Goal: Task Accomplishment & Management: Manage account settings

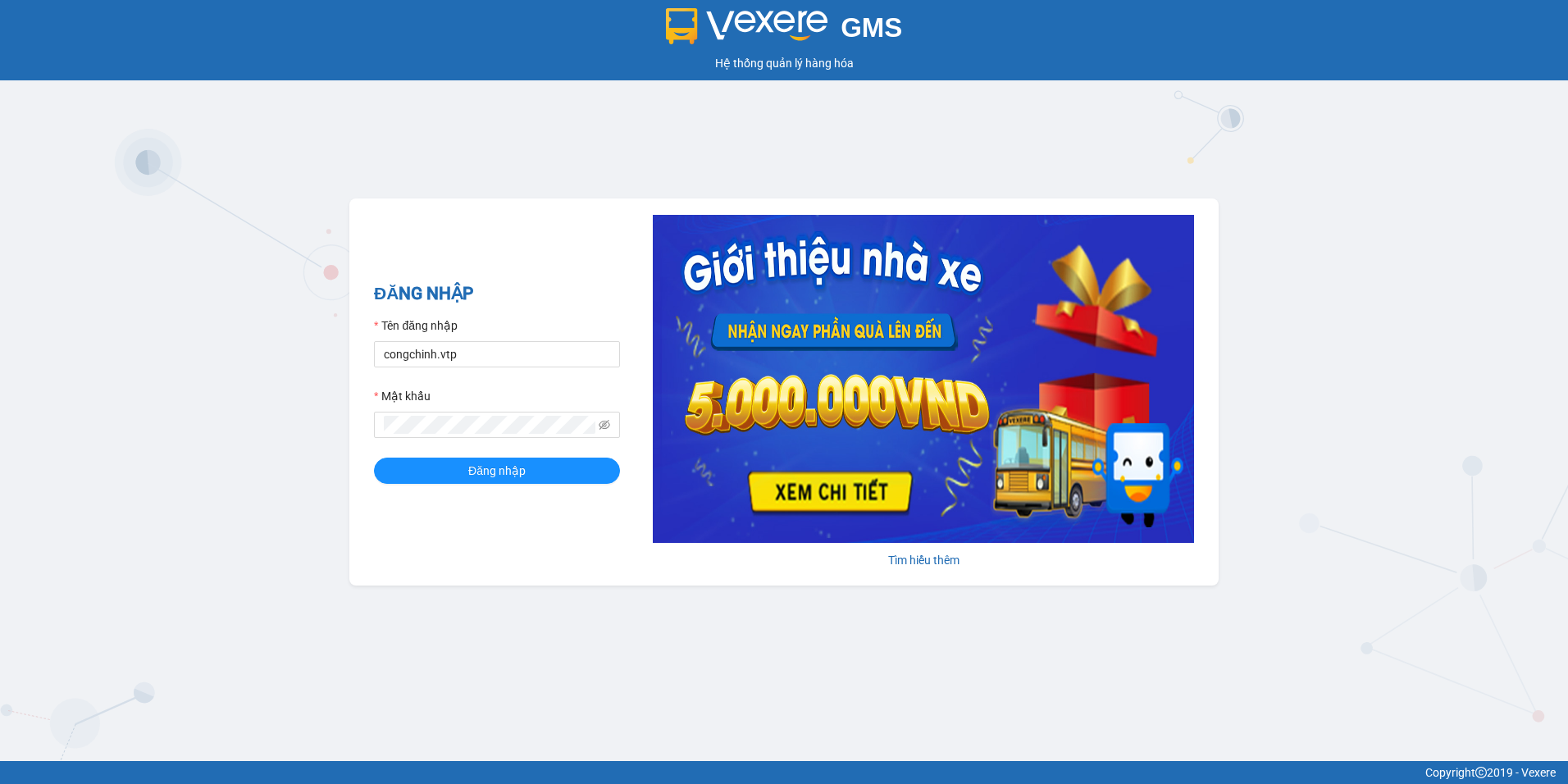
click at [484, 338] on div "Tên đăng nhập" at bounding box center [497, 329] width 246 height 25
click at [484, 345] on input "congchinh.vtp" at bounding box center [497, 354] width 246 height 26
click at [475, 351] on input "congchinh.vtp" at bounding box center [497, 354] width 246 height 26
type input "c"
type input "buithikimanh.vtp"
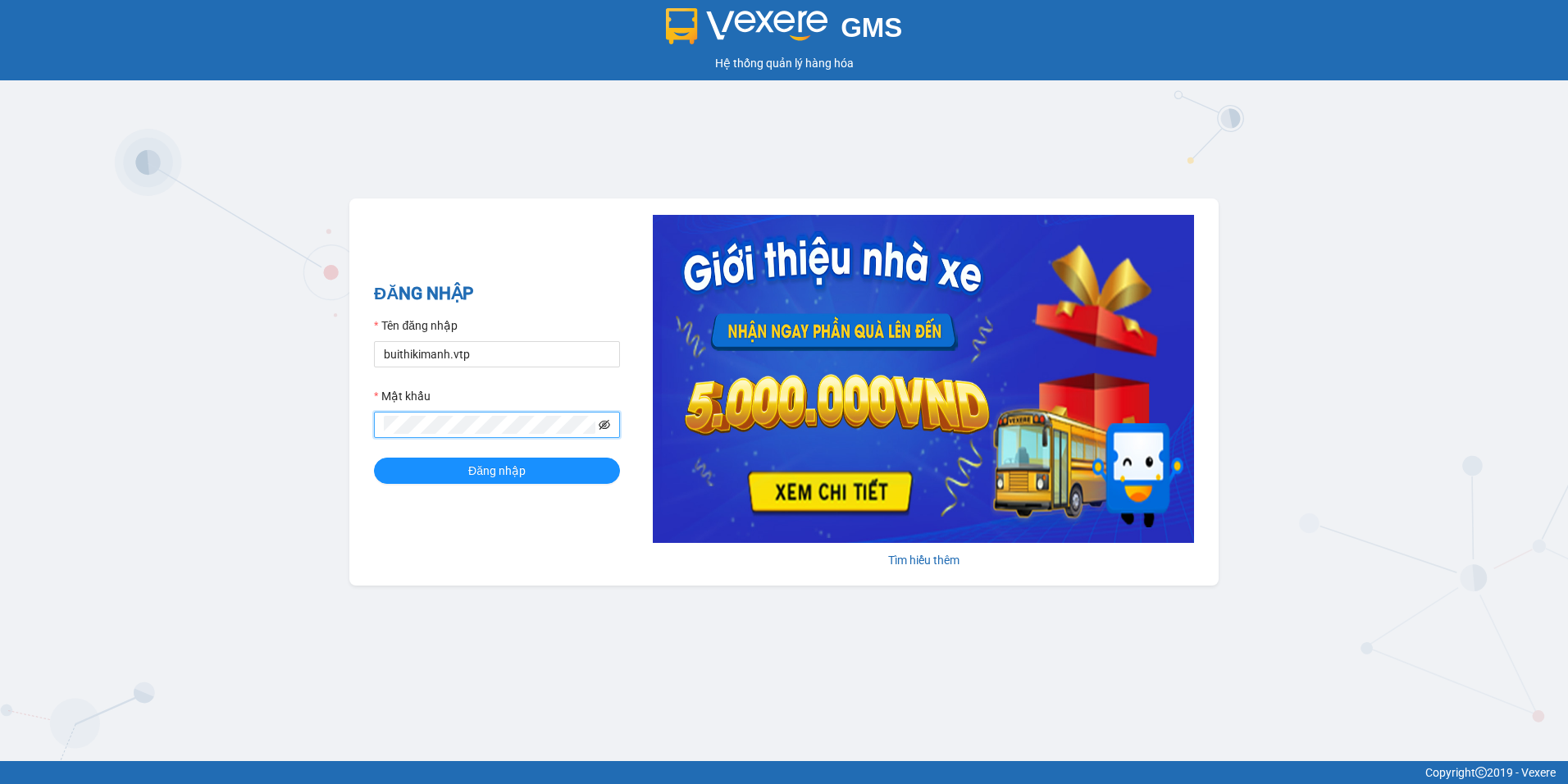
click at [599, 422] on icon "eye-invisible" at bounding box center [605, 424] width 11 height 11
click at [406, 432] on span at bounding box center [497, 425] width 246 height 26
drag, startPoint x: 482, startPoint y: 435, endPoint x: 356, endPoint y: 425, distance: 126.4
click at [356, 425] on div "ĐĂNG NHẬP Tên đăng nhập buithikimanh.vtp Mật khẩu Đăng nhập Tìm hiểu thêm" at bounding box center [784, 392] width 870 height 387
click at [457, 469] on button "Đăng nhập" at bounding box center [497, 470] width 246 height 26
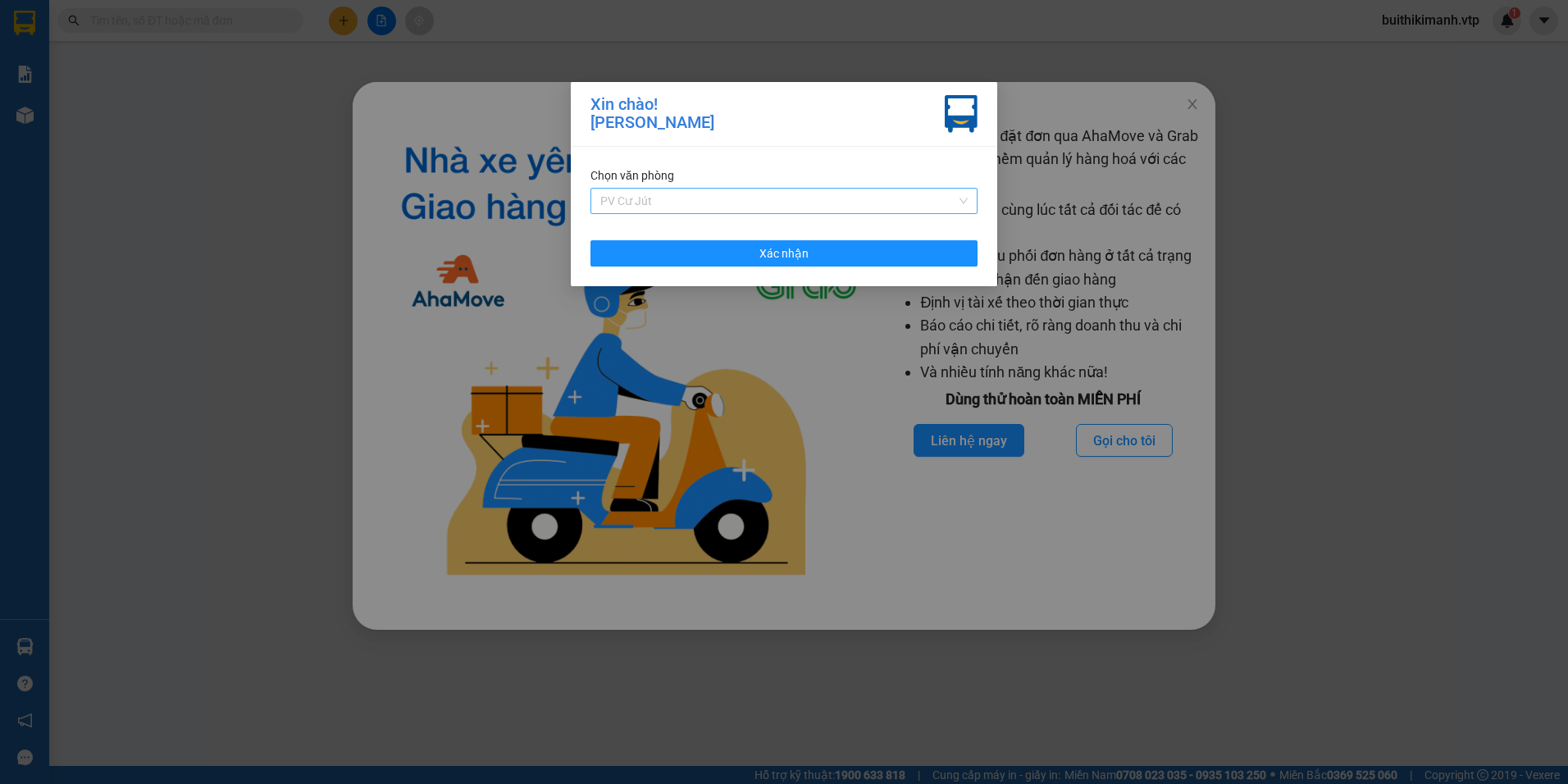
click at [741, 194] on span "PV Cư Jút" at bounding box center [784, 201] width 368 height 25
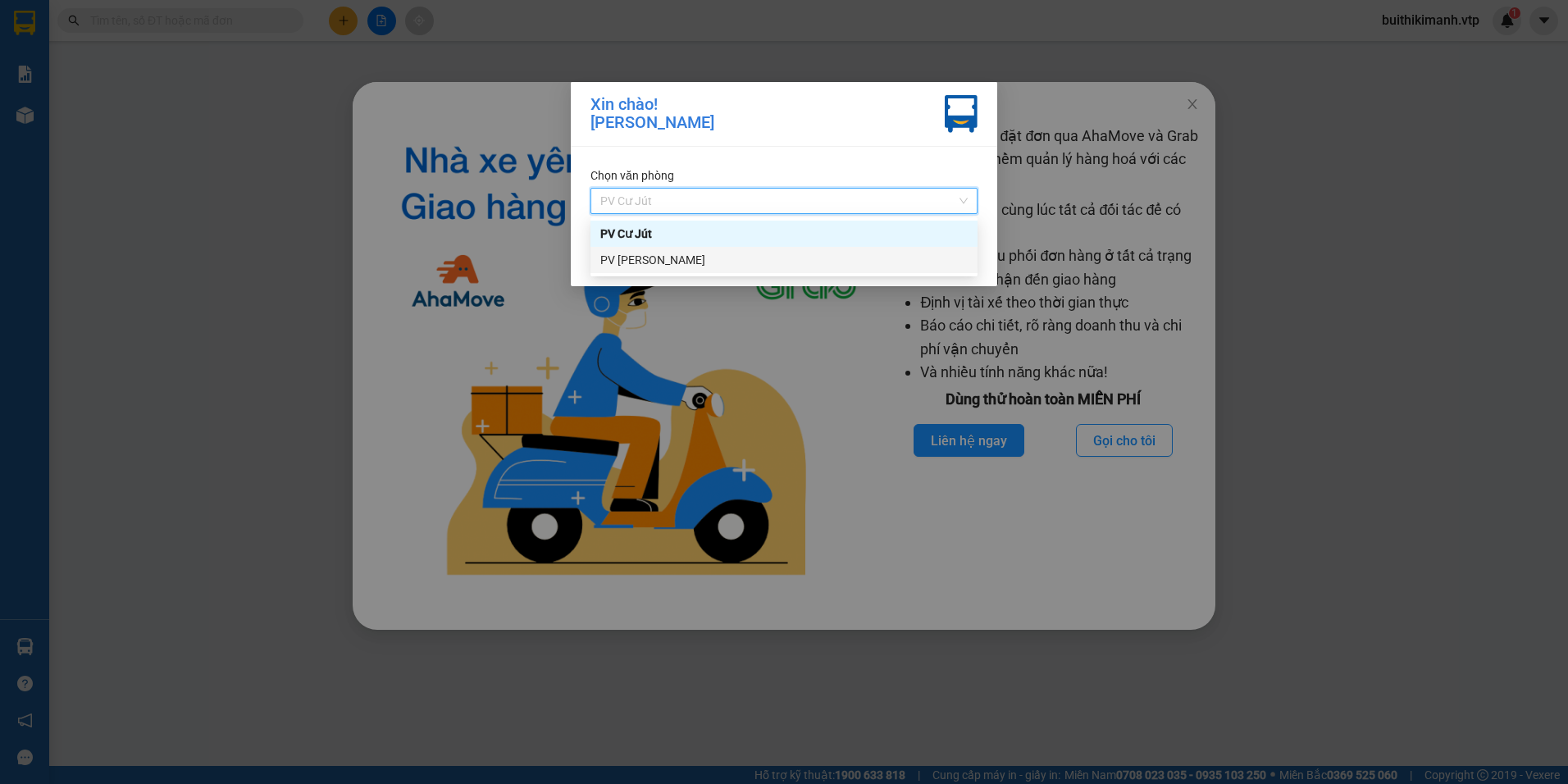
click at [725, 260] on div "PV [PERSON_NAME]" at bounding box center [784, 260] width 368 height 18
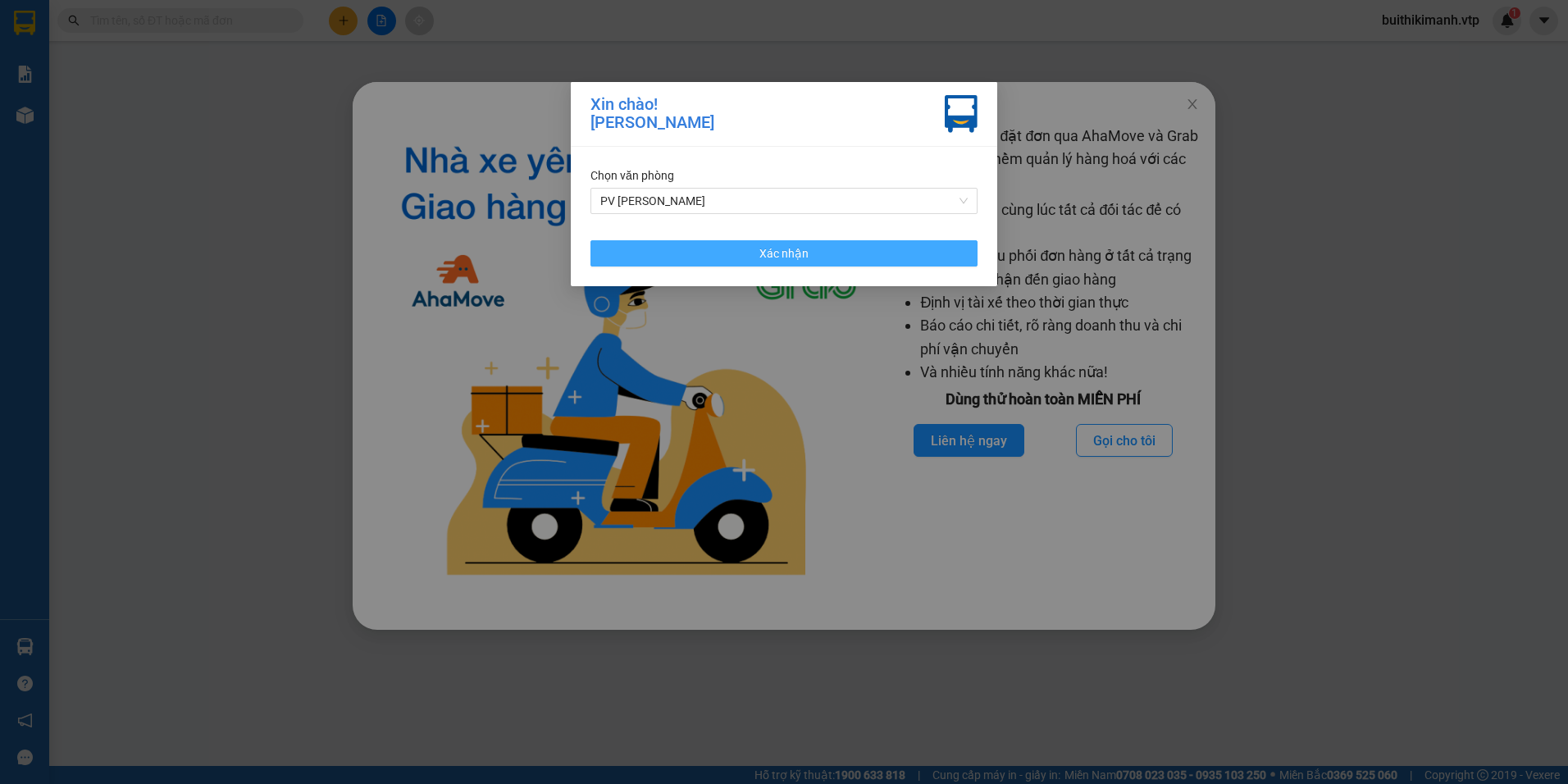
click at [717, 248] on button "Xác nhận" at bounding box center [784, 253] width 388 height 26
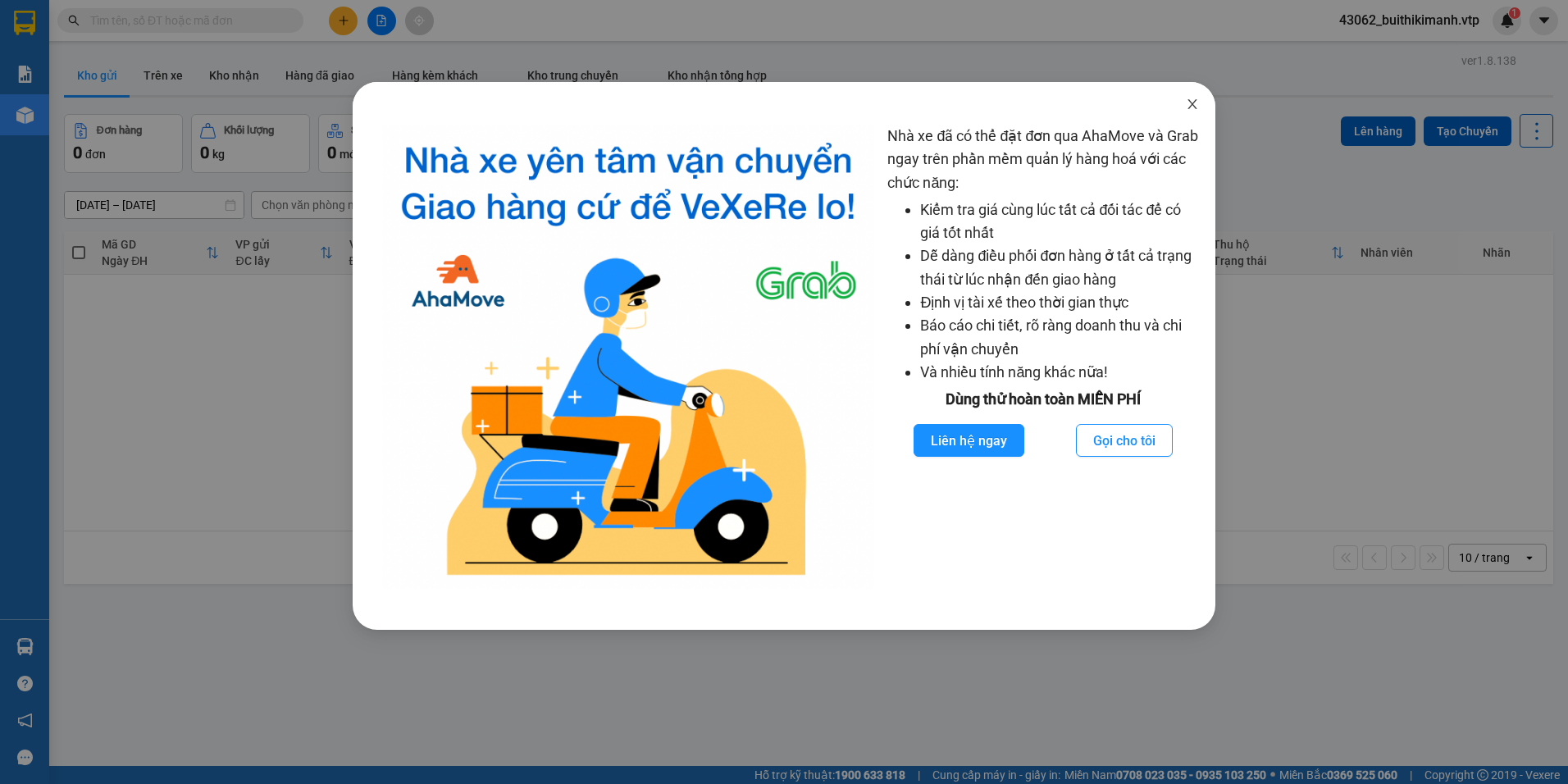
click at [1188, 102] on icon "close" at bounding box center [1193, 104] width 13 height 13
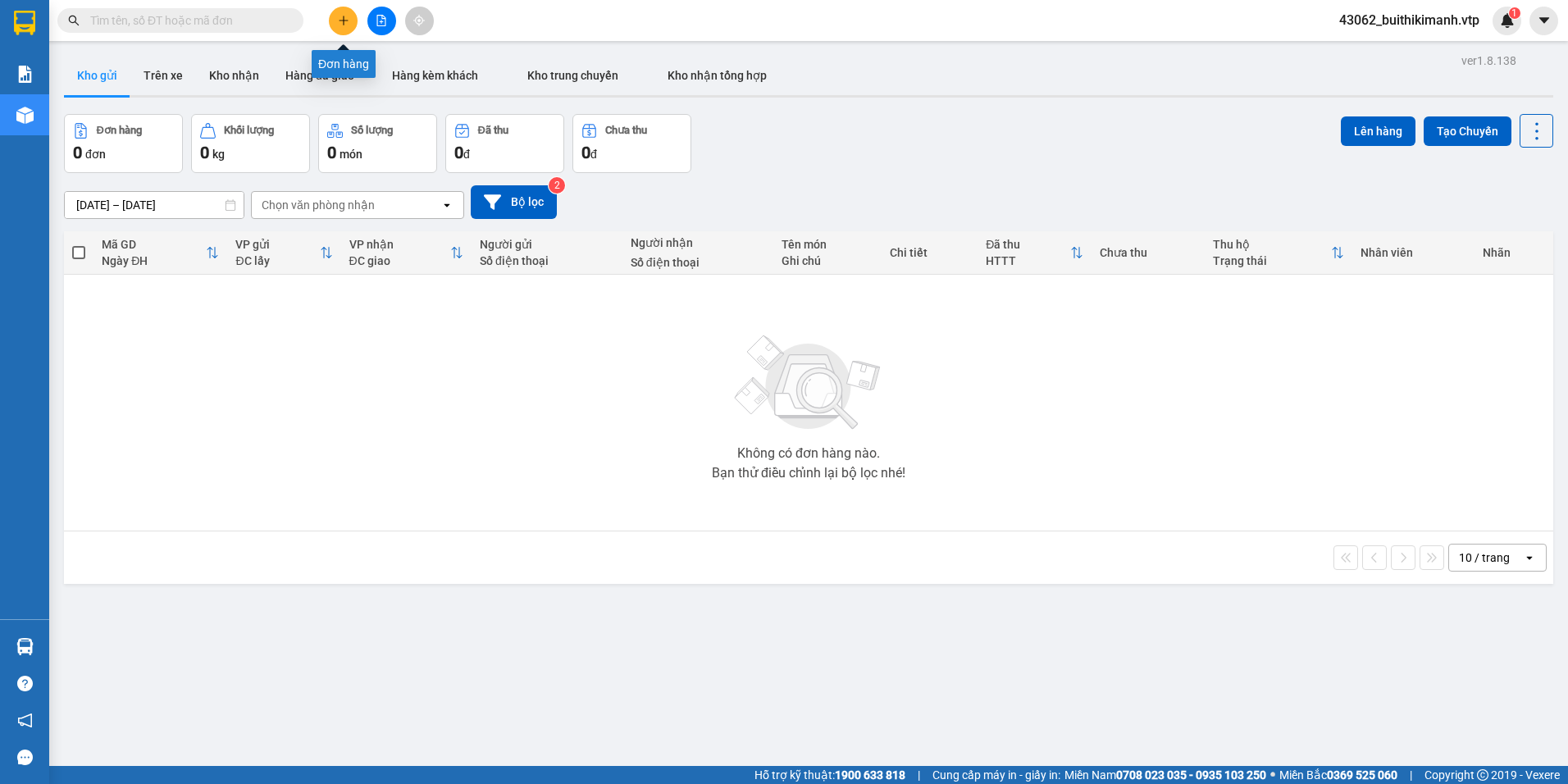
click at [342, 15] on icon "plus" at bounding box center [344, 21] width 11 height 11
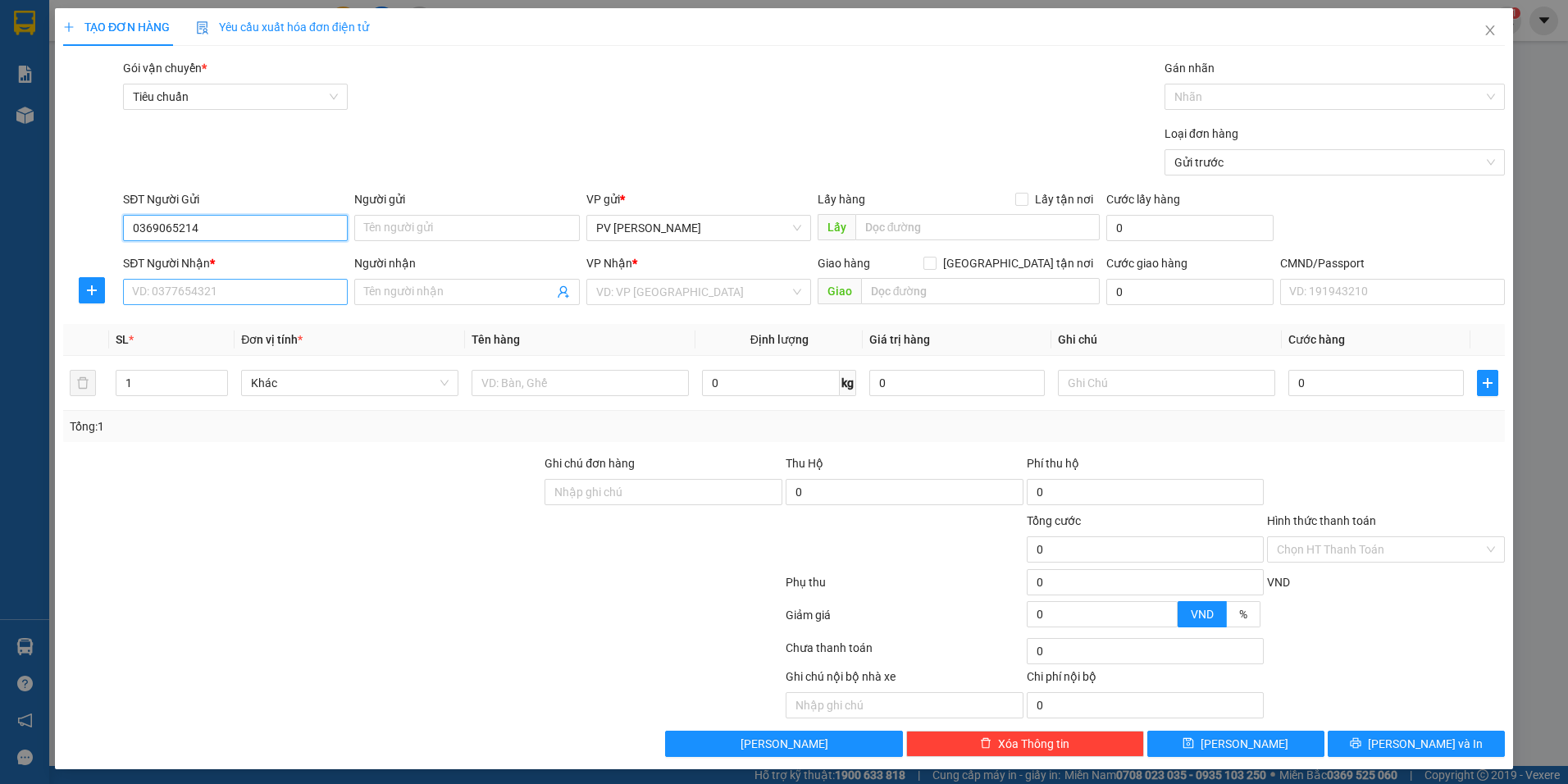
type input "0369065214"
click at [252, 298] on input "SĐT Người Nhận *" at bounding box center [235, 292] width 225 height 26
click at [261, 227] on input "0369065214" at bounding box center [235, 228] width 225 height 26
click at [252, 291] on input "SĐT Người Nhận *" at bounding box center [235, 292] width 225 height 26
drag, startPoint x: 247, startPoint y: 233, endPoint x: 112, endPoint y: 259, distance: 137.5
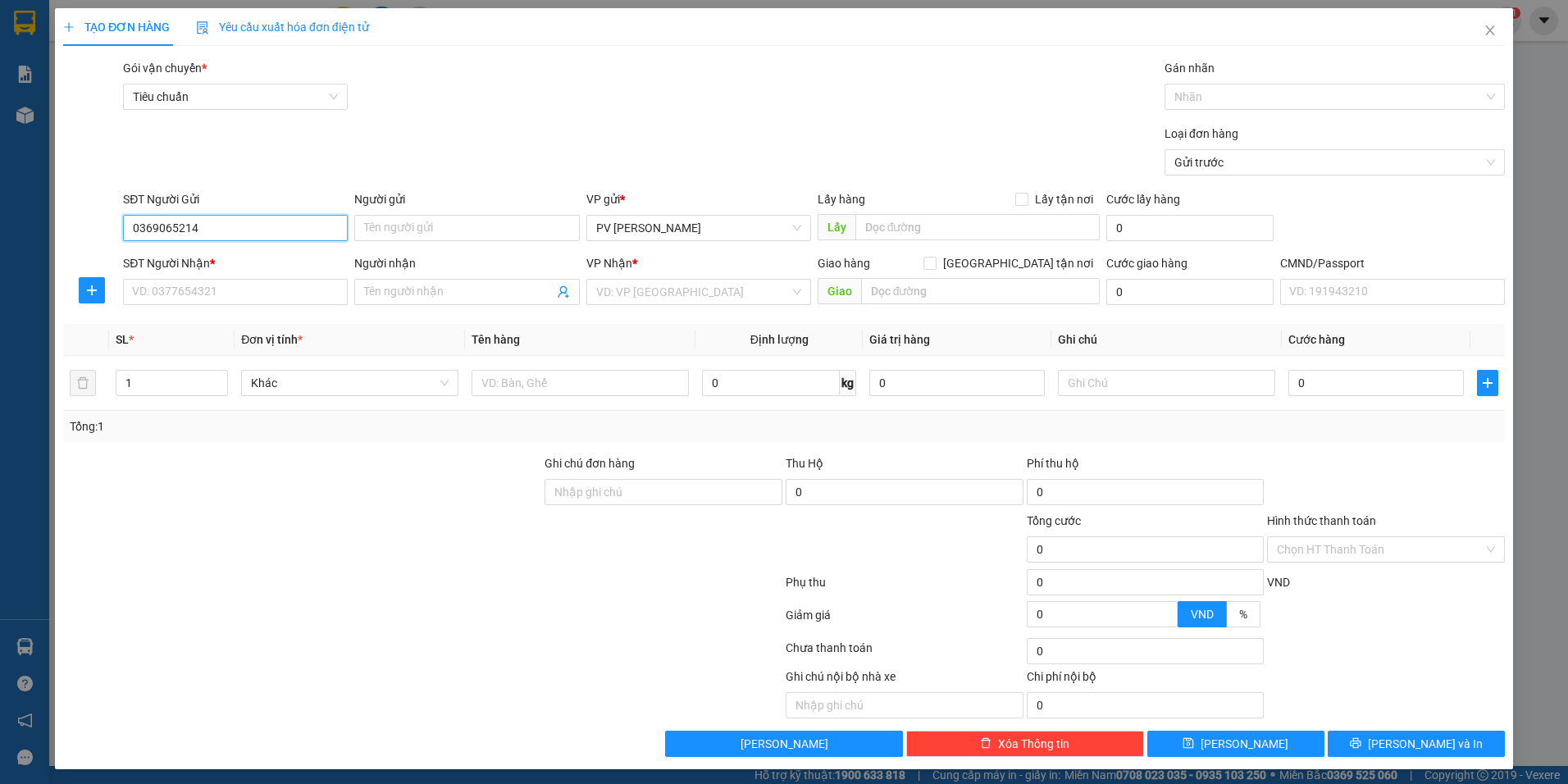
click at [112, 259] on form "SĐT Người Gửi 0369065214 0369065214 Người gửi Tên người gửi VP gửi * PV Nam Đon…" at bounding box center [784, 250] width 1442 height 121
type input "0369349440"
click at [260, 294] on input "SĐT Người Nhận *" at bounding box center [235, 292] width 225 height 26
drag, startPoint x: 214, startPoint y: 232, endPoint x: 86, endPoint y: 219, distance: 128.7
click at [86, 219] on div "SĐT Người Gửi 0369349440 0369349440 Người gửi Tên người gửi VP gửi * PV Nam Đon…" at bounding box center [784, 218] width 1445 height 58
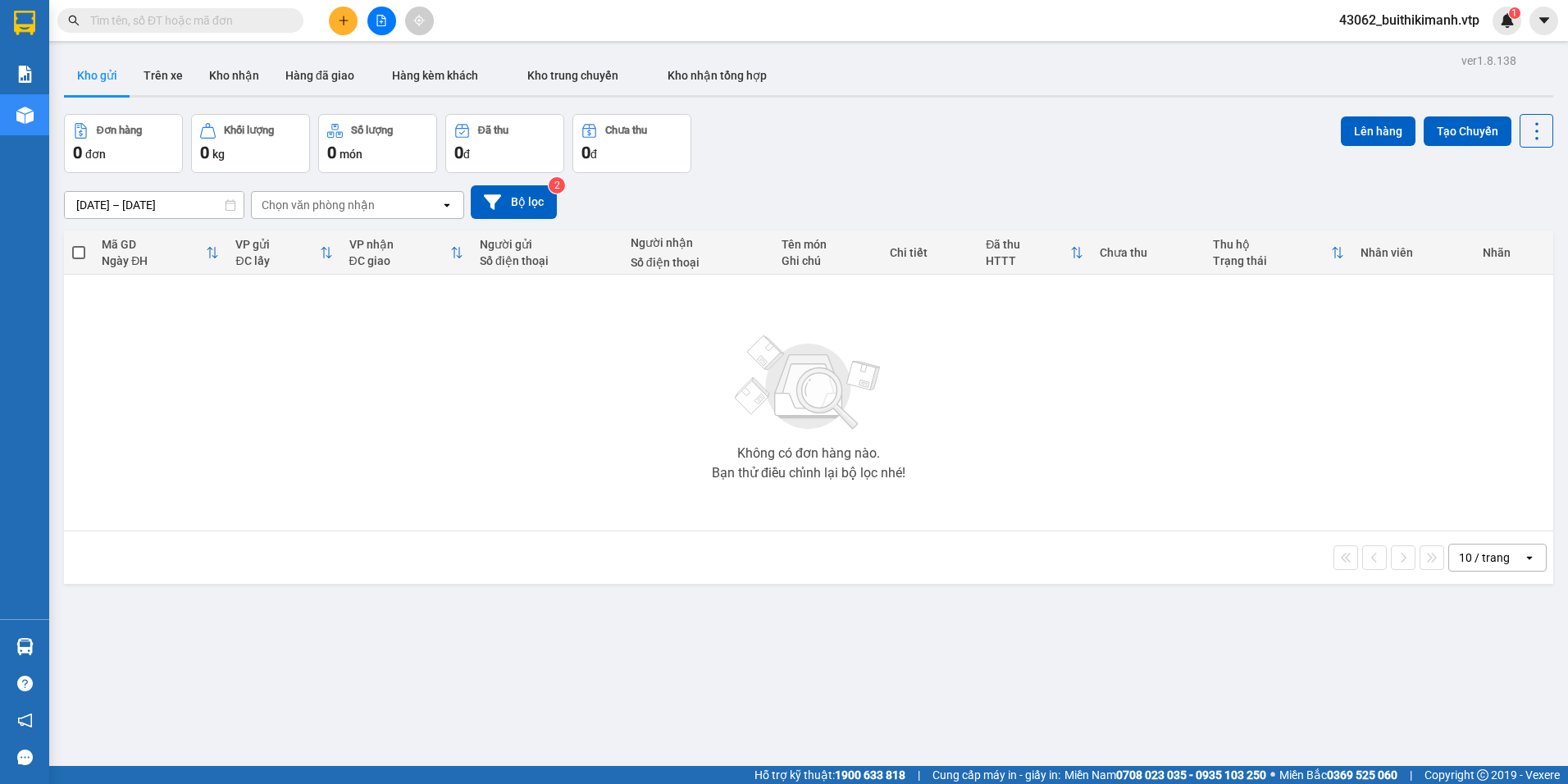
click at [241, 28] on input "text" at bounding box center [186, 20] width 194 height 18
paste input "0369349440"
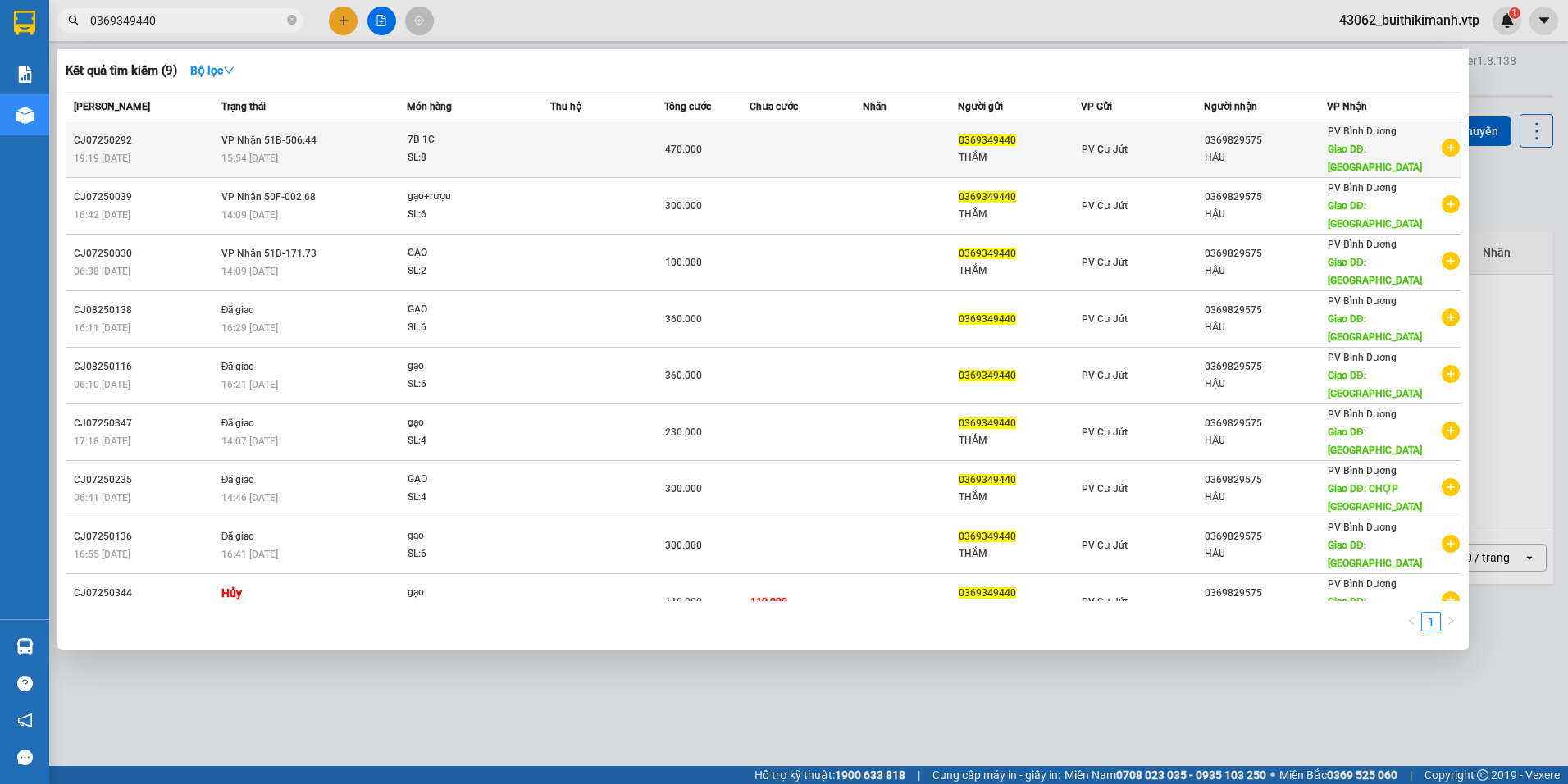
type input "0369349440"
click at [1095, 149] on span "PV Cư Jút" at bounding box center [1105, 149] width 46 height 11
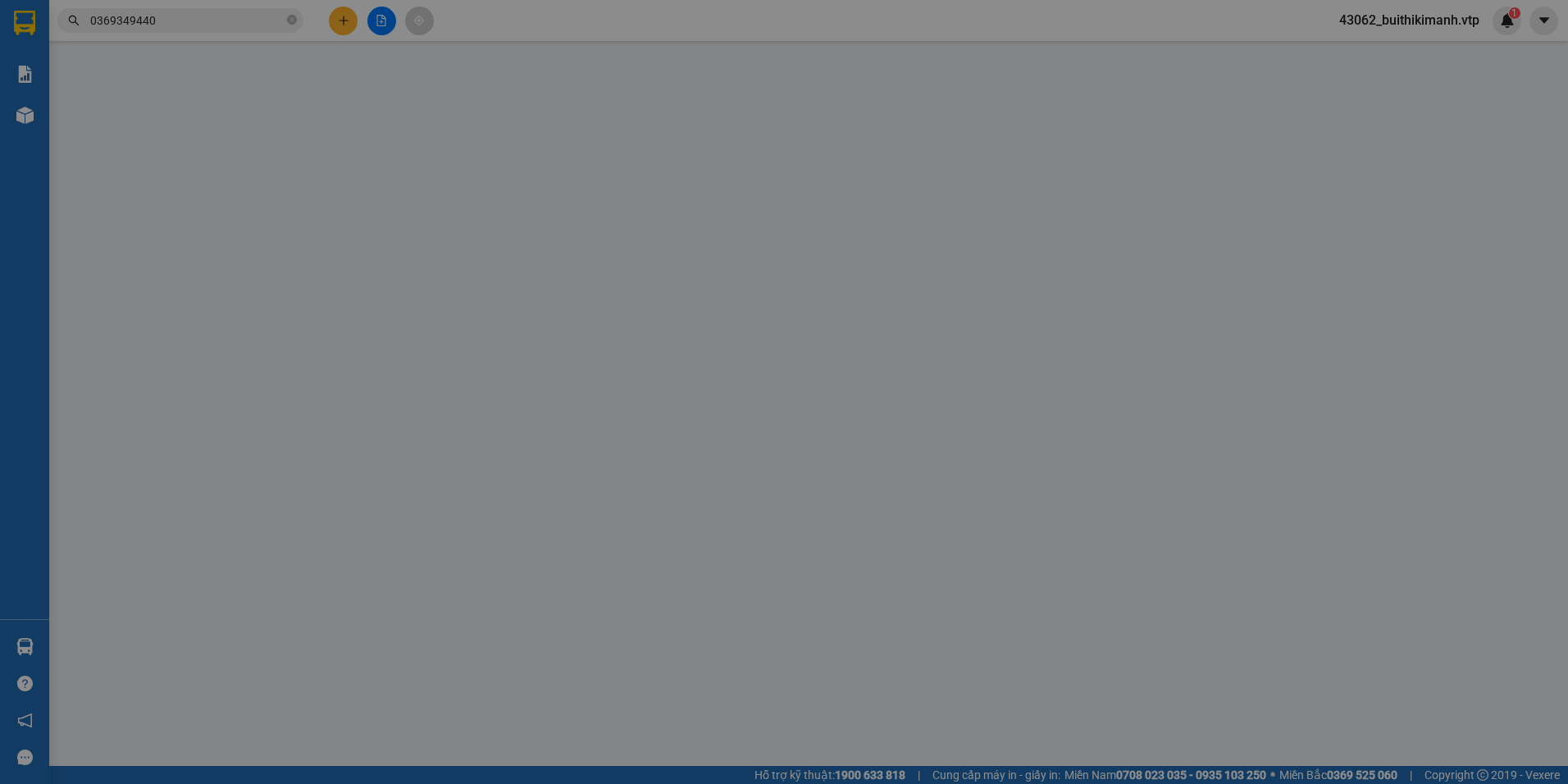
type input "0369349440"
type input "THẮM"
type input "0369829575"
type input "HẬU"
type input "CHỢ ĐỒNG PHÚ"
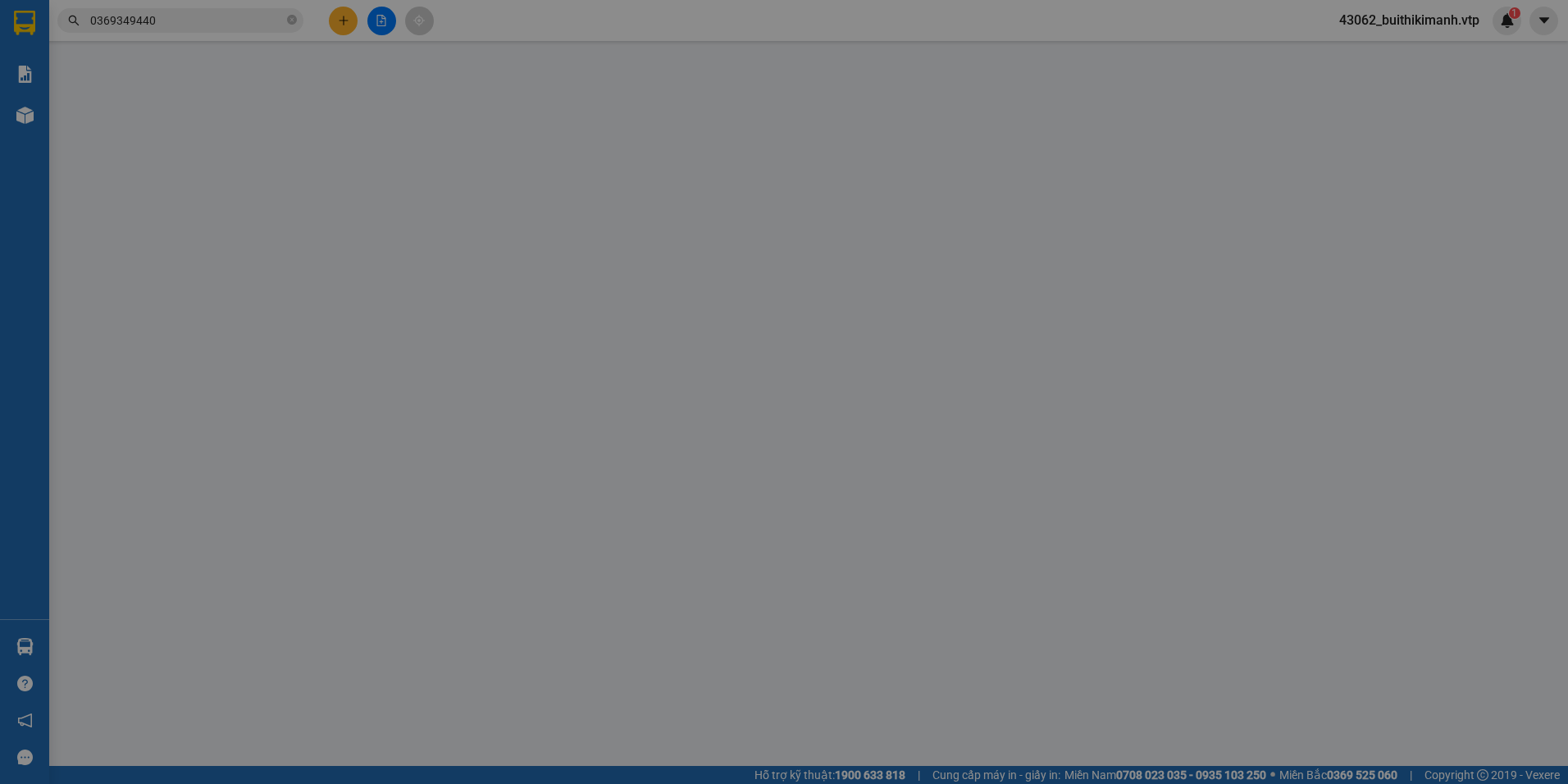
type input "470.000"
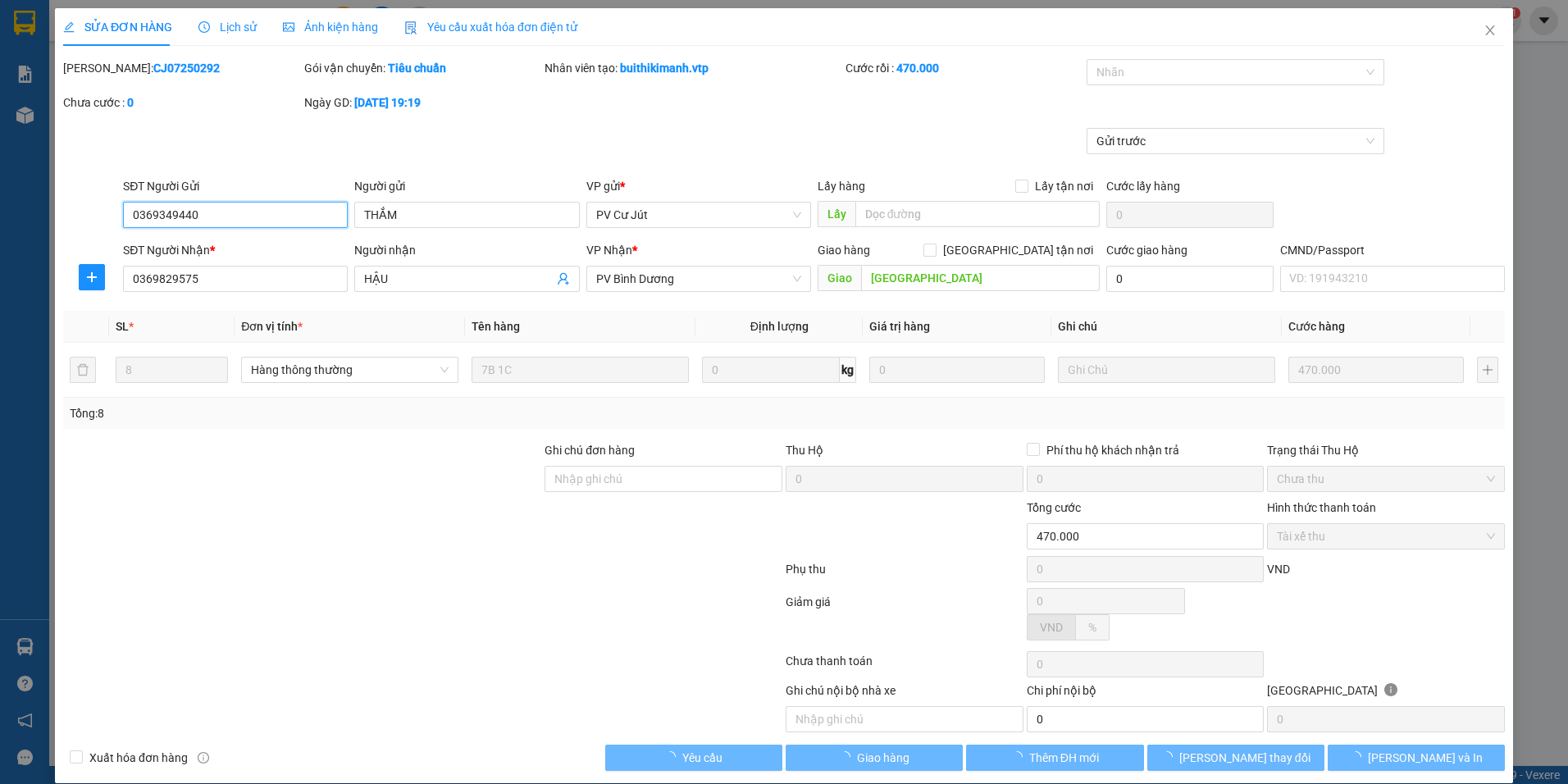
type input "23.500"
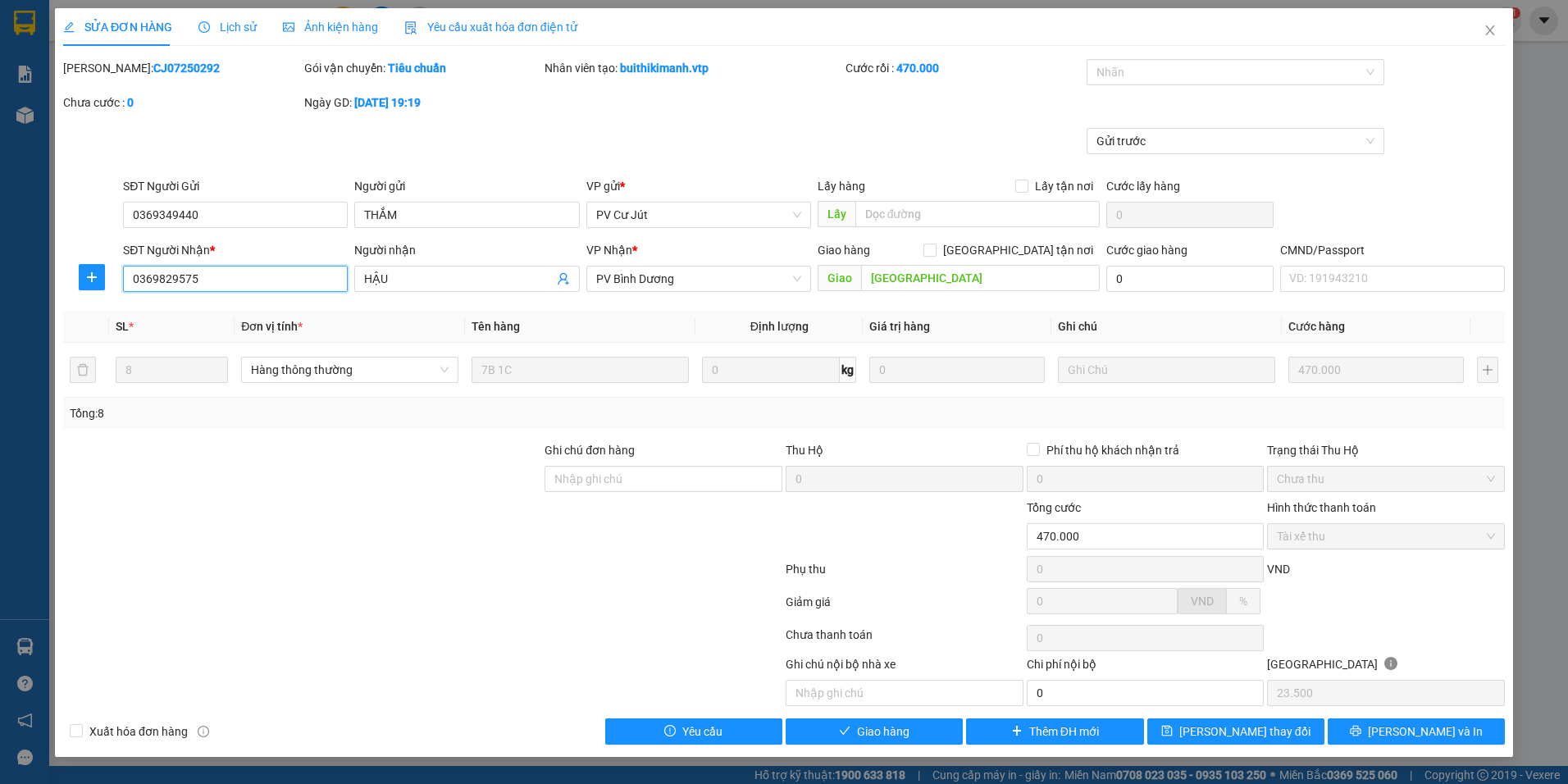
drag, startPoint x: 208, startPoint y: 275, endPoint x: 61, endPoint y: 291, distance: 147.9
click at [61, 291] on div "SĐT Người Nhận * 0369829575 0369829575 Người nhận HẬU VP Nhận * PV Bình Dương G…" at bounding box center [784, 269] width 1445 height 58
click at [1496, 26] on icon "close" at bounding box center [1490, 30] width 13 height 13
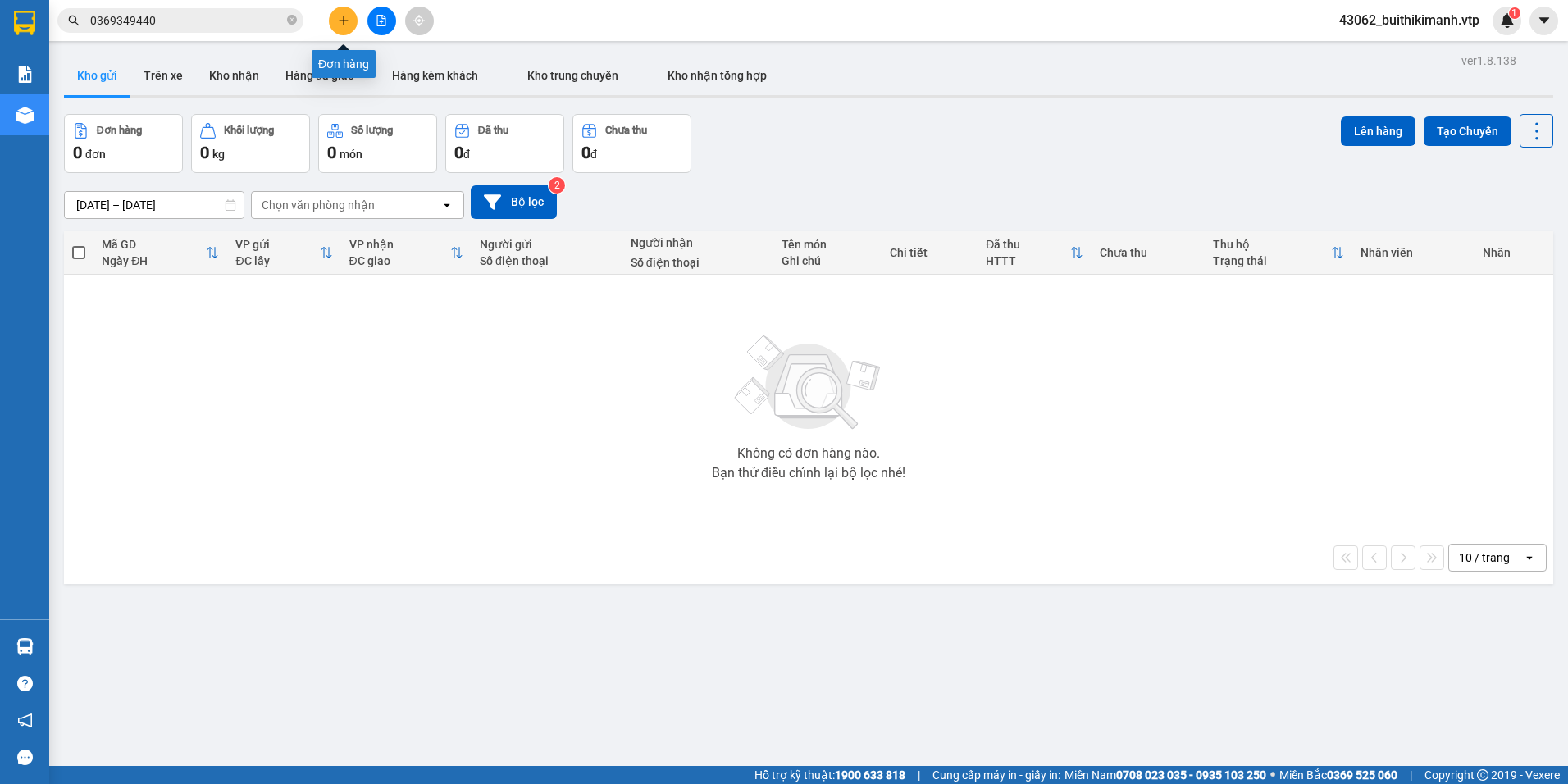
click at [341, 21] on icon "plus" at bounding box center [343, 20] width 9 height 1
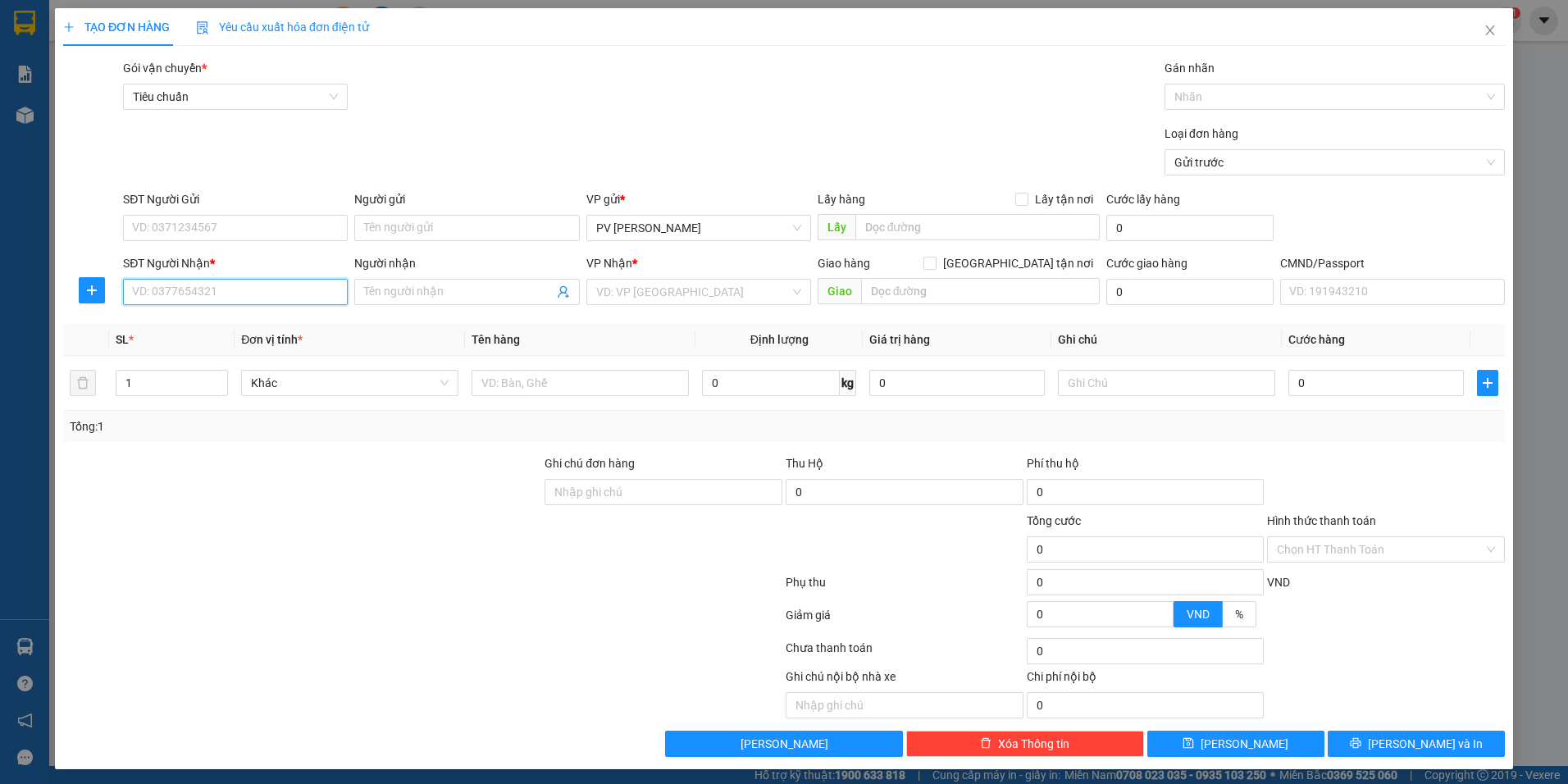
click at [190, 300] on input "SĐT Người Nhận *" at bounding box center [235, 292] width 225 height 26
paste input "0369829575"
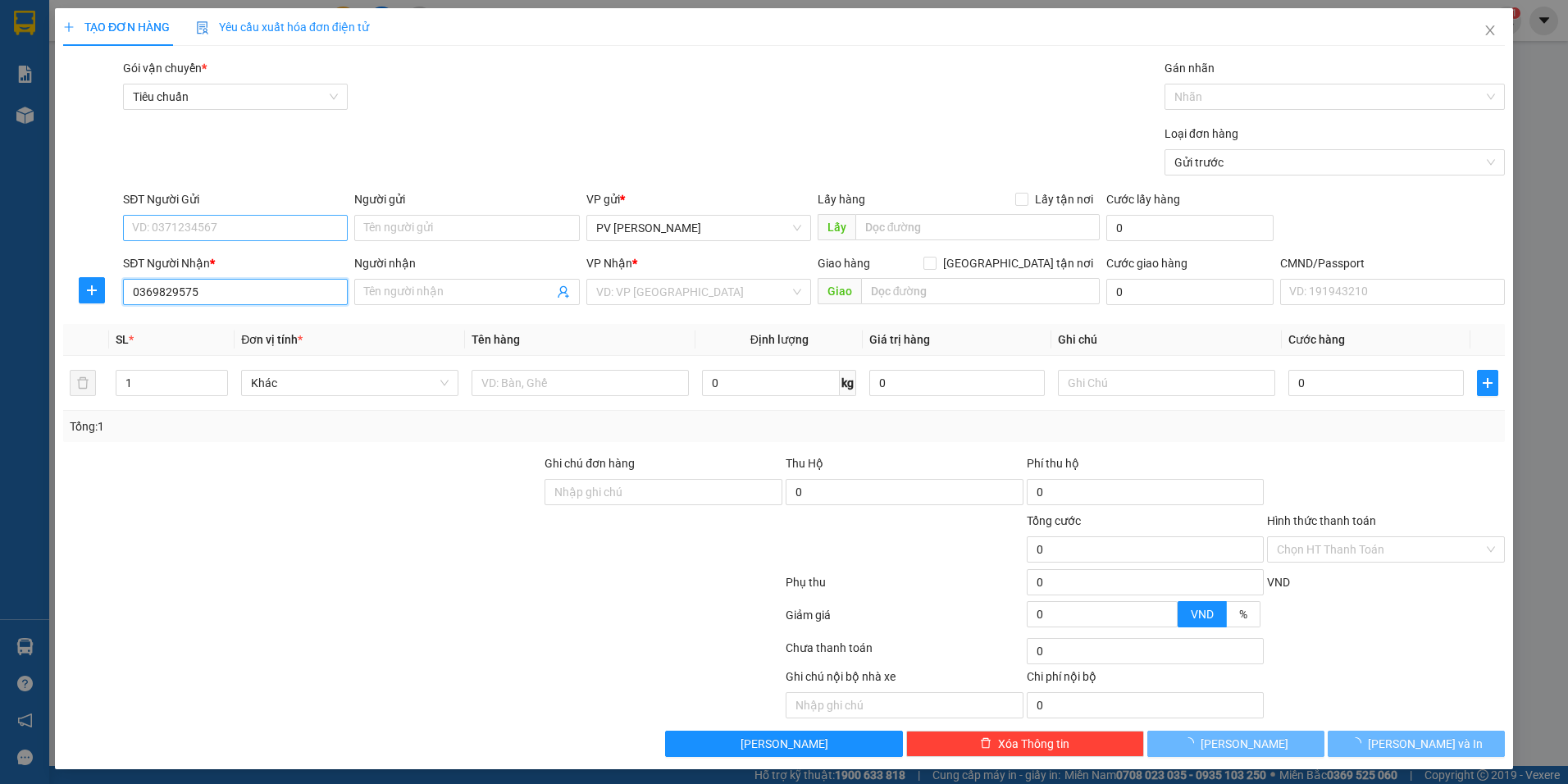
type input "0369829575"
click at [238, 228] on input "SĐT Người Gửi" at bounding box center [235, 228] width 225 height 26
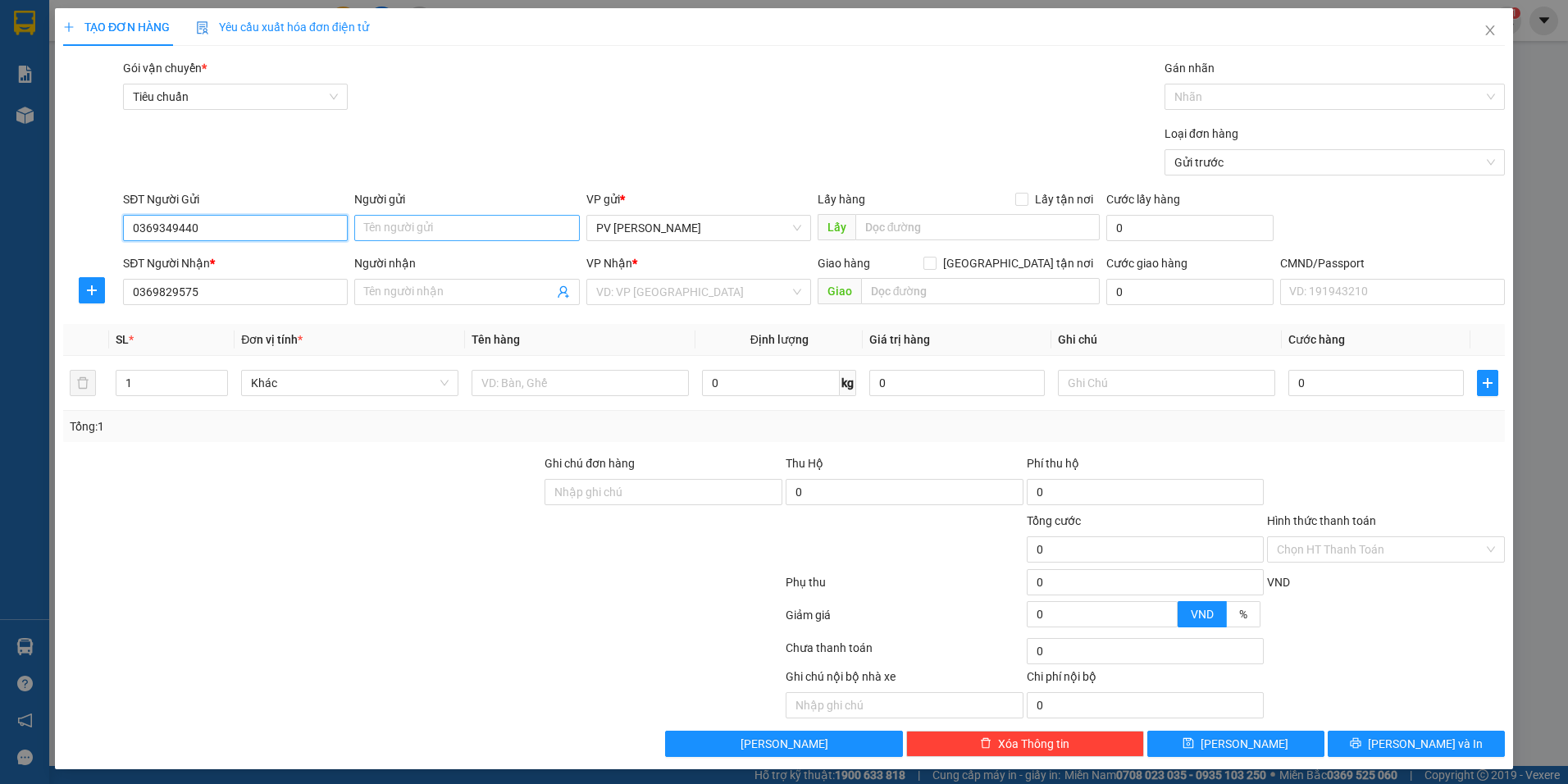
type input "0369349440"
click at [467, 227] on input "Người gửi" at bounding box center [467, 228] width 225 height 26
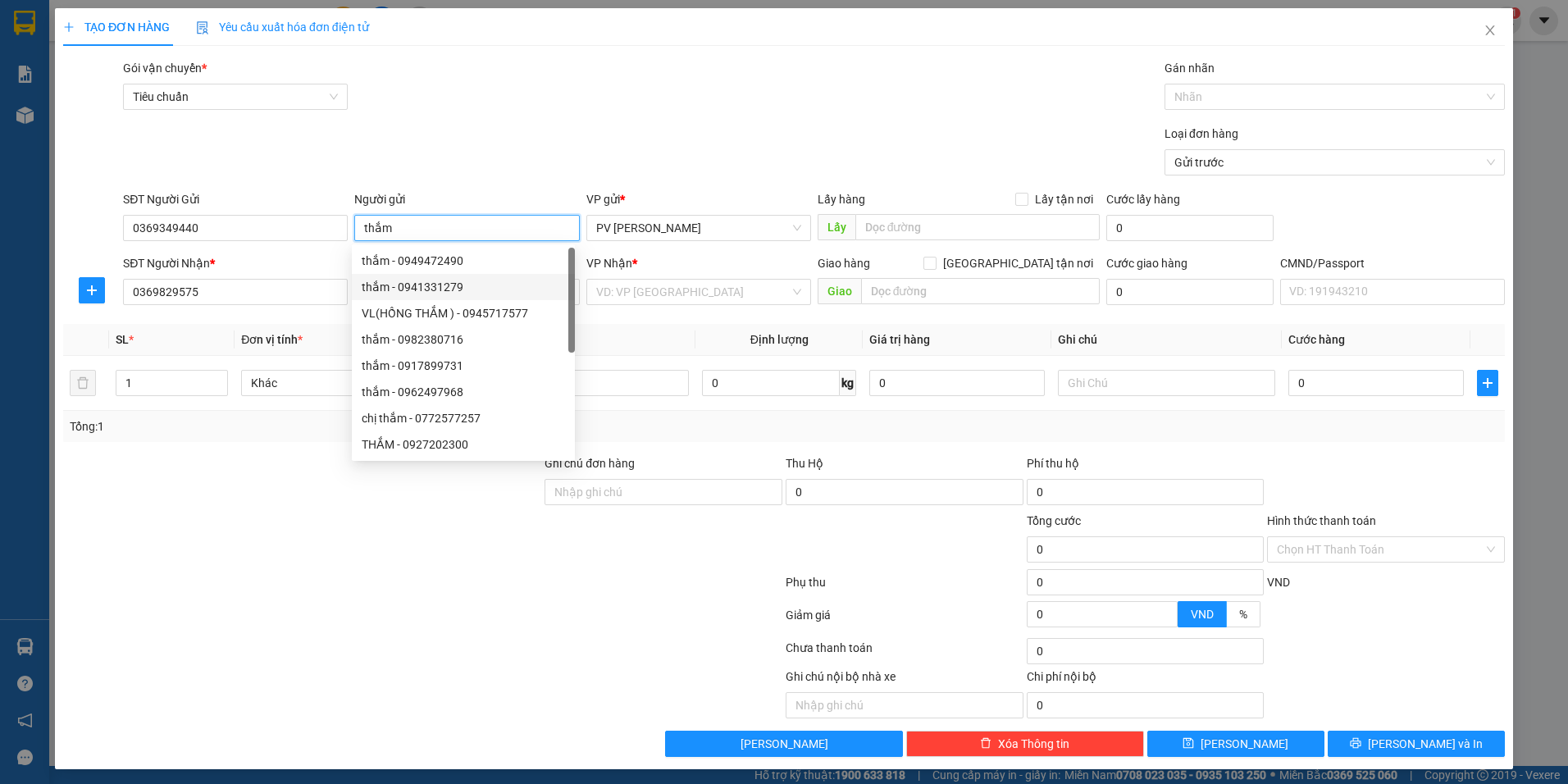
type input "thắm"
click at [614, 345] on th "Tên hàng" at bounding box center [580, 340] width 231 height 32
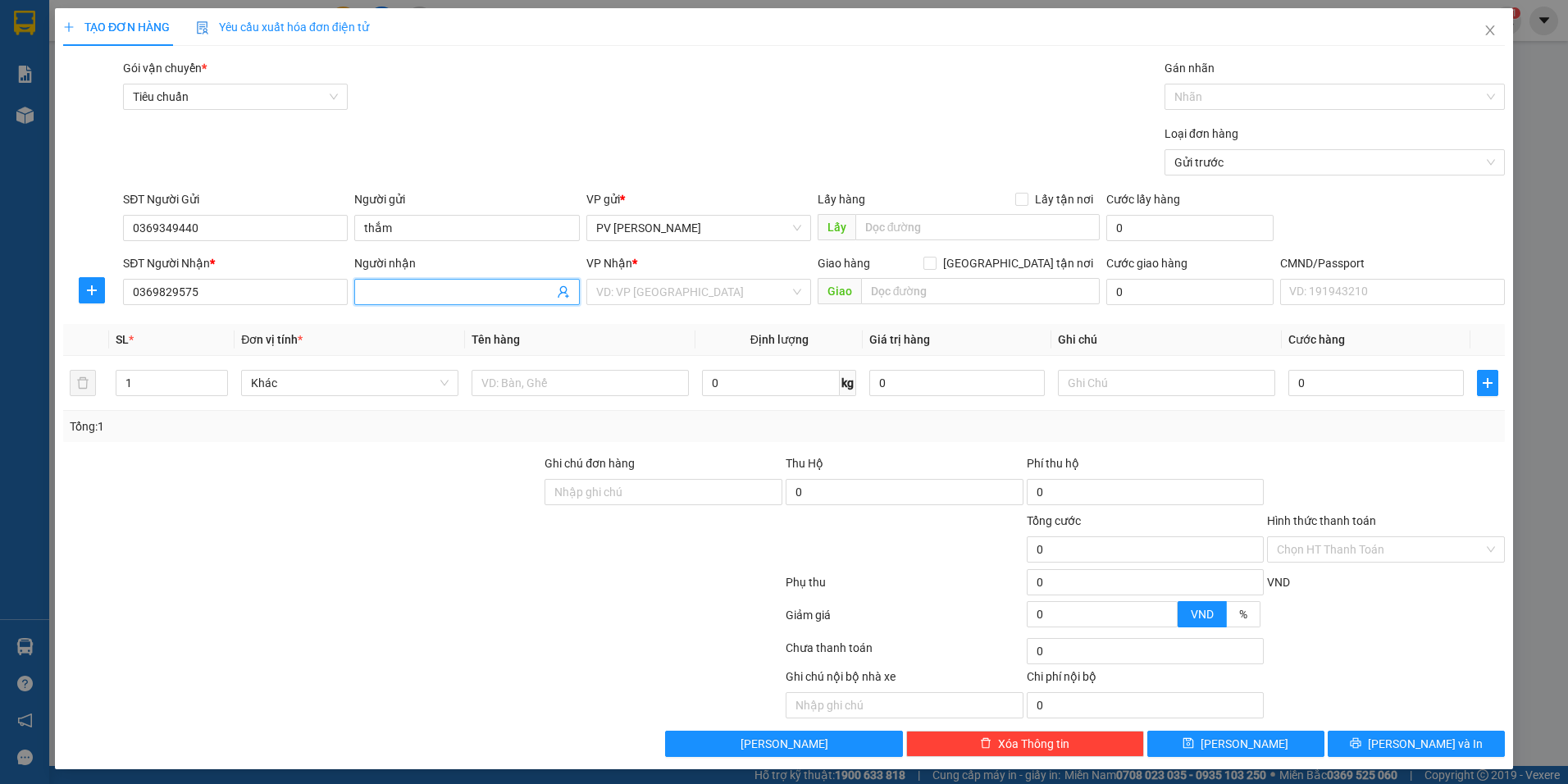
click at [421, 291] on input "Người nhận" at bounding box center [458, 291] width 189 height 18
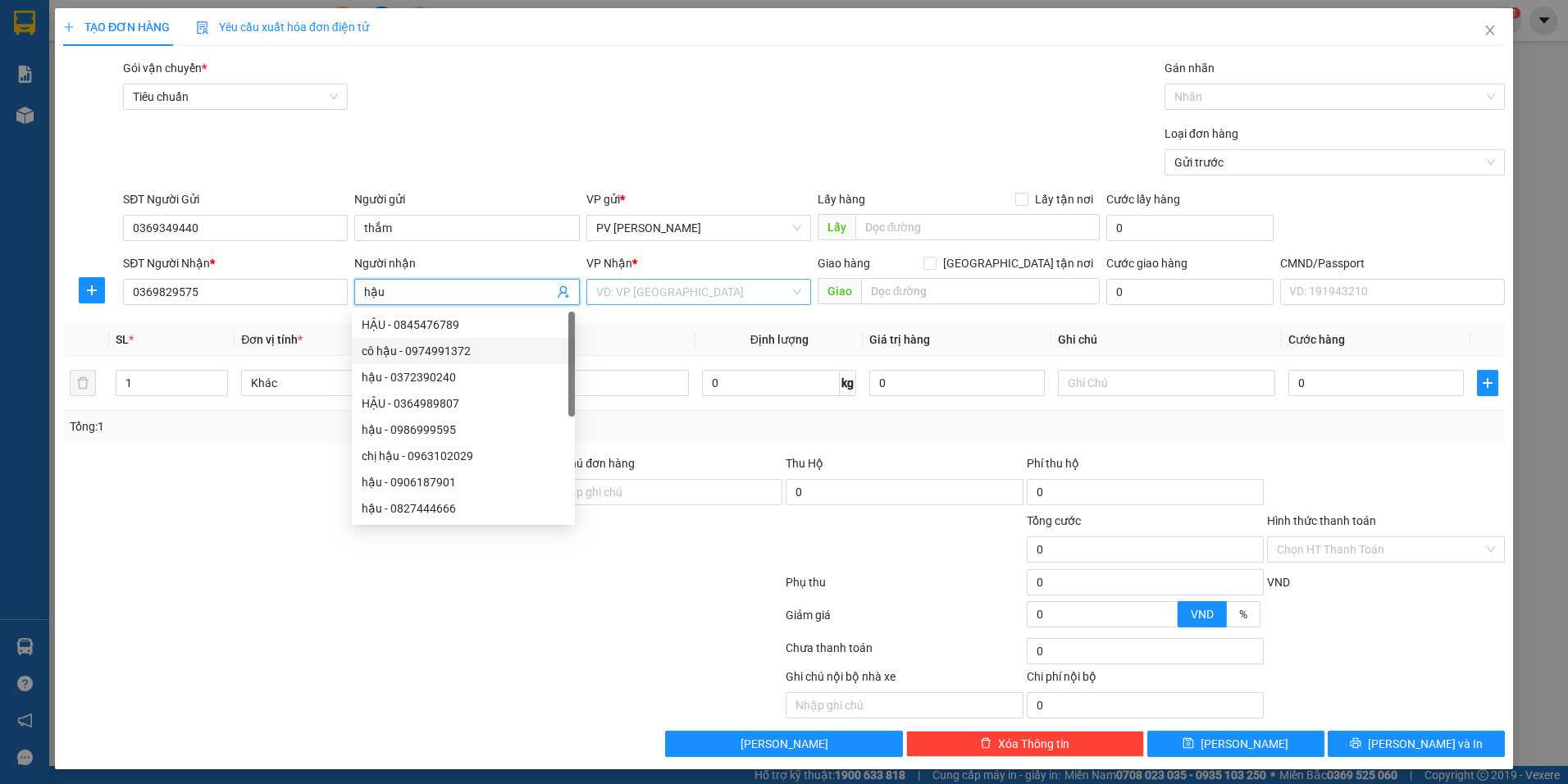
type input "hậu"
click at [723, 301] on input "search" at bounding box center [693, 292] width 194 height 25
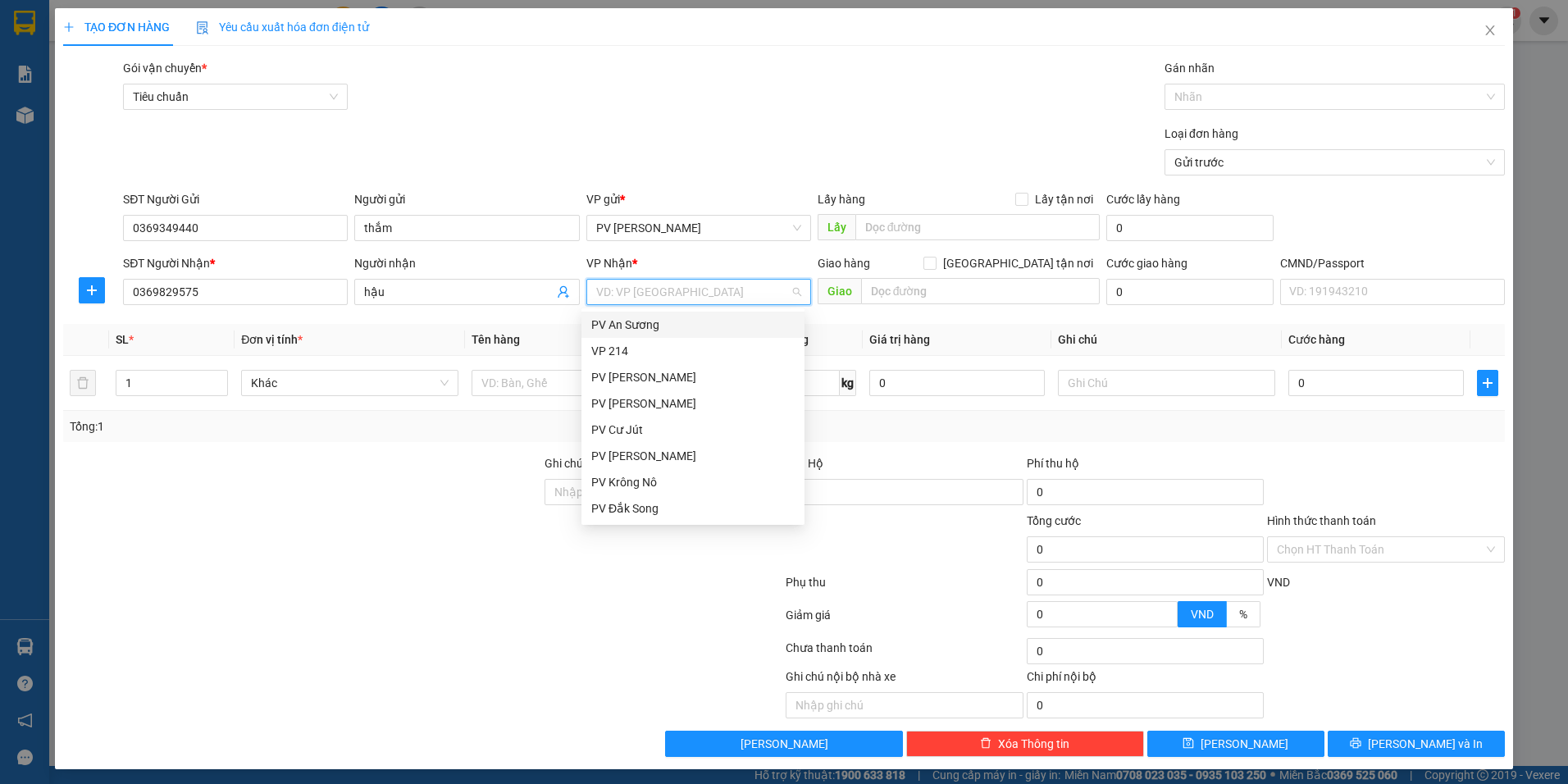
type input "b"
click at [689, 383] on div "PV Bình Dương" at bounding box center [693, 377] width 203 height 18
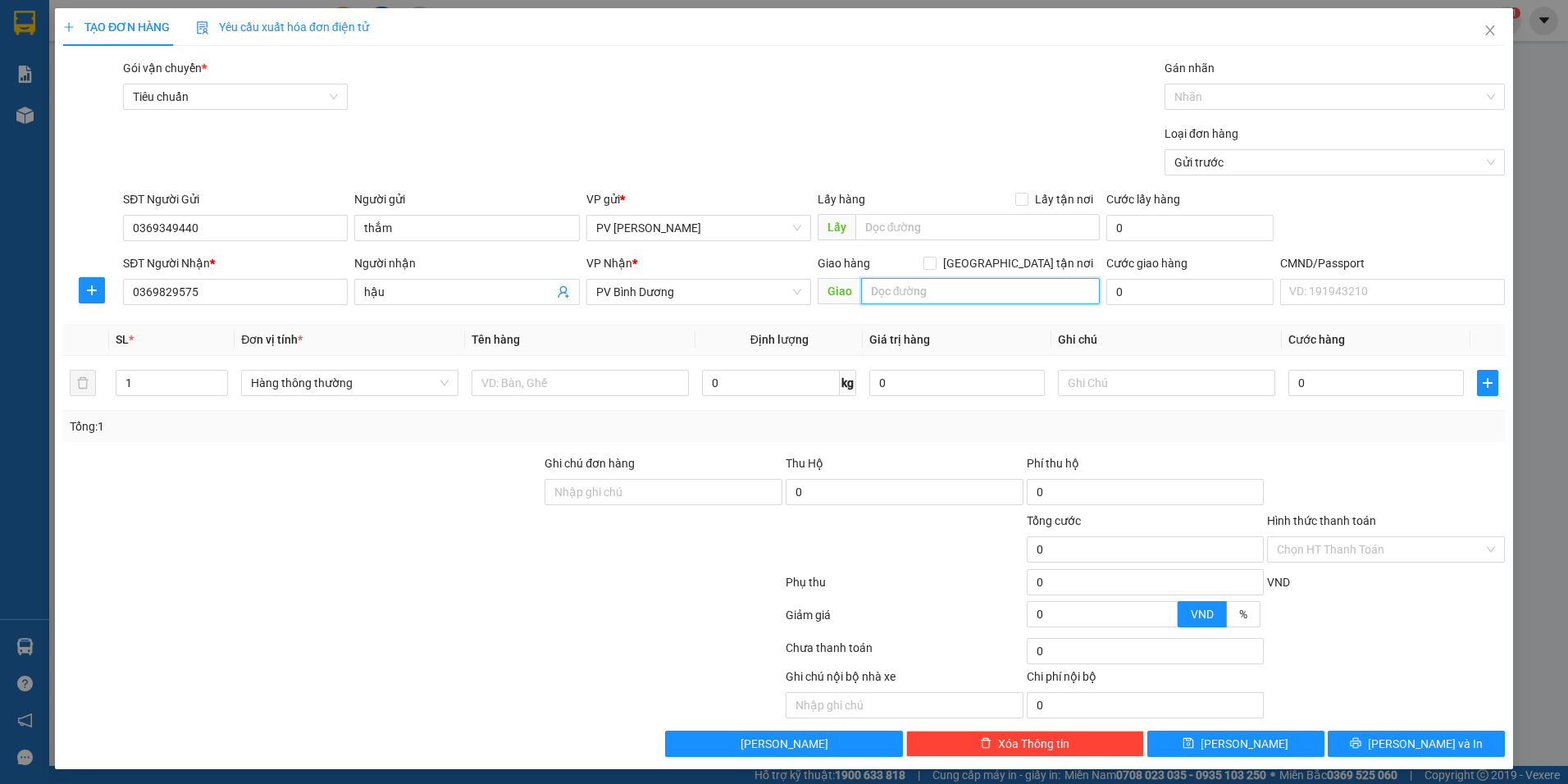
click at [906, 296] on input "text" at bounding box center [980, 291] width 239 height 26
type input "chợ đồn phú"
click at [148, 392] on input "1" at bounding box center [171, 383] width 111 height 25
type input "3"
type input "6"
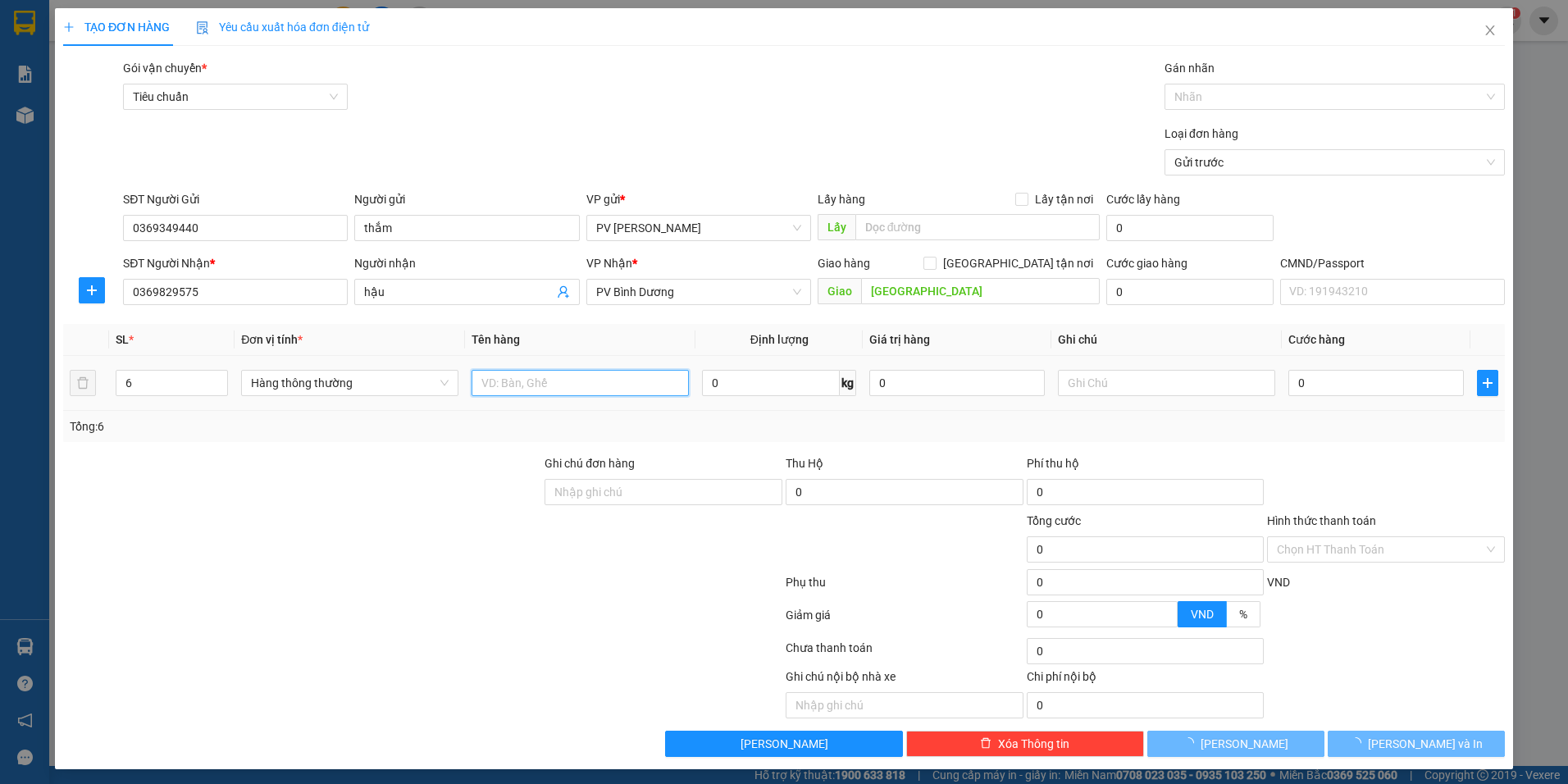
click at [508, 383] on input "text" at bounding box center [580, 383] width 217 height 26
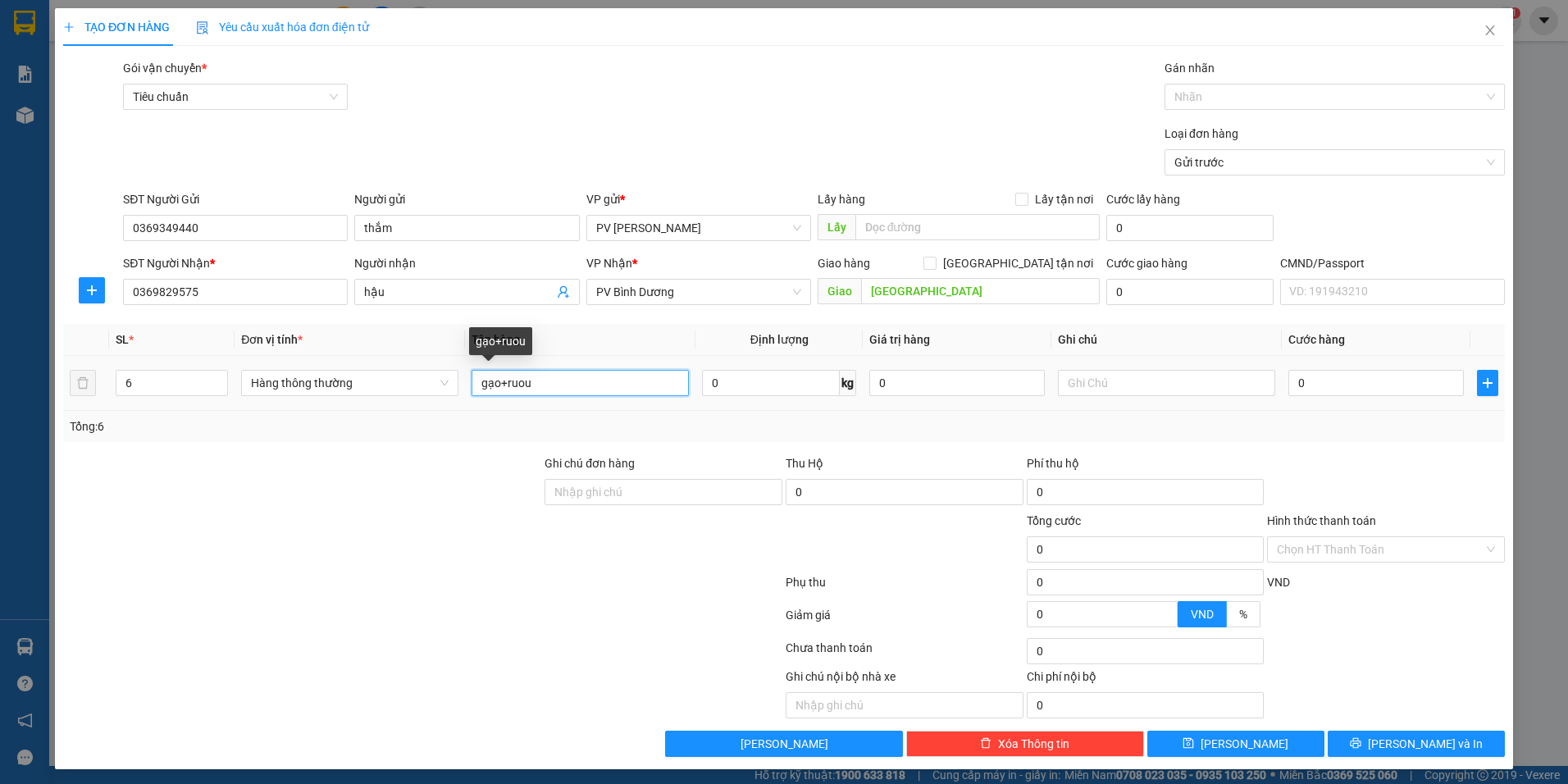
click at [475, 381] on input "gạo+ruou" at bounding box center [580, 383] width 217 height 26
click at [509, 382] on input "5gạo+ruou" at bounding box center [580, 383] width 217 height 26
type input "5gạo+1ruou"
click at [1334, 376] on input "0" at bounding box center [1376, 383] width 176 height 26
type input "3"
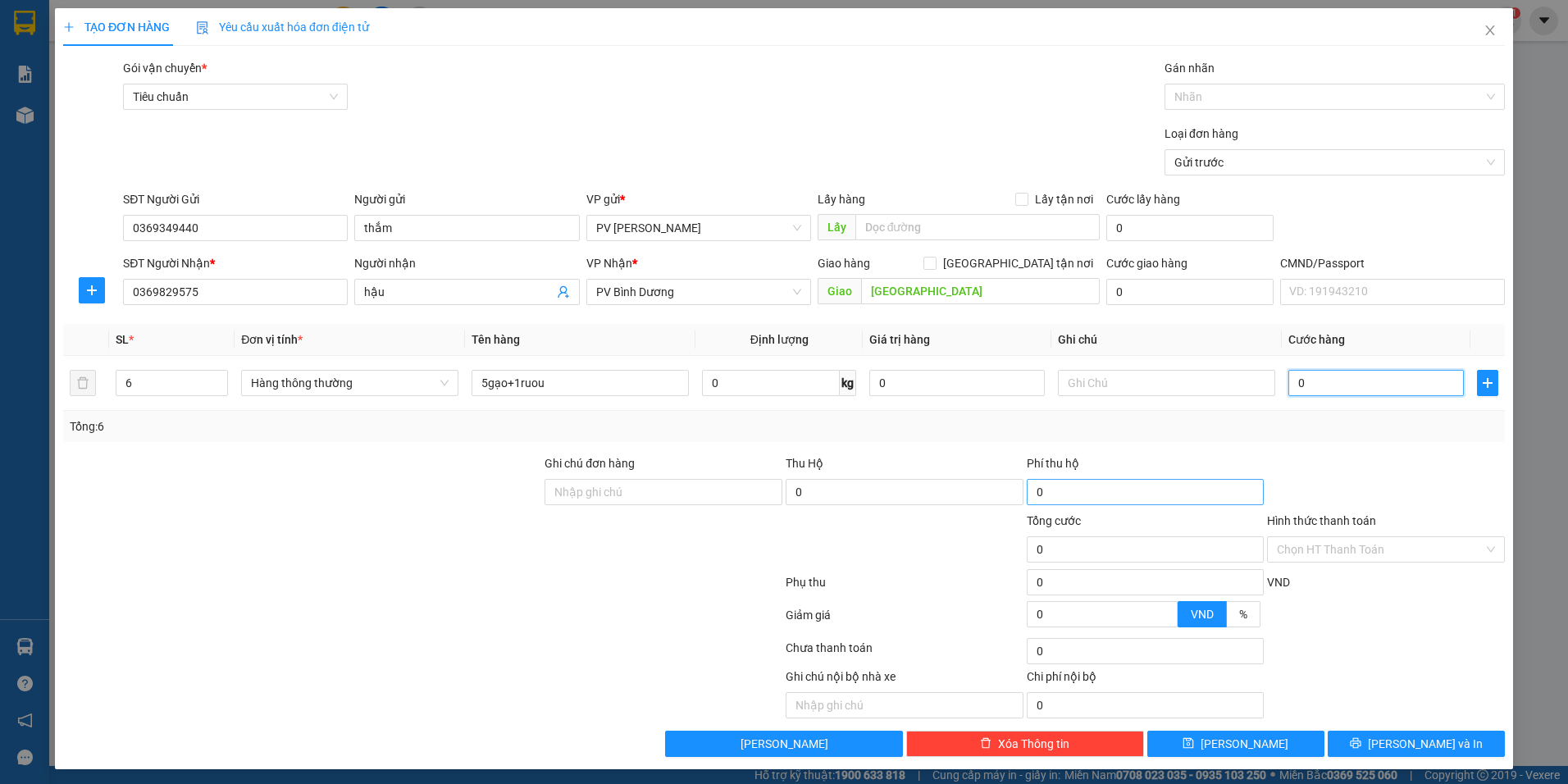
type input "3"
type input "35"
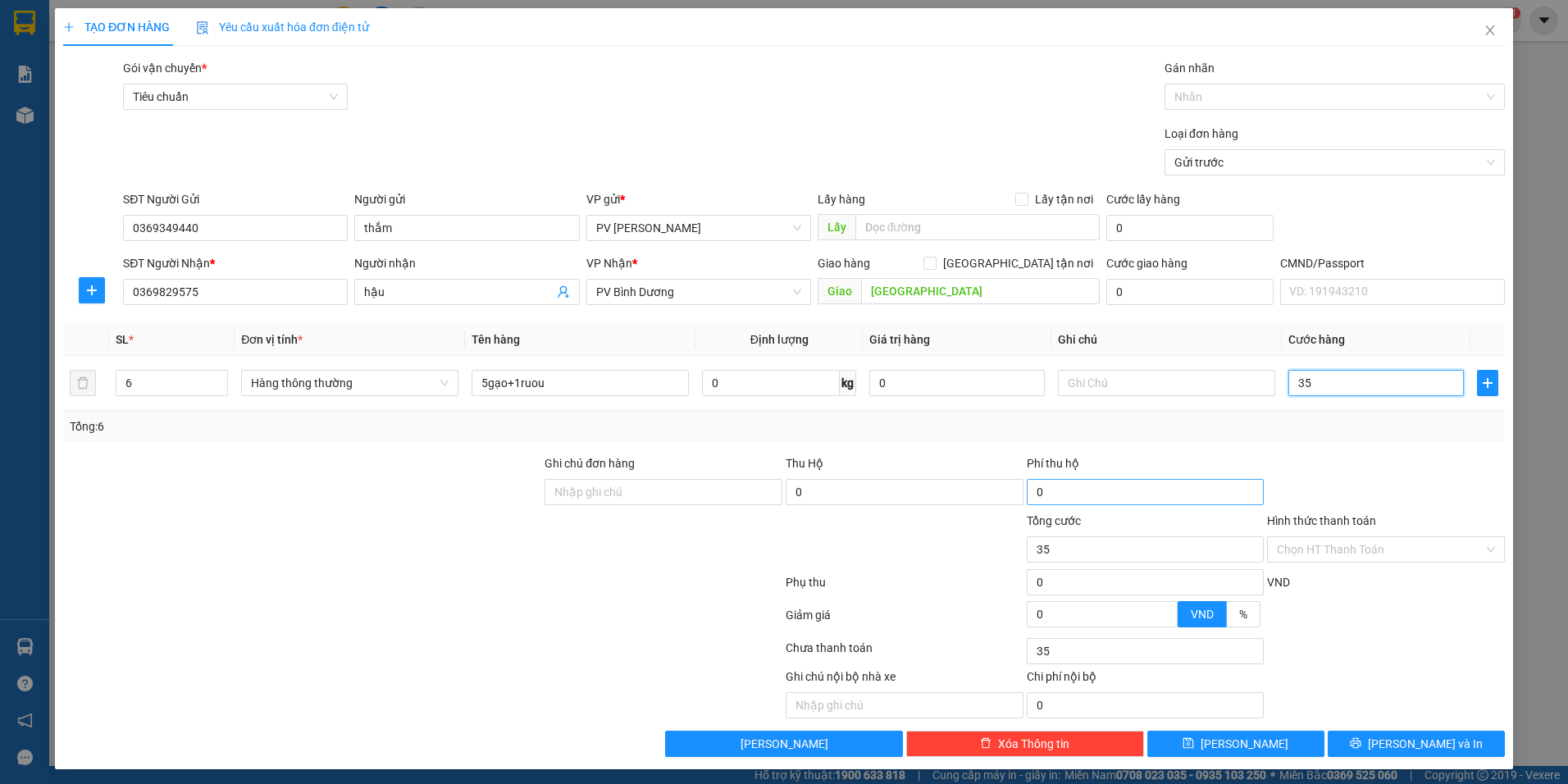
type input "350"
type input "3.500"
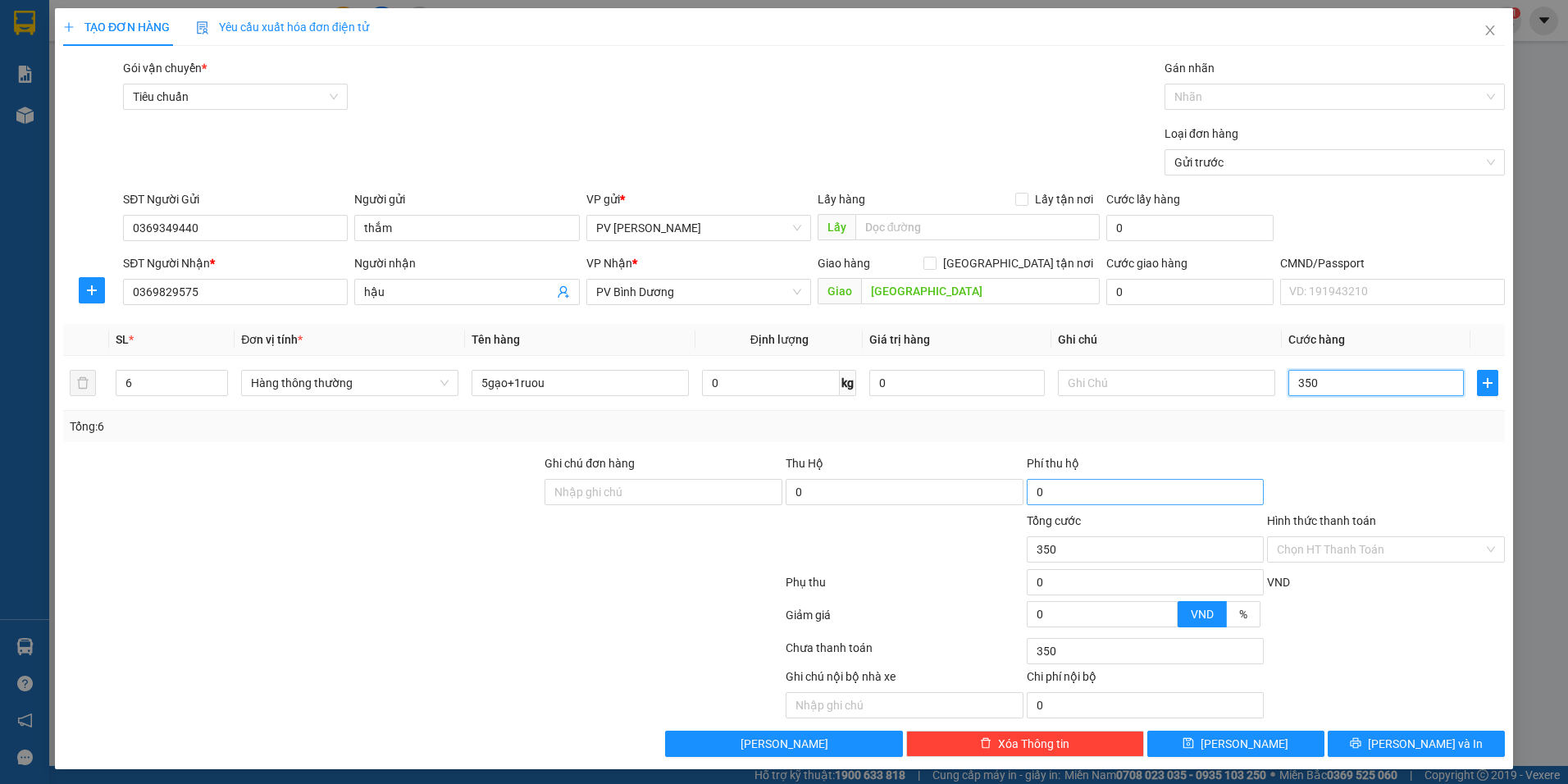
type input "3.500"
type input "35.000"
type input "350.000"
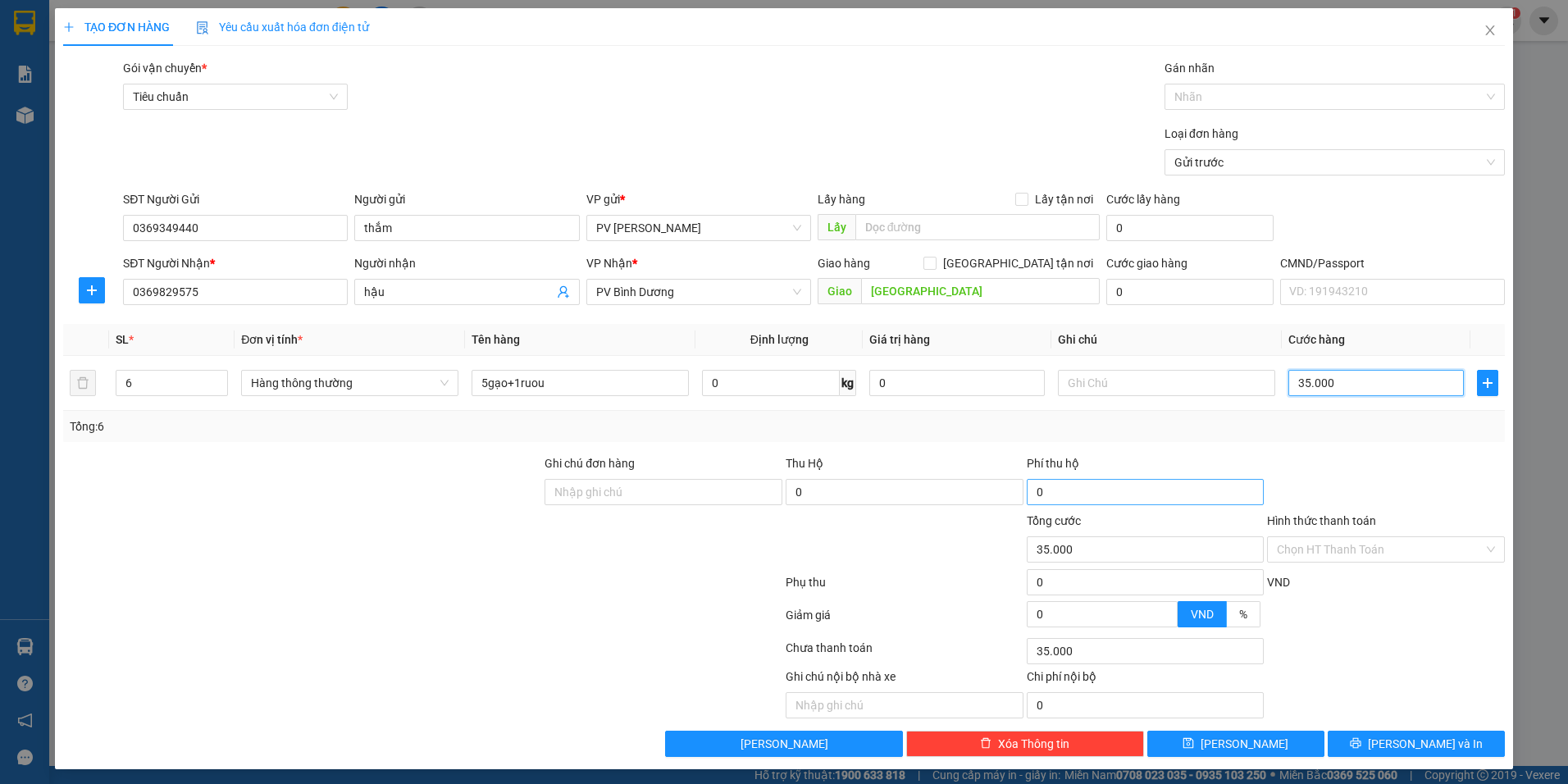
type input "350.000"
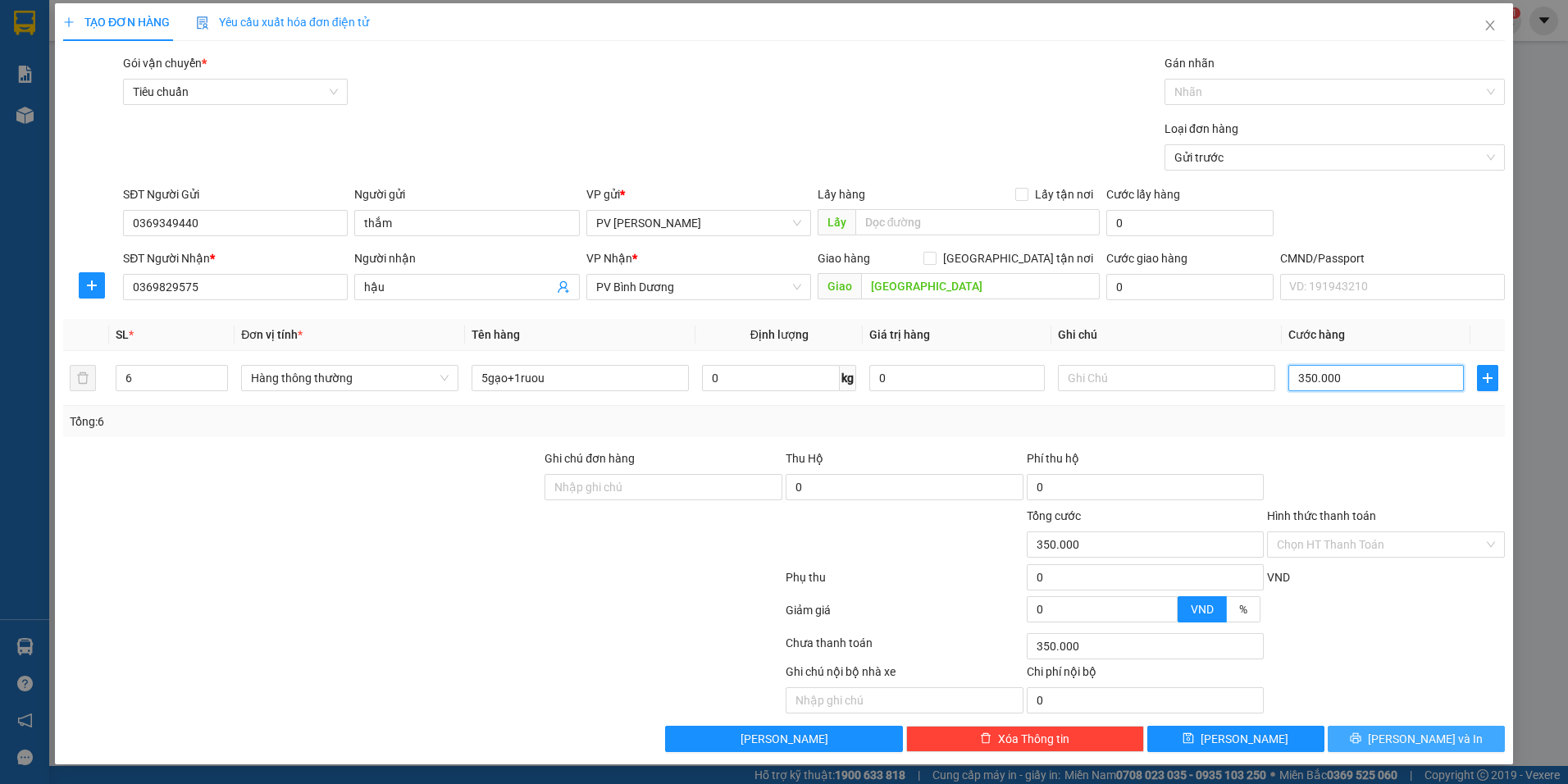
type input "350.000"
click at [1387, 735] on button "Lưu và In" at bounding box center [1416, 739] width 177 height 26
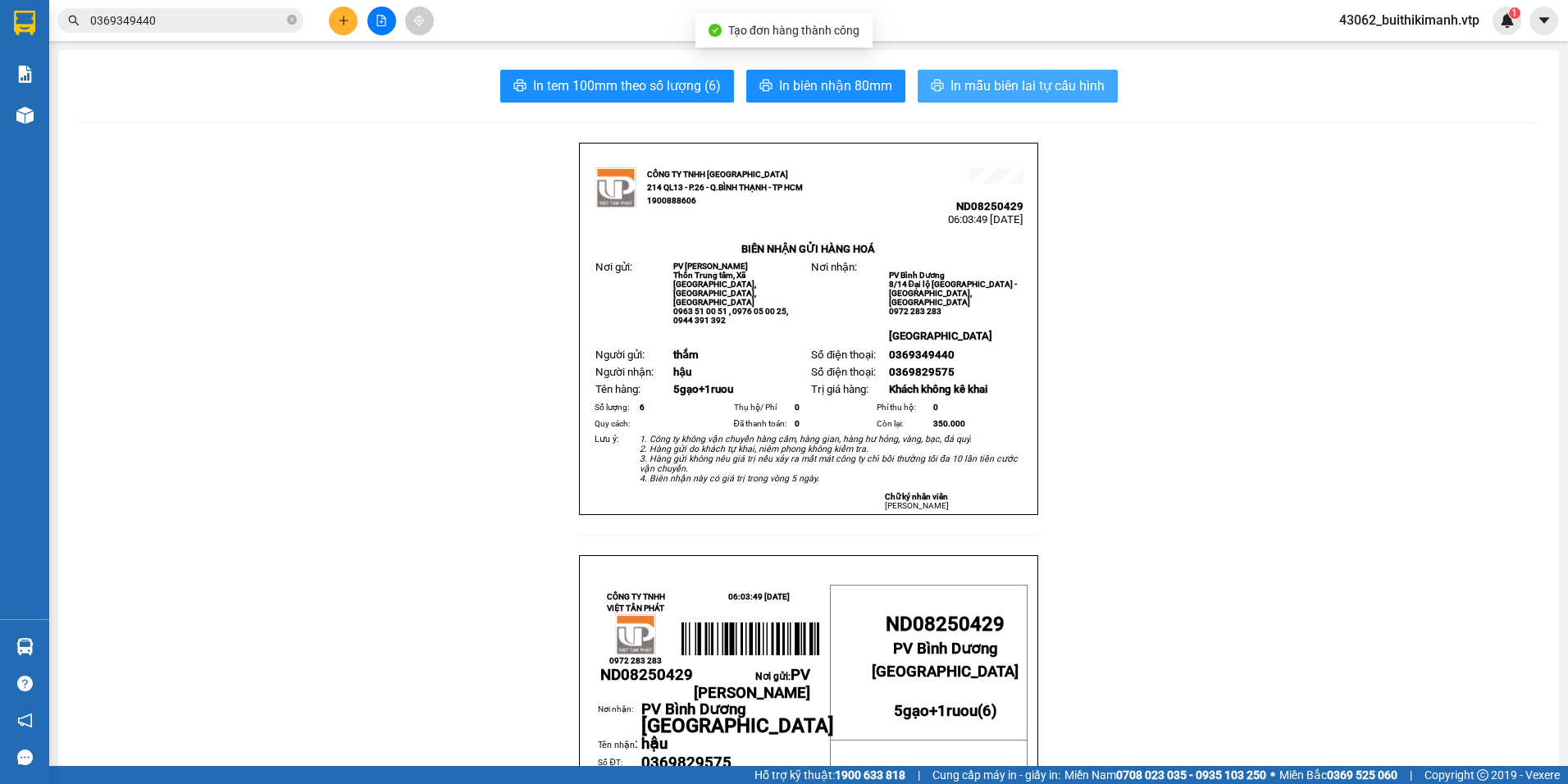
click at [1042, 89] on span "In mẫu biên lai tự cấu hình" at bounding box center [1027, 86] width 154 height 21
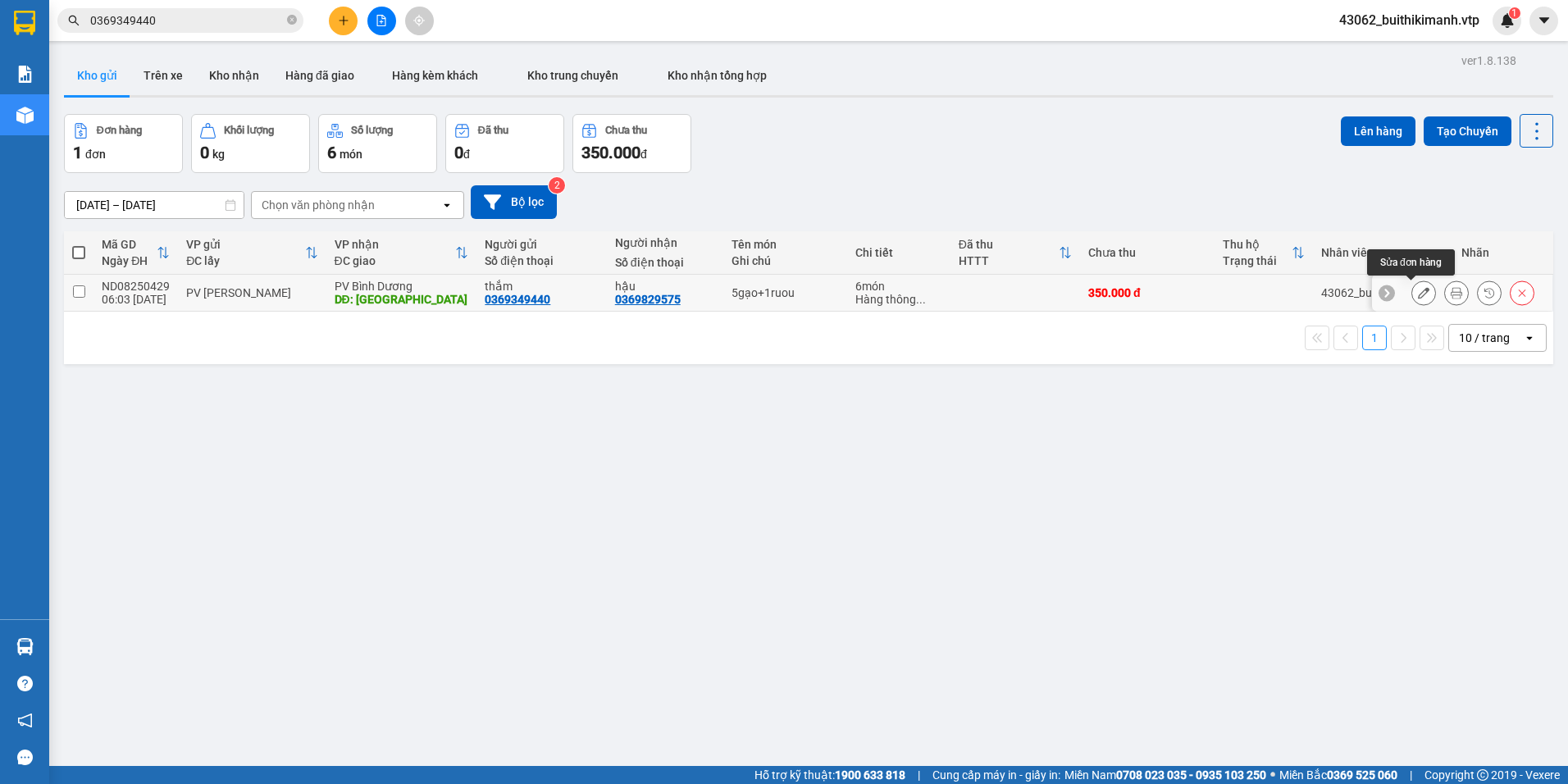
click at [1419, 292] on icon at bounding box center [1424, 293] width 11 height 11
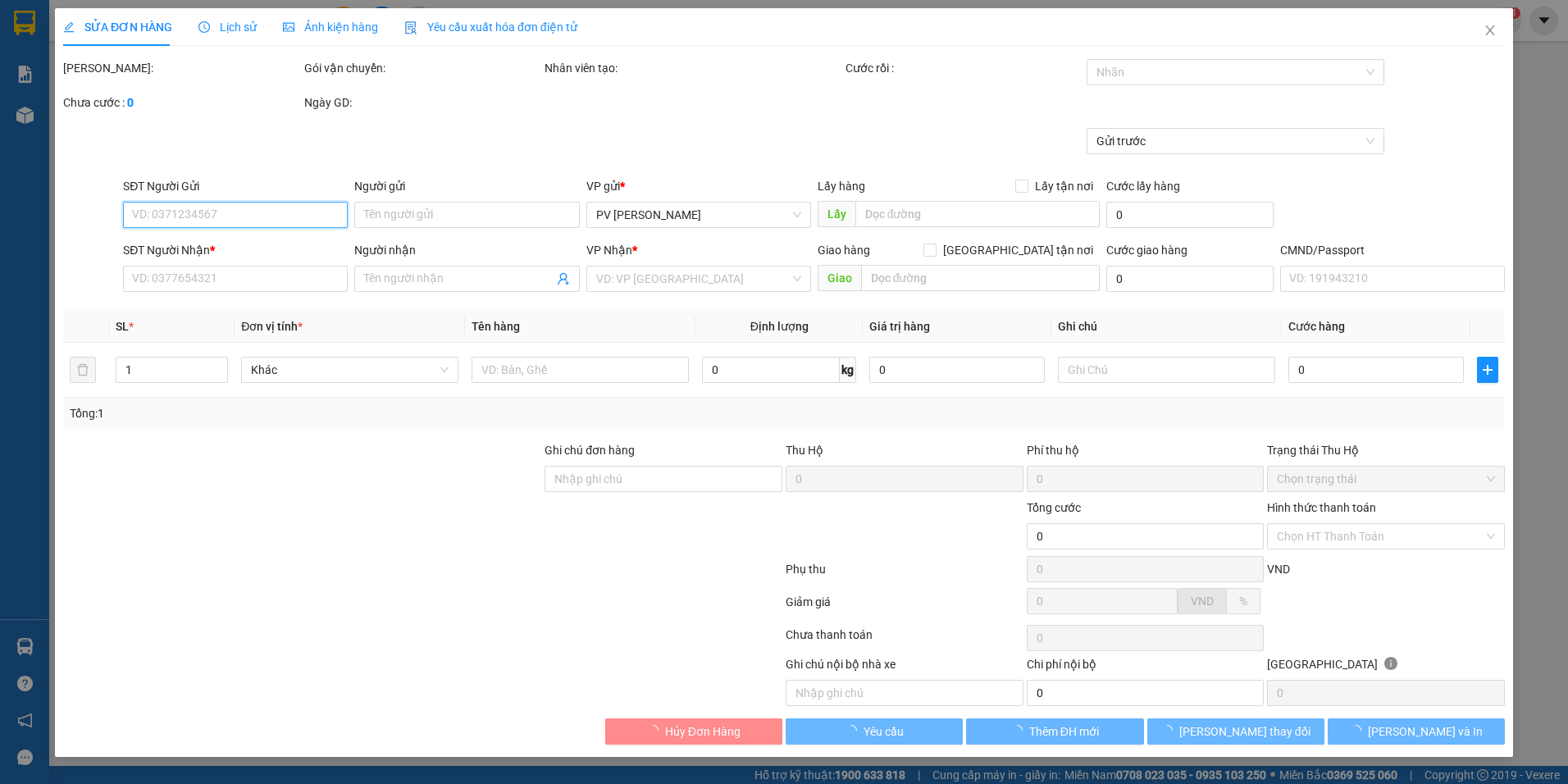
type input "0369349440"
type input "thắm"
type input "0369829575"
type input "hậu"
type input "chợ đồn phú"
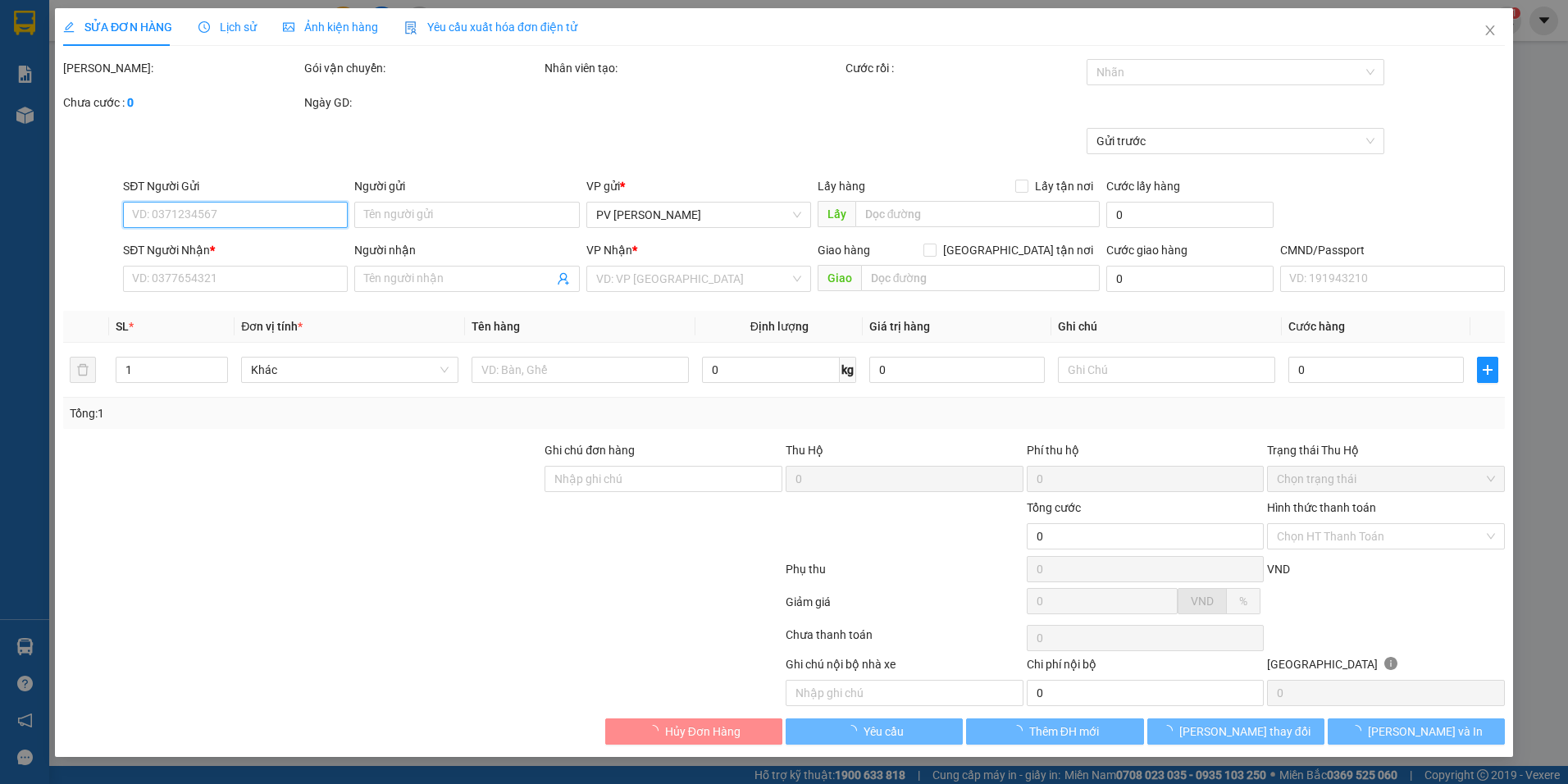
type input "350.000"
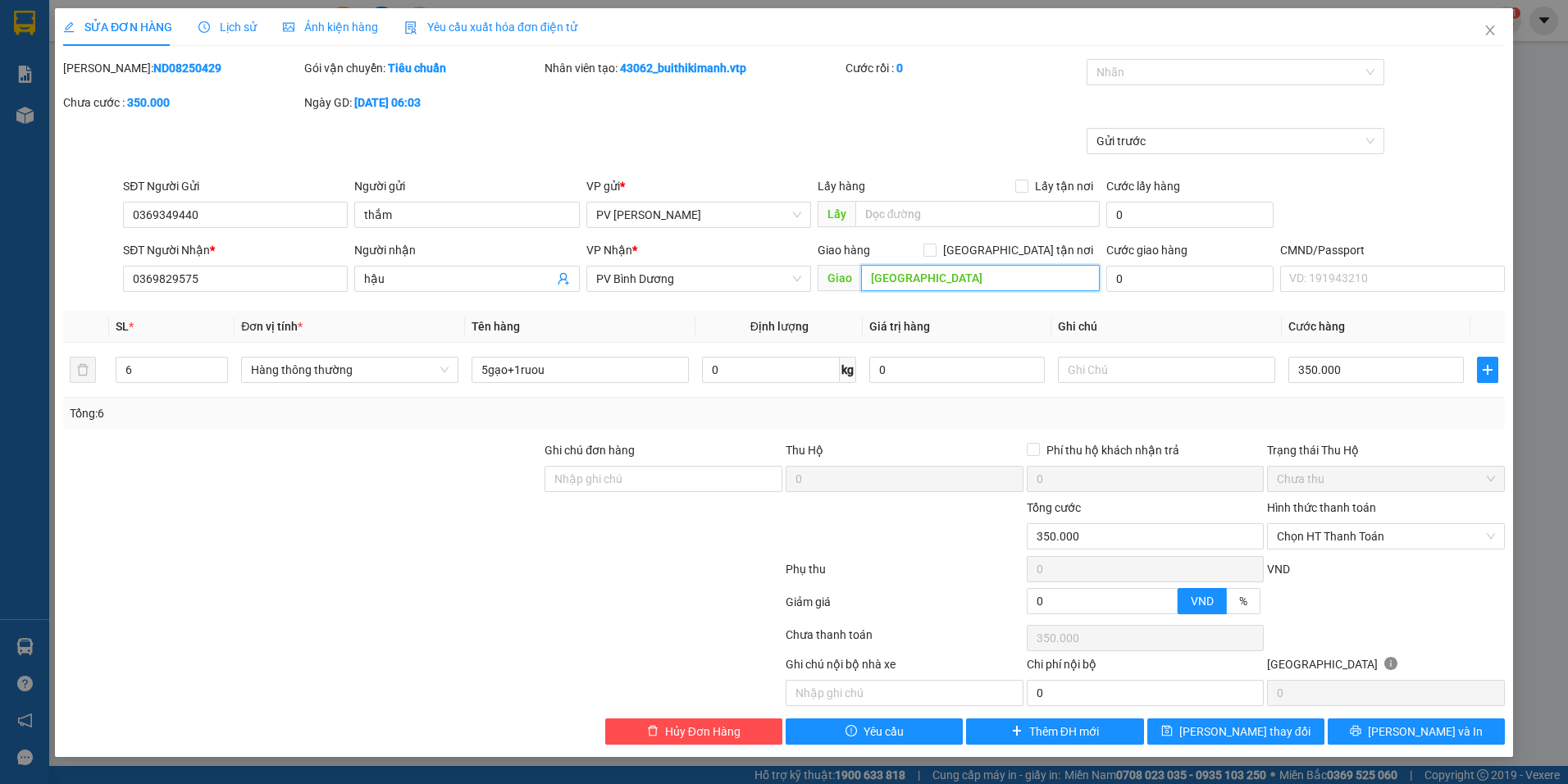
click at [910, 279] on input "chợ đồn phú" at bounding box center [980, 278] width 239 height 26
type input "chợ đồng phú"
click at [1249, 734] on span "Lưu thay đổi" at bounding box center [1245, 731] width 131 height 18
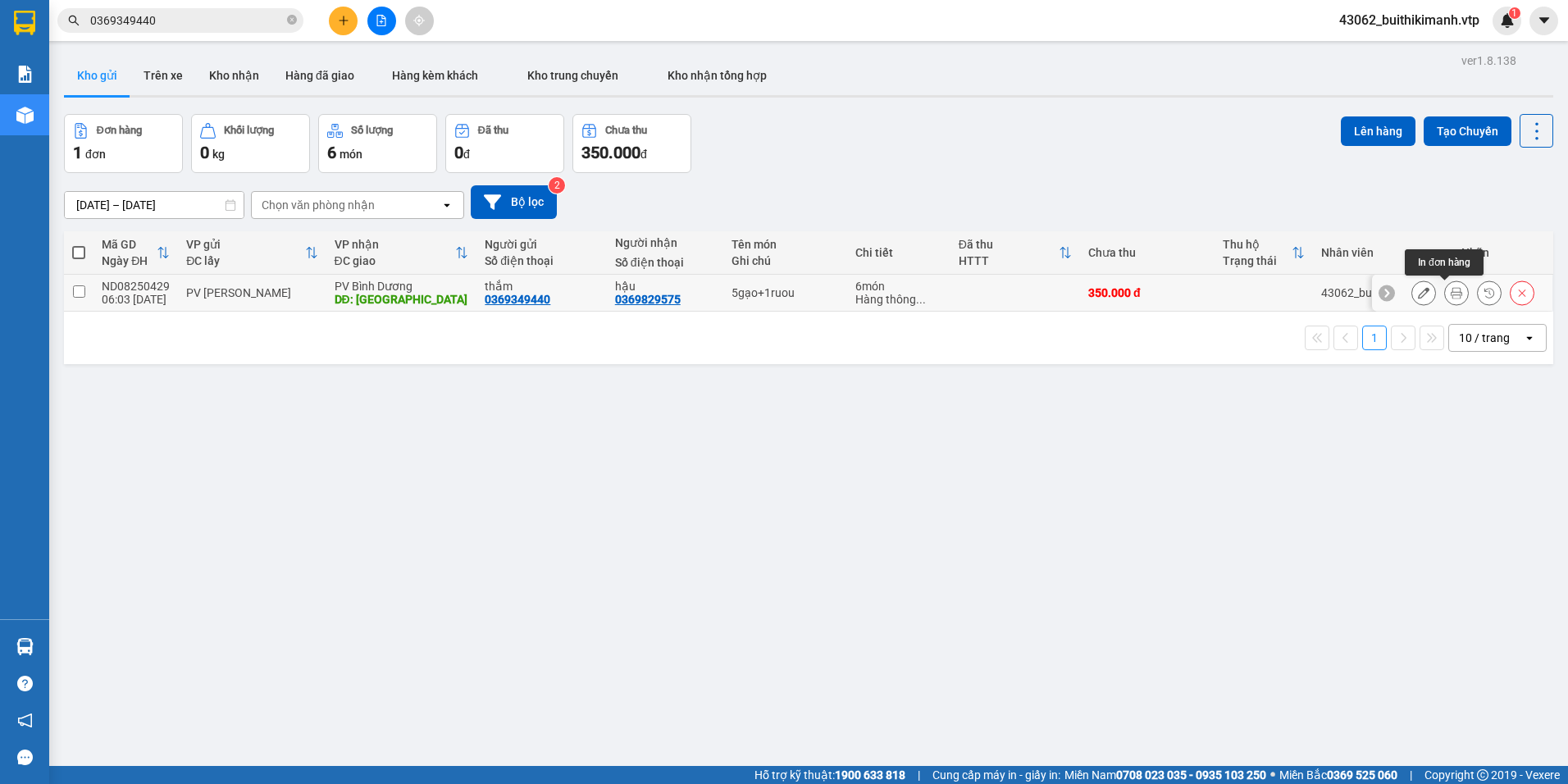
click at [1451, 297] on icon at bounding box center [1456, 293] width 11 height 11
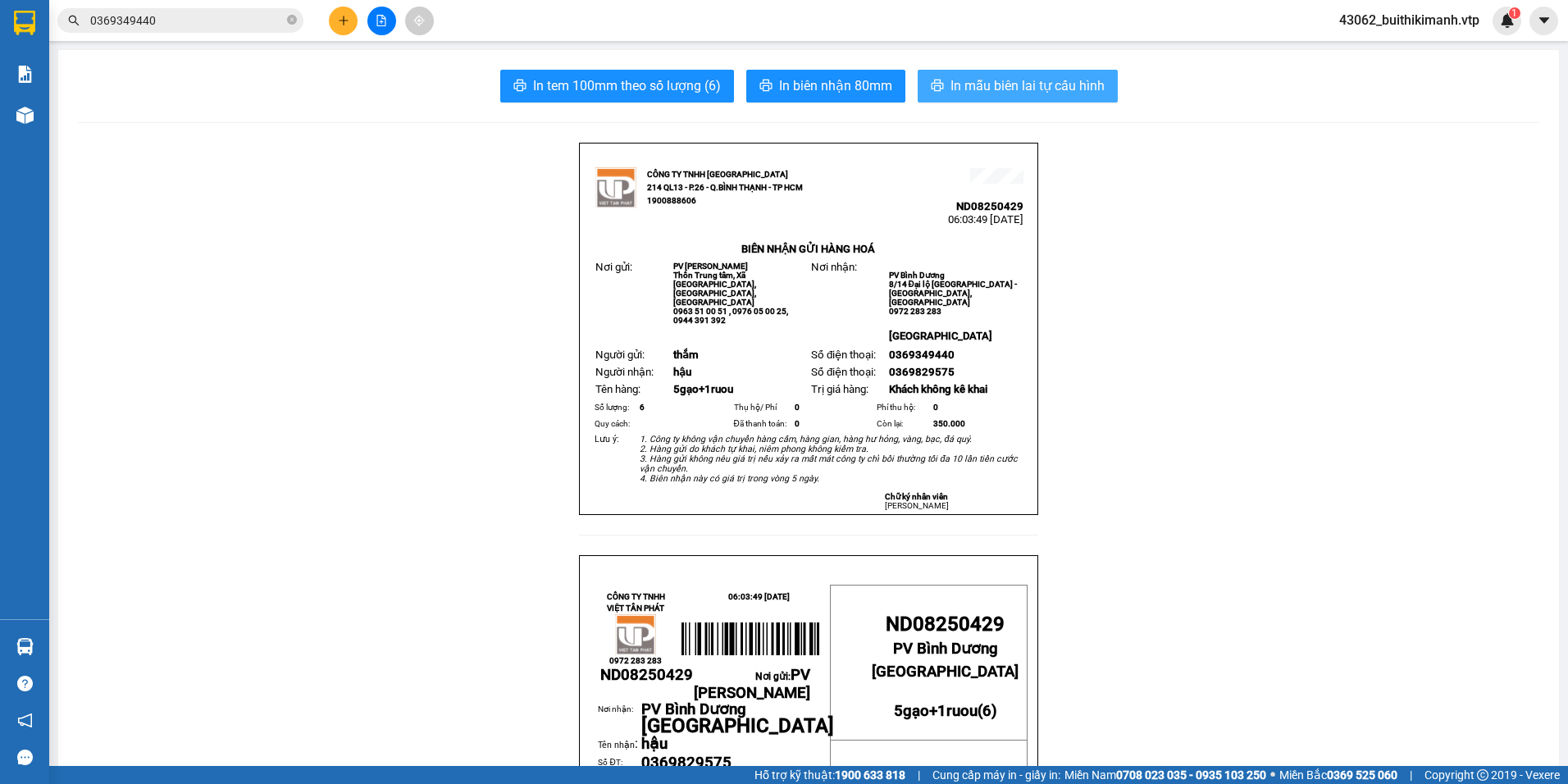
click at [1058, 91] on span "In mẫu biên lai tự cấu hình" at bounding box center [1027, 86] width 154 height 21
click at [1048, 77] on span "In mẫu biên lai tự cấu hình" at bounding box center [1027, 86] width 154 height 21
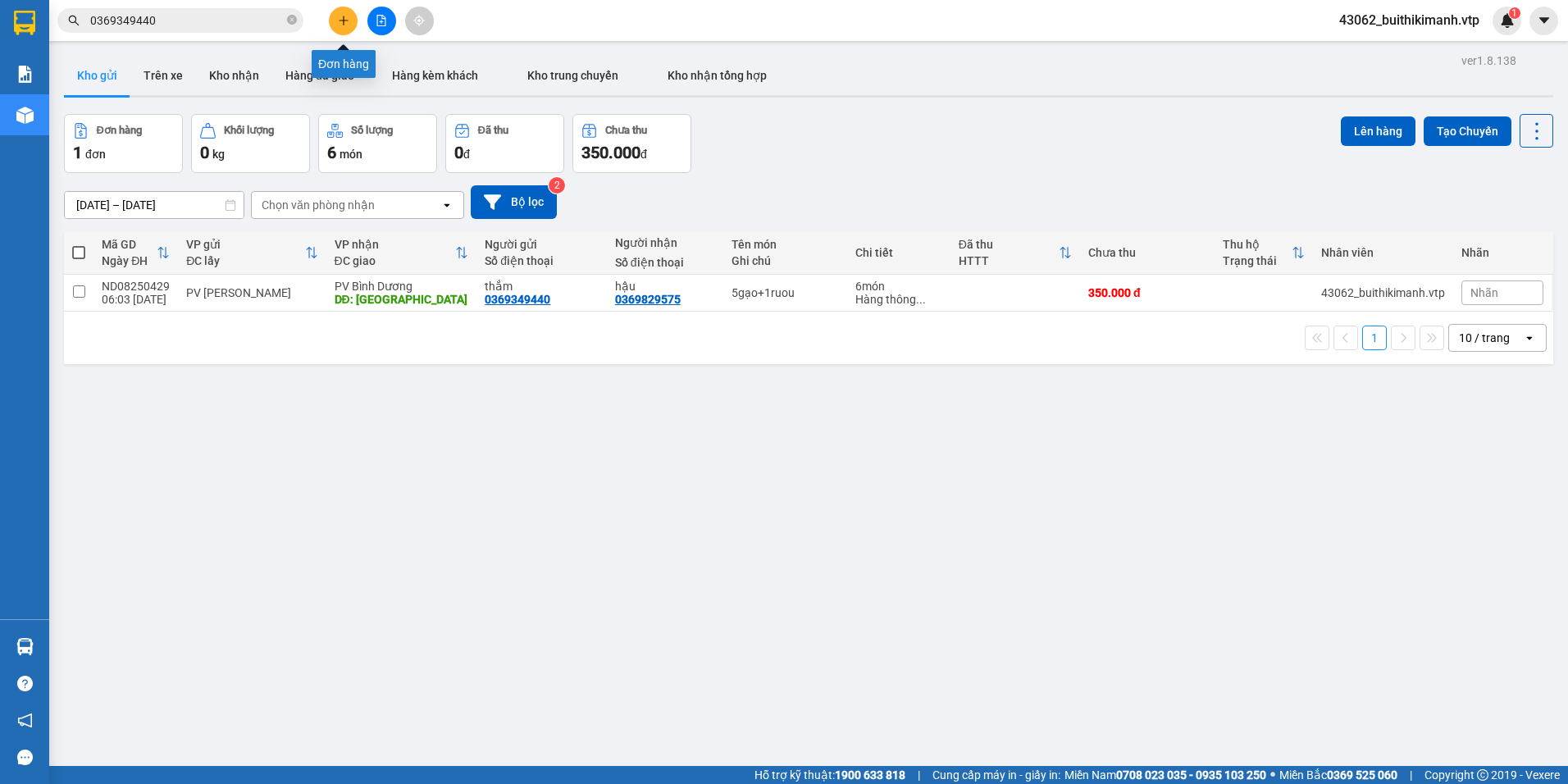
click at [343, 22] on icon "plus" at bounding box center [344, 21] width 11 height 11
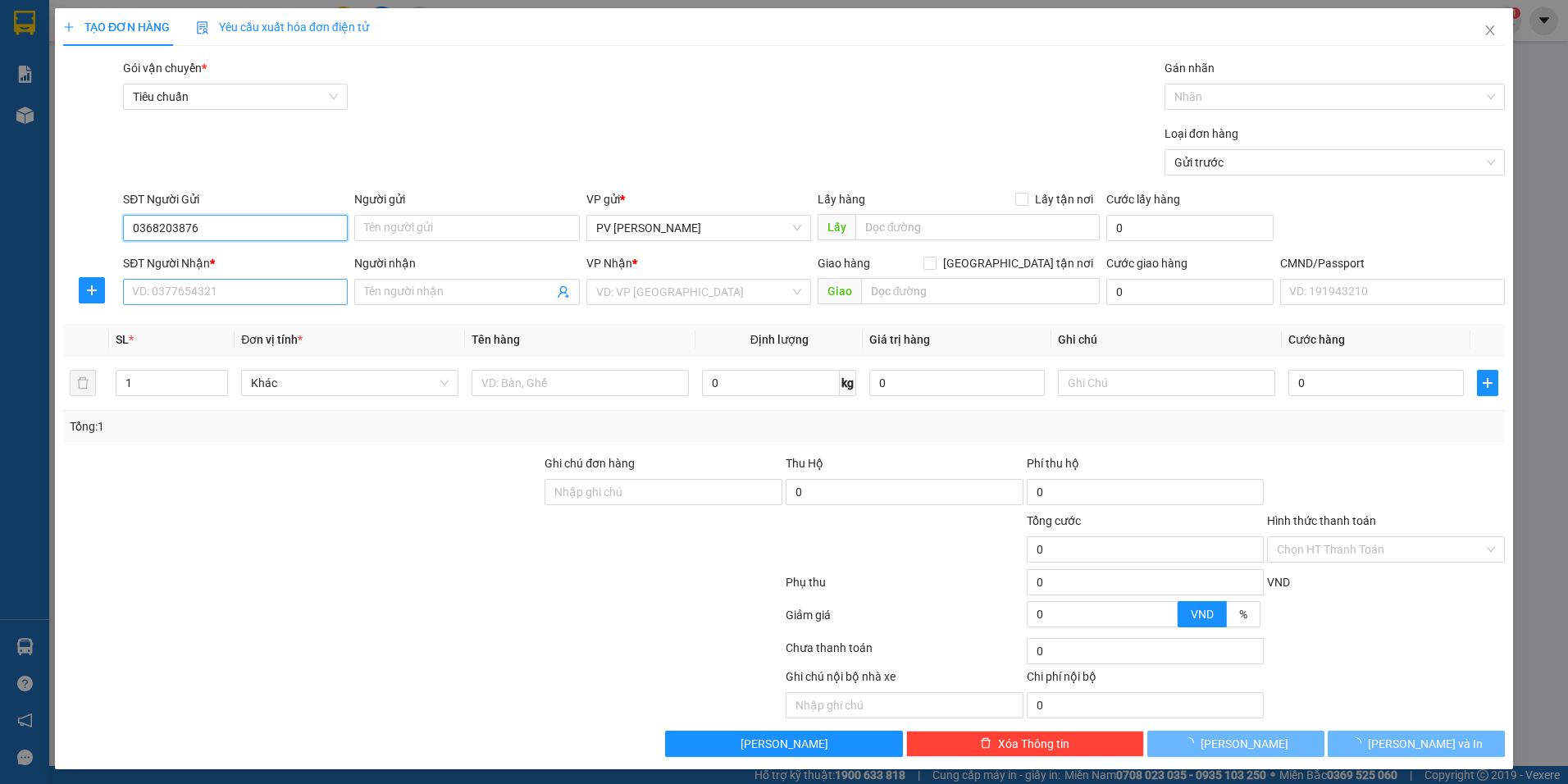
type input "0368203876"
click at [228, 290] on input "SĐT Người Nhận *" at bounding box center [235, 292] width 225 height 26
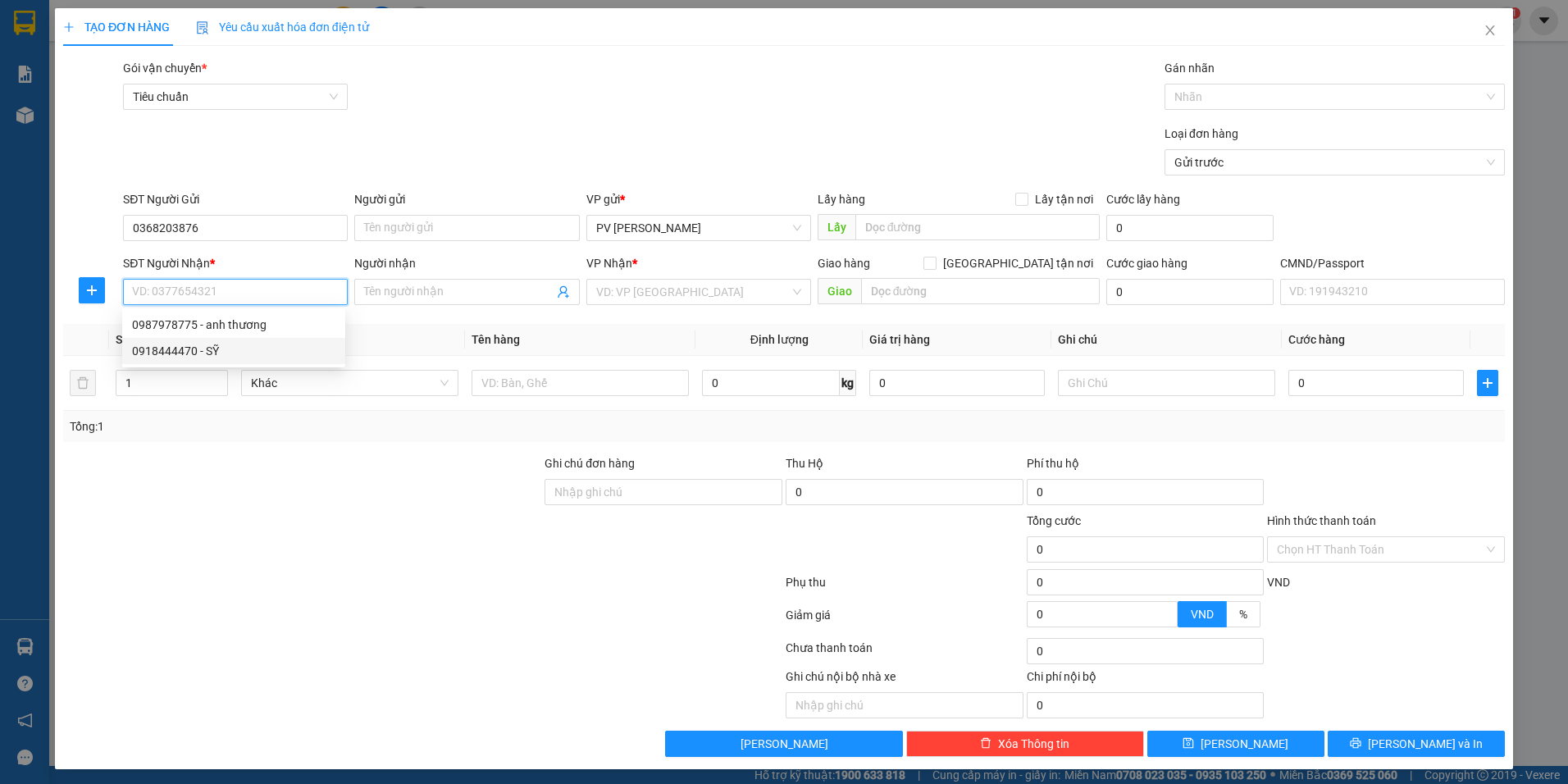
click at [208, 353] on div "0918444470 - SỸ" at bounding box center [233, 350] width 203 height 18
type input "0918444470"
type input "SỸ"
type input "cx số 4 bd"
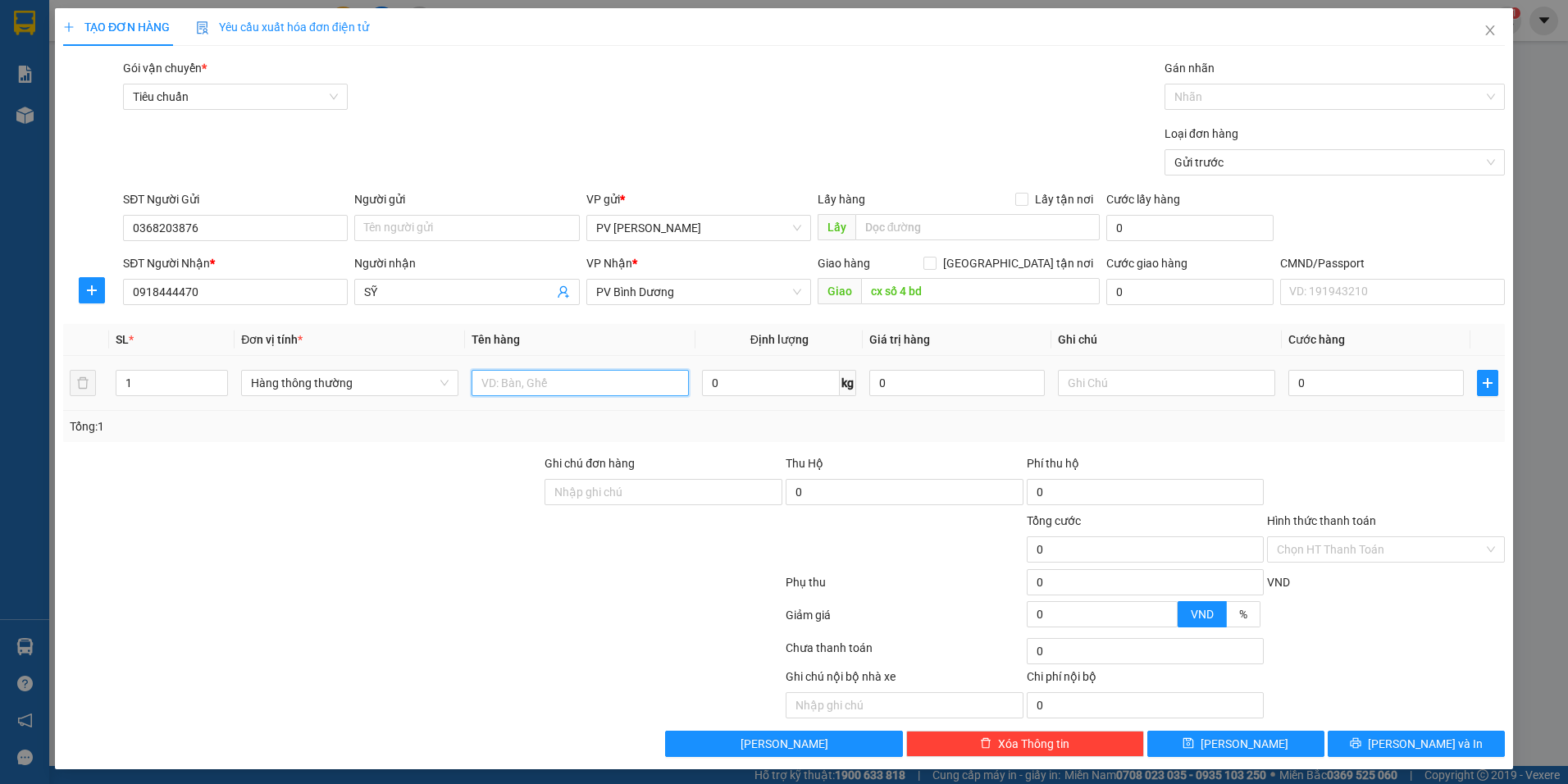
click at [565, 390] on input "text" at bounding box center [580, 383] width 217 height 26
click at [152, 391] on input "1" at bounding box center [171, 383] width 111 height 25
type input "2"
click at [515, 381] on input "text" at bounding box center [580, 383] width 217 height 26
type input "tx+túm gạo"
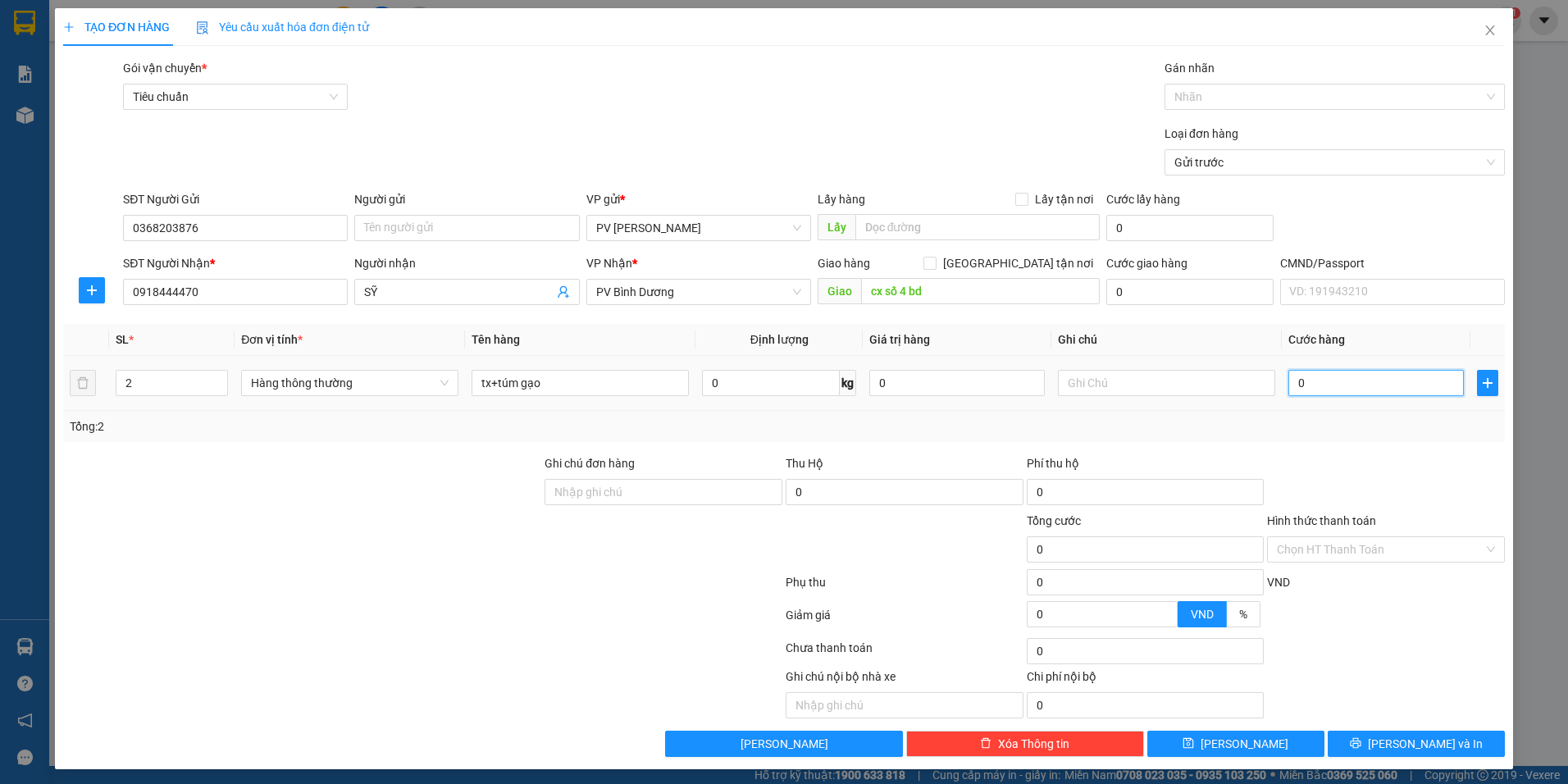
click at [1306, 387] on input "0" at bounding box center [1376, 383] width 176 height 26
type input "8"
type input "0"
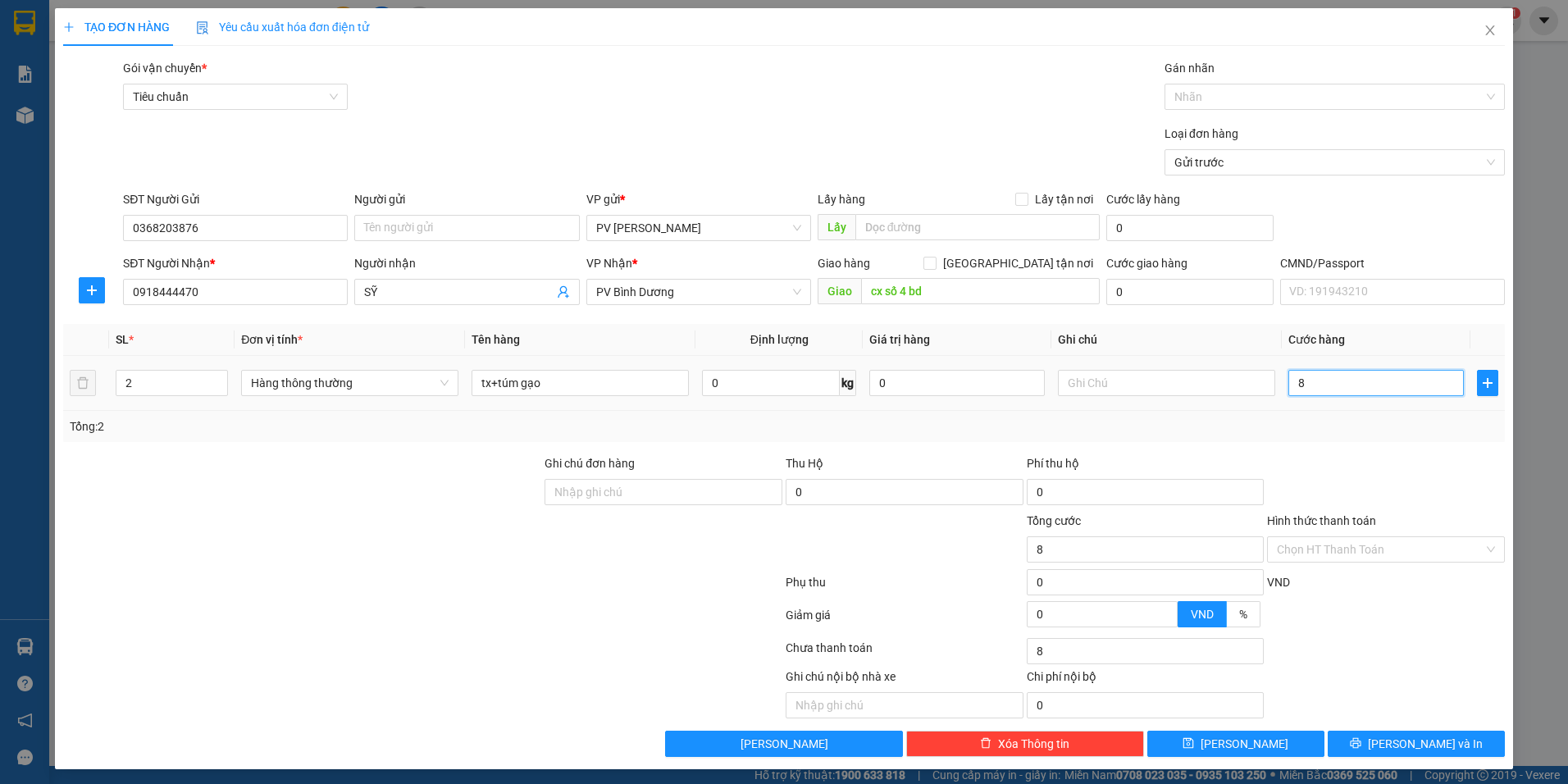
type input "0"
click at [1288, 387] on input "0" at bounding box center [1376, 383] width 176 height 26
type input "90"
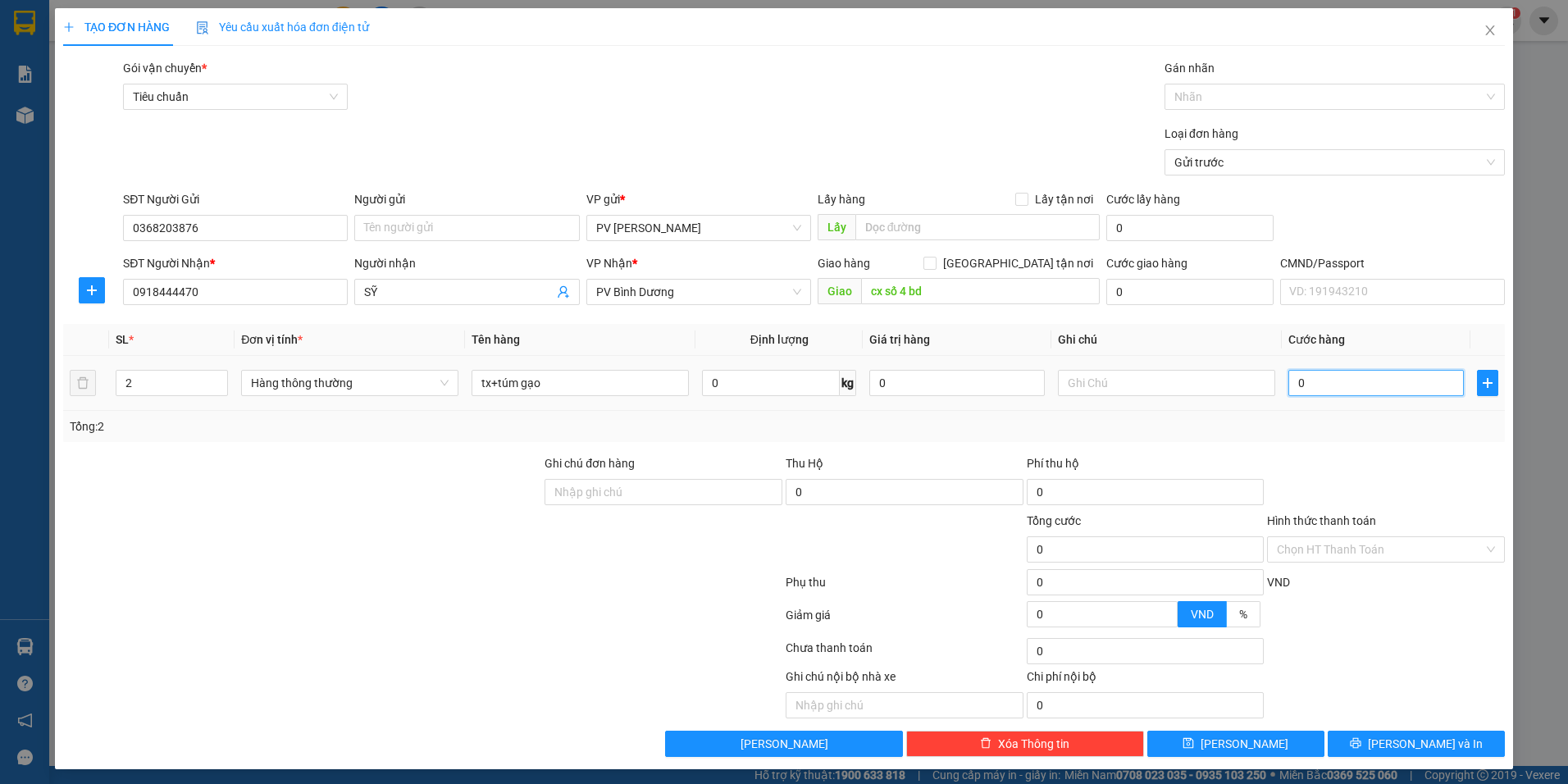
type input "90"
type input "900"
type input "9.000"
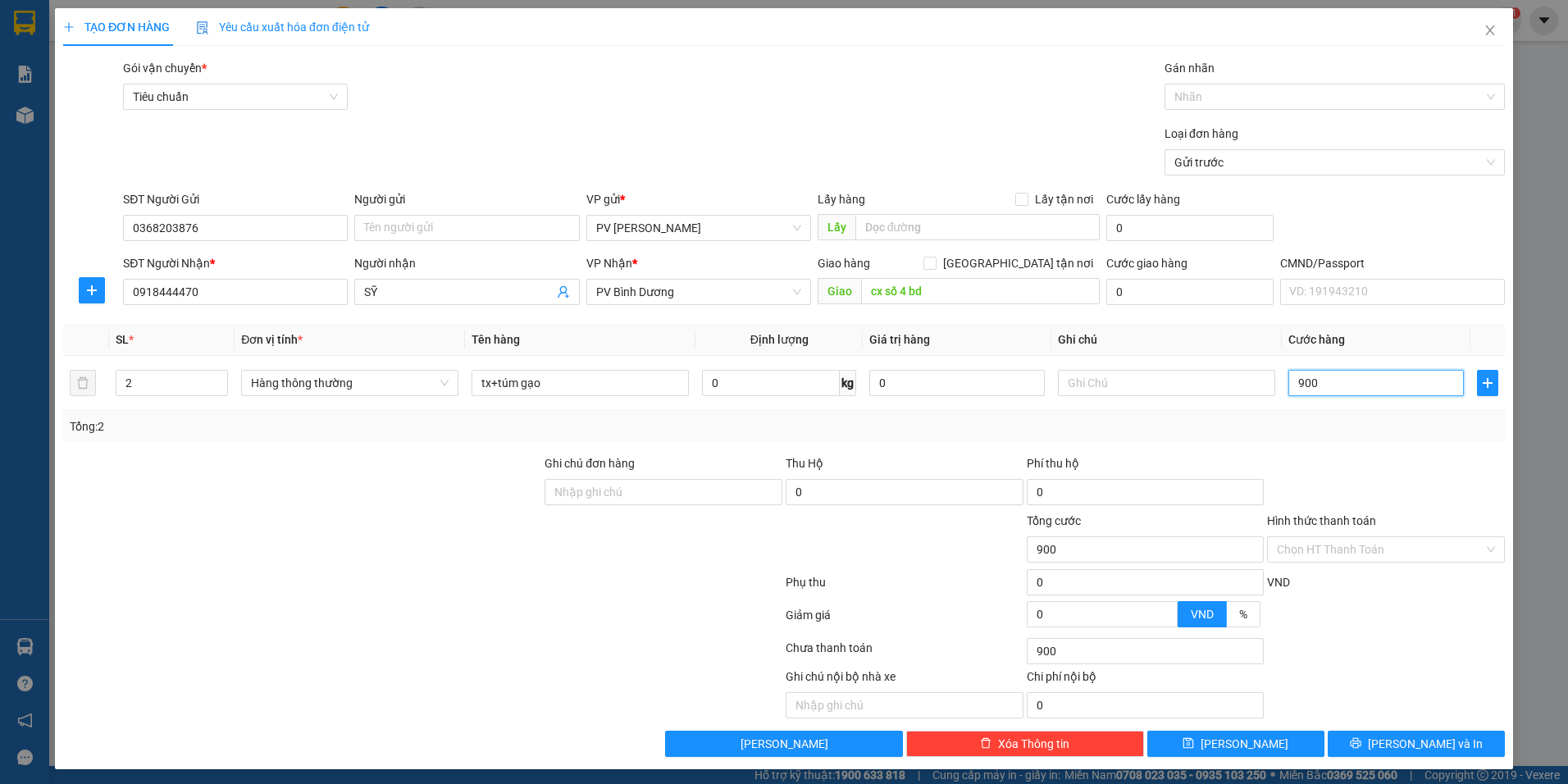
type input "9.000"
type input "90.000"
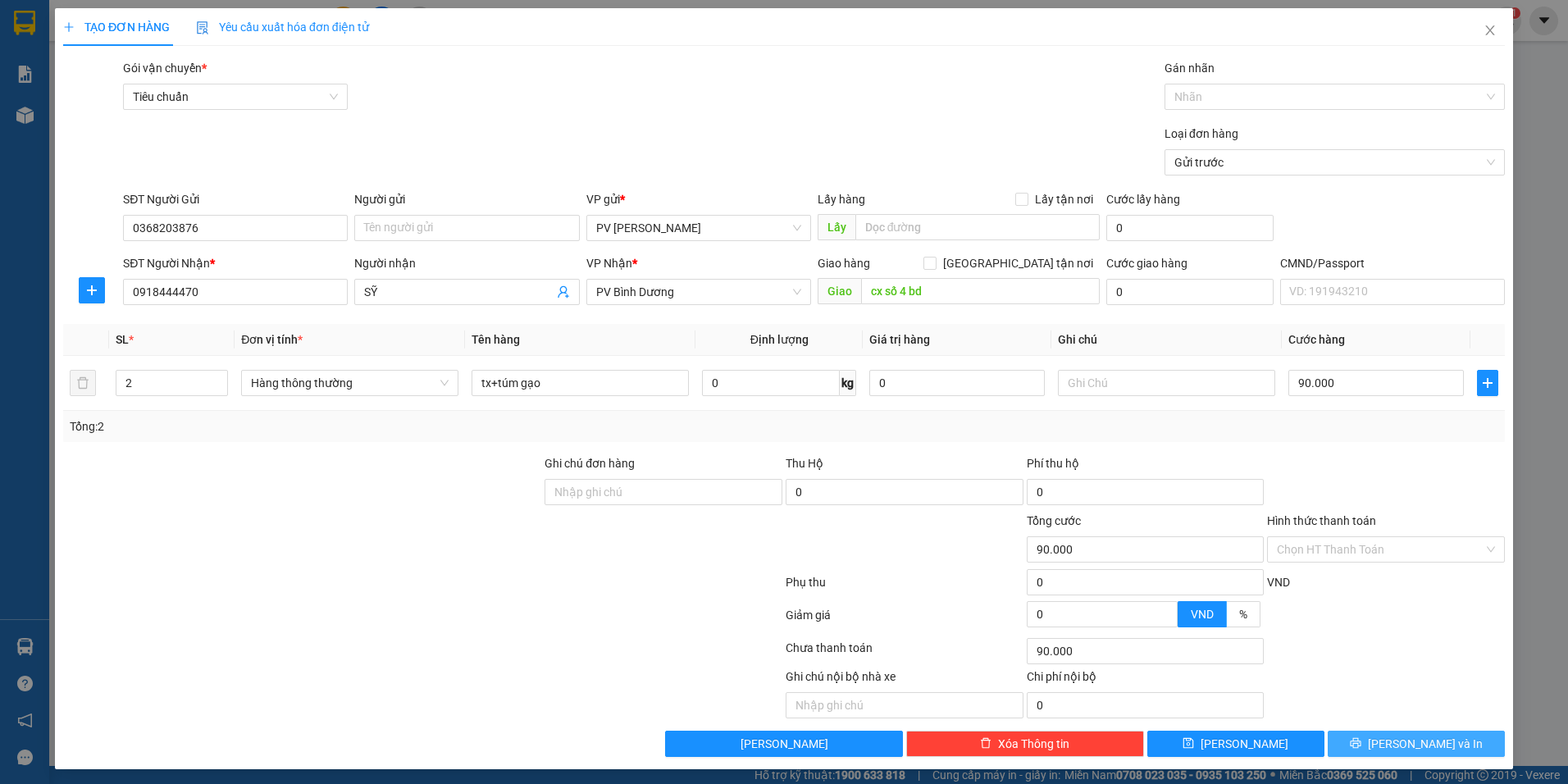
click at [1380, 733] on button "Lưu và In" at bounding box center [1416, 743] width 177 height 26
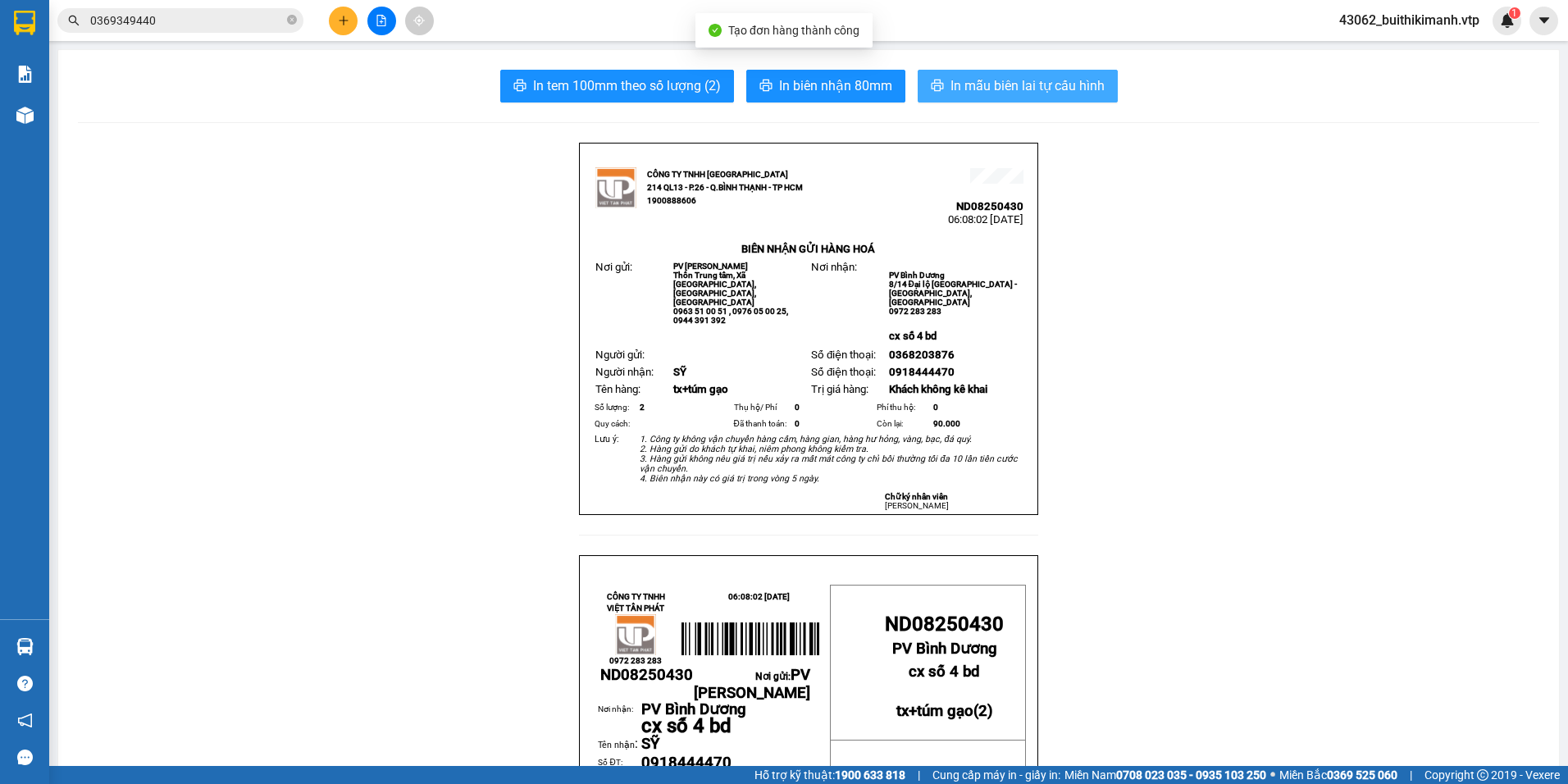
click at [1075, 94] on span "In mẫu biên lai tự cấu hình" at bounding box center [1027, 86] width 154 height 21
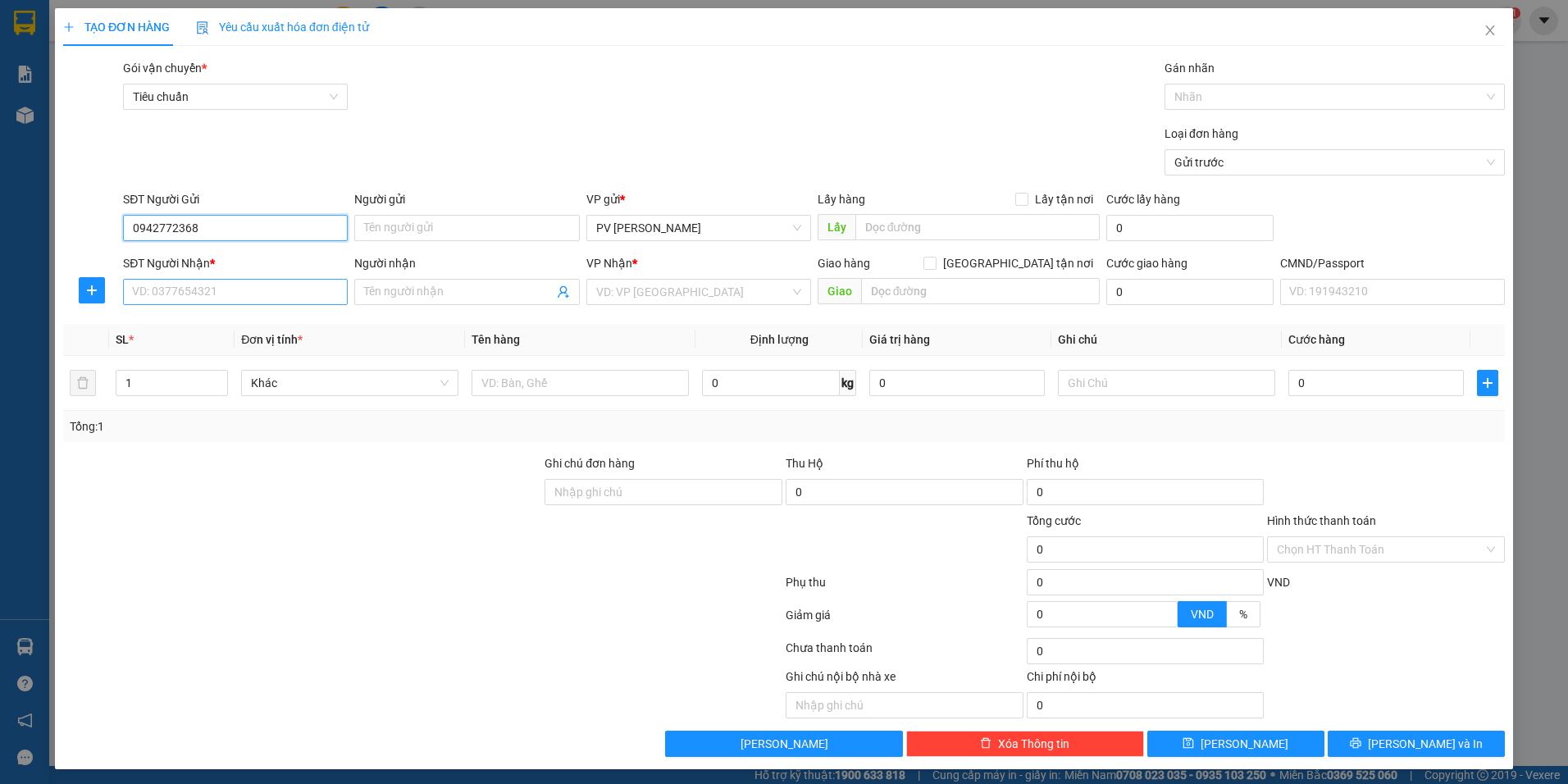
type input "0942772368"
click at [232, 301] on input "SĐT Người Nhận *" at bounding box center [235, 292] width 225 height 26
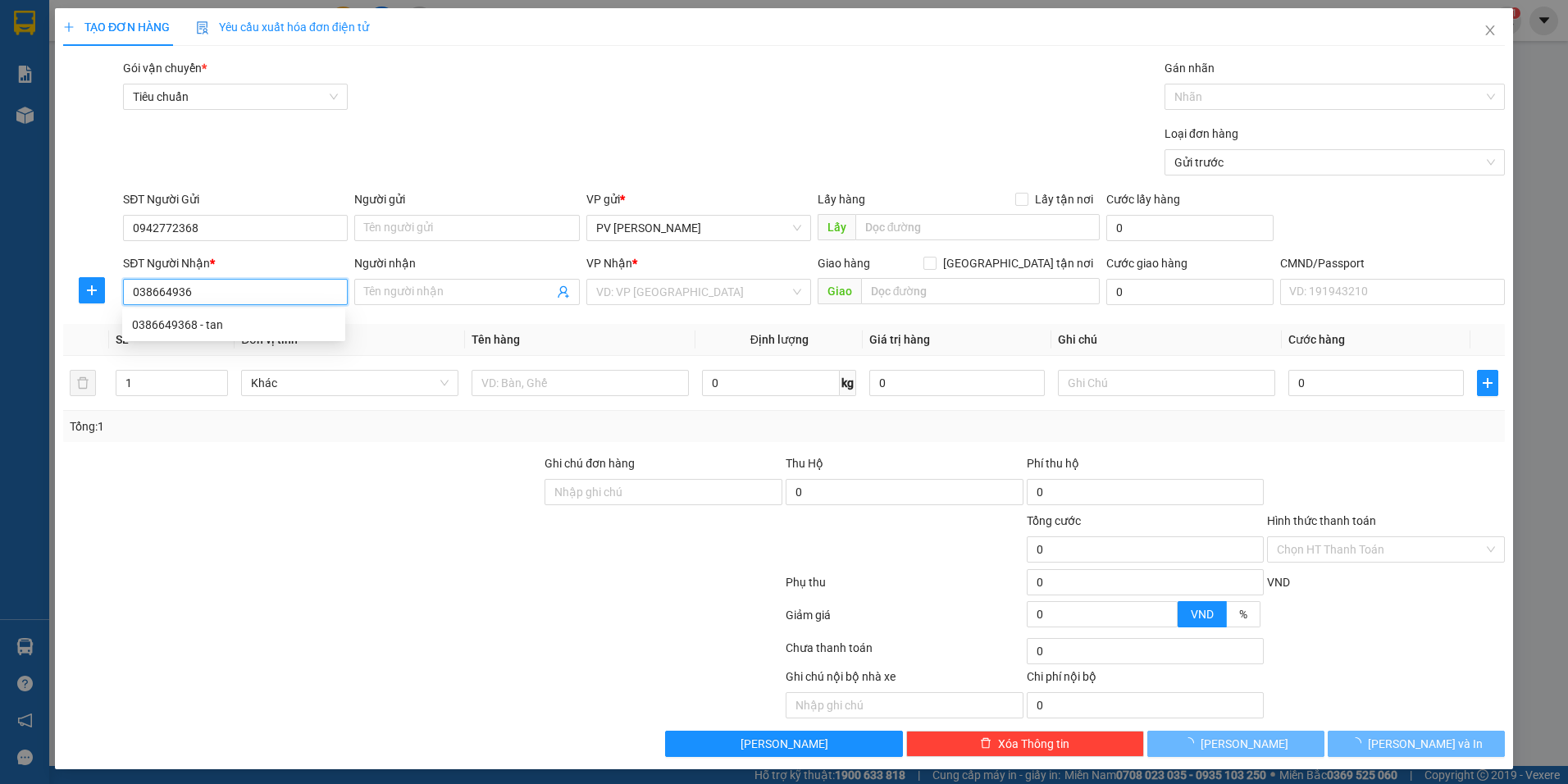
type input "0386649368"
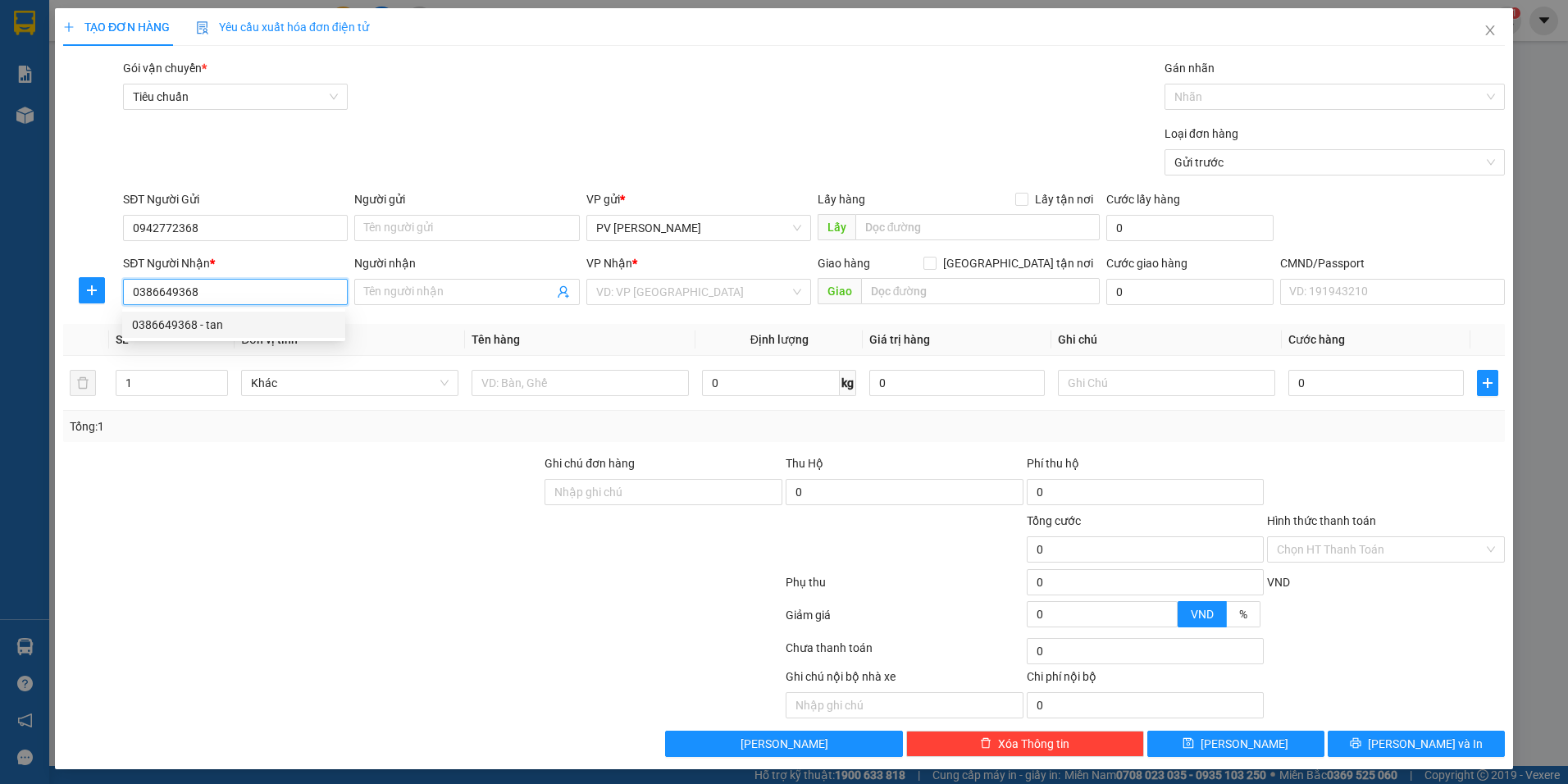
click at [258, 328] on div "0386649368 - tan" at bounding box center [233, 324] width 203 height 18
type input "tan"
type input "chợ chánh lưu"
type input "0386649368"
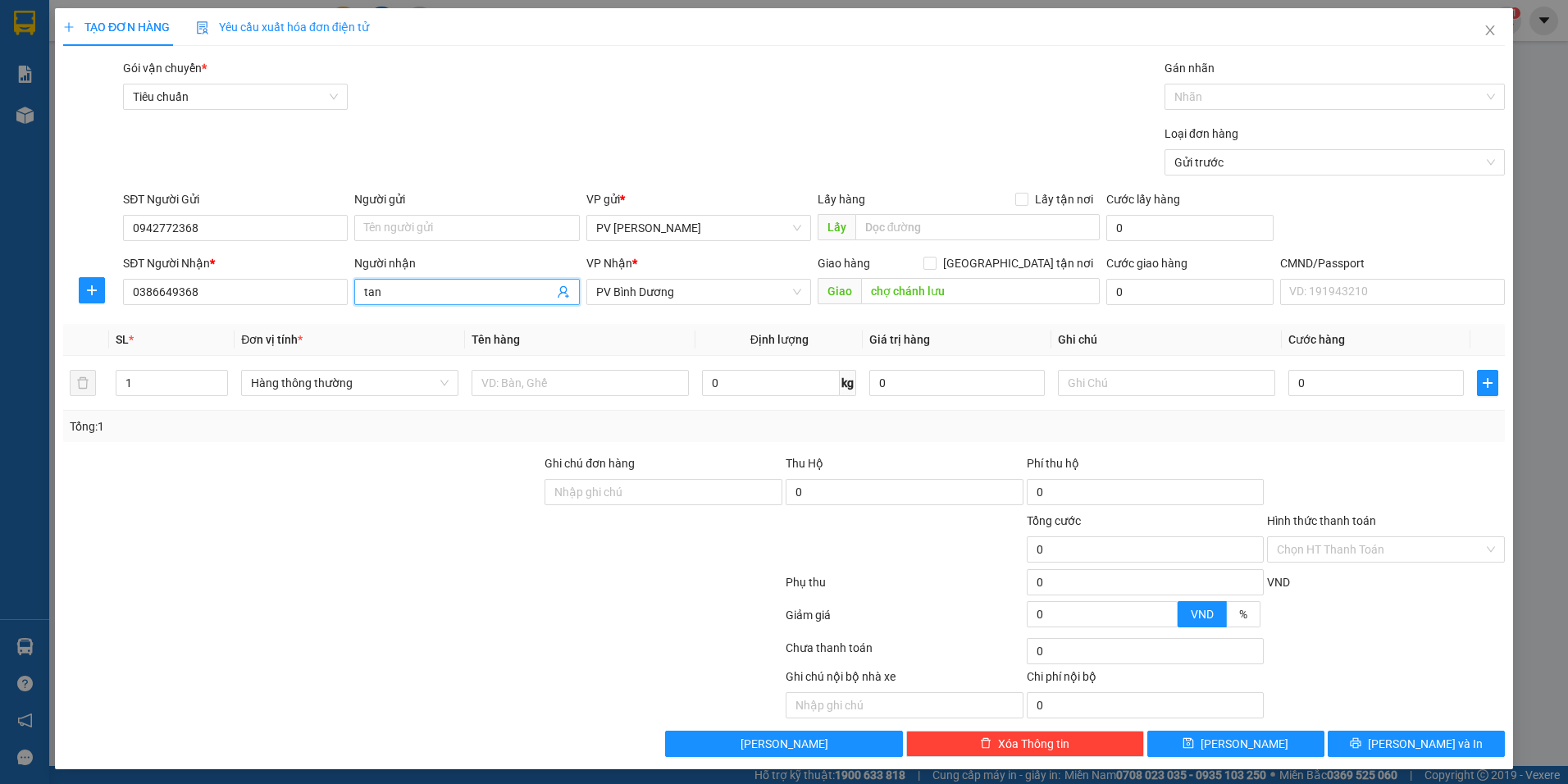
click at [389, 295] on input "tan" at bounding box center [458, 291] width 189 height 18
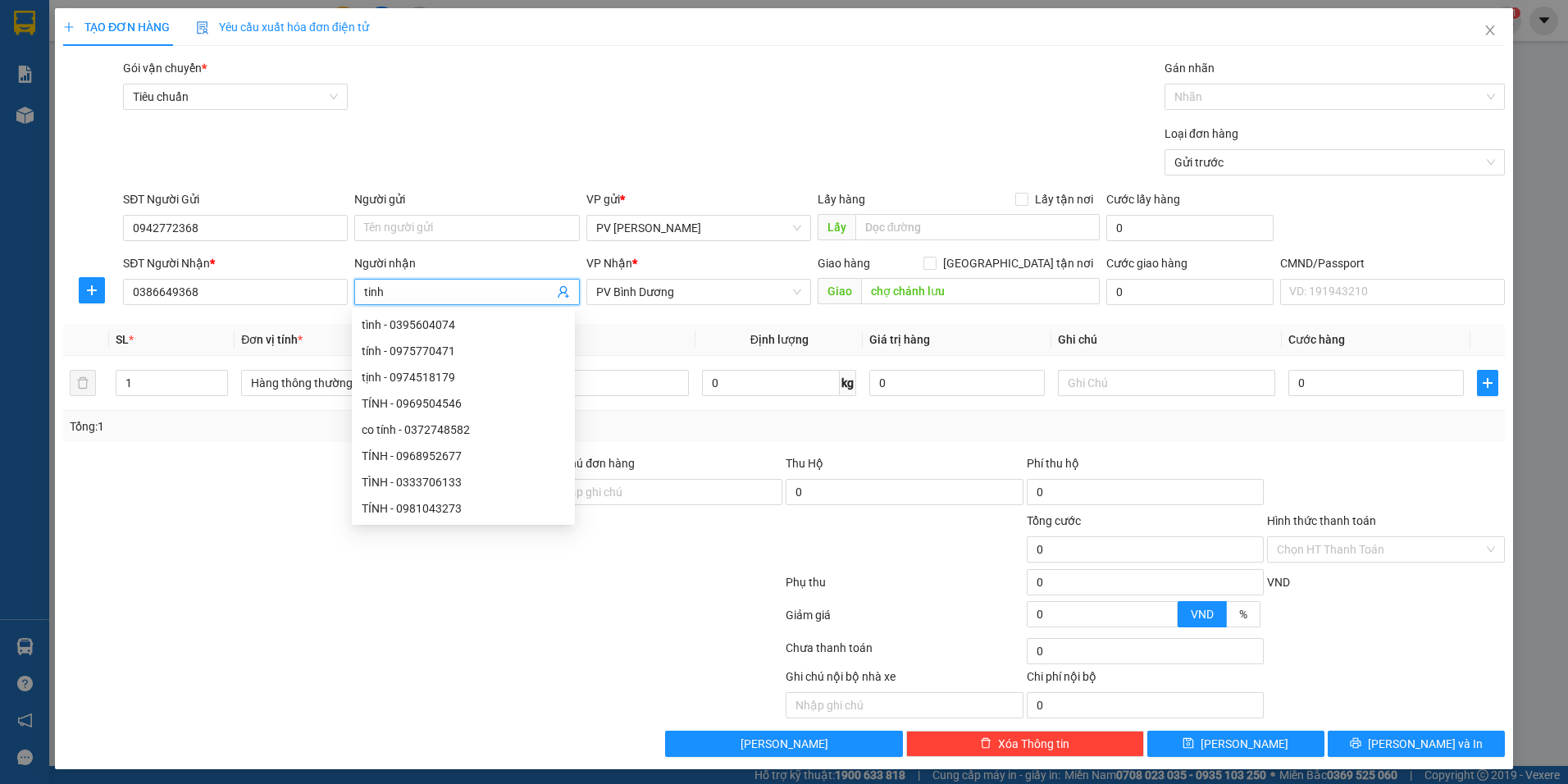
type input "tinh"
click at [709, 413] on div "Tổng: 1" at bounding box center [784, 426] width 1442 height 31
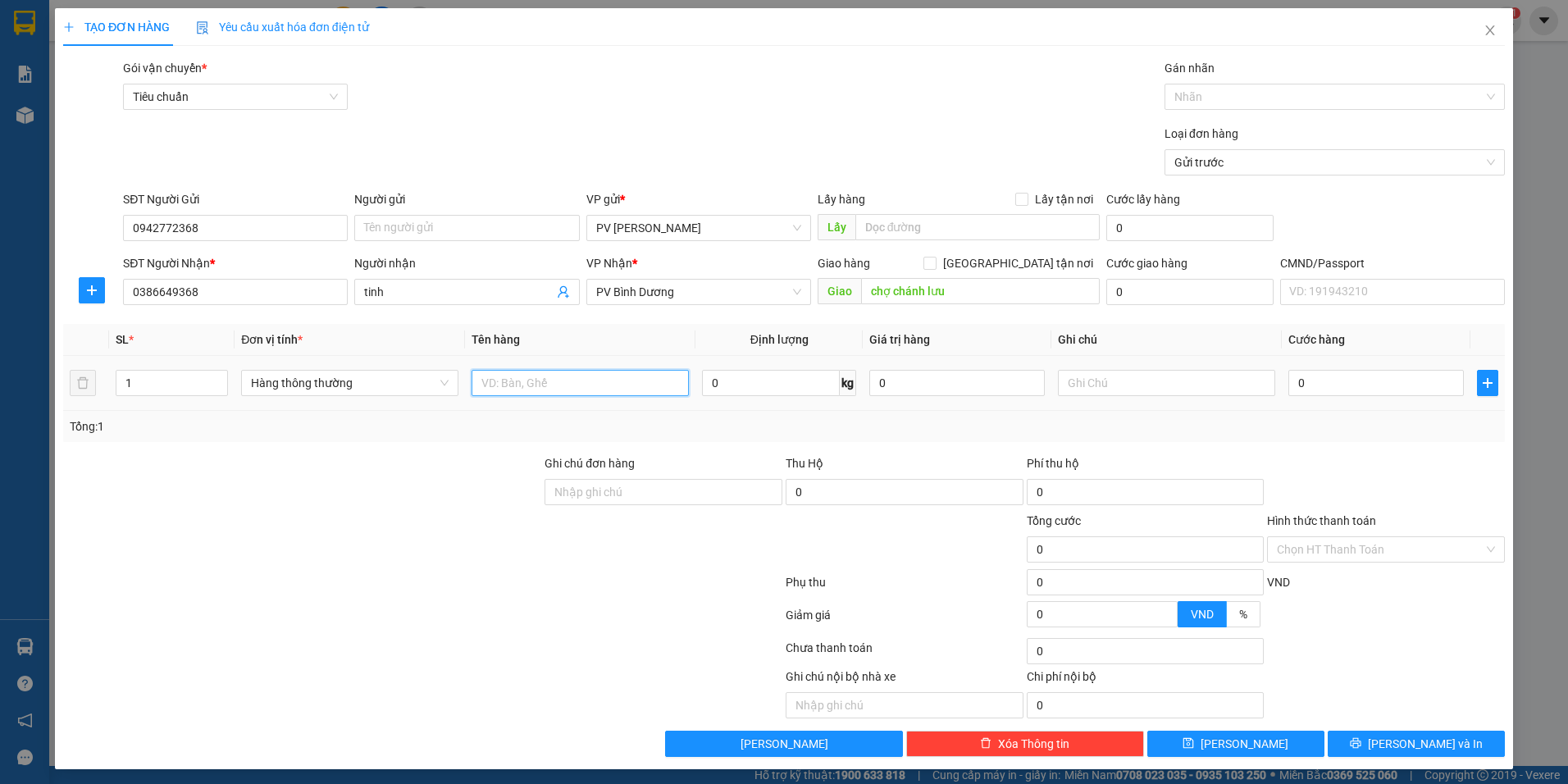
click at [519, 384] on input "text" at bounding box center [580, 383] width 217 height 26
type input "sầu tg"
click at [1338, 394] on input "0" at bounding box center [1376, 383] width 176 height 26
type input "9"
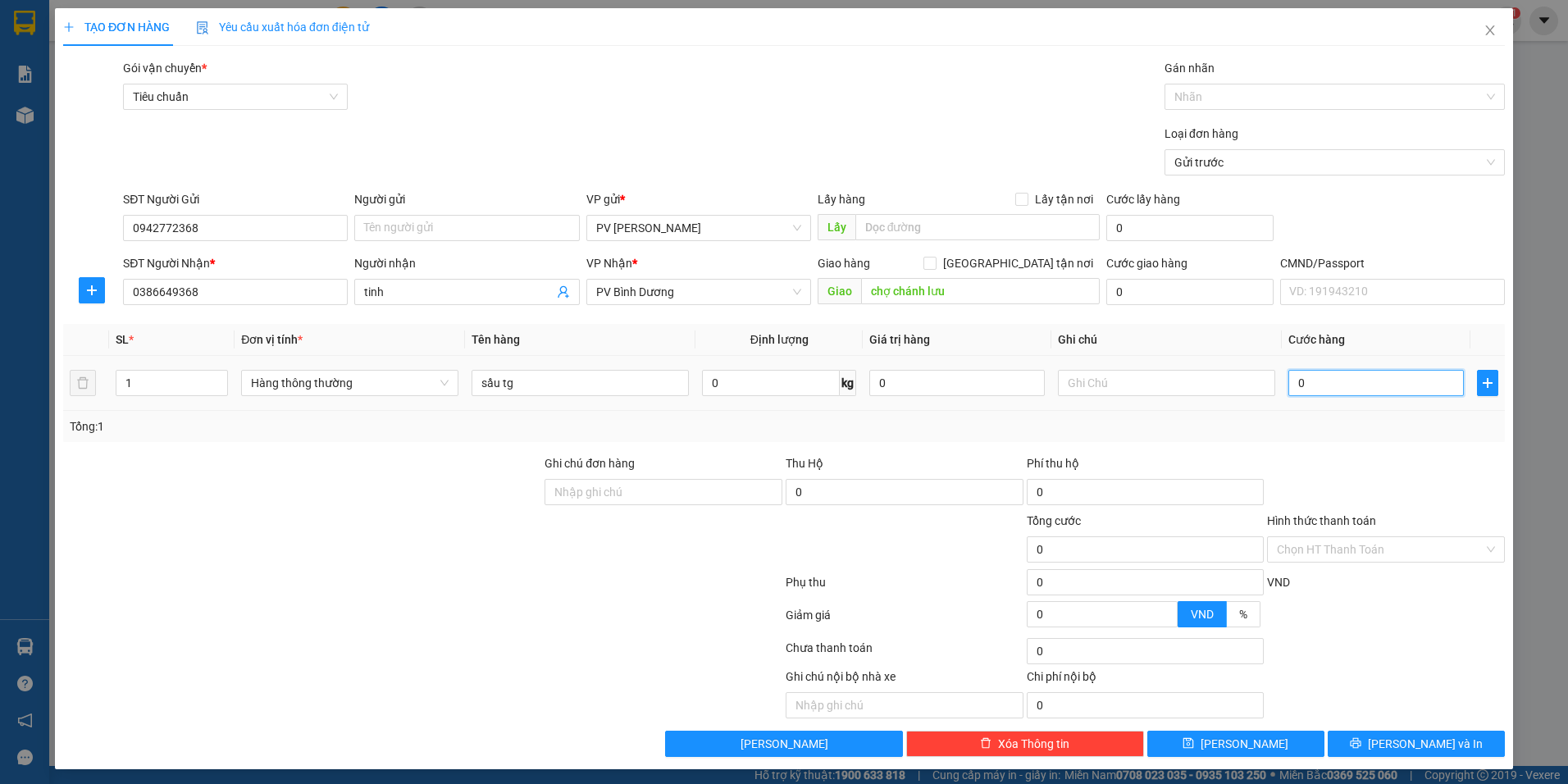
type input "9"
type input "90"
type input "900"
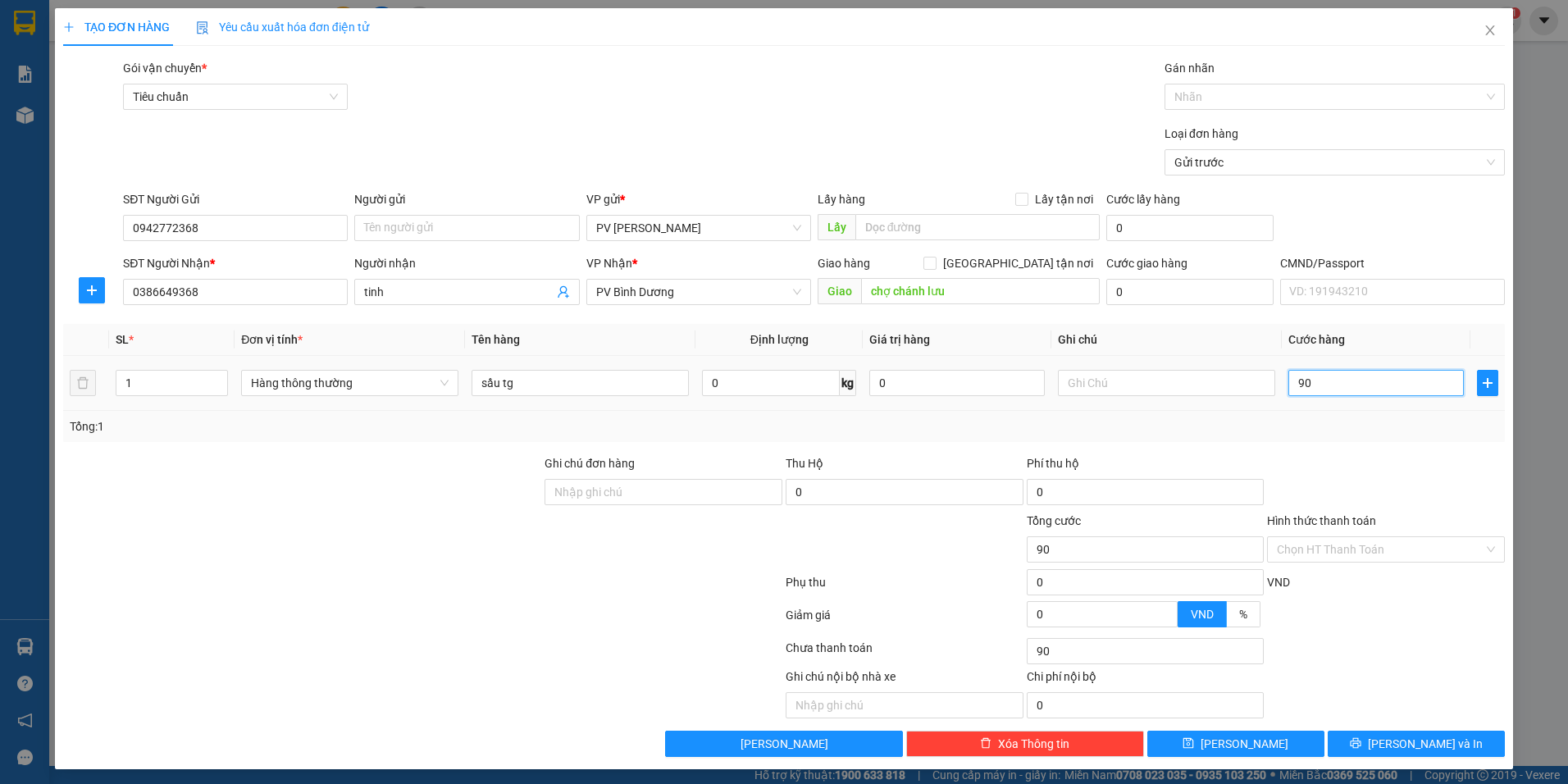
type input "900"
type input "9.000"
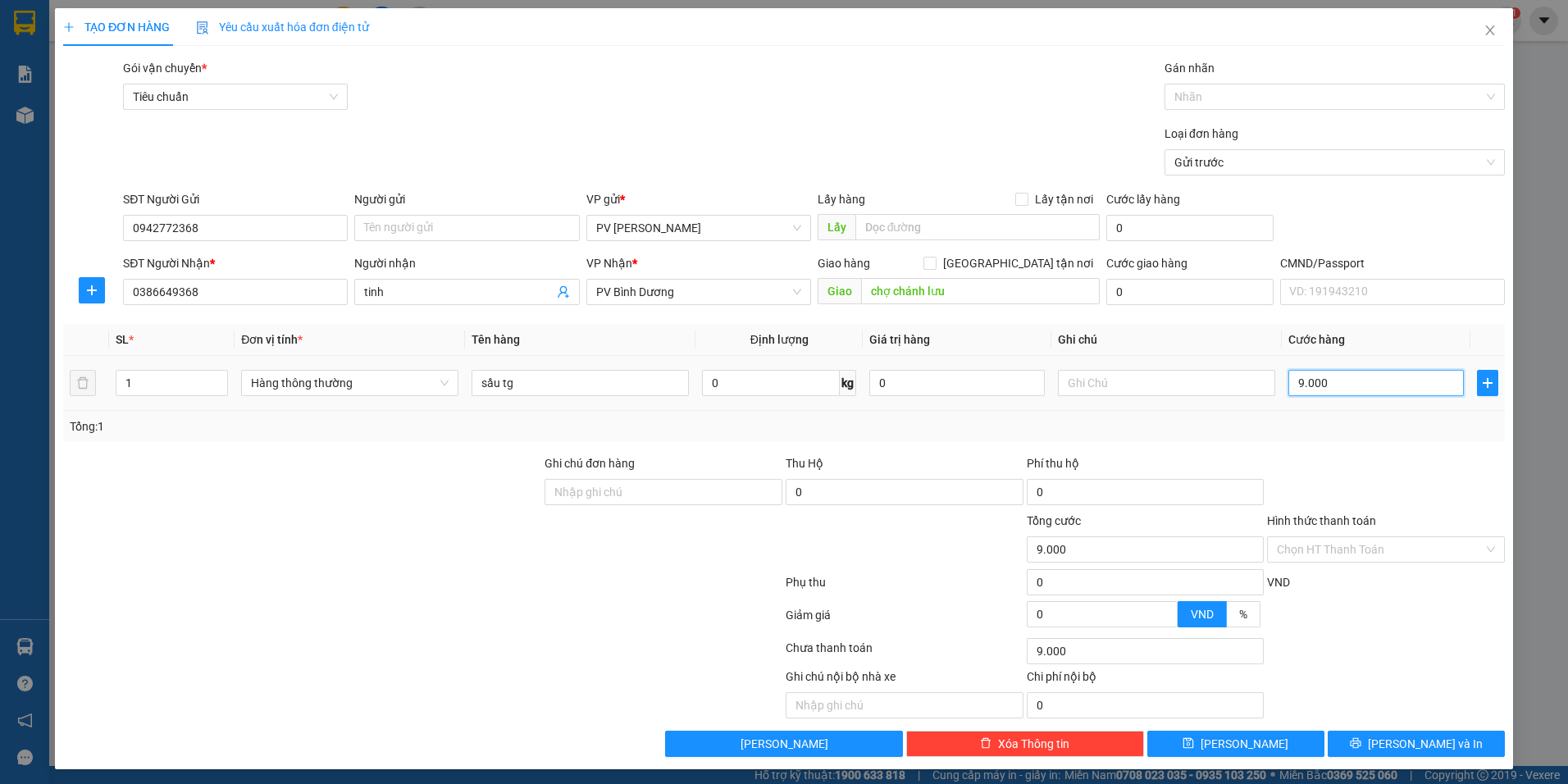
type input "90.000"
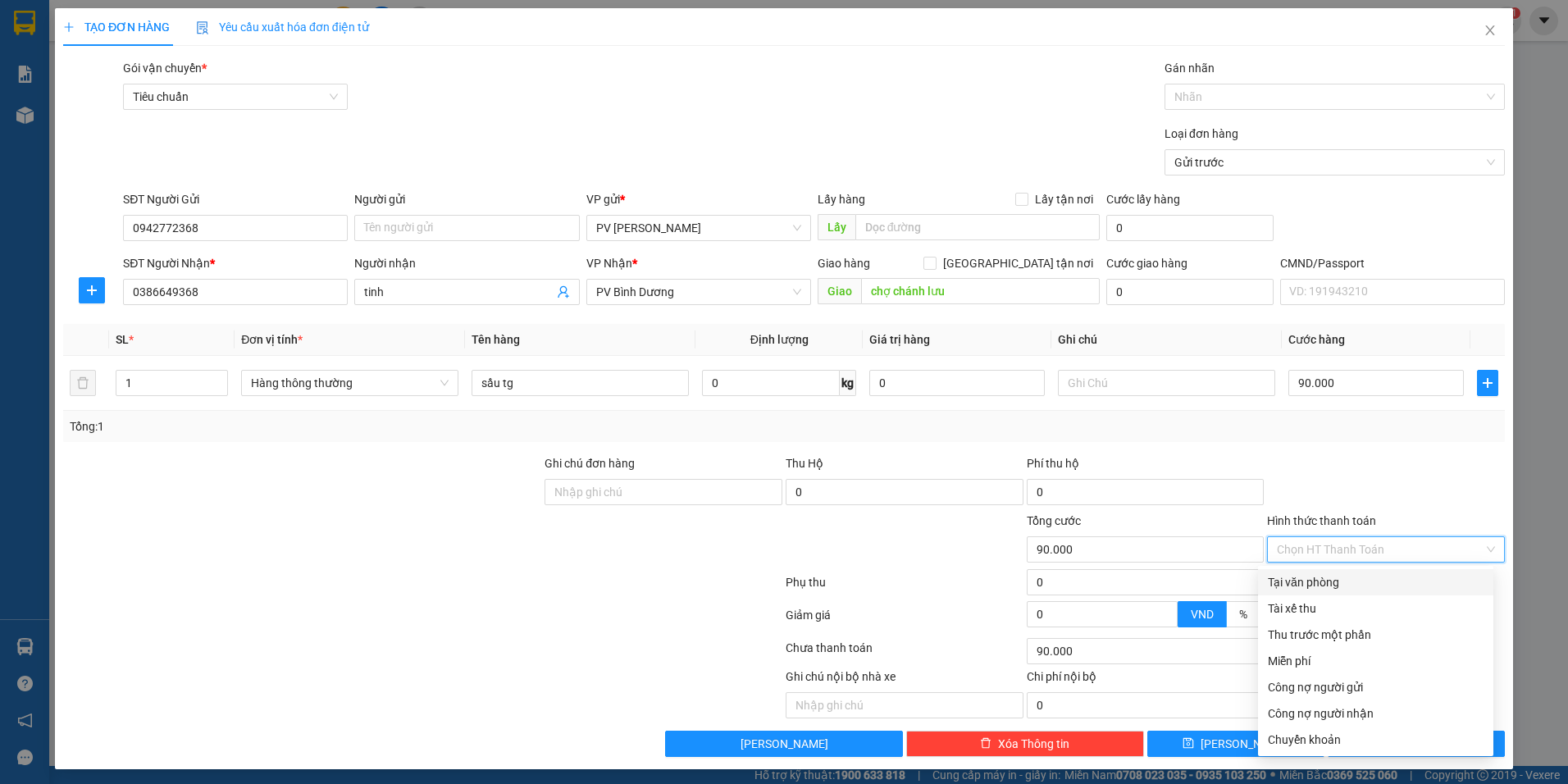
click at [1324, 545] on input "Hình thức thanh toán" at bounding box center [1380, 549] width 207 height 25
click at [1324, 579] on div "Tại văn phòng" at bounding box center [1376, 582] width 215 height 18
type input "0"
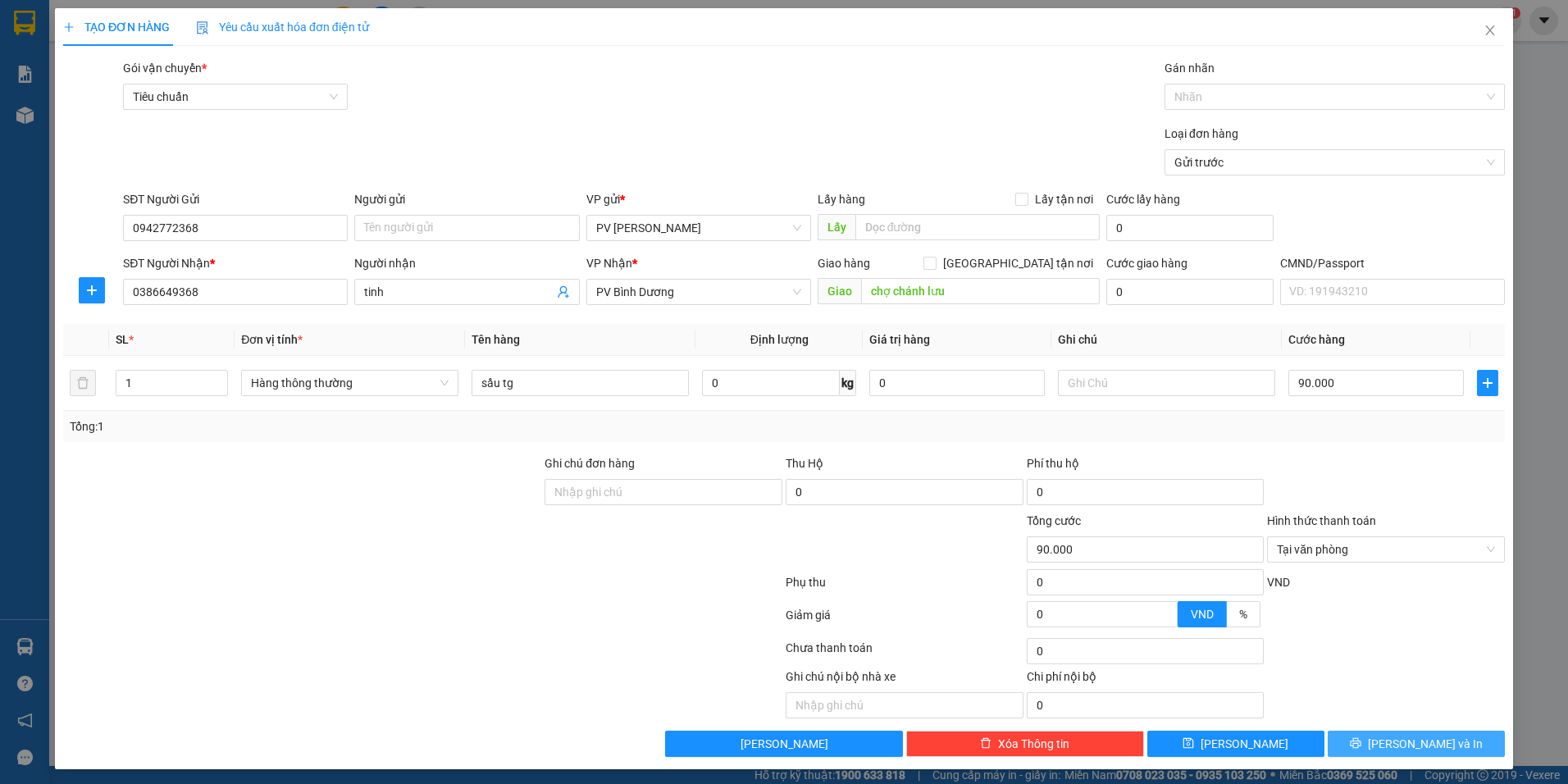
click at [1422, 740] on span "Lưu và In" at bounding box center [1426, 743] width 115 height 18
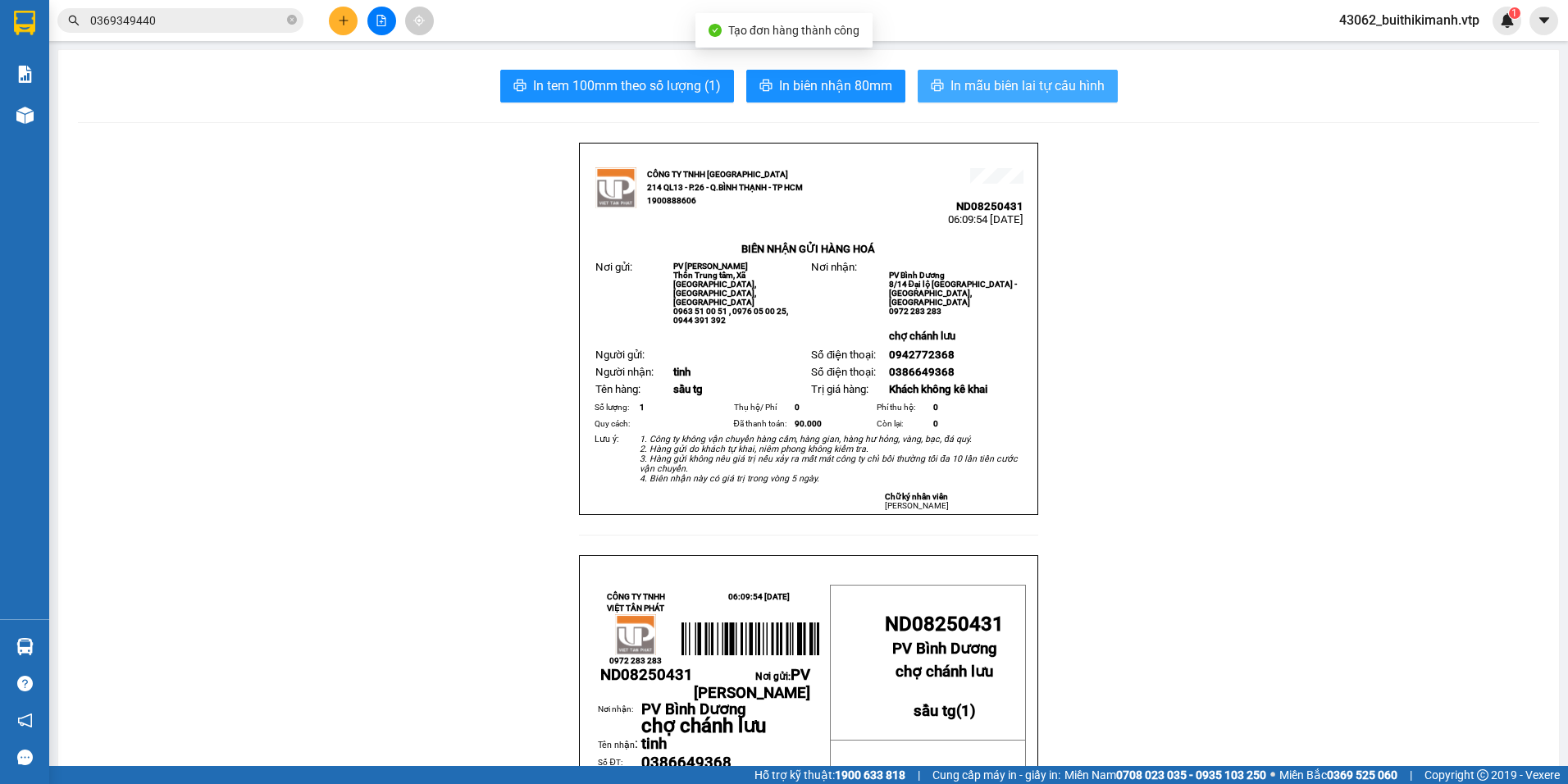
click at [967, 81] on span "In mẫu biên lai tự cấu hình" at bounding box center [1027, 86] width 154 height 21
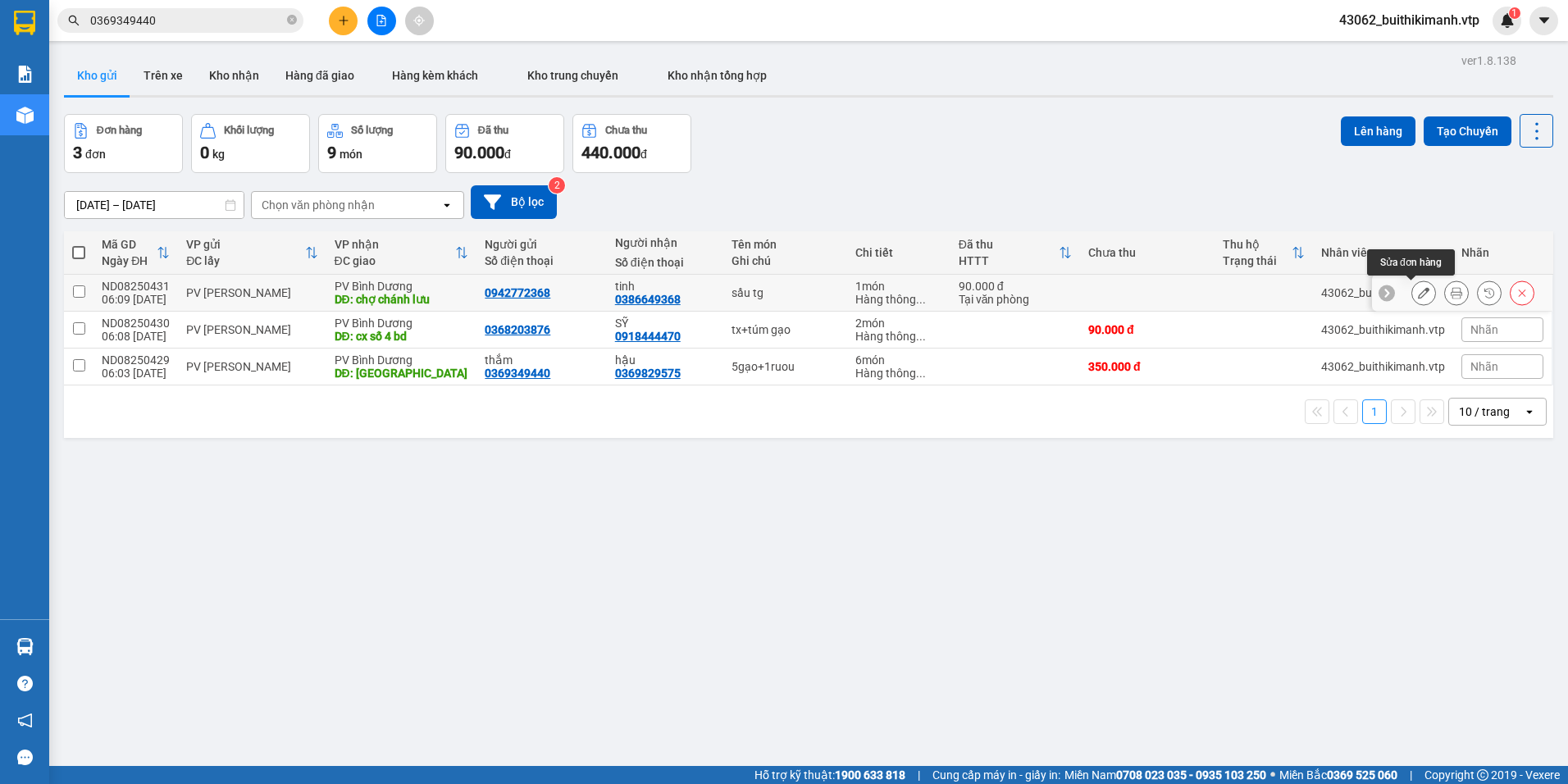
click at [1419, 295] on icon at bounding box center [1424, 293] width 11 height 11
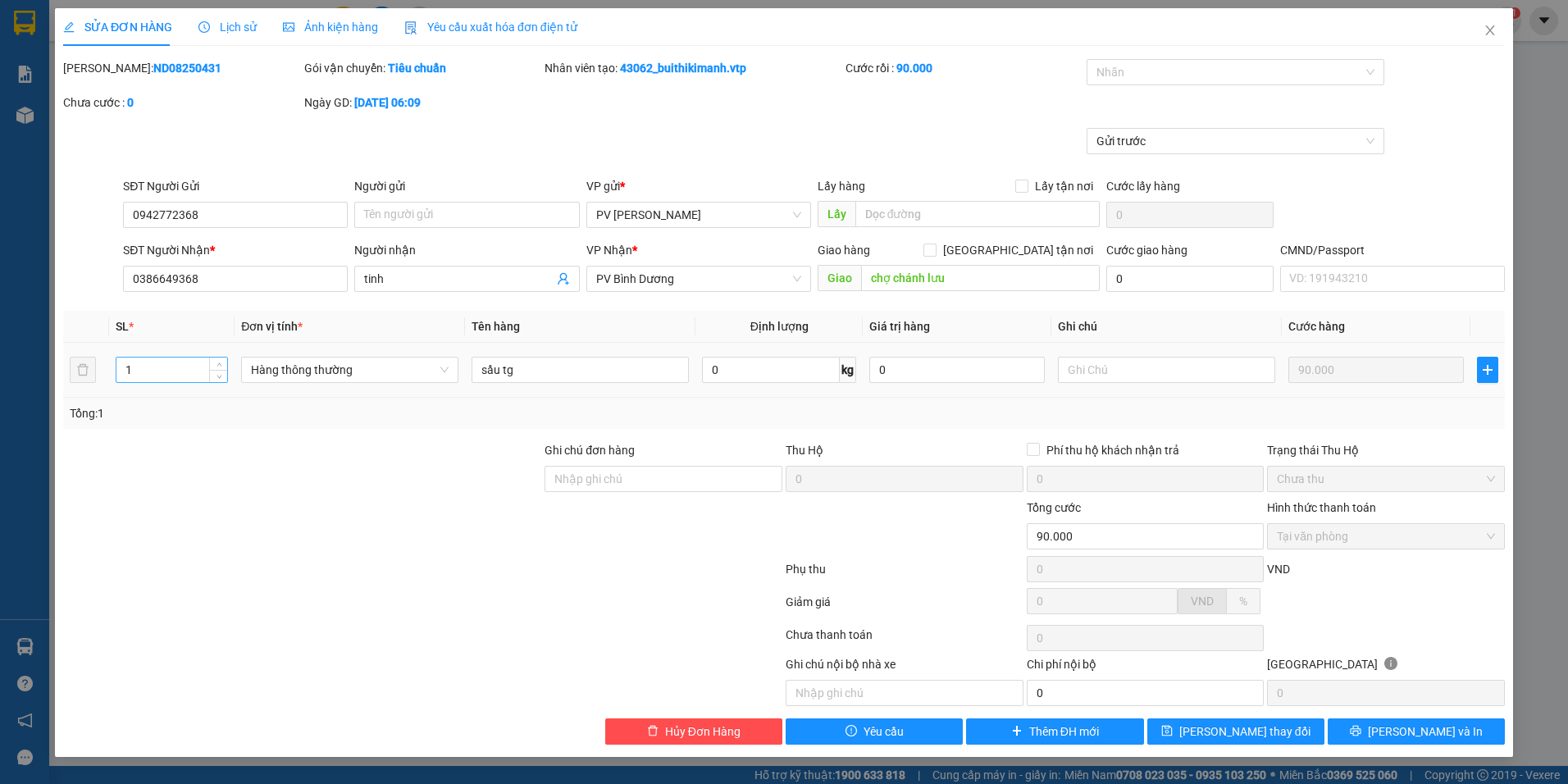
click at [140, 366] on input "1" at bounding box center [171, 369] width 111 height 25
click at [1440, 724] on span "Lưu và In" at bounding box center [1426, 731] width 115 height 18
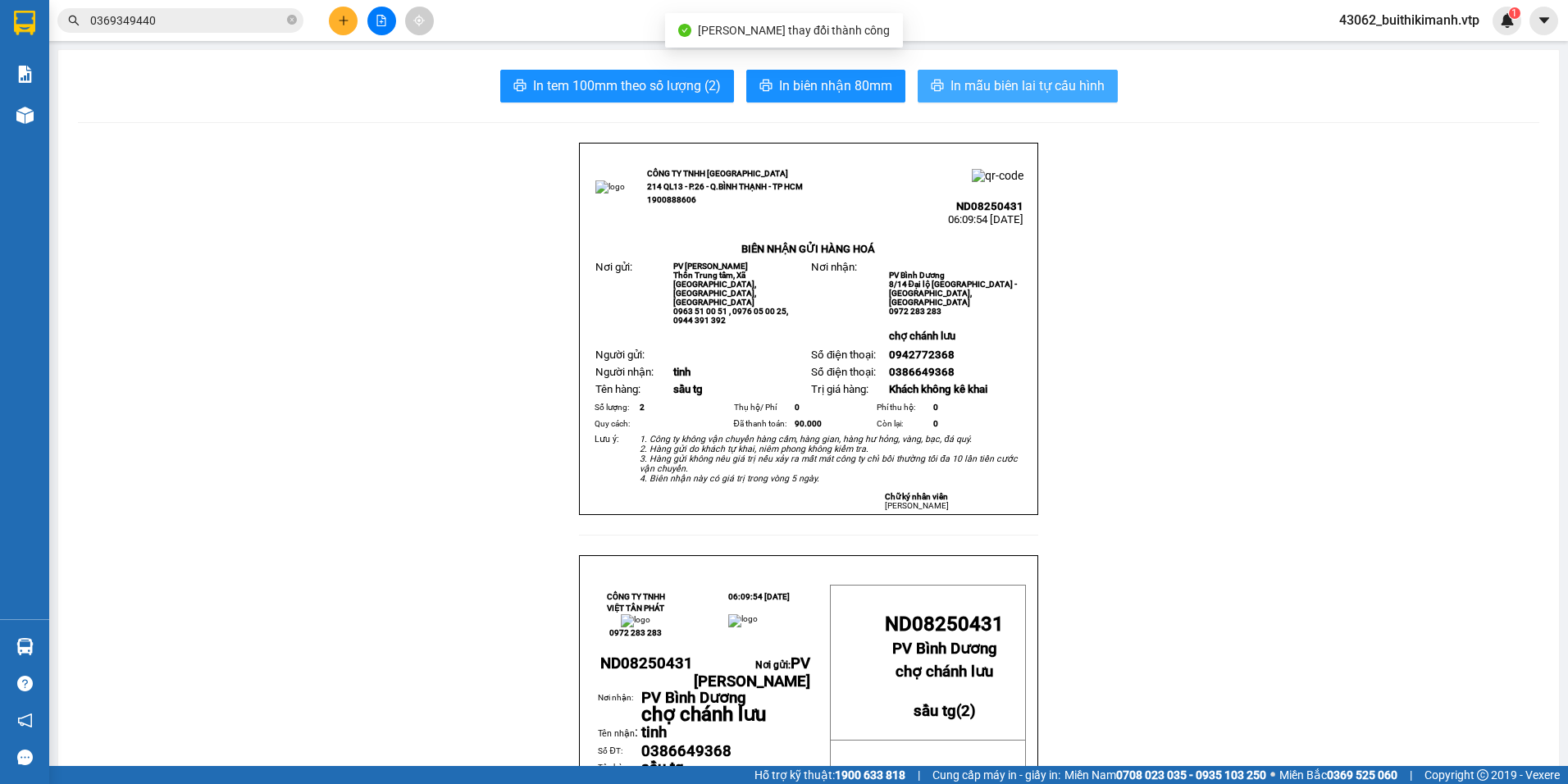
click at [1050, 79] on span "In mẫu biên lai tự cấu hình" at bounding box center [1027, 86] width 154 height 21
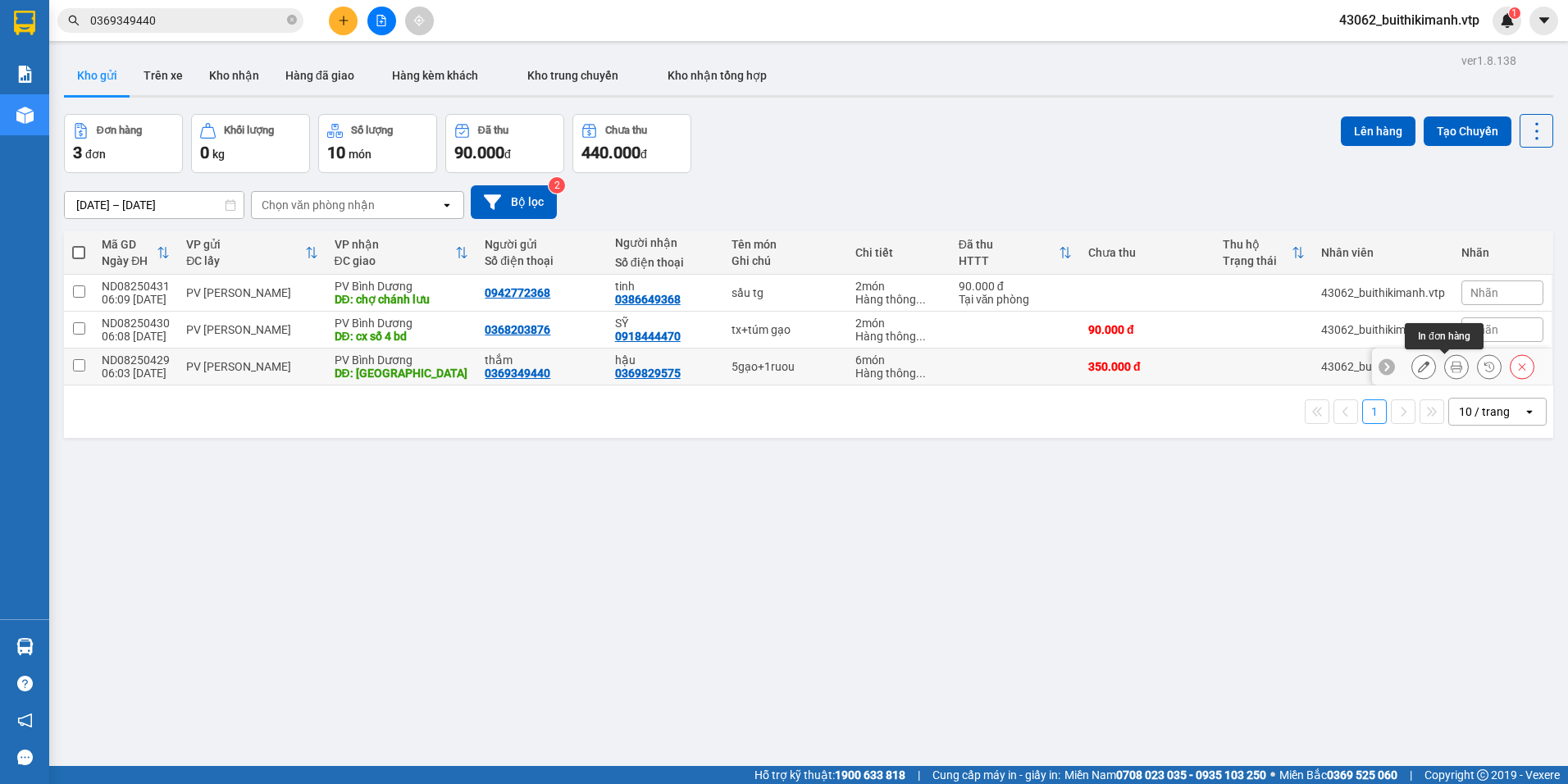
click at [1454, 368] on button at bounding box center [1456, 366] width 23 height 28
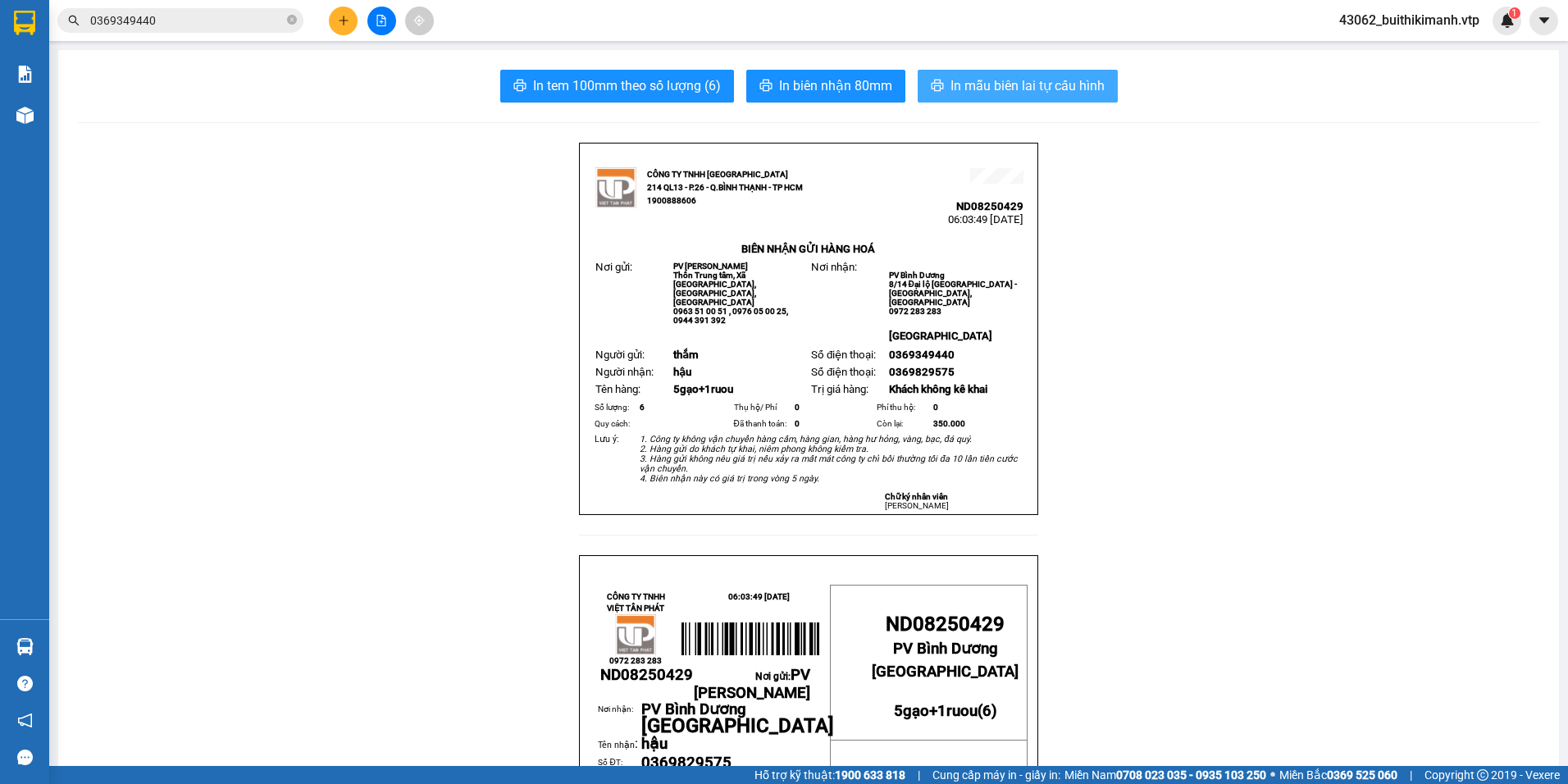
click at [1041, 90] on span "In mẫu biên lai tự cấu hình" at bounding box center [1027, 86] width 154 height 21
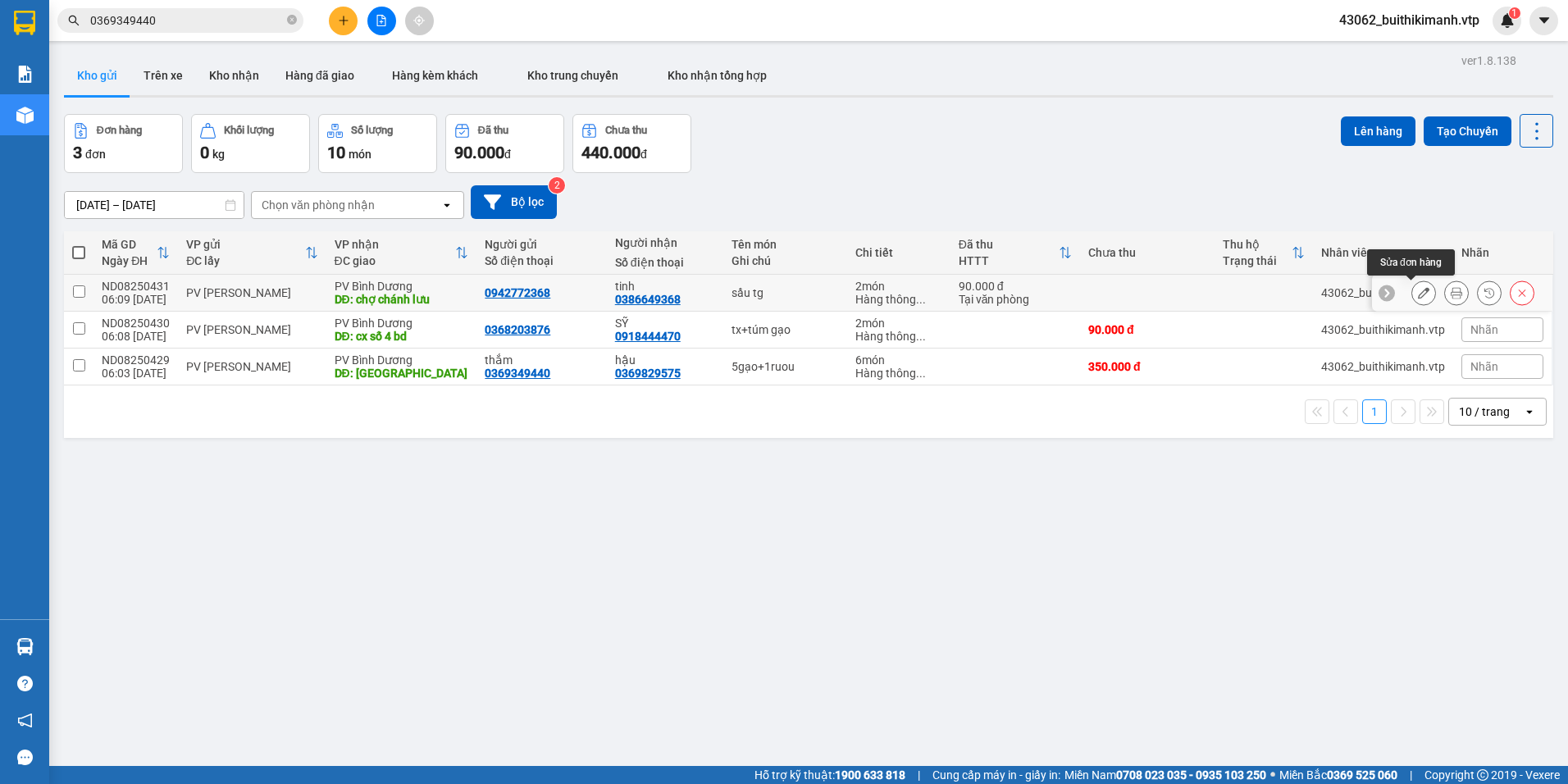
click at [1419, 295] on icon at bounding box center [1424, 293] width 11 height 11
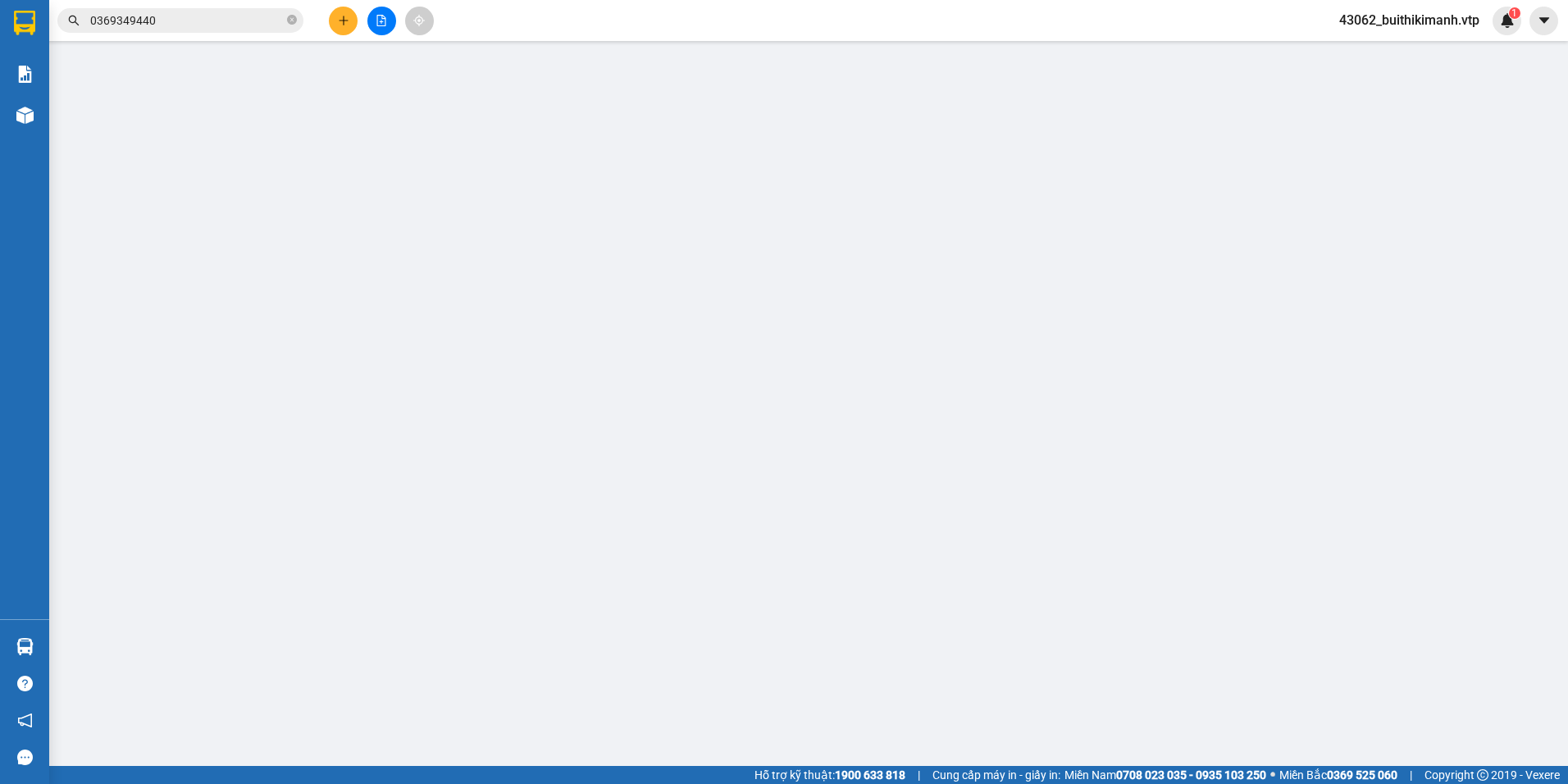
type input "0942772368"
type input "0386649368"
type input "tinh"
type input "chợ chánh lưu"
type input "90.000"
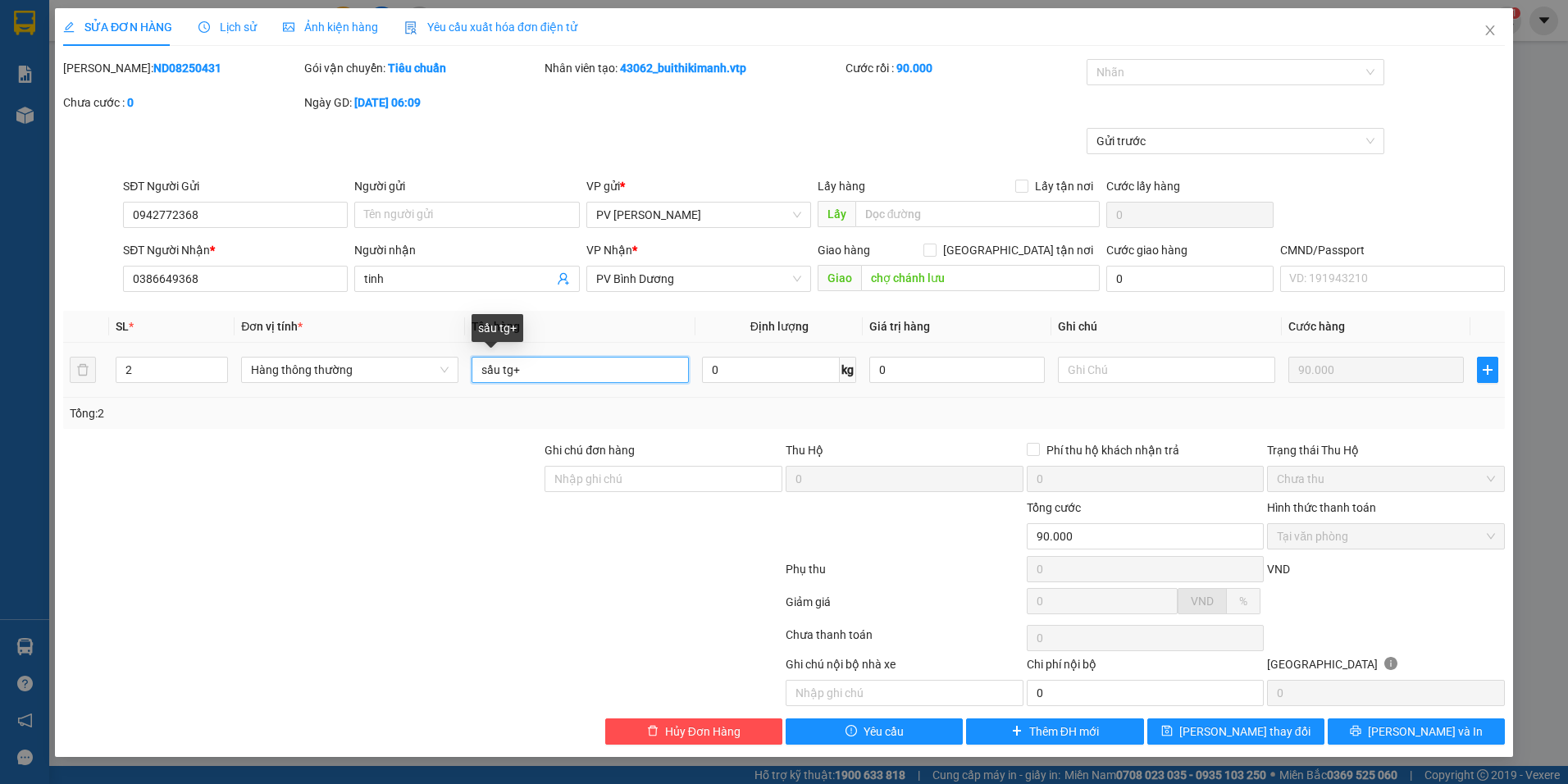
type input "sầu tg+t"
click at [1238, 729] on span "Lưu thay đổi" at bounding box center [1245, 731] width 131 height 18
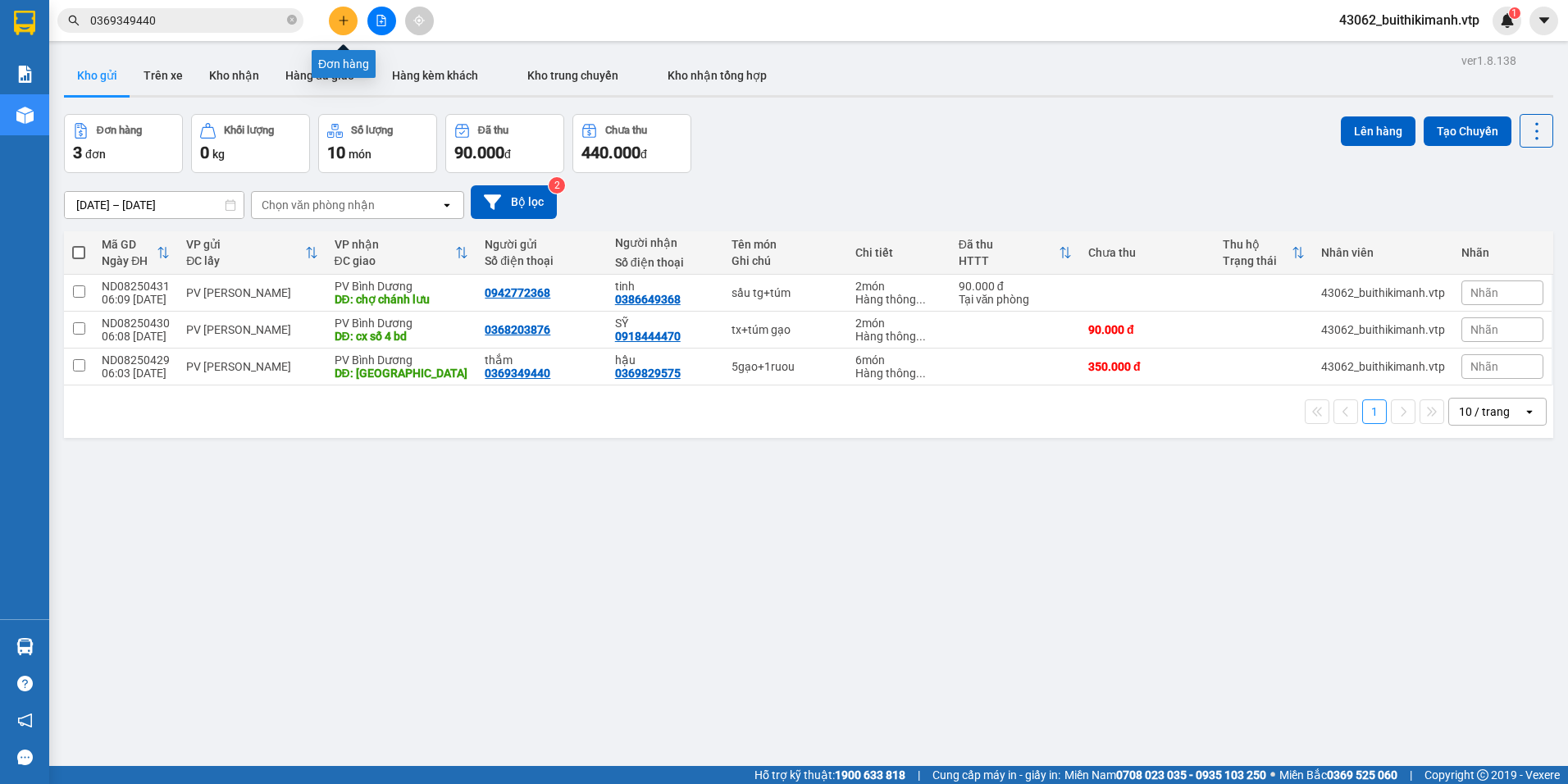
click at [340, 16] on icon "plus" at bounding box center [344, 21] width 11 height 11
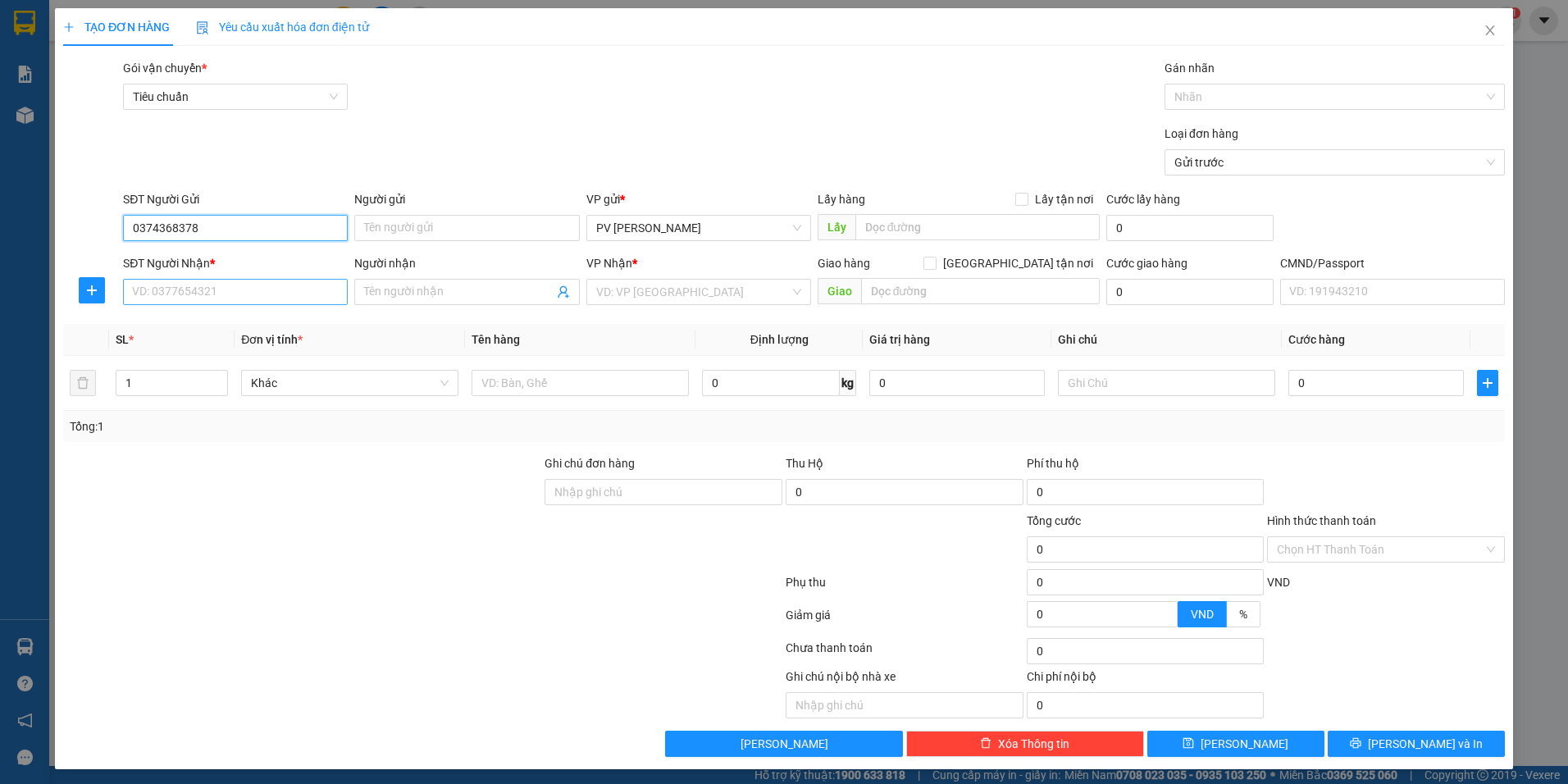
type input "0374368378"
click at [216, 289] on input "SĐT Người Nhận *" at bounding box center [235, 292] width 225 height 26
type input "0352699669"
click at [467, 279] on span at bounding box center [467, 292] width 225 height 26
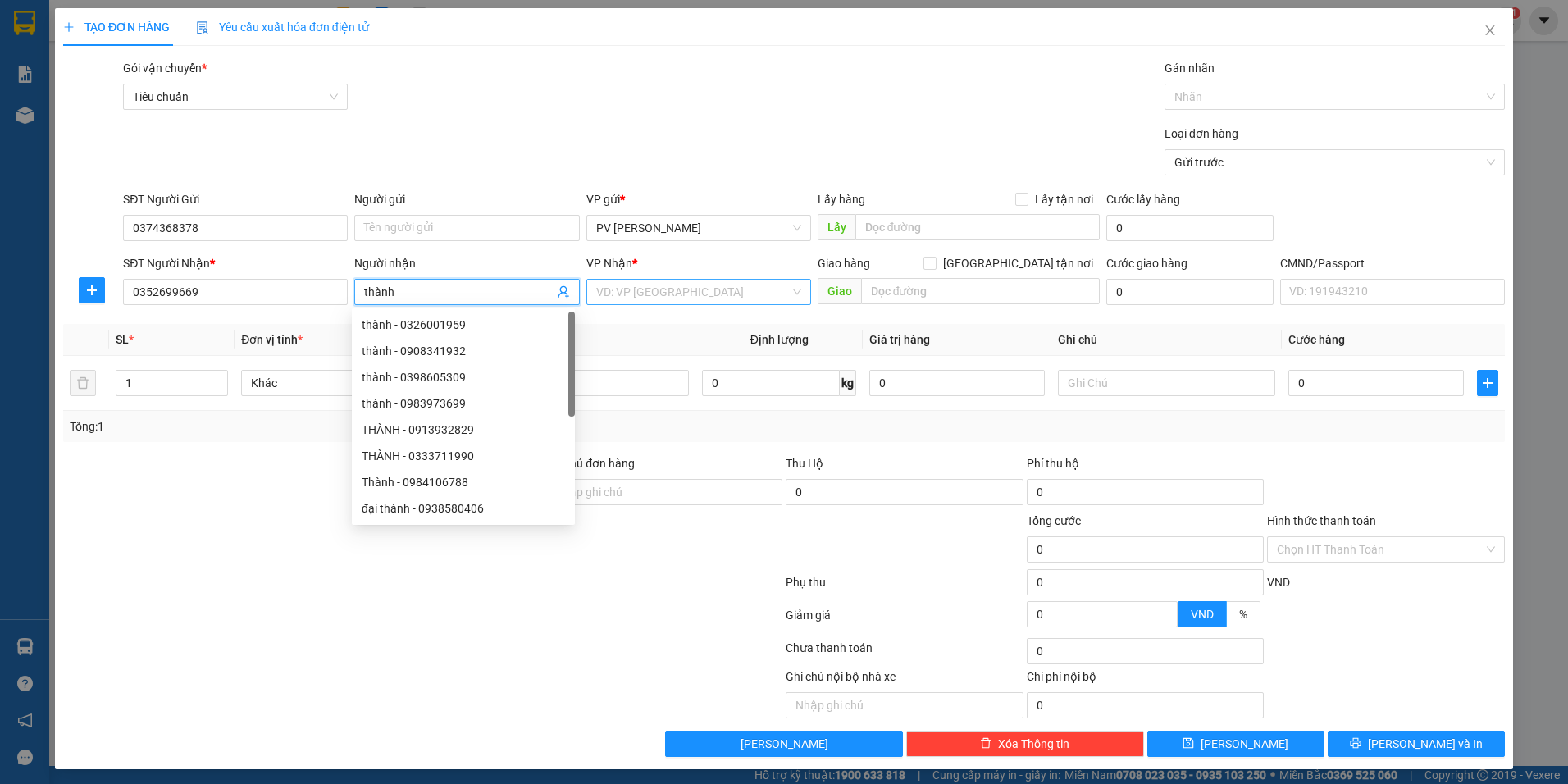
type input "thành"
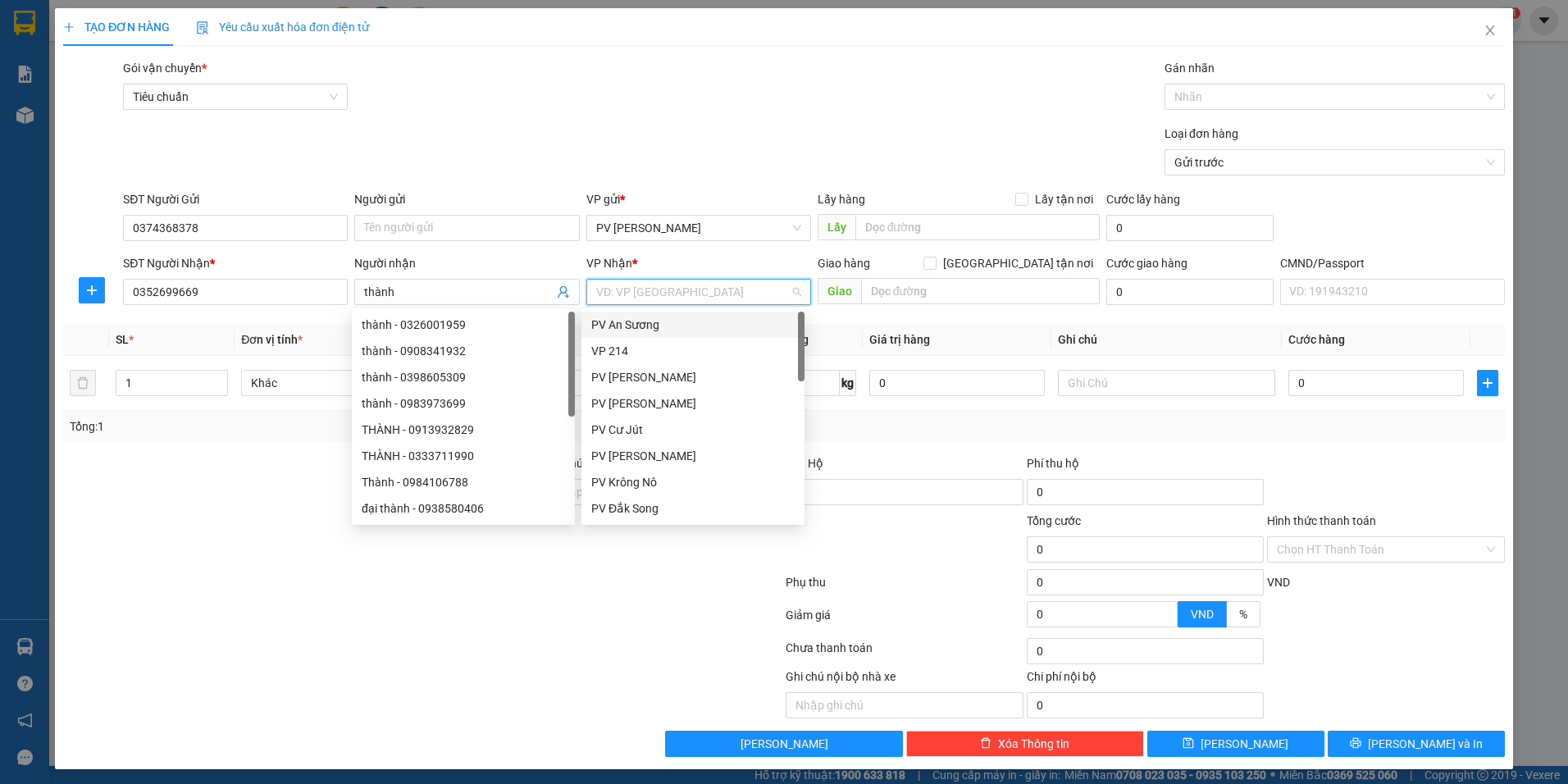
click at [632, 288] on input "search" at bounding box center [693, 292] width 194 height 25
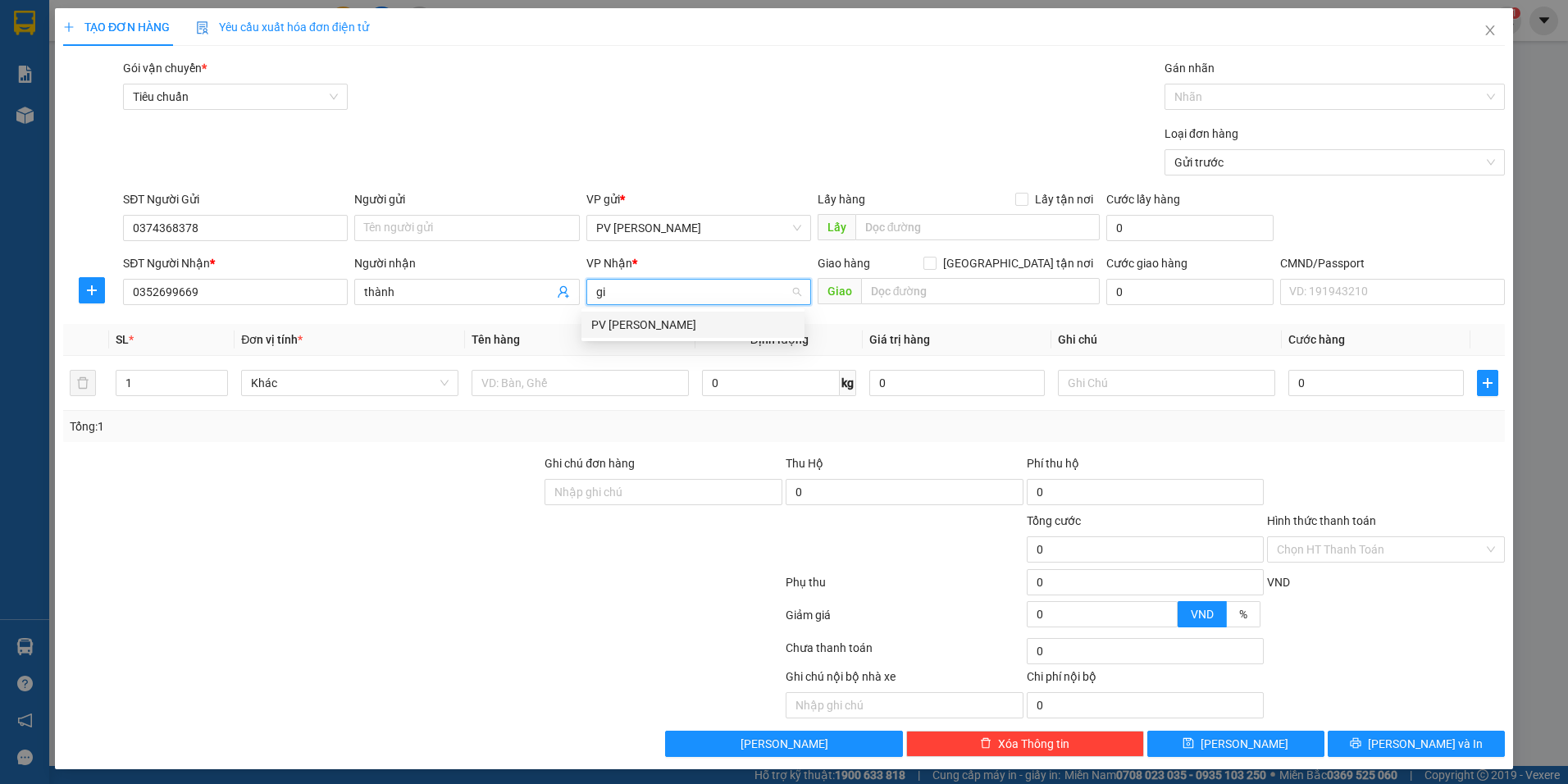
type input "gia"
click at [656, 317] on div "PV Gia Nghĩa" at bounding box center [693, 324] width 203 height 18
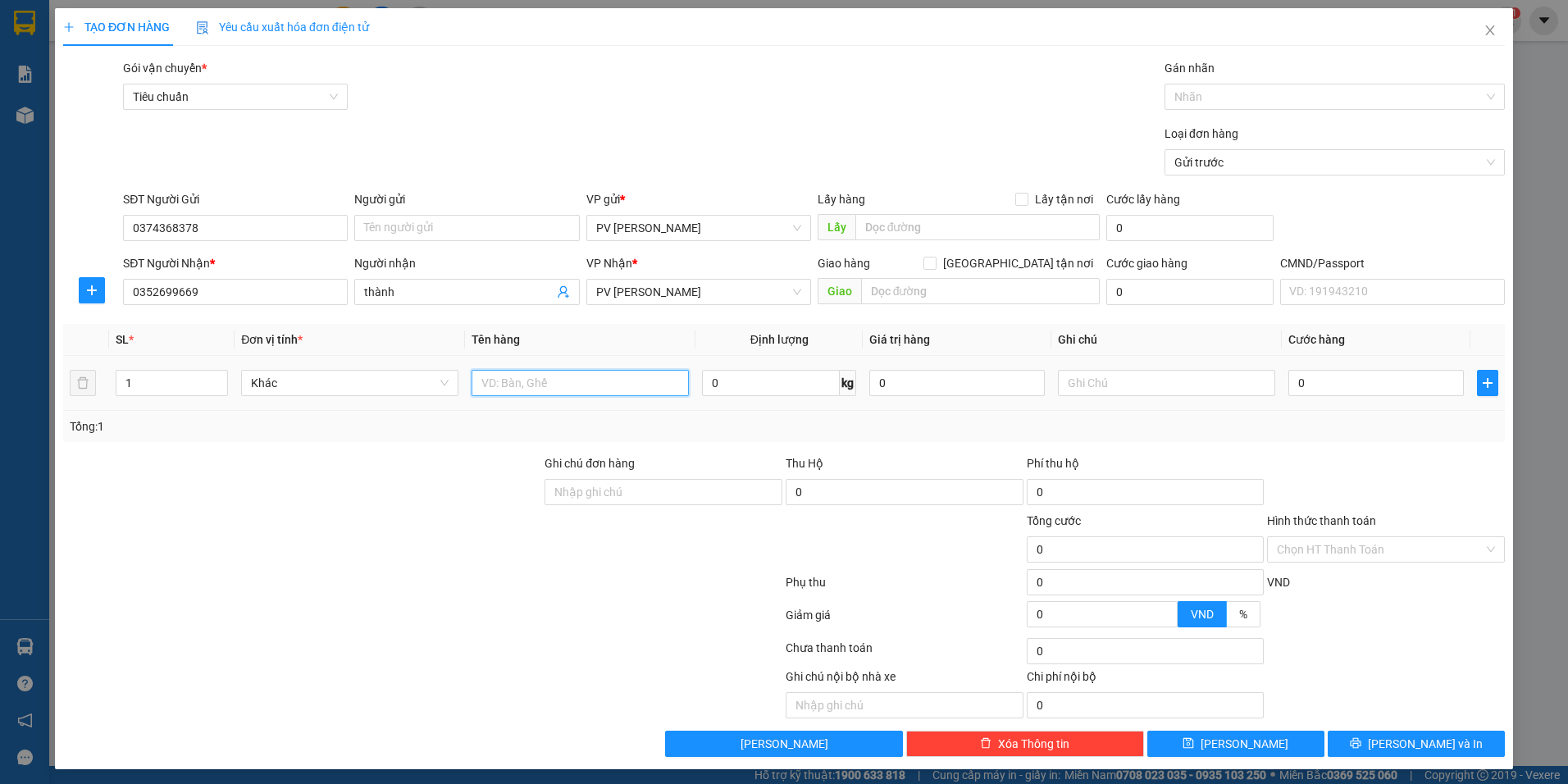
click at [571, 382] on input "text" at bounding box center [580, 383] width 217 height 26
click at [905, 298] on input "text" at bounding box center [980, 291] width 239 height 26
click at [573, 391] on input "text" at bounding box center [580, 383] width 217 height 26
type input "túi"
click at [1321, 369] on div "0" at bounding box center [1376, 383] width 176 height 33
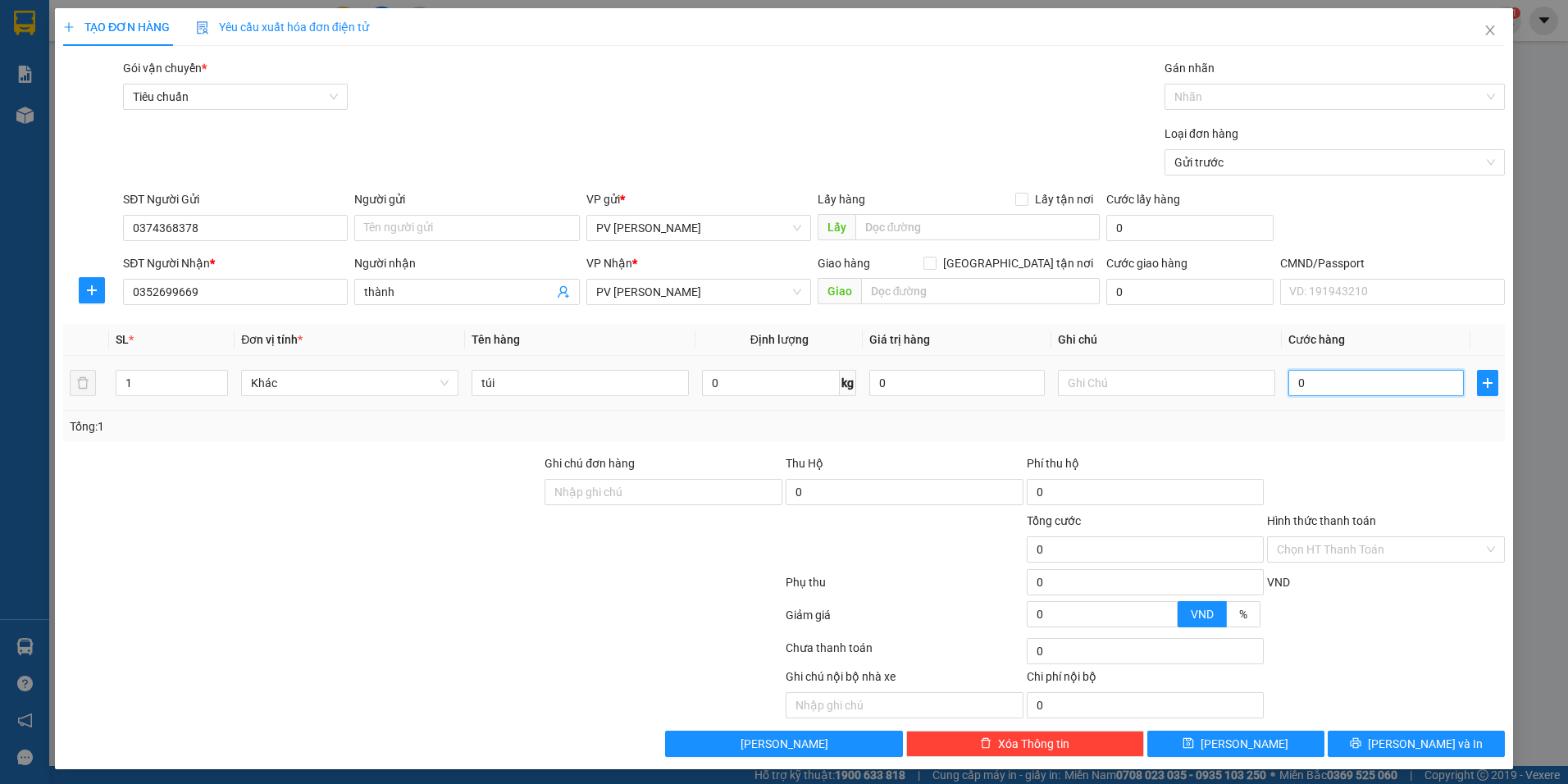
click at [1325, 382] on input "0" at bounding box center [1376, 383] width 176 height 26
type input "3"
type input "30"
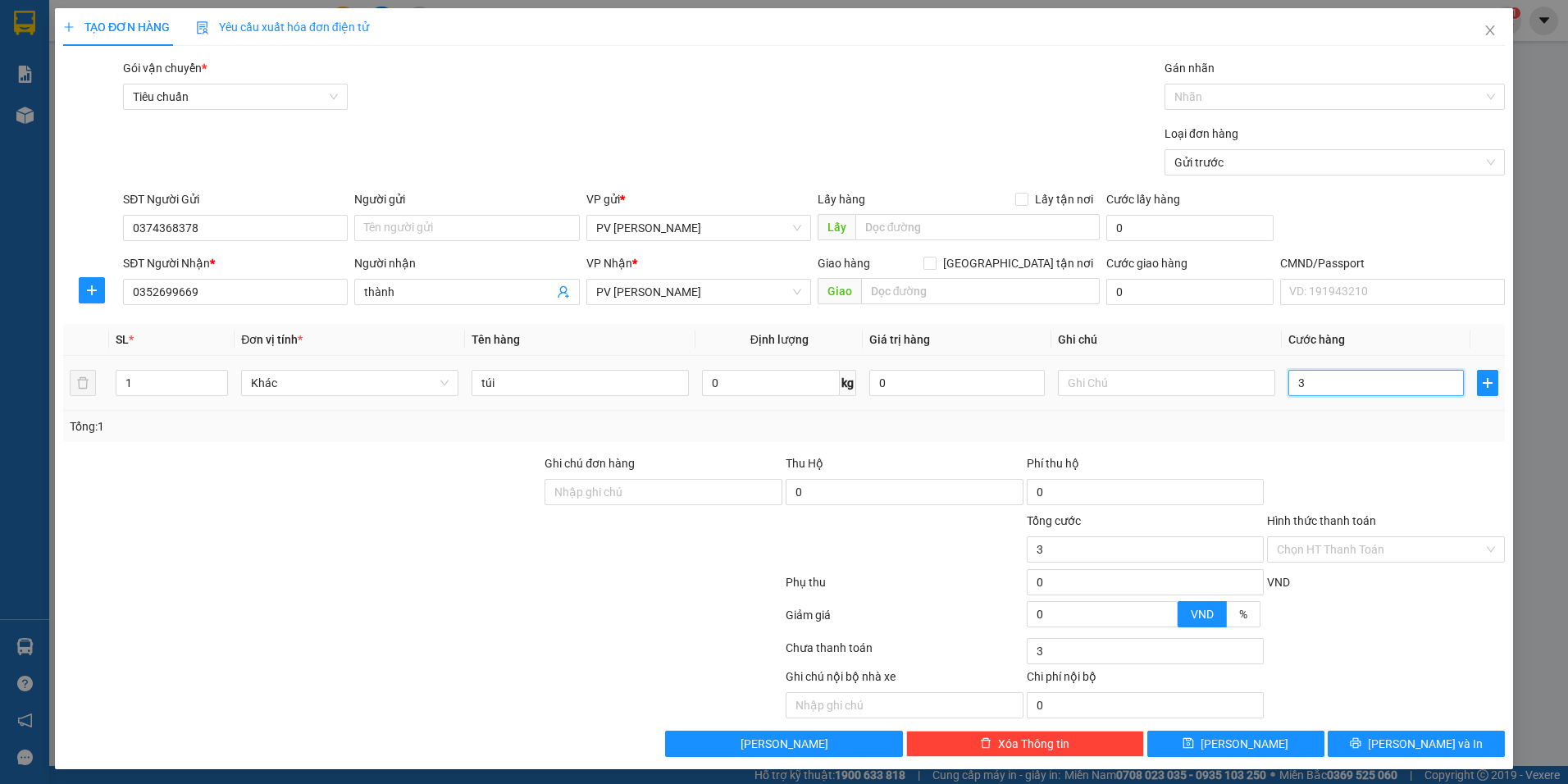
type input "30"
type input "300"
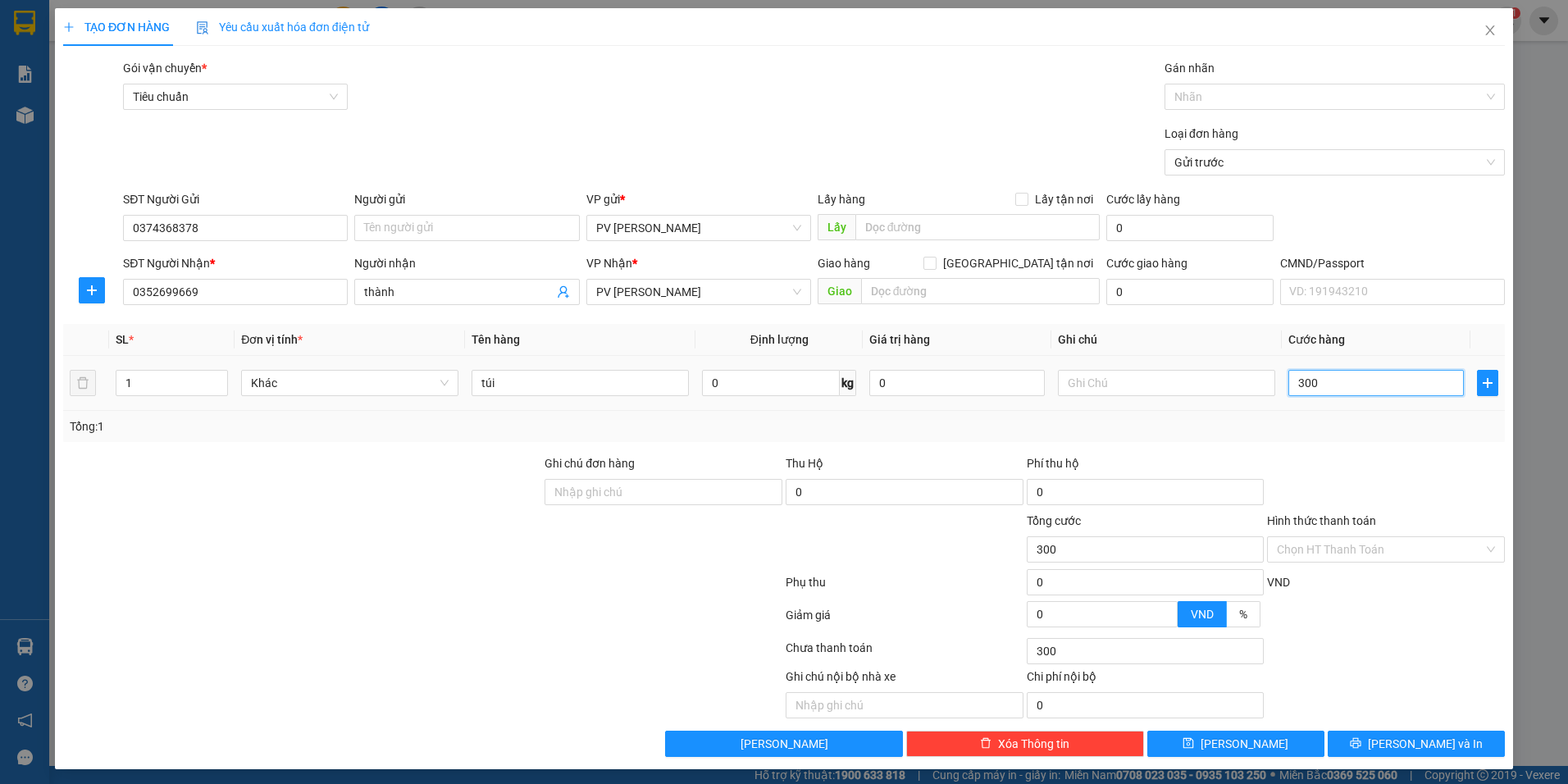
type input "3.000"
type input "30.000"
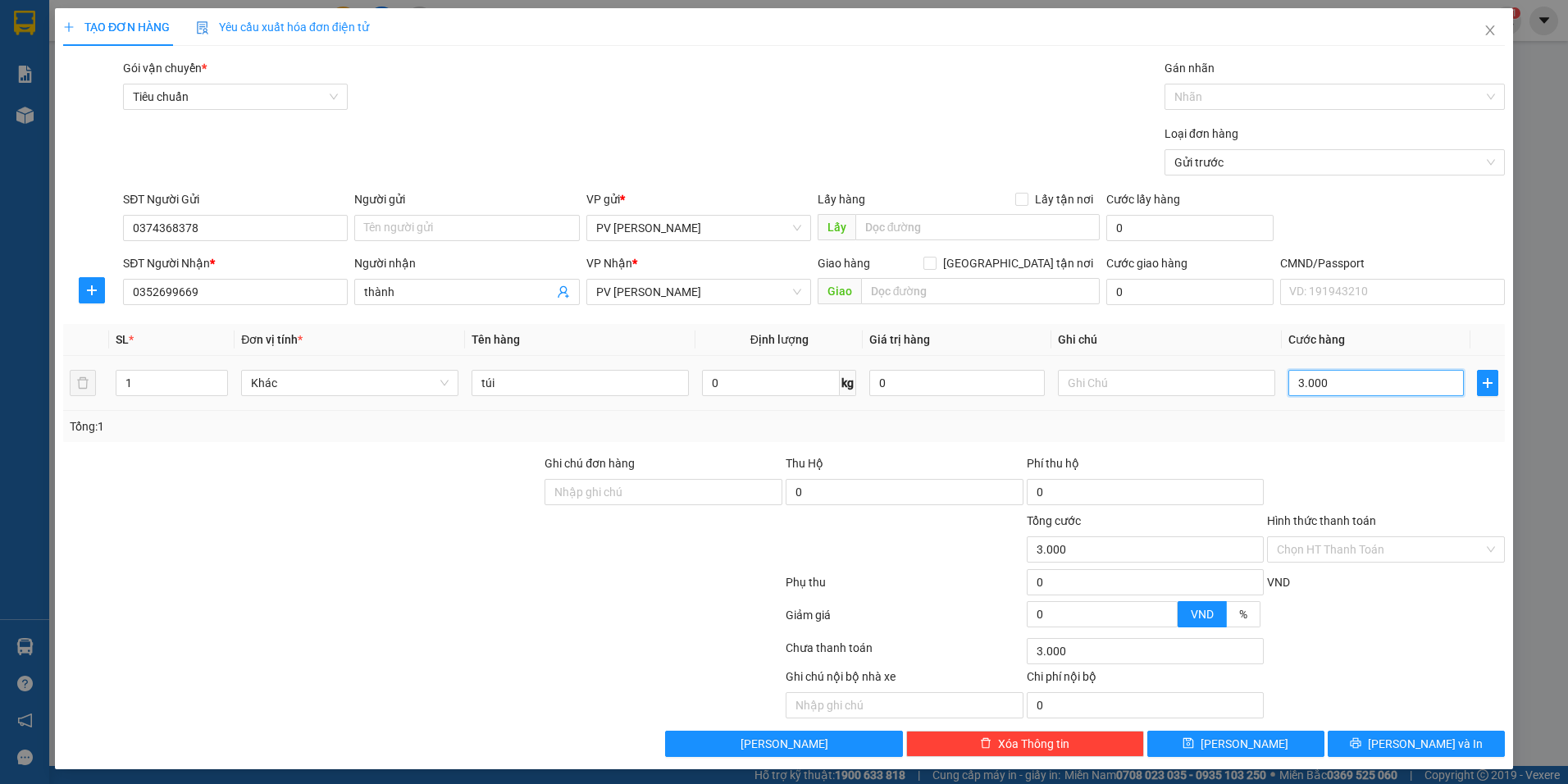
type input "30.000"
click at [1408, 741] on span "Lưu và In" at bounding box center [1426, 743] width 115 height 18
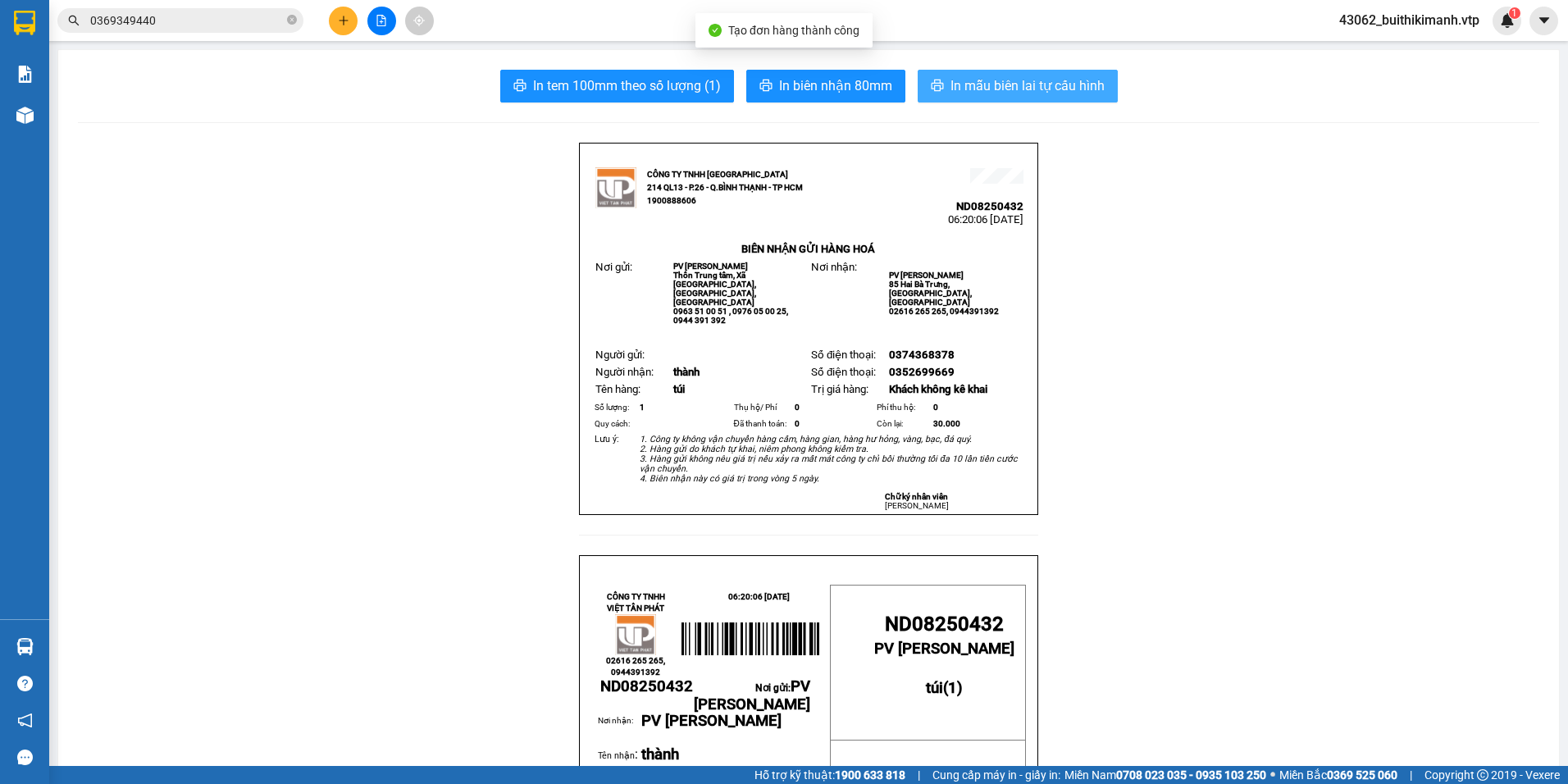
click at [1005, 85] on span "In mẫu biên lai tự cấu hình" at bounding box center [1027, 86] width 154 height 21
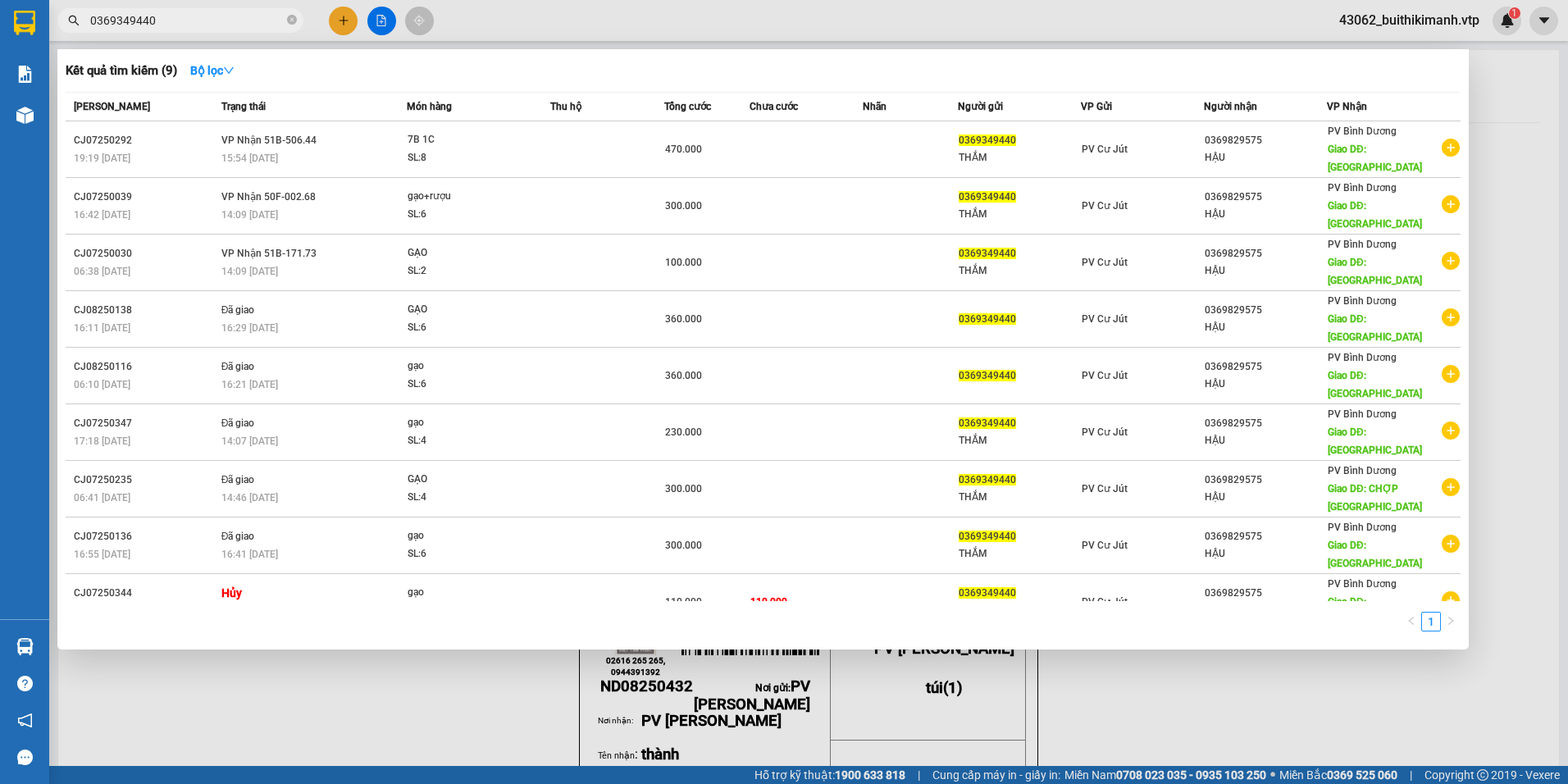
click at [222, 22] on input "0369349440" at bounding box center [186, 20] width 194 height 18
type input "0"
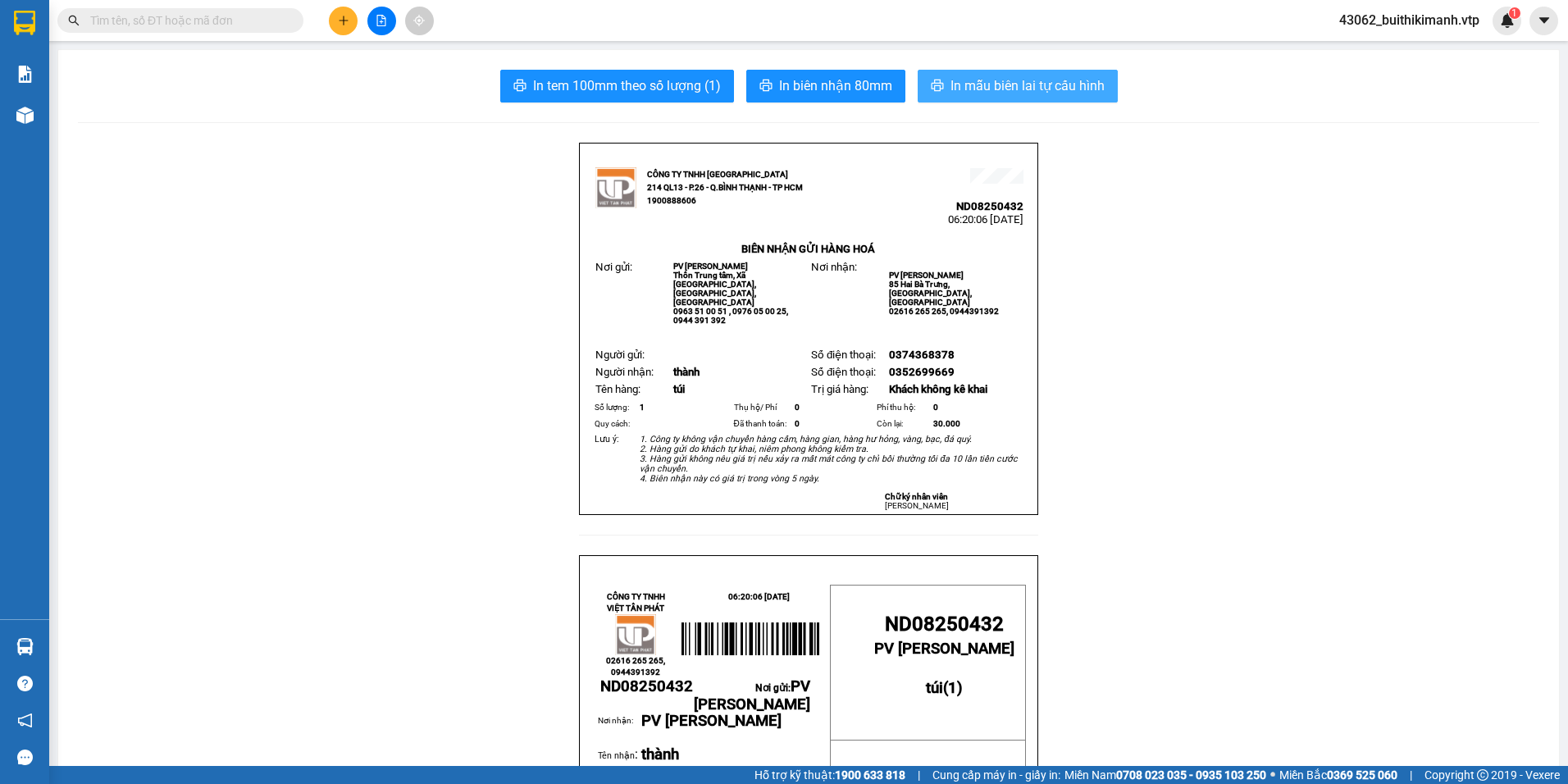
click at [1028, 81] on span "In mẫu biên lai tự cấu hình" at bounding box center [1027, 86] width 154 height 21
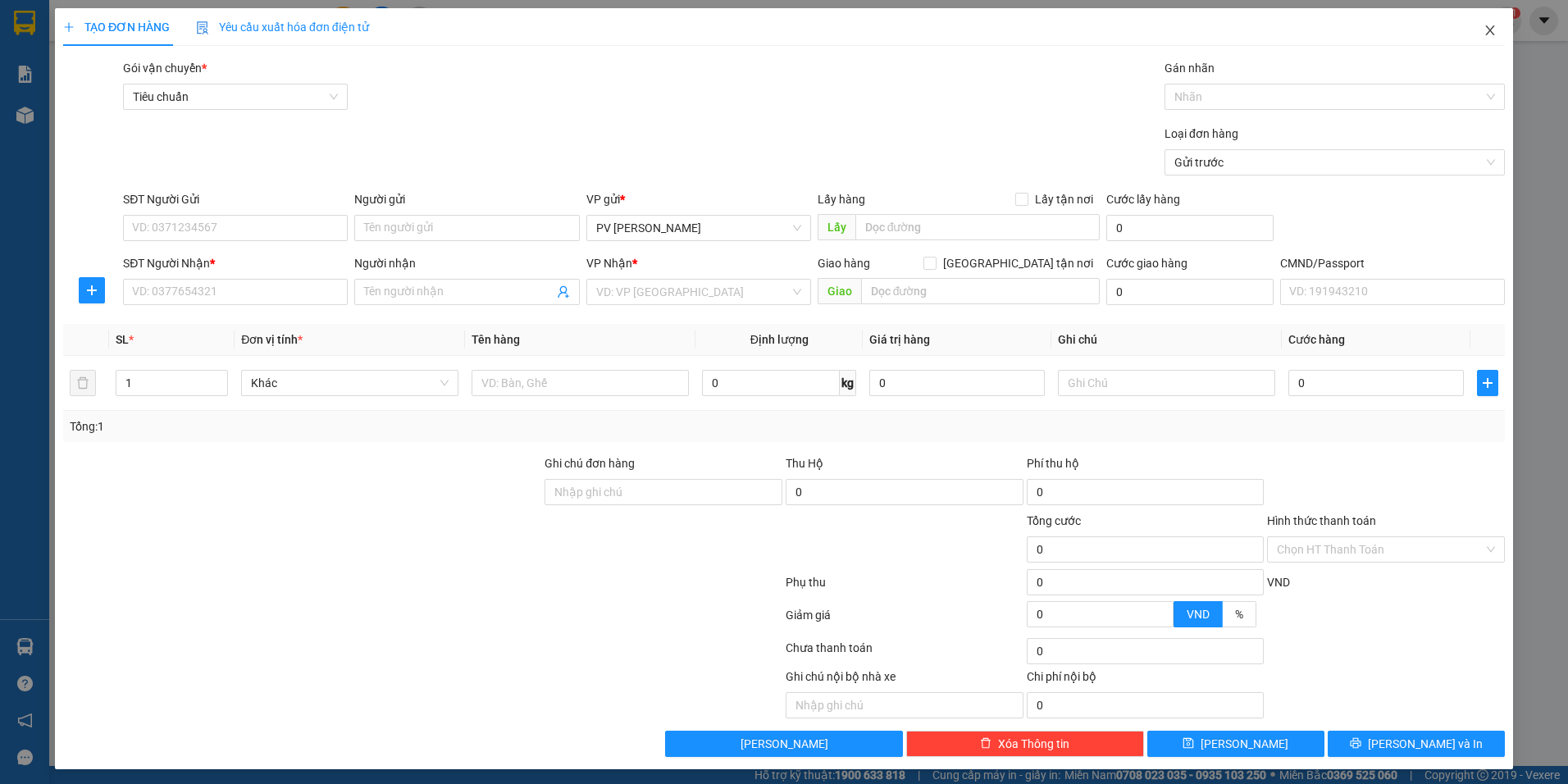
click at [1474, 41] on span "Close" at bounding box center [1490, 31] width 46 height 46
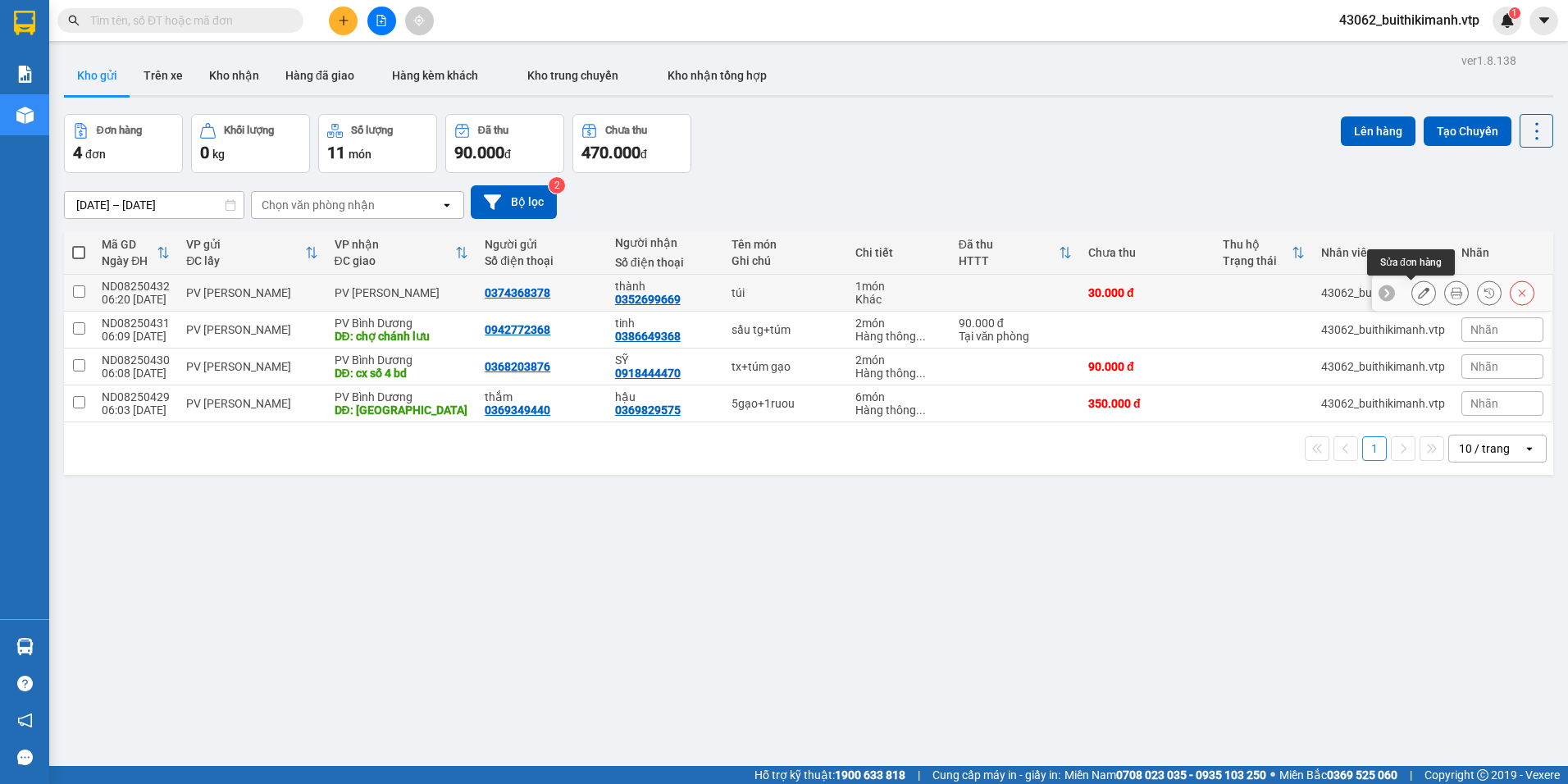
click at [1419, 291] on icon at bounding box center [1424, 293] width 11 height 11
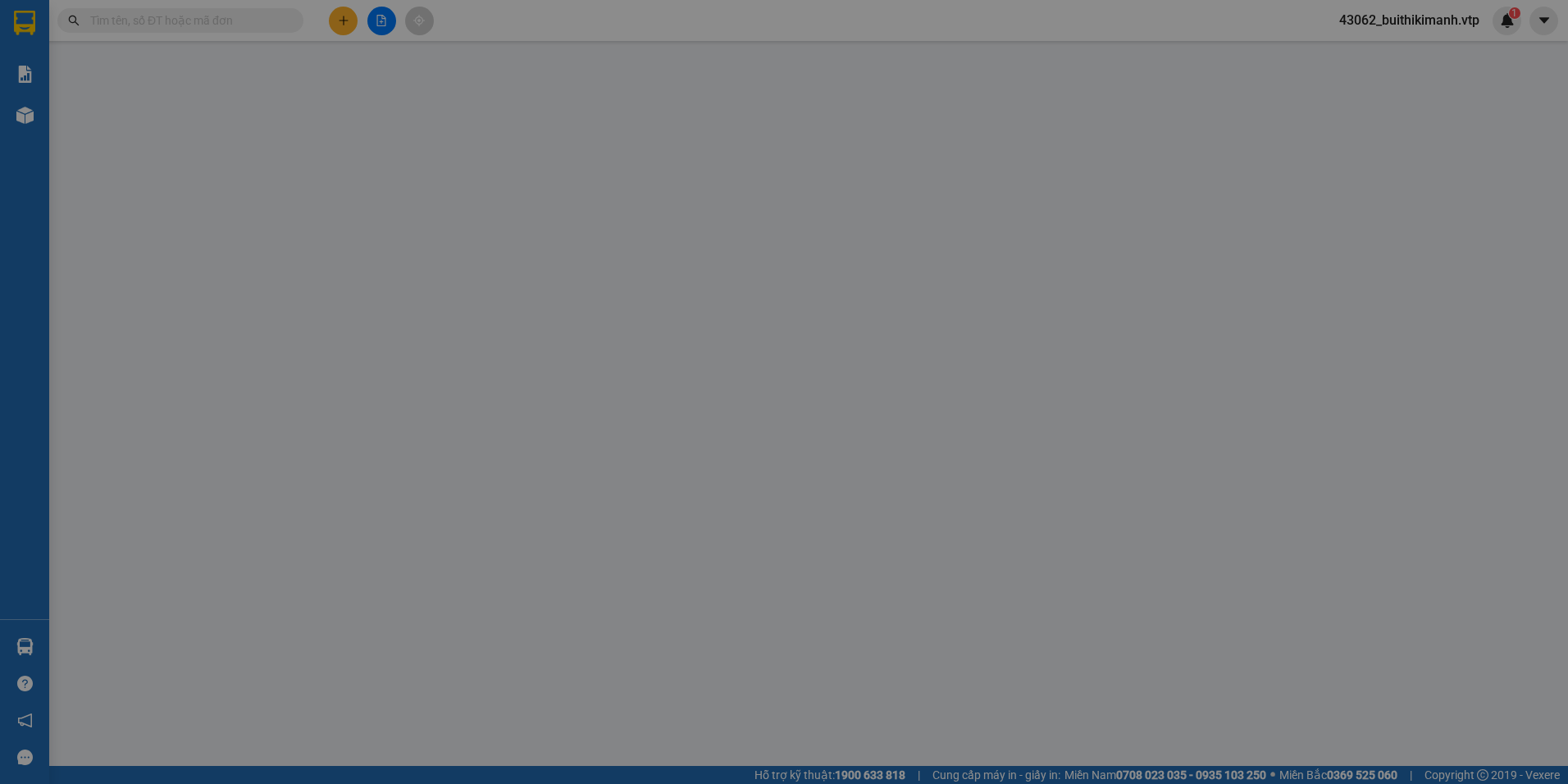
type input "0374368378"
type input "0352699669"
type input "thành"
type input "30.000"
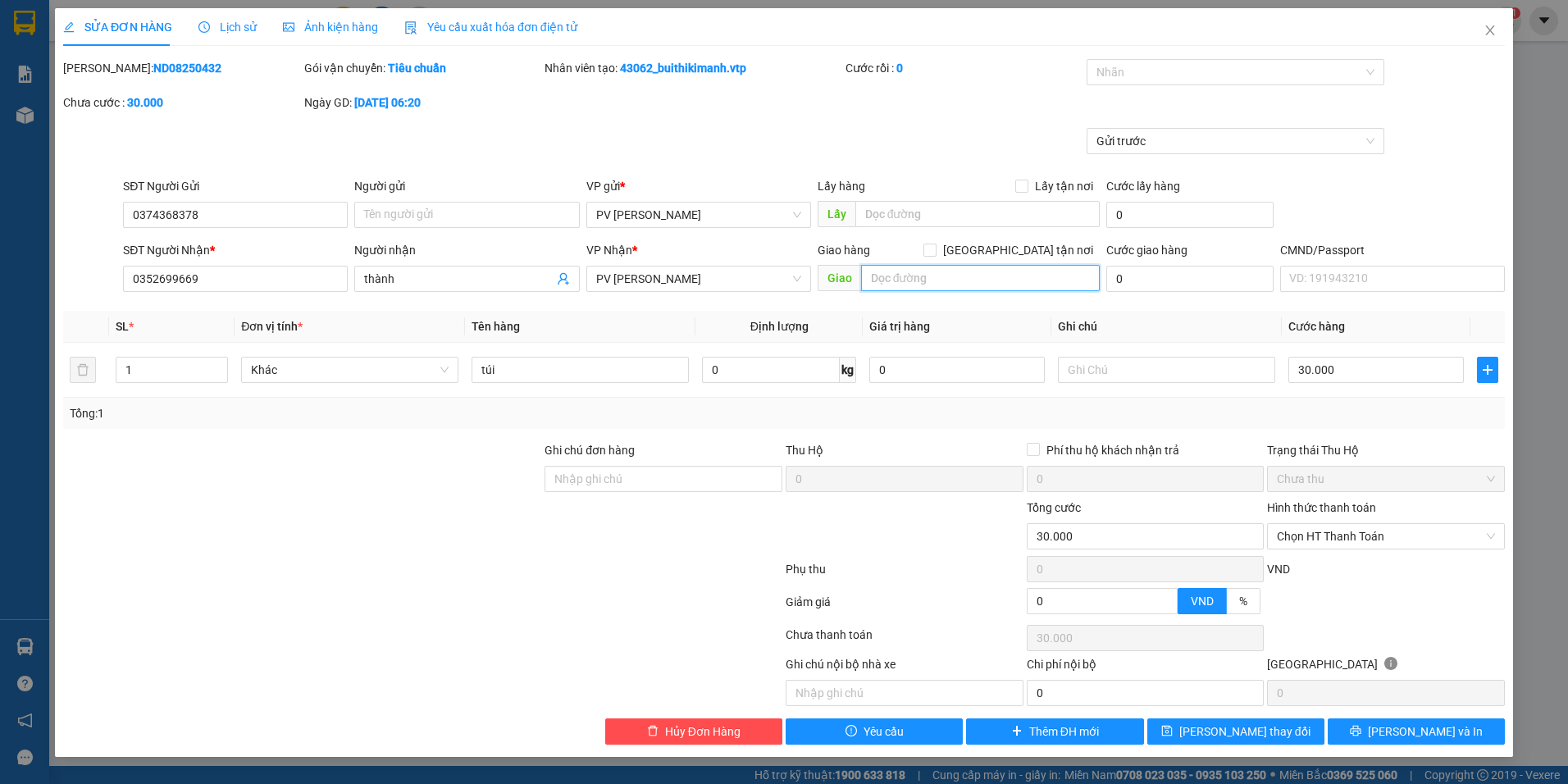
click at [1029, 274] on input "text" at bounding box center [980, 278] width 239 height 26
type input "d"
type input "đến gn gọi khách"
click at [1419, 729] on span "Lưu và In" at bounding box center [1426, 731] width 115 height 18
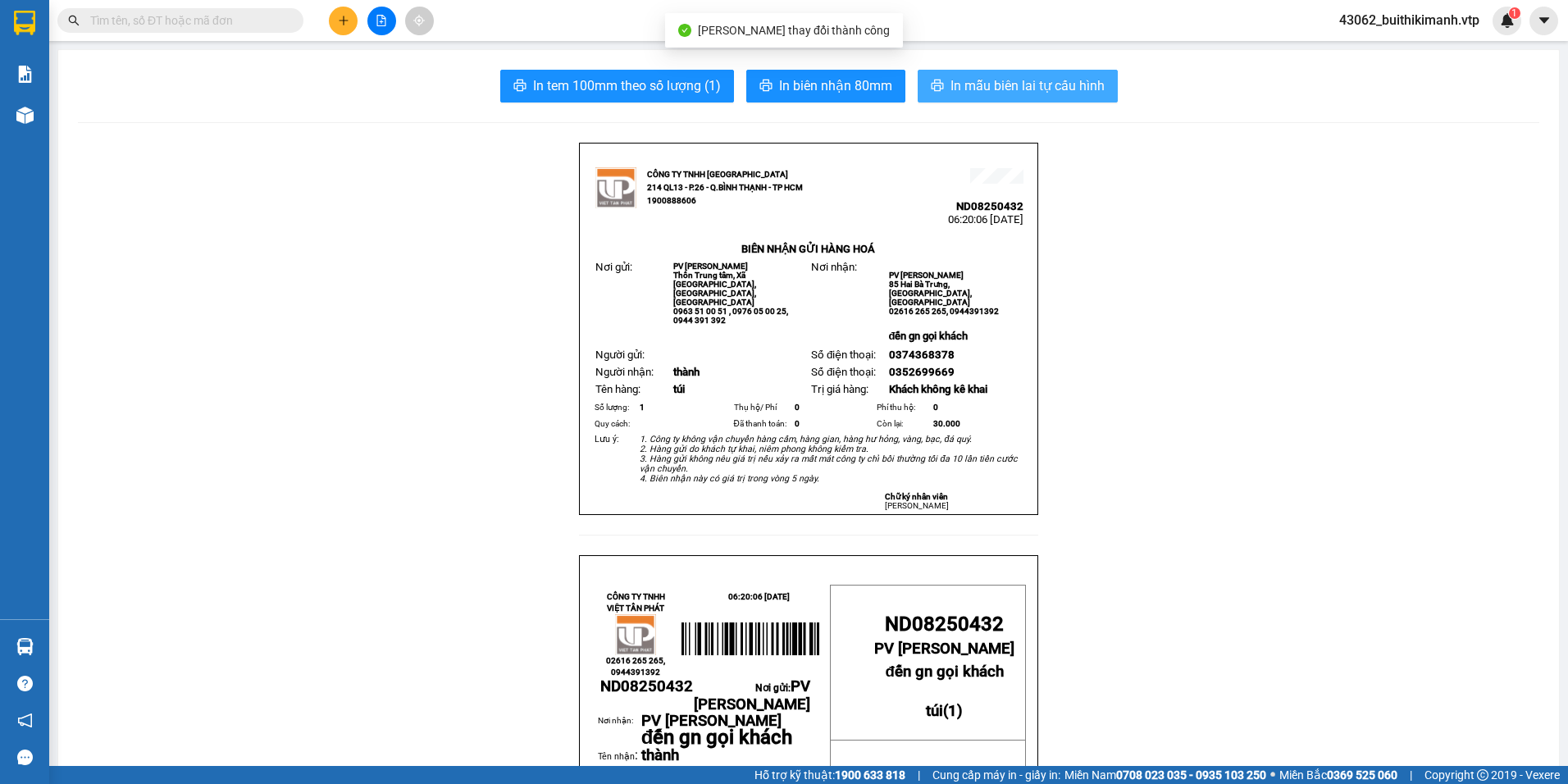
drag, startPoint x: 1042, startPoint y: 77, endPoint x: 867, endPoint y: 340, distance: 315.9
click at [1040, 79] on span "In mẫu biên lai tự cấu hình" at bounding box center [1027, 86] width 154 height 21
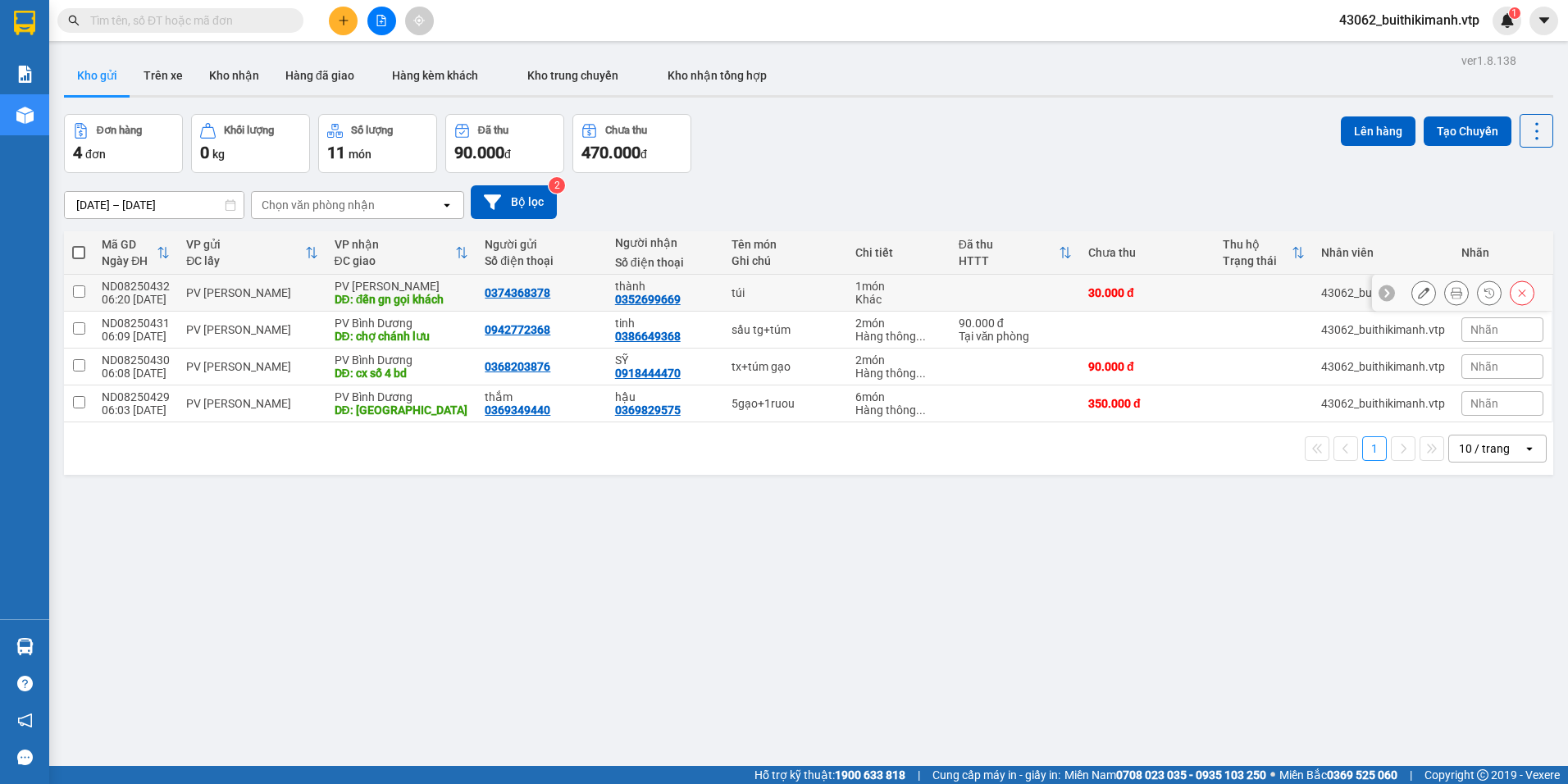
drag, startPoint x: 762, startPoint y: 285, endPoint x: 764, endPoint y: 298, distance: 13.2
click at [762, 288] on div "túi" at bounding box center [785, 293] width 108 height 13
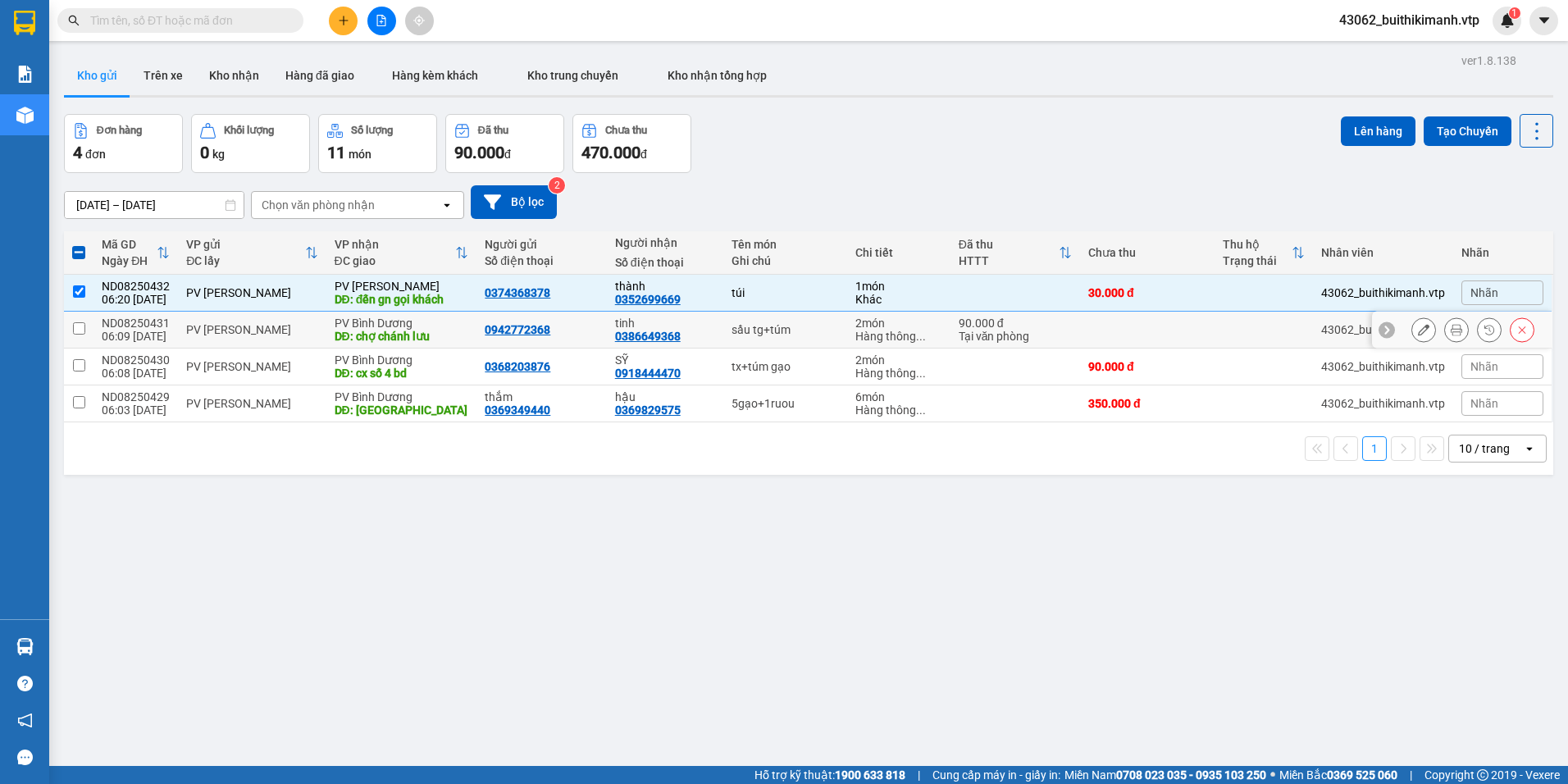
click at [764, 335] on div "sầu tg+túm" at bounding box center [785, 330] width 108 height 13
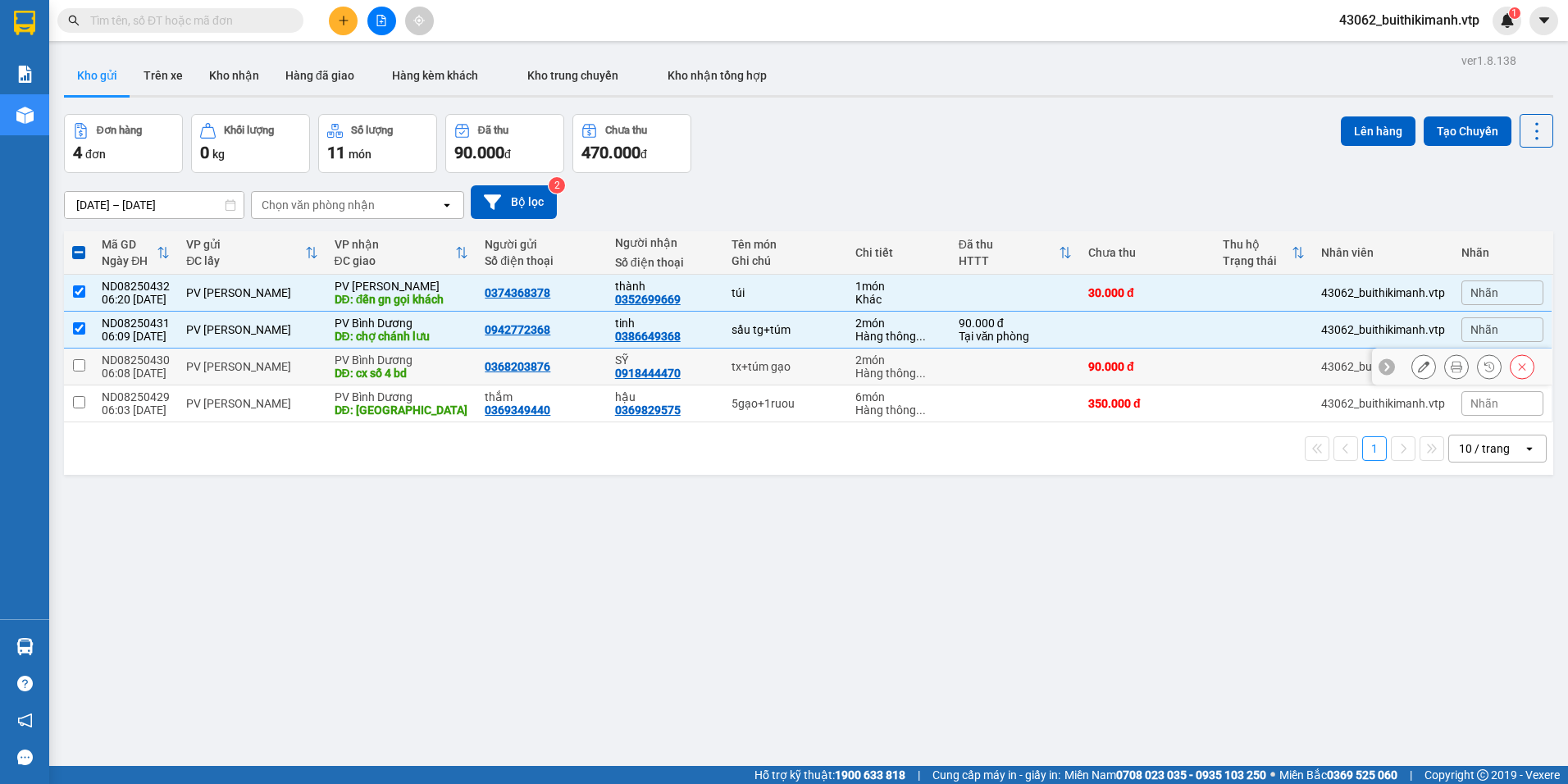
click at [770, 379] on td "tx+túm gạo" at bounding box center [784, 366] width 124 height 37
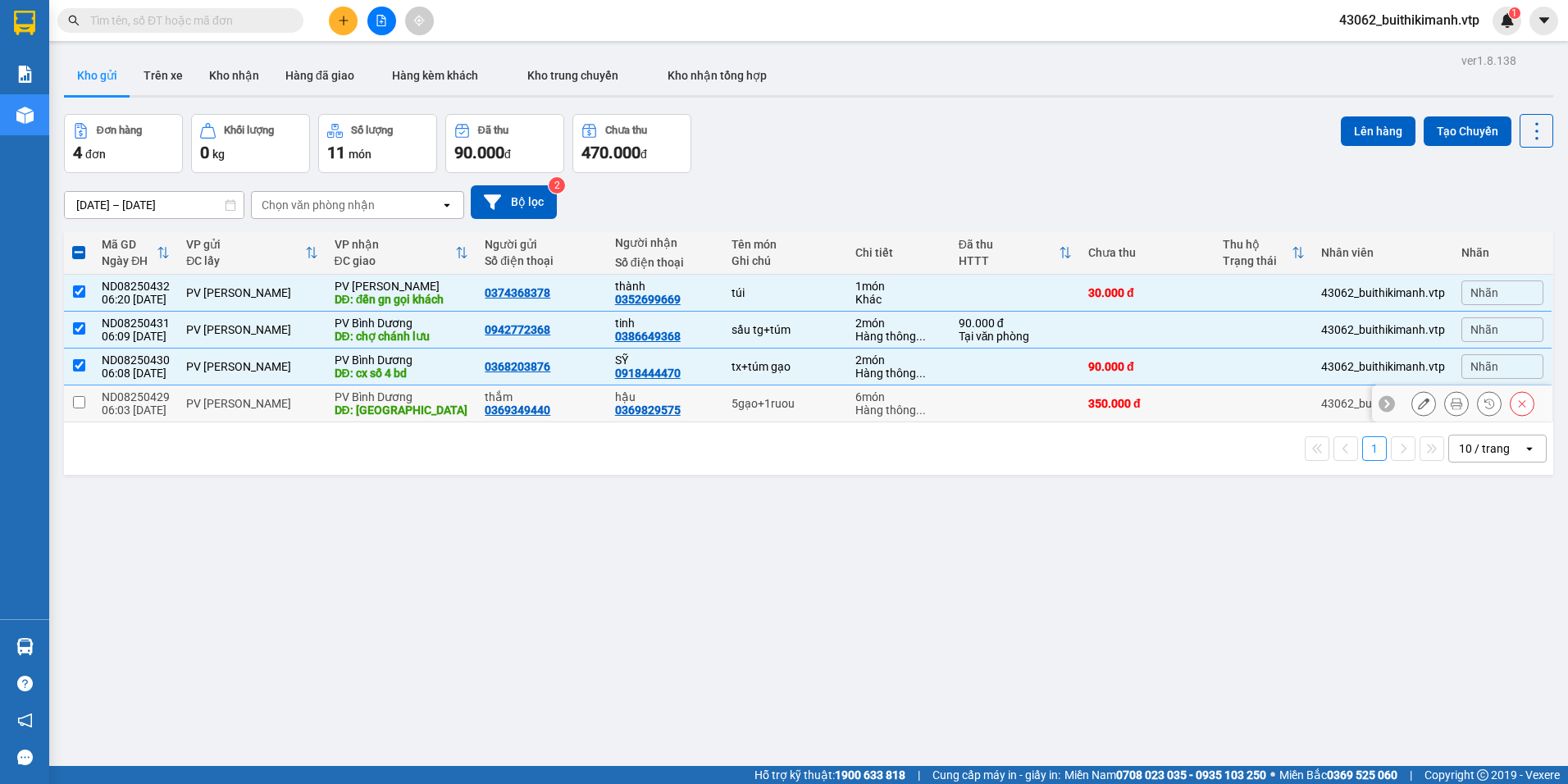
click at [767, 406] on div "5gạo+1ruou" at bounding box center [785, 403] width 108 height 13
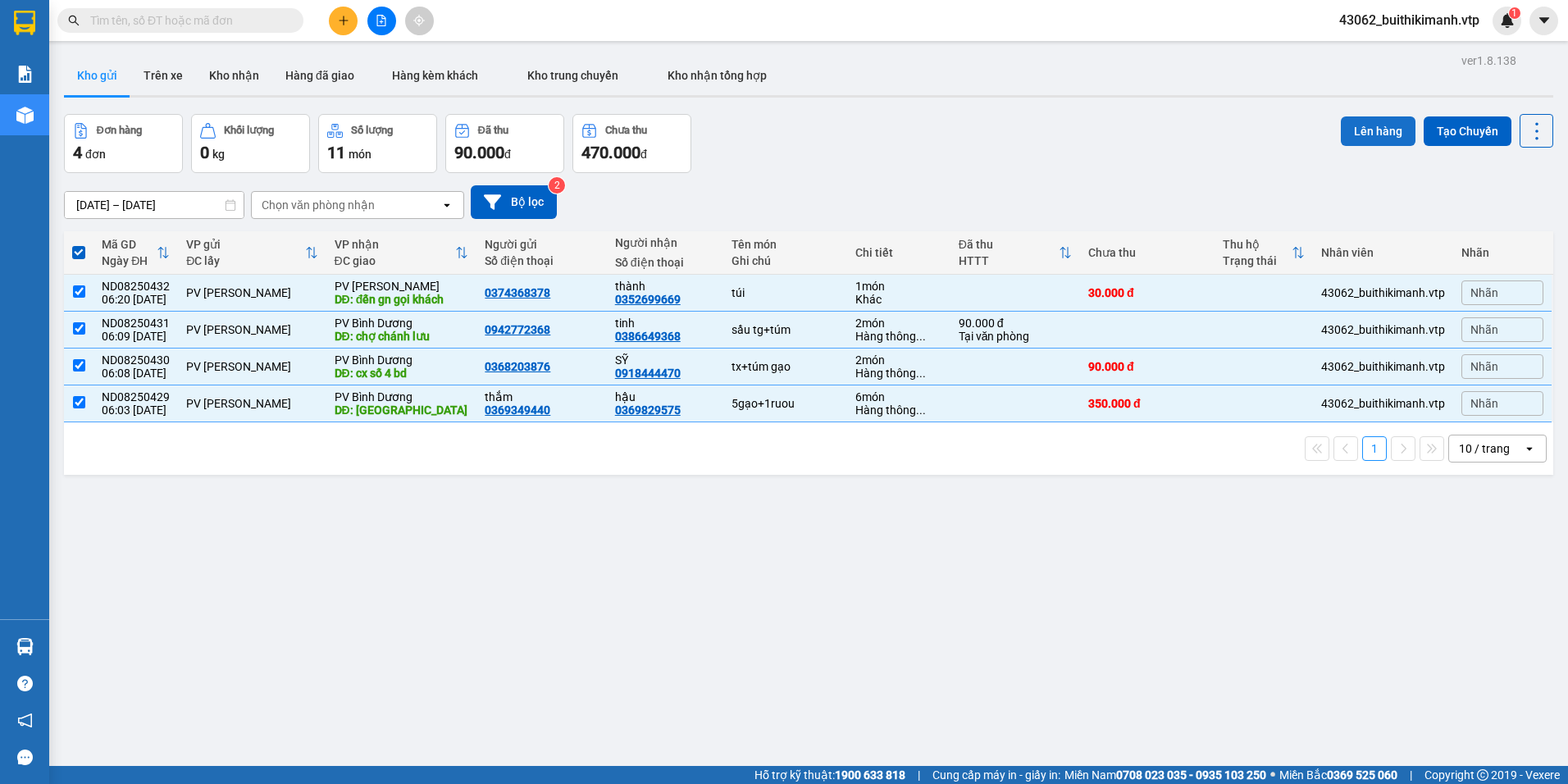
click at [1368, 118] on button "Lên hàng" at bounding box center [1378, 130] width 75 height 29
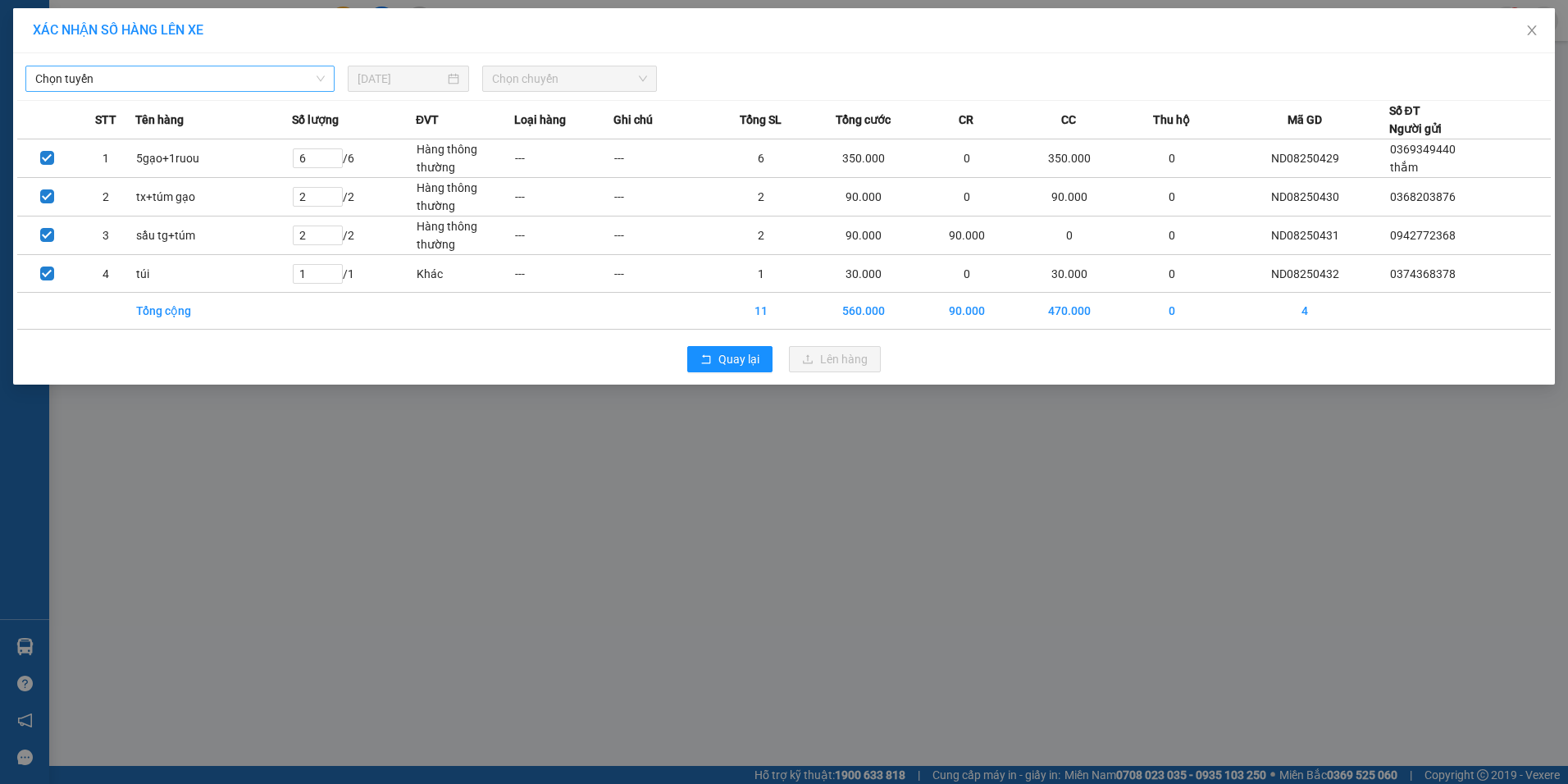
click at [260, 85] on span "Chọn tuyến" at bounding box center [180, 78] width 289 height 25
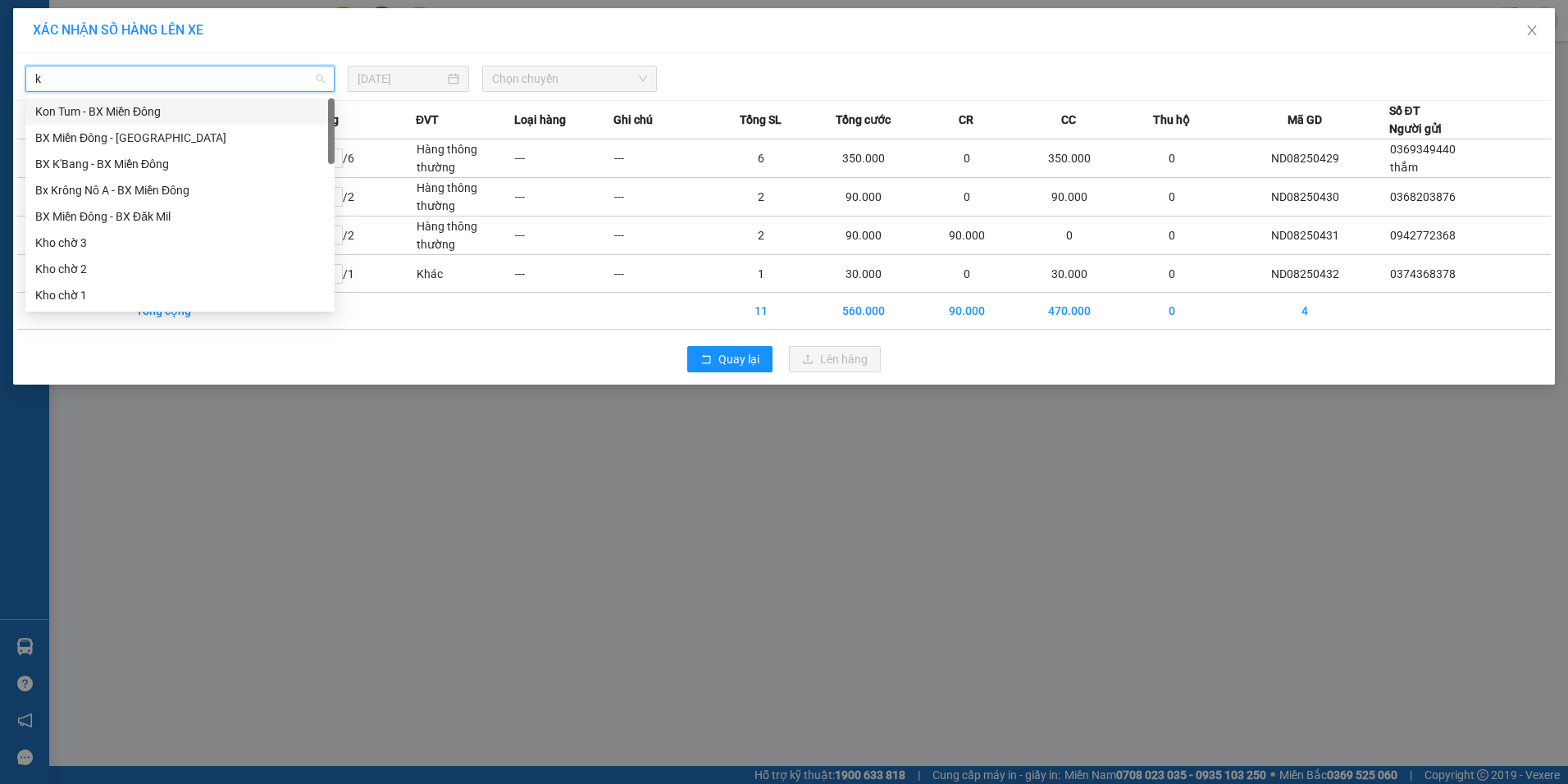
type input "kn"
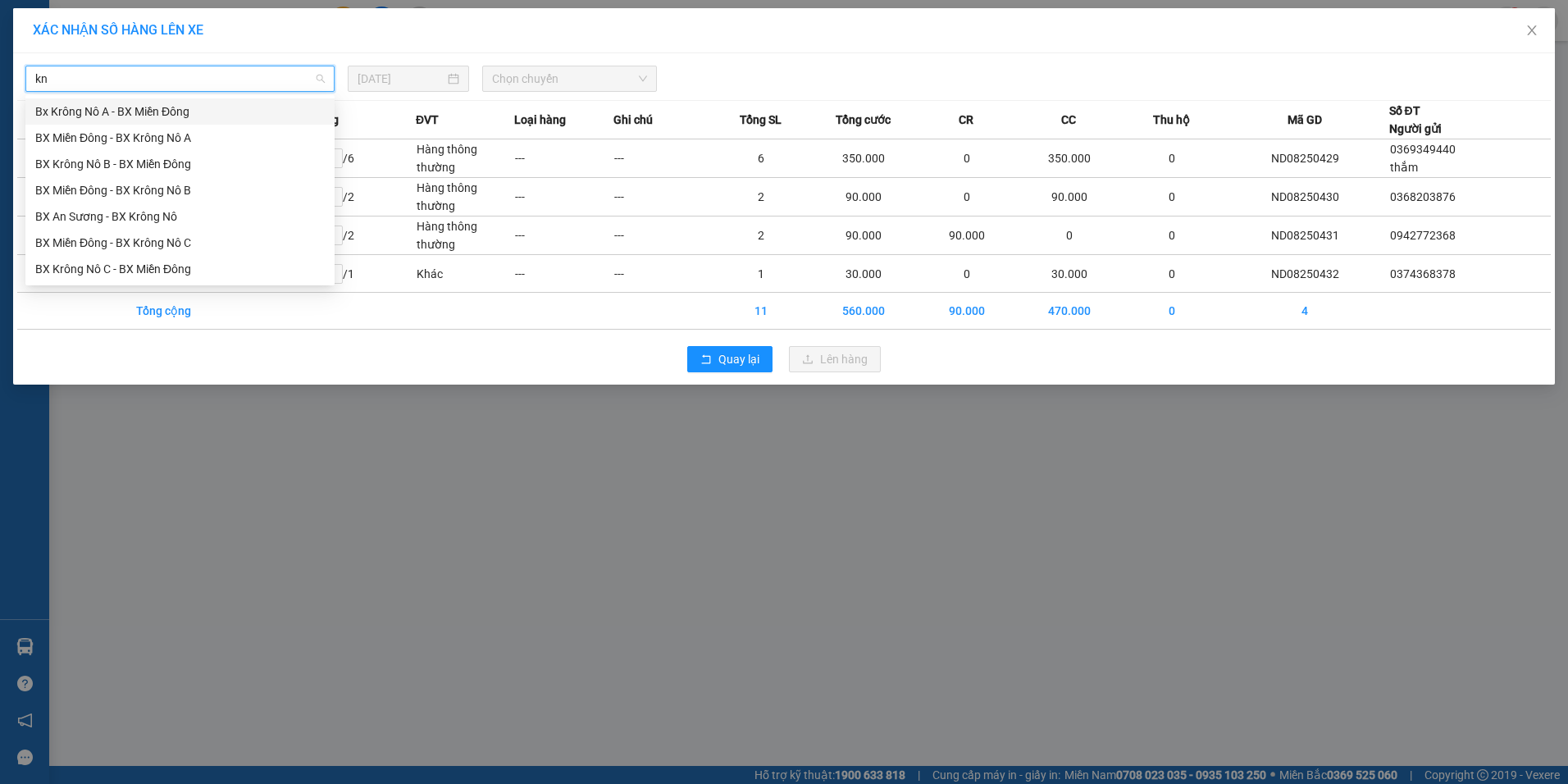
click at [223, 111] on div "Bx Krông Nô A - BX Miền Đông" at bounding box center [180, 111] width 289 height 18
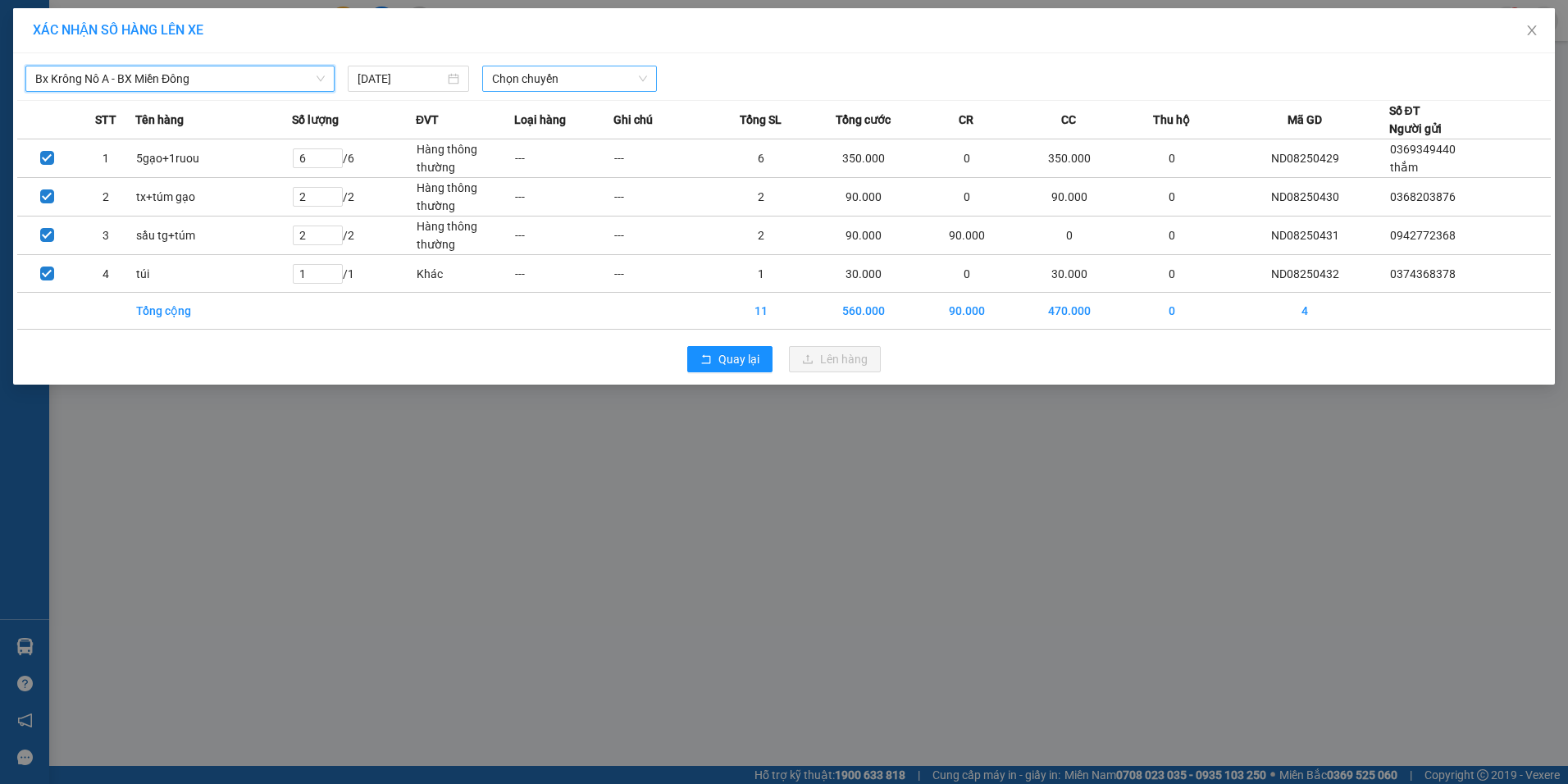
click at [565, 72] on span "Chọn chuyến" at bounding box center [570, 78] width 155 height 25
click at [564, 129] on div "07:00 - 51B-152.46" at bounding box center [556, 137] width 128 height 18
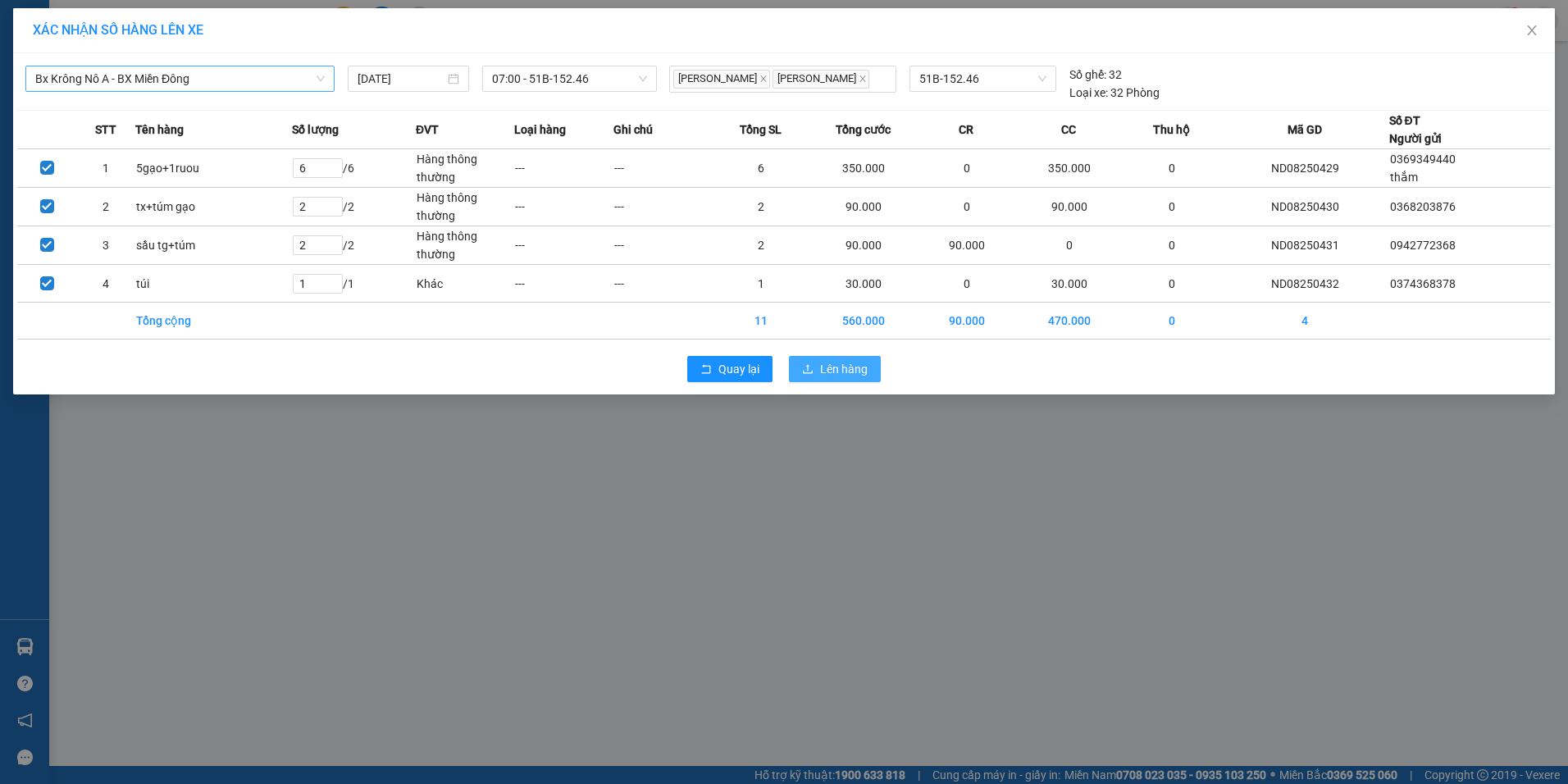
click at [815, 363] on button "Lên hàng" at bounding box center [835, 369] width 92 height 26
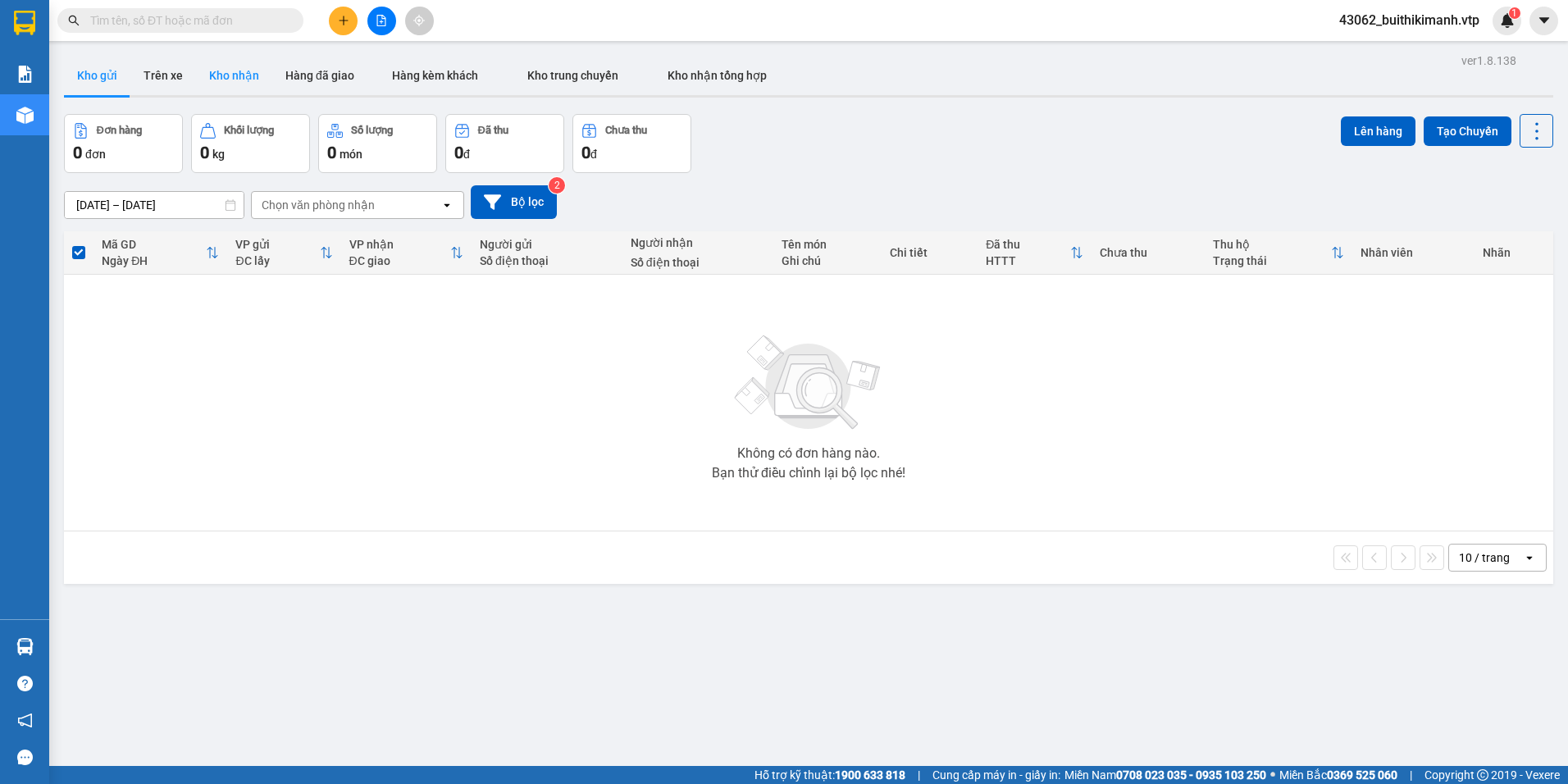
click at [217, 73] on button "Kho nhận" at bounding box center [233, 76] width 77 height 40
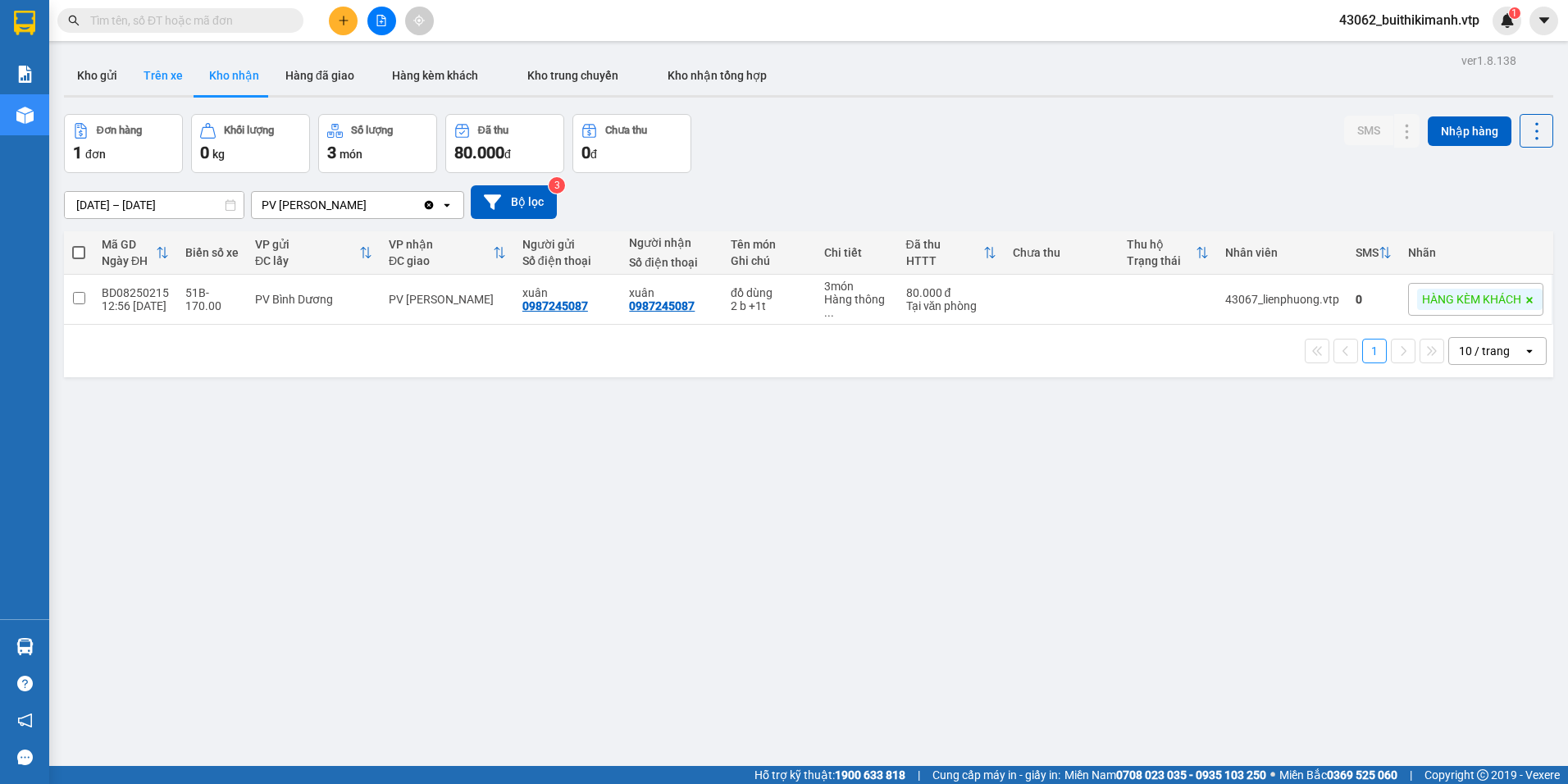
click at [183, 72] on button "Trên xe" at bounding box center [163, 76] width 65 height 40
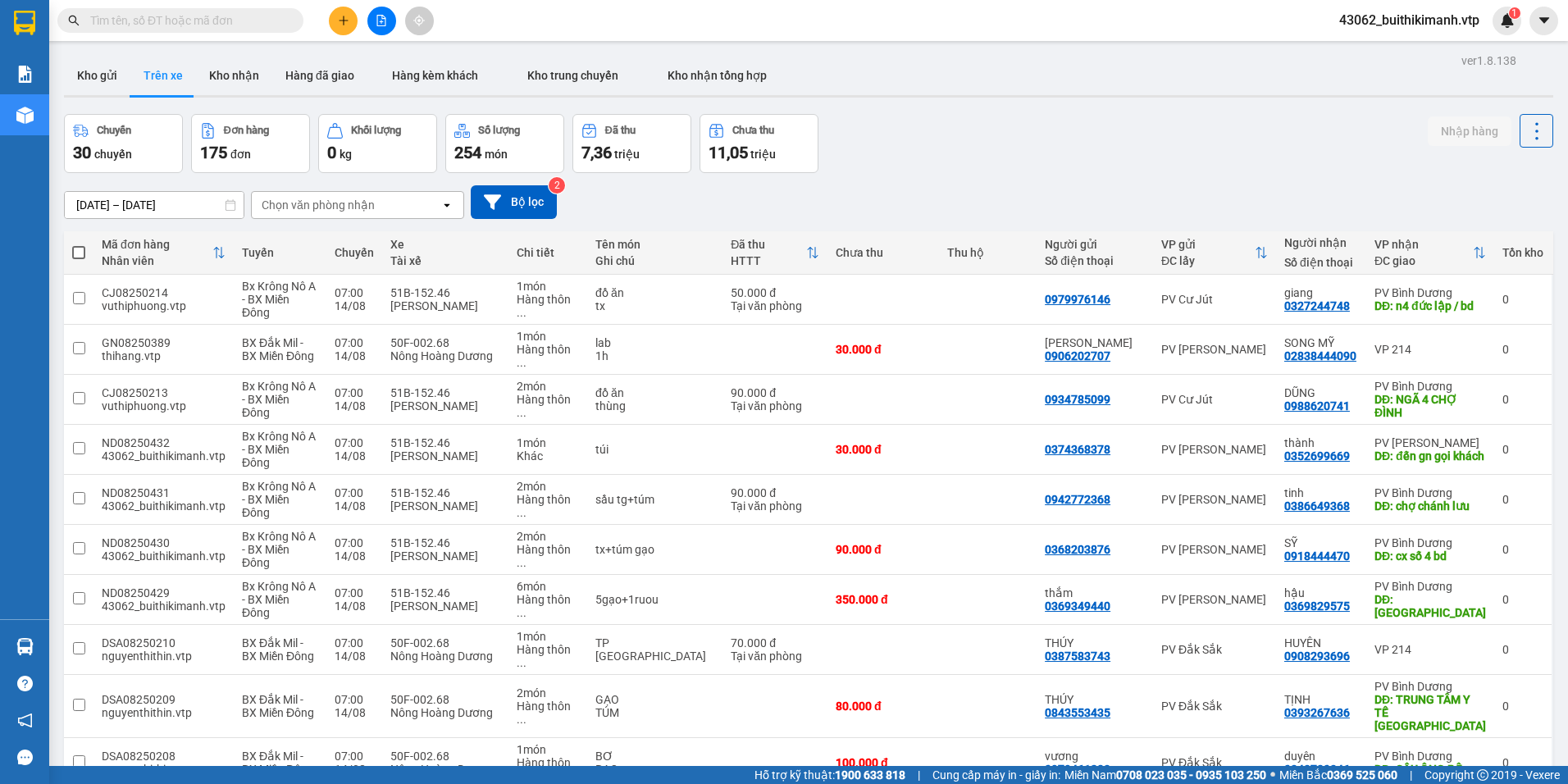
click at [411, 204] on div "Chọn văn phòng nhận" at bounding box center [346, 205] width 189 height 26
type input "na"
click at [388, 237] on div "PV Nam Đong" at bounding box center [358, 239] width 214 height 29
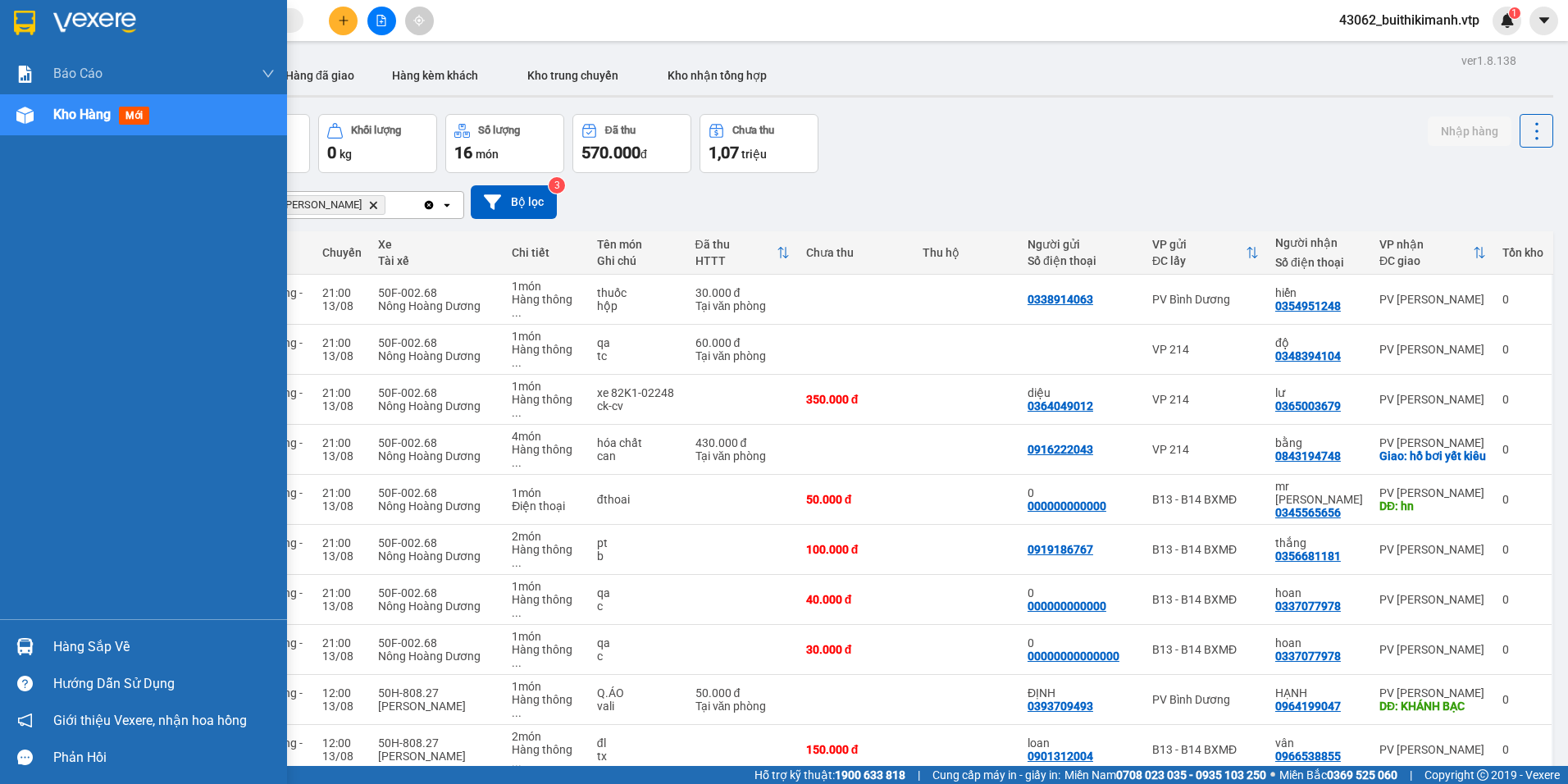
click at [0, 776] on html "Kết quả tìm kiếm ( 9 ) Bộ lọc Mã ĐH Trạng thái Món hàng Thu hộ Tổng cước Chưa c…" at bounding box center [784, 392] width 1568 height 784
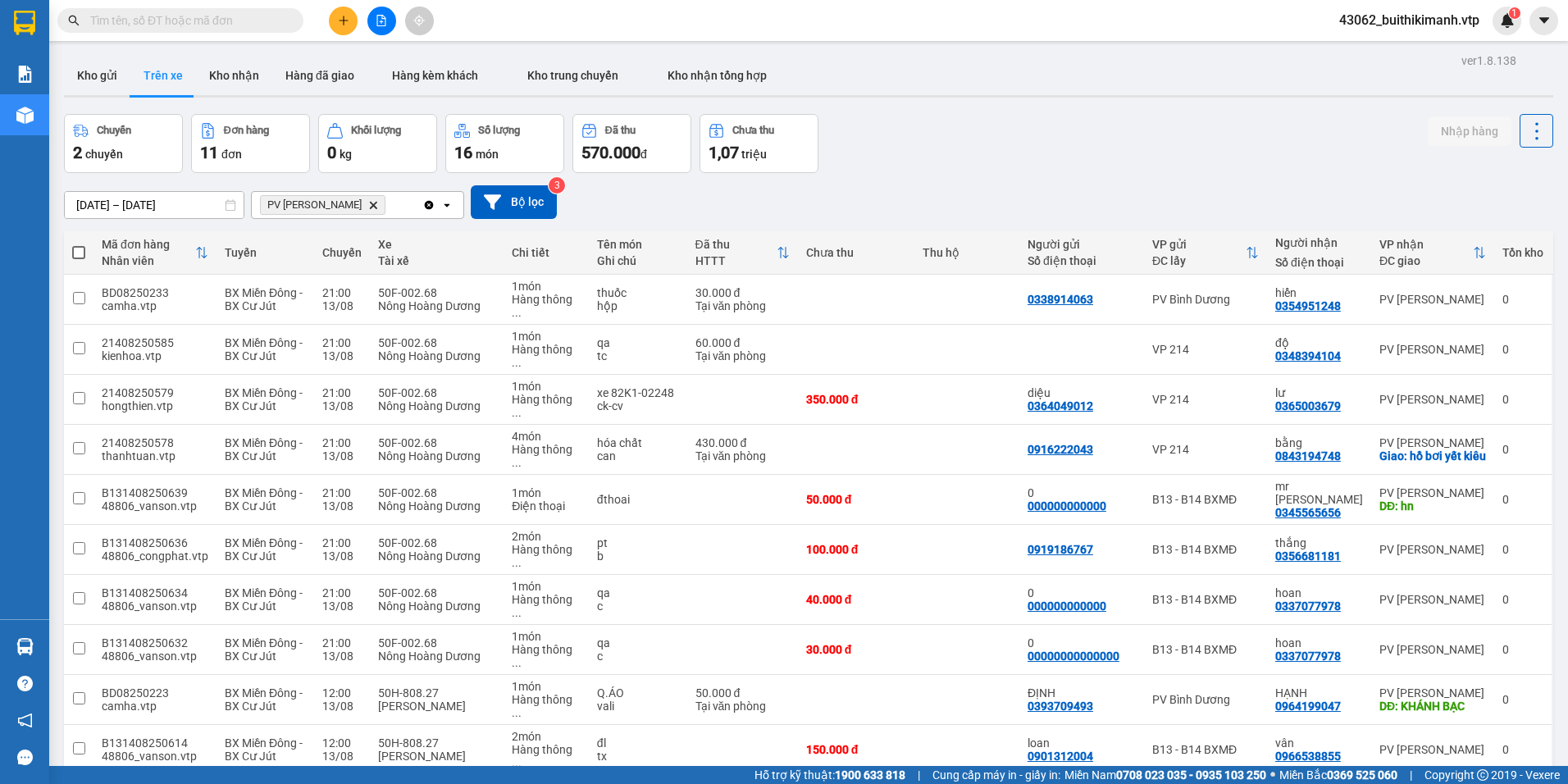
drag, startPoint x: 0, startPoint y: 776, endPoint x: 1568, endPoint y: 707, distance: 1569.5
drag, startPoint x: 991, startPoint y: 83, endPoint x: 925, endPoint y: 181, distance: 118.2
click at [928, 171] on div "Chuyến 2 chuyến Đơn hàng 11 đơn Khối lượng 0 kg Số lượng 16 món Đã thu 570.000 …" at bounding box center [809, 144] width 1490 height 59
click at [971, 299] on td at bounding box center [967, 299] width 104 height 50
checkbox input "true"
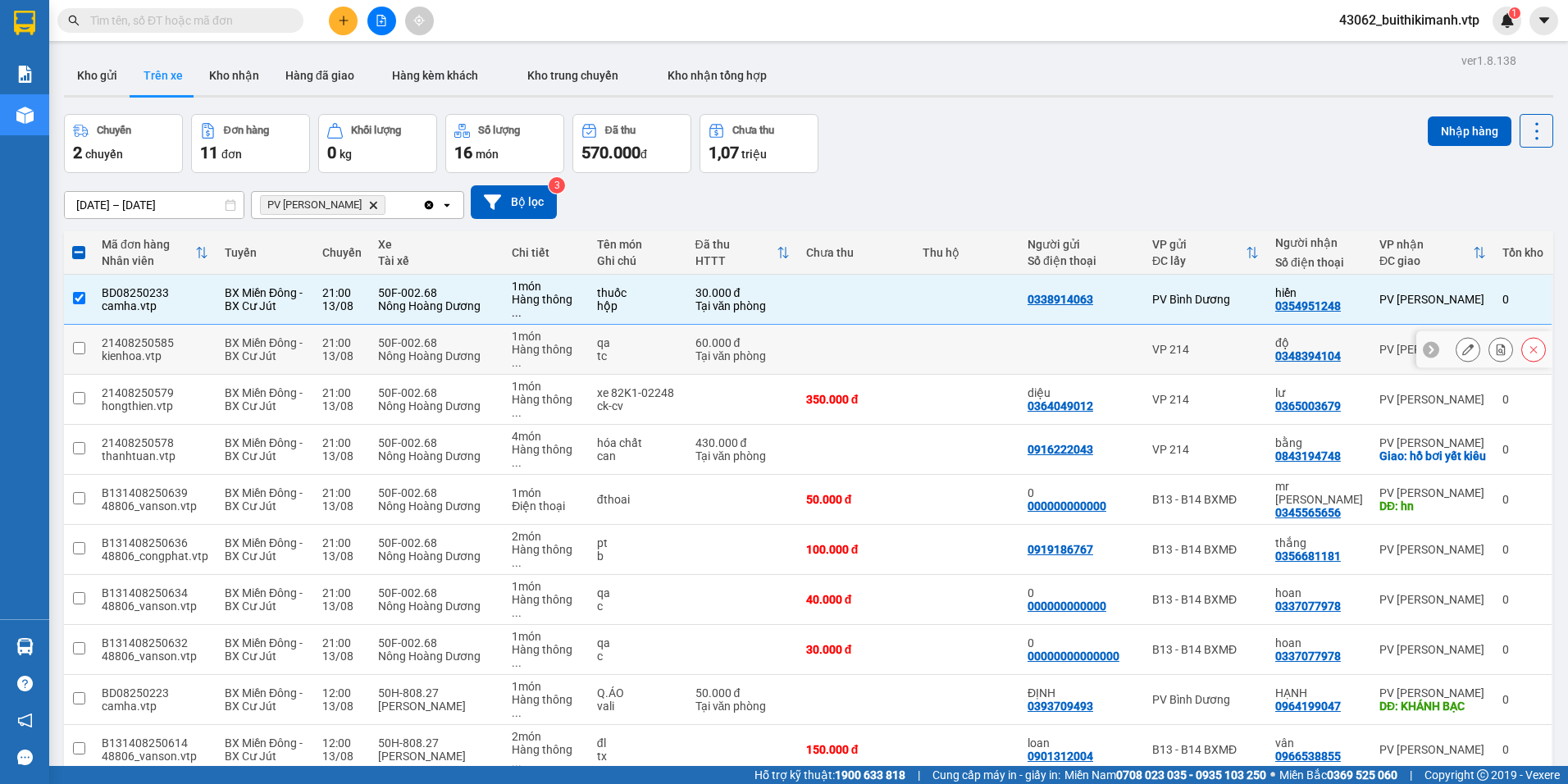
drag, startPoint x: 974, startPoint y: 335, endPoint x: 963, endPoint y: 373, distance: 39.6
click at [973, 339] on td at bounding box center [967, 349] width 104 height 50
checkbox input "true"
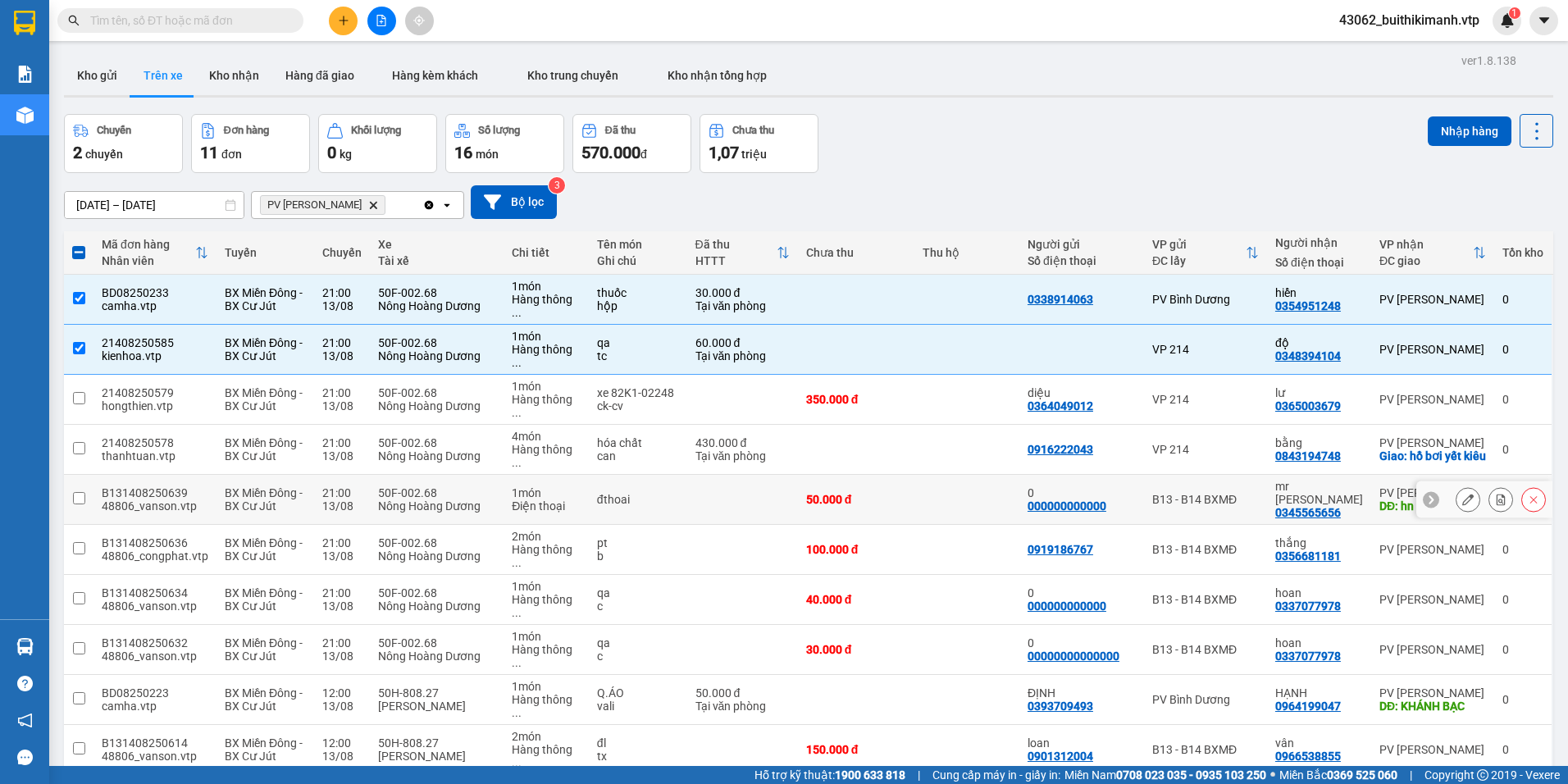
click at [953, 475] on td at bounding box center [967, 500] width 104 height 50
checkbox input "true"
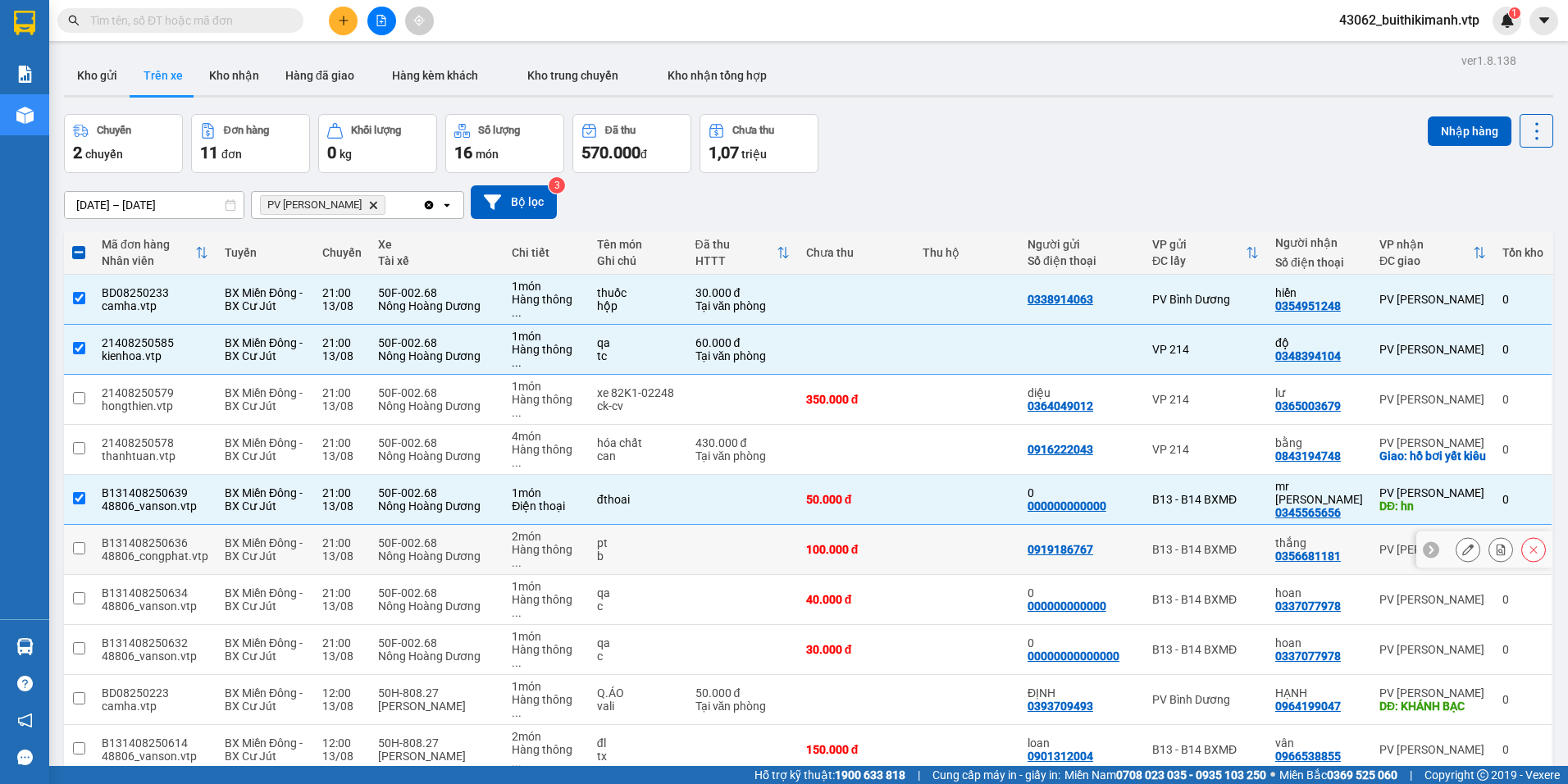
click at [953, 524] on td at bounding box center [967, 549] width 104 height 50
checkbox input "true"
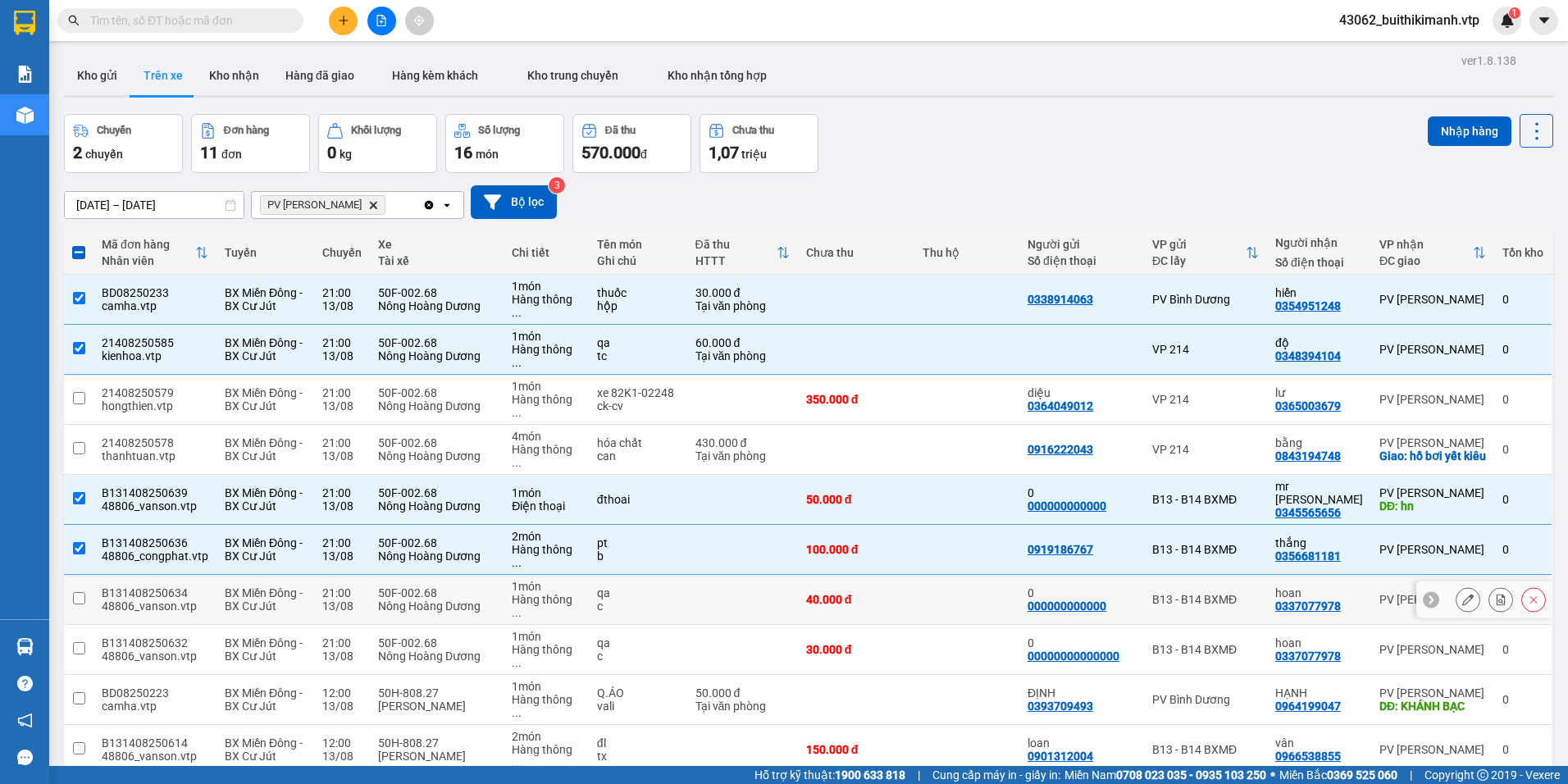
click at [956, 574] on td at bounding box center [967, 599] width 104 height 50
checkbox input "true"
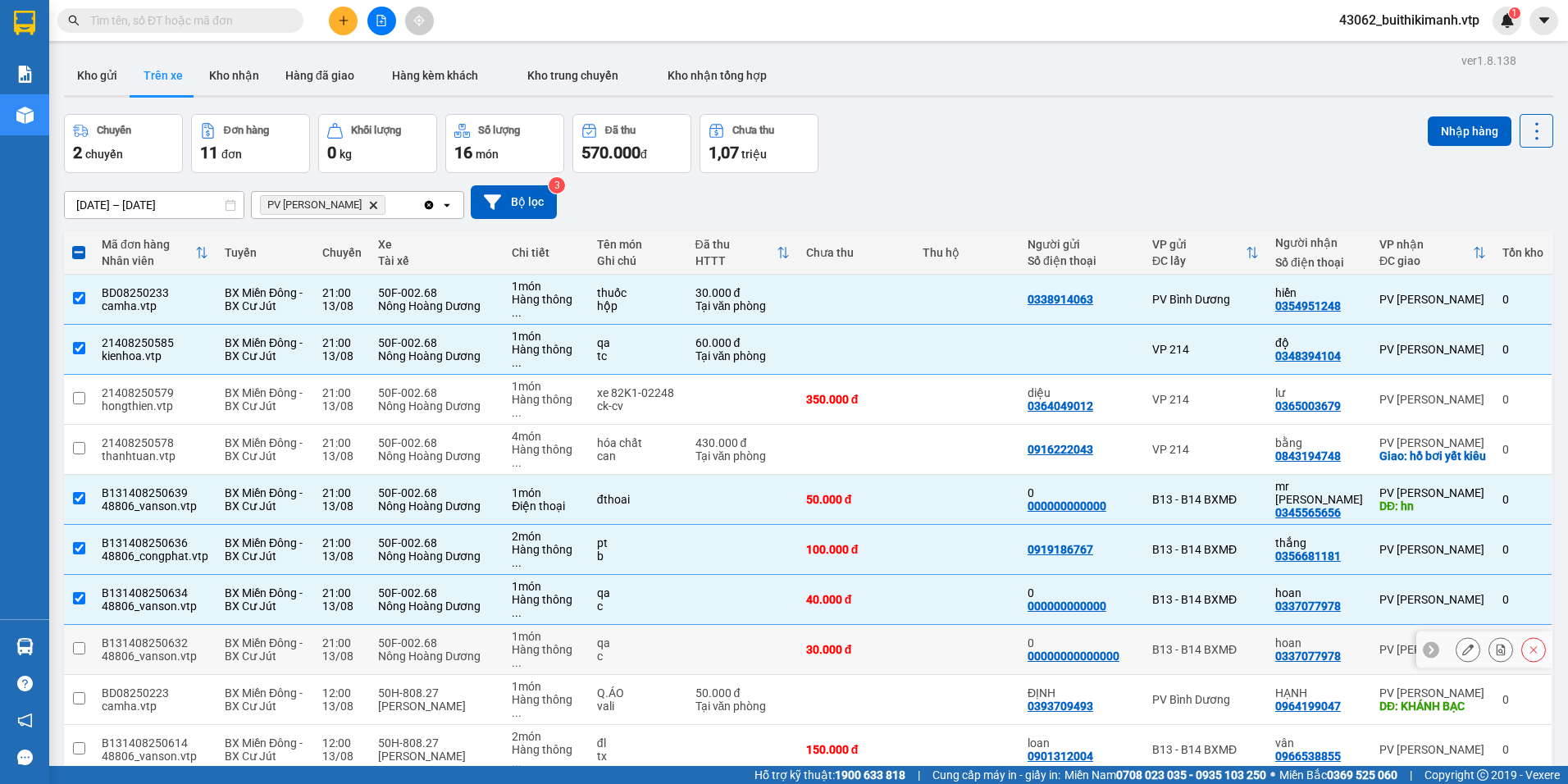
click at [959, 624] on td at bounding box center [967, 649] width 104 height 50
checkbox input "true"
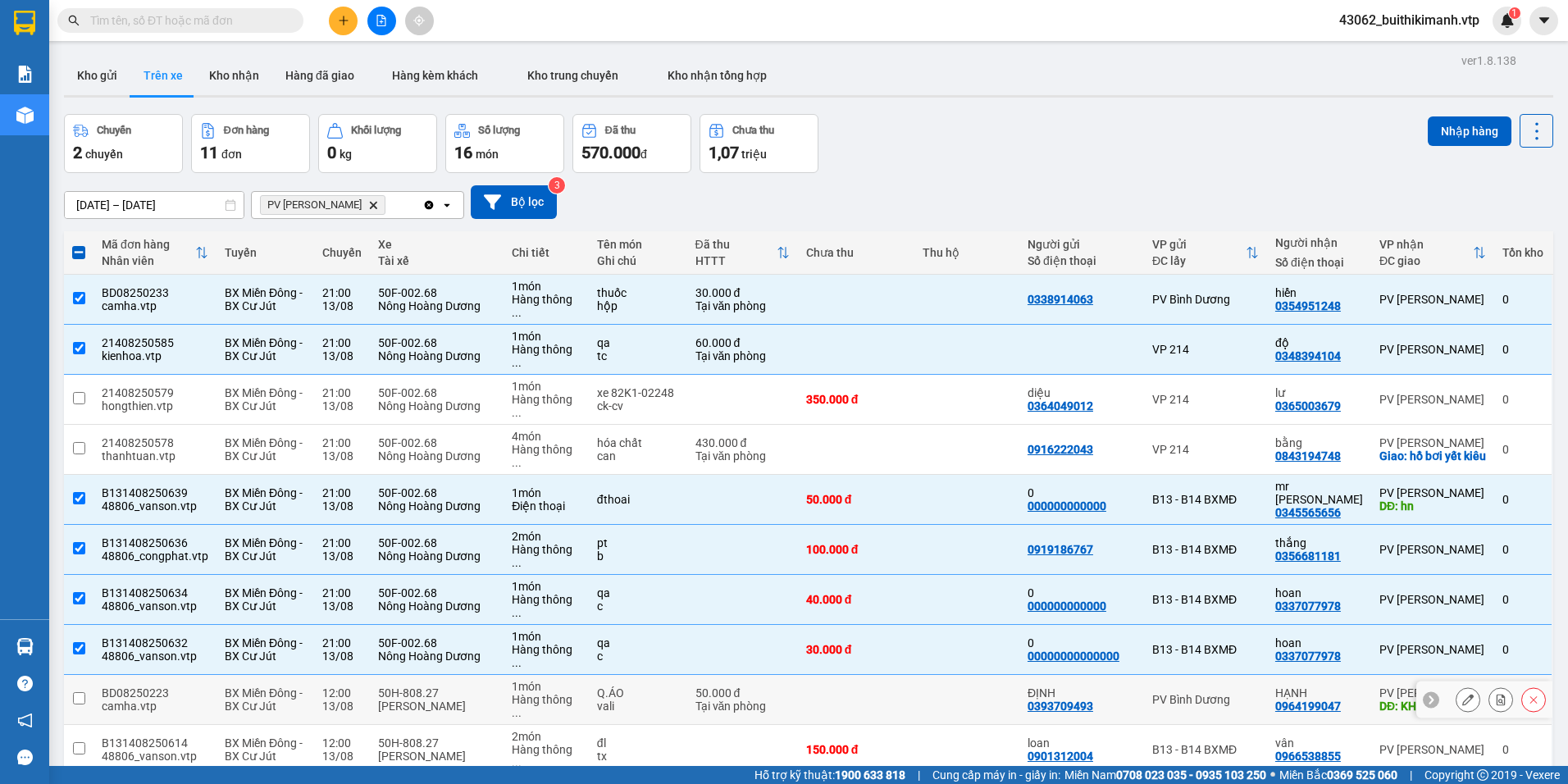
click at [937, 674] on td at bounding box center [967, 699] width 104 height 50
checkbox input "true"
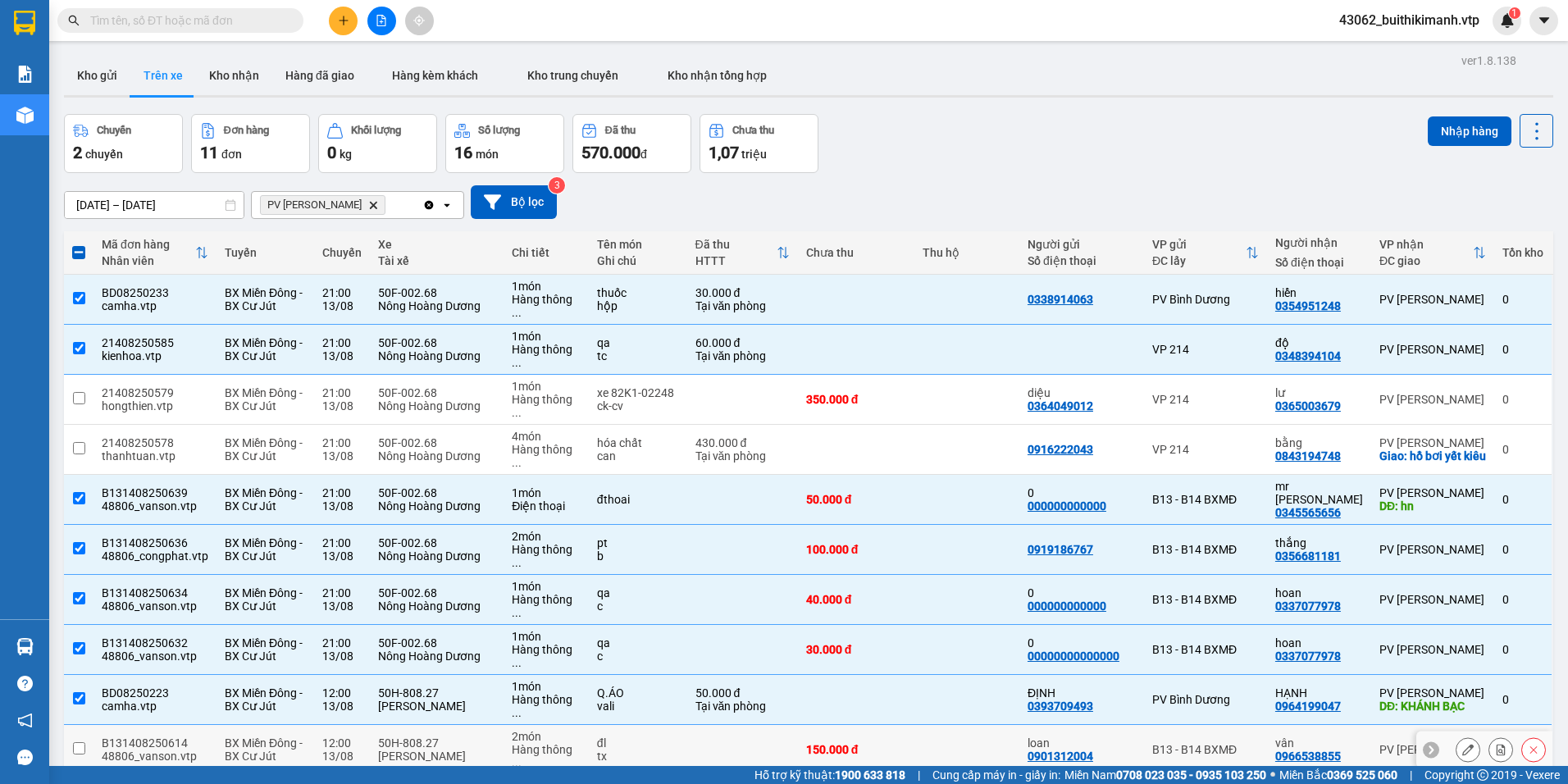
click at [944, 724] on td at bounding box center [967, 749] width 104 height 50
checkbox input "true"
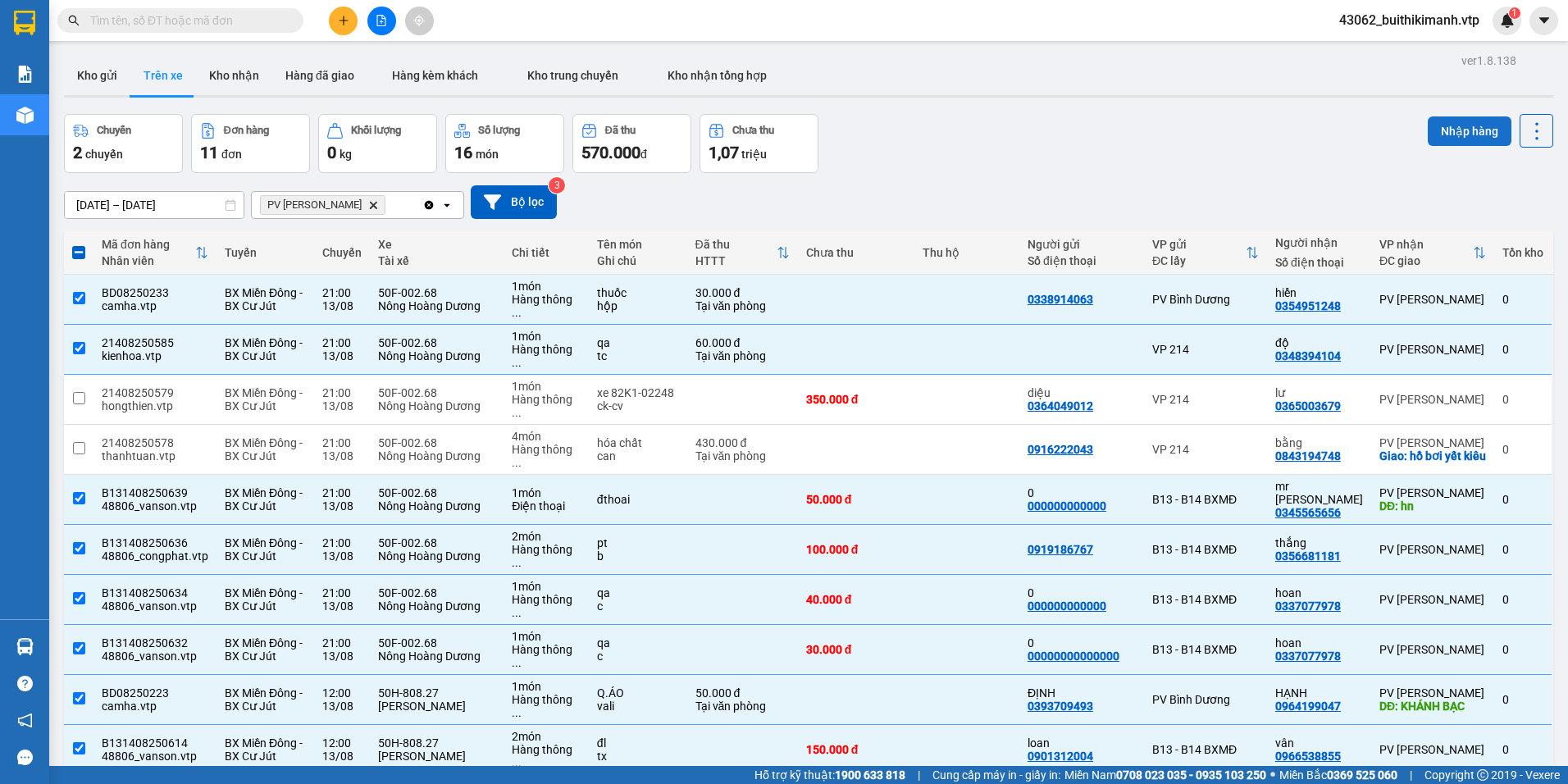
click at [1448, 128] on button "Nhập hàng" at bounding box center [1470, 130] width 84 height 29
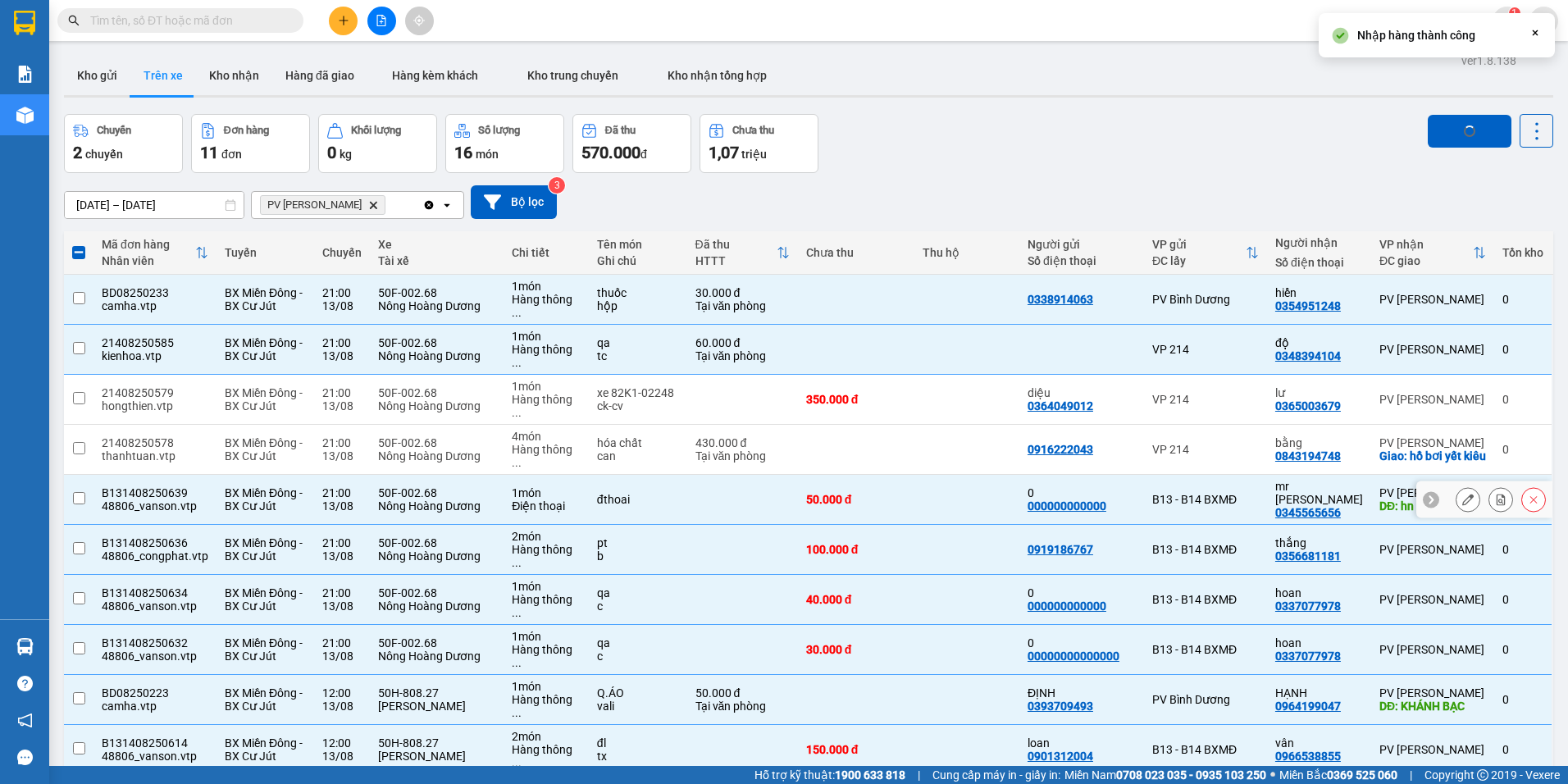
checkbox input "false"
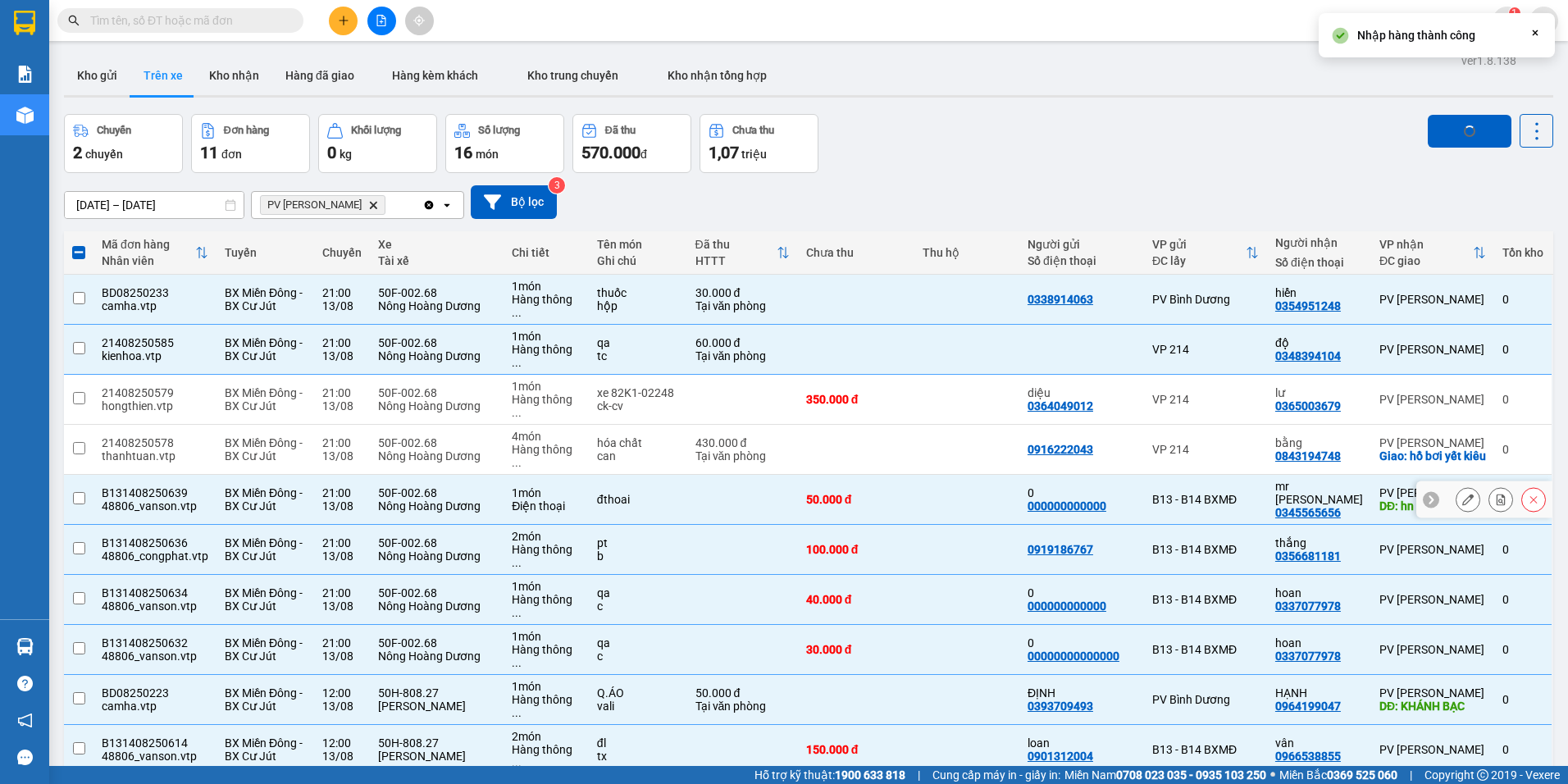
checkbox input "false"
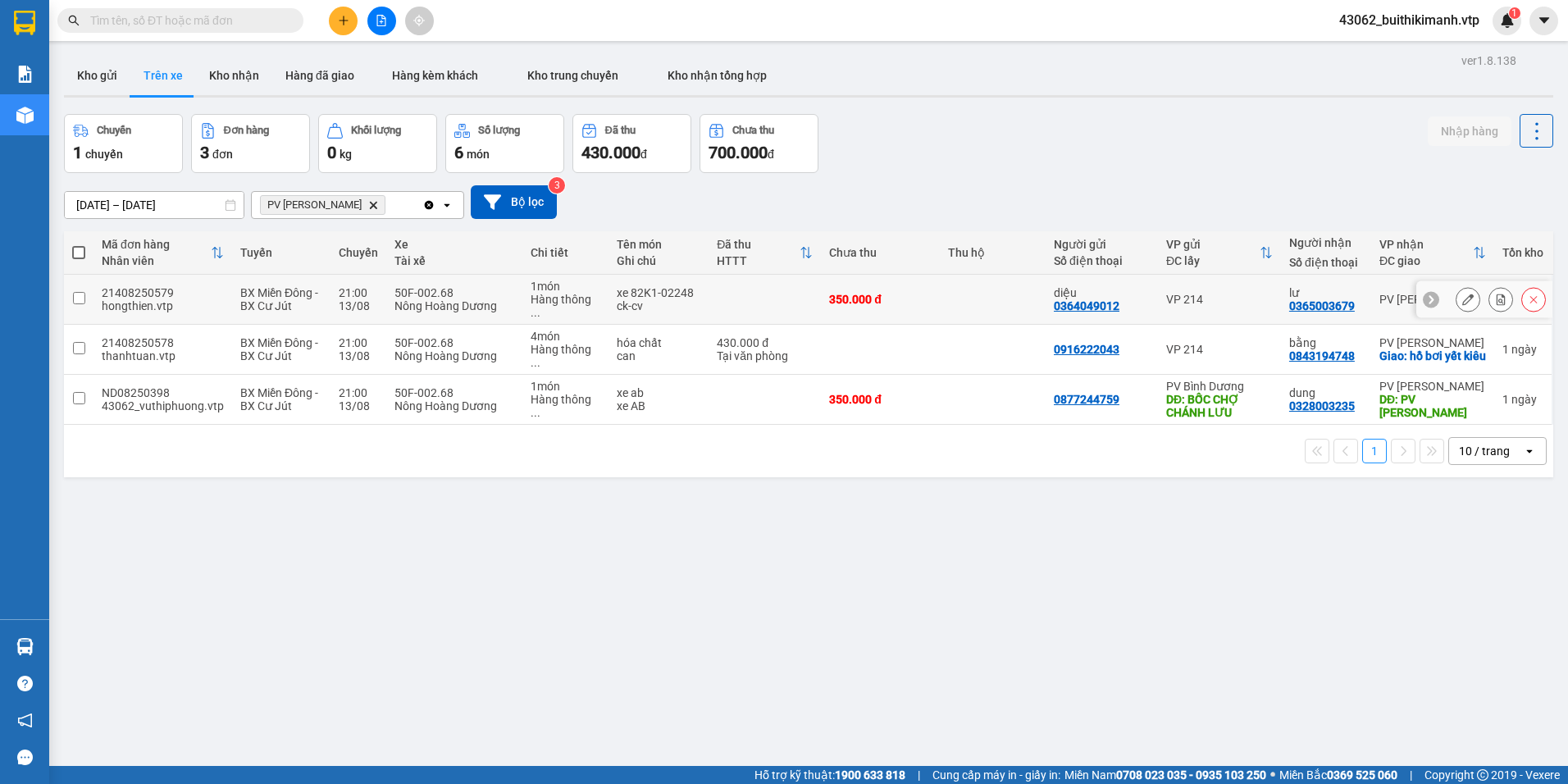
drag, startPoint x: 946, startPoint y: 282, endPoint x: 1112, endPoint y: 41, distance: 292.6
click at [946, 281] on td at bounding box center [993, 299] width 106 height 50
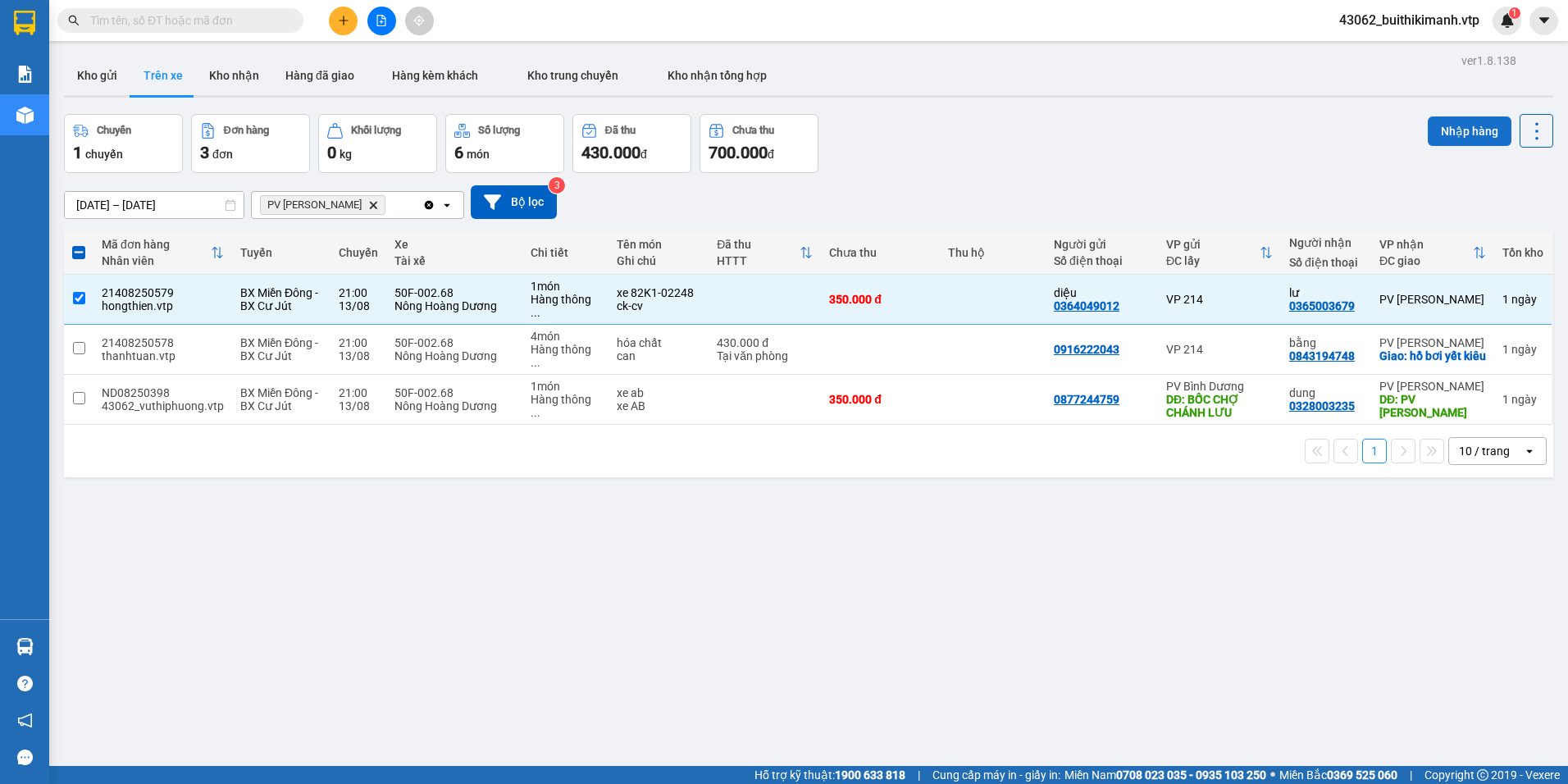
click at [1454, 121] on button "Nhập hàng" at bounding box center [1470, 130] width 84 height 29
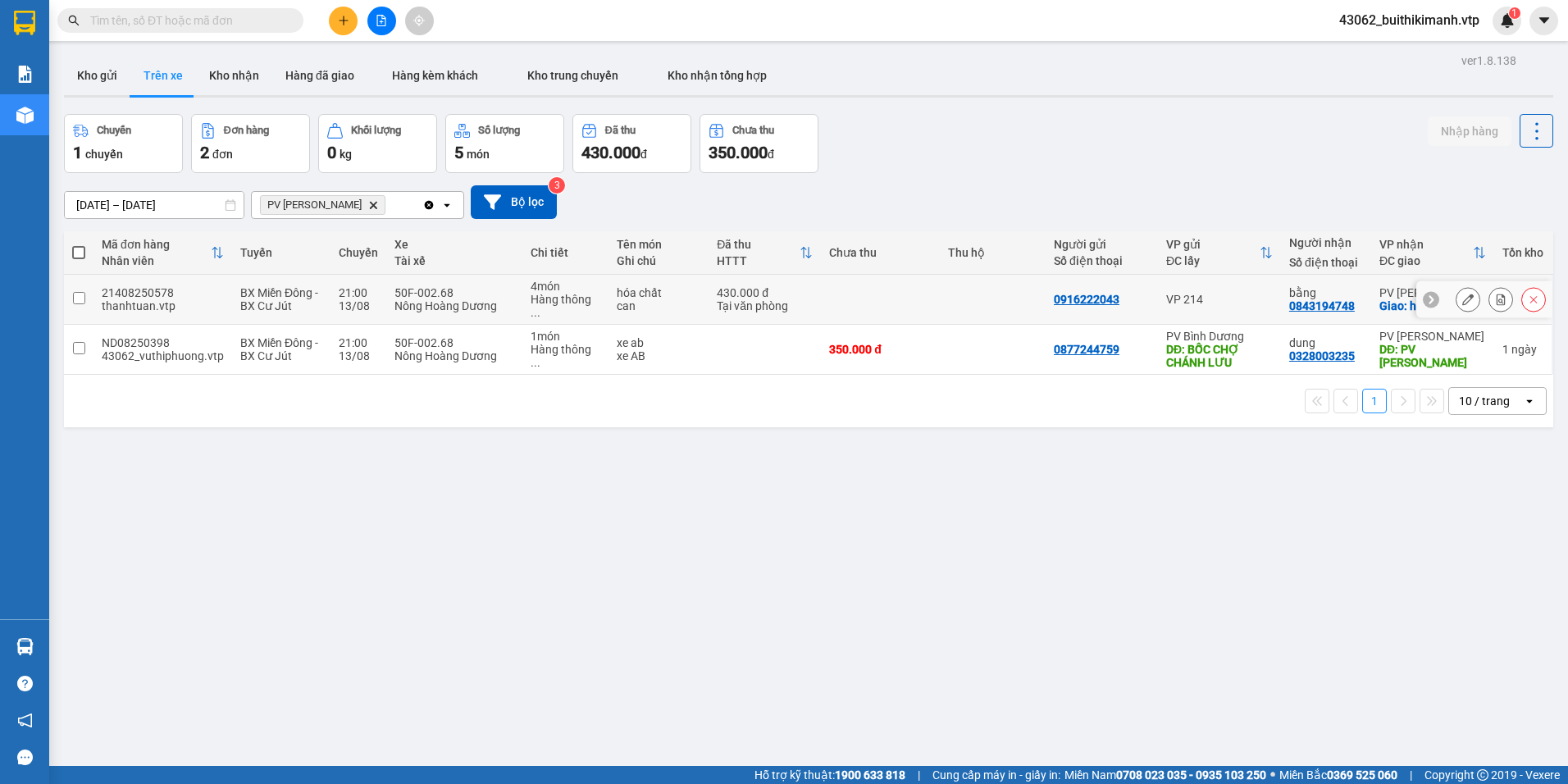
click at [1018, 302] on td at bounding box center [993, 299] width 106 height 50
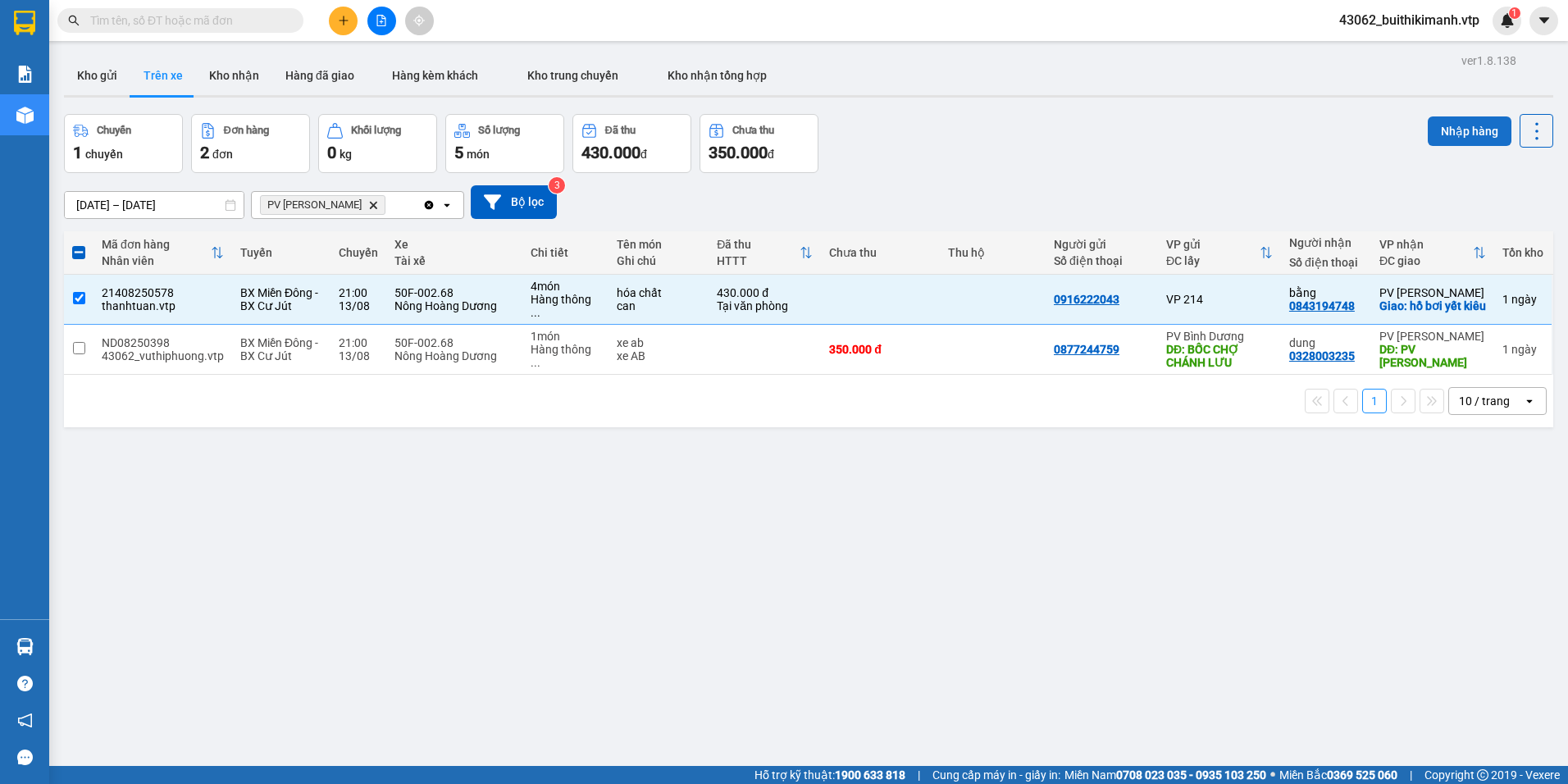
click at [1448, 123] on button "Nhập hàng" at bounding box center [1470, 130] width 84 height 29
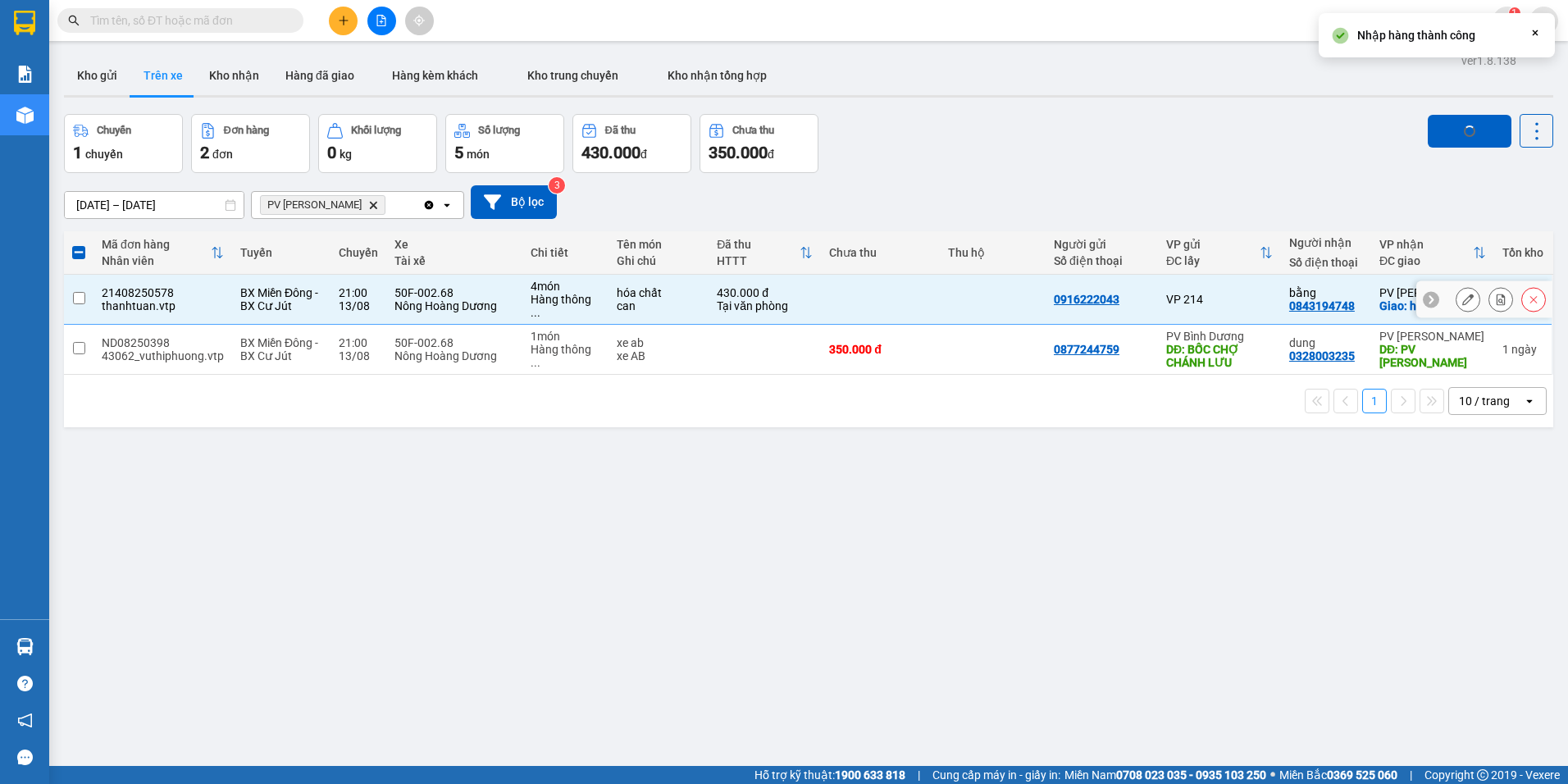
checkbox input "false"
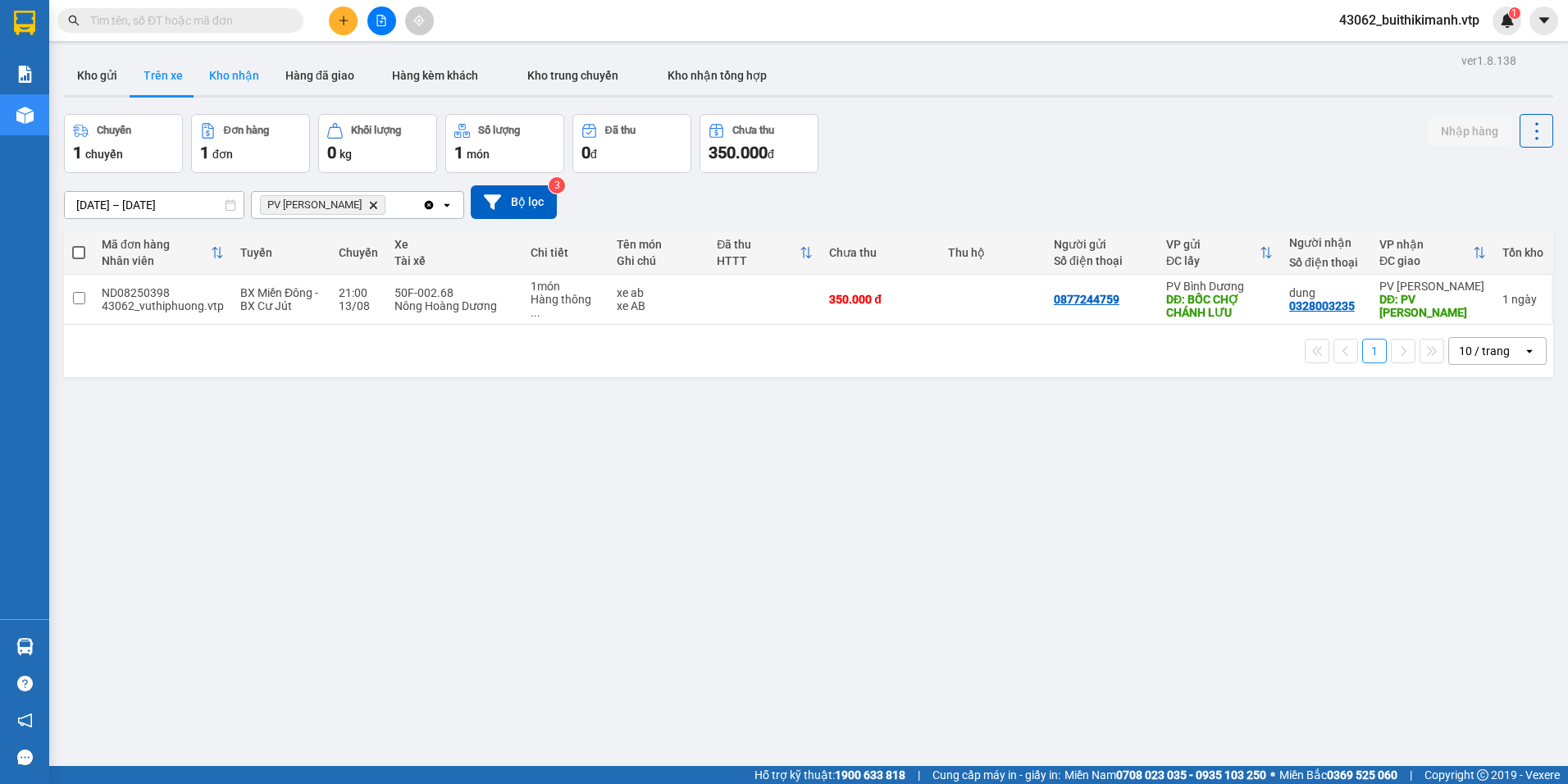
click at [238, 84] on button "Kho nhận" at bounding box center [233, 76] width 77 height 40
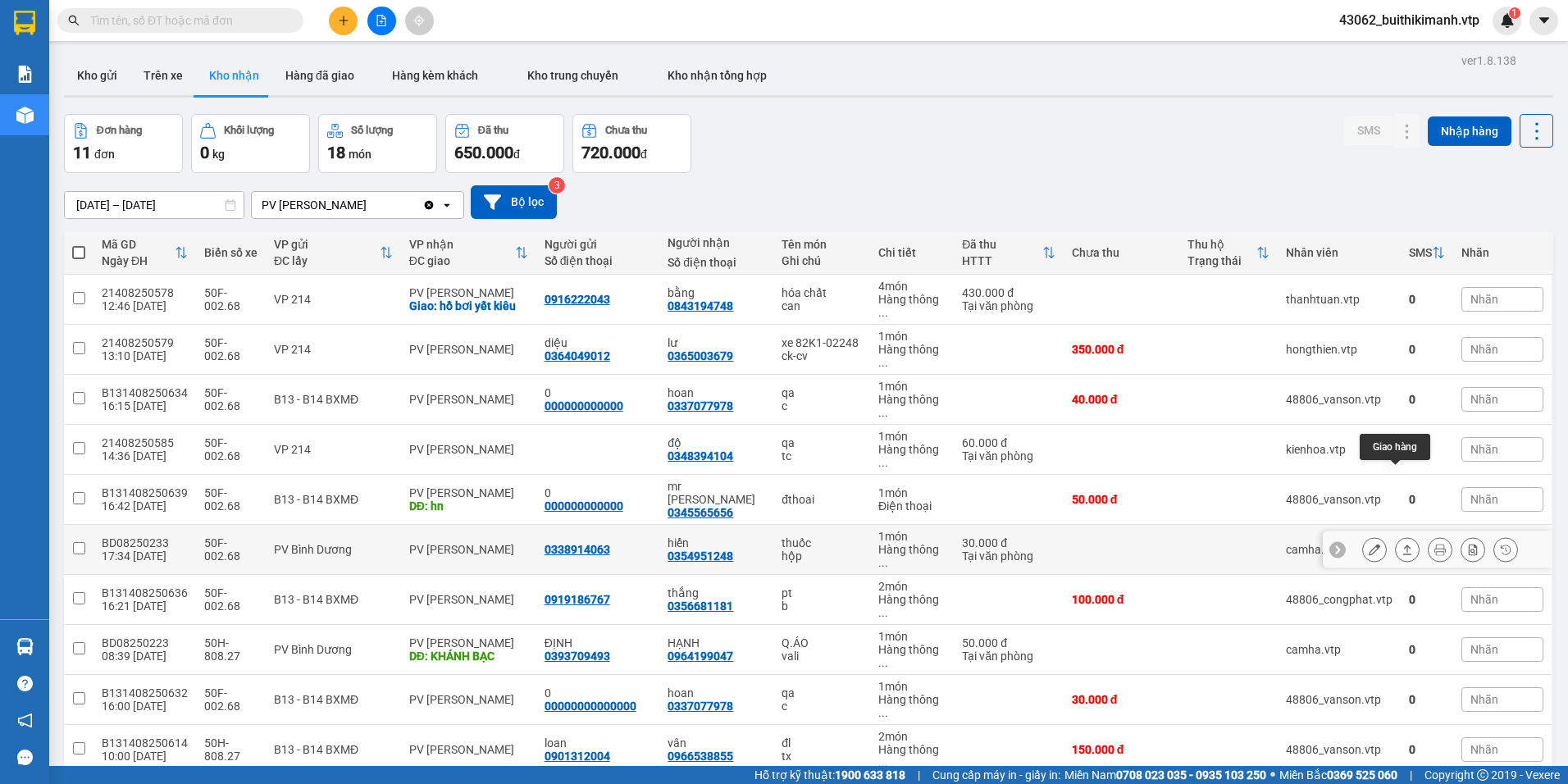
click at [1402, 543] on icon at bounding box center [1407, 549] width 11 height 11
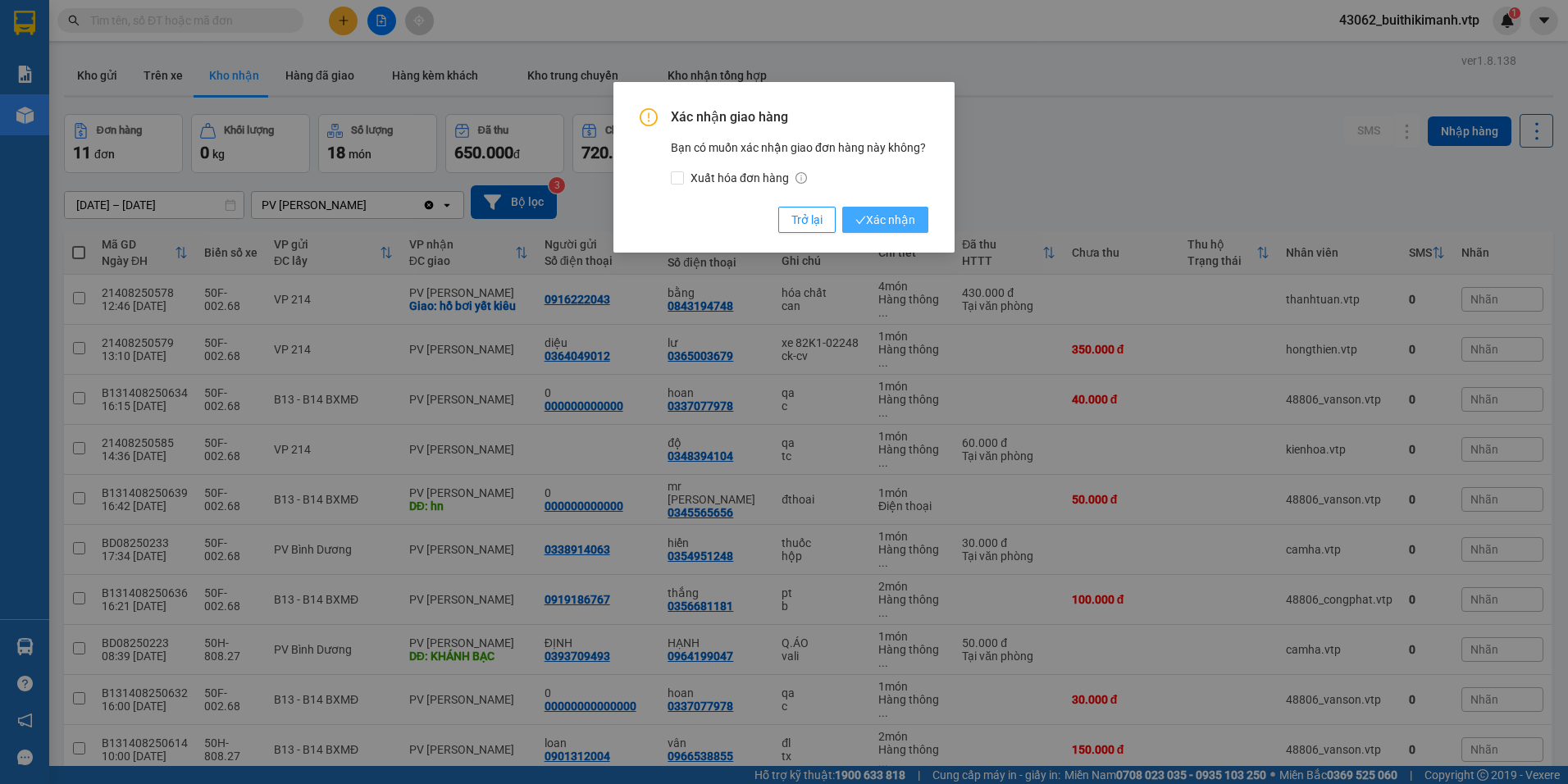
click at [913, 220] on span "Xác nhận" at bounding box center [885, 219] width 60 height 18
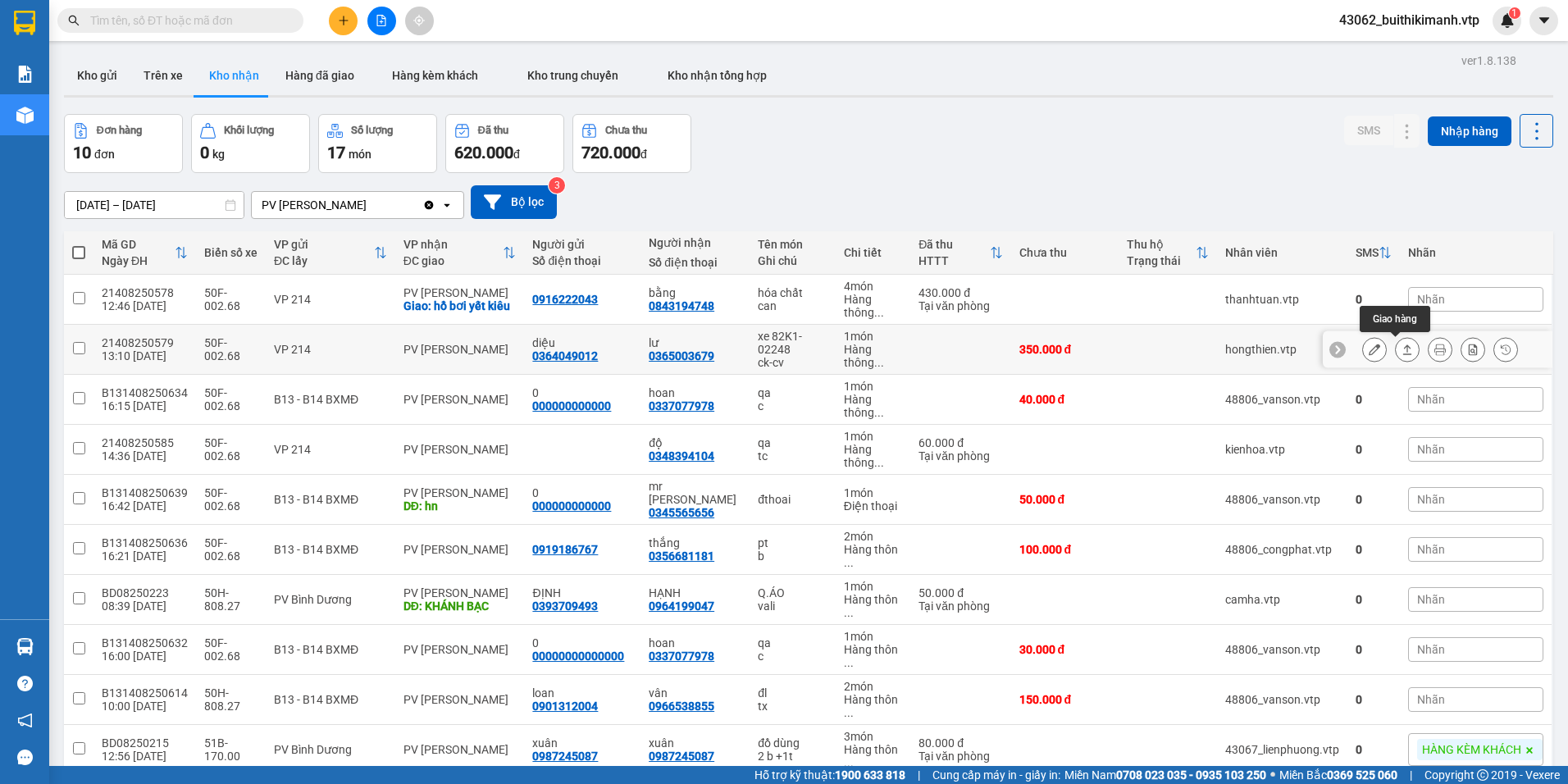
click at [1396, 335] on button at bounding box center [1407, 349] width 23 height 28
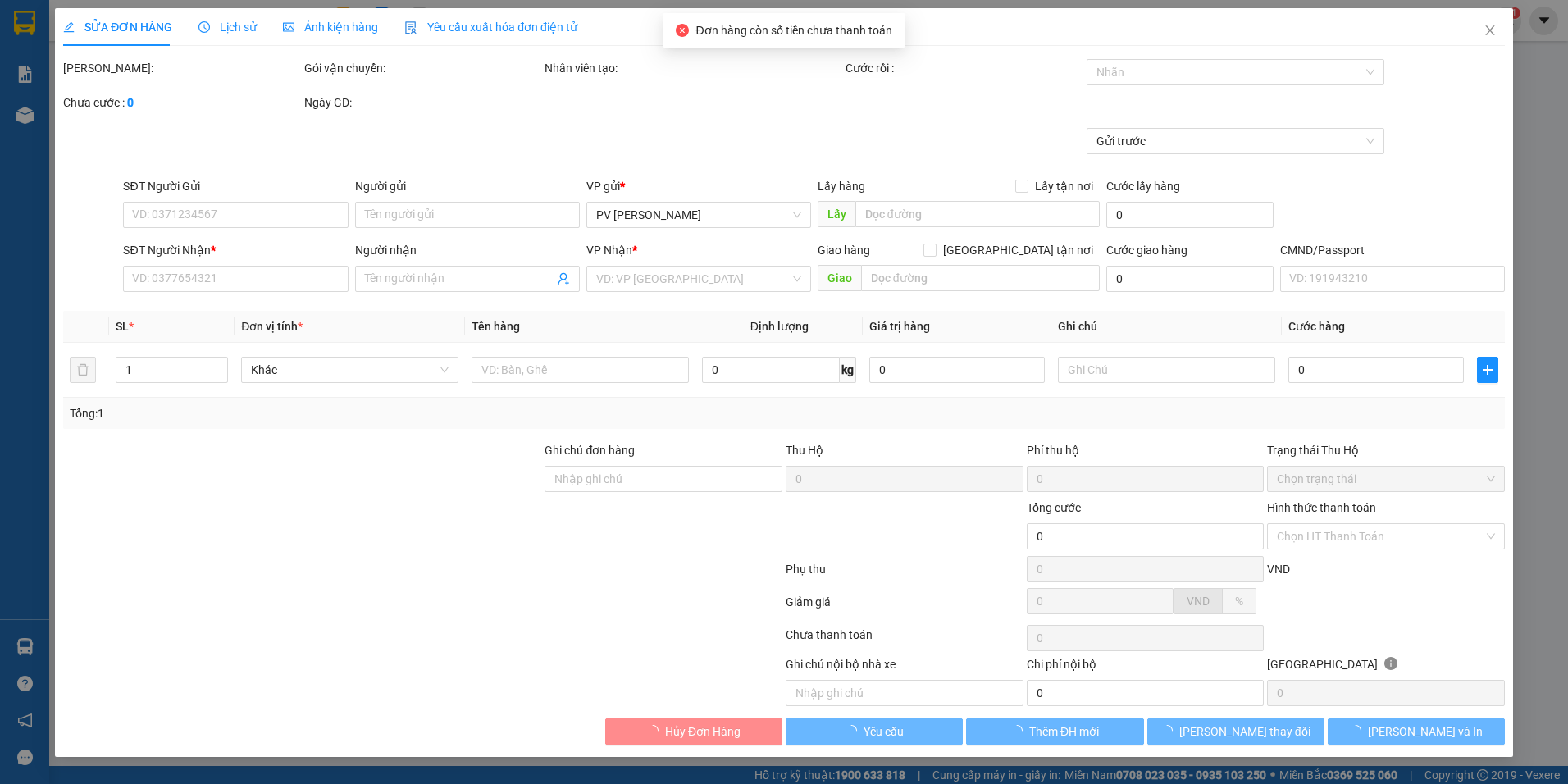
type input "0364049012"
type input "diệu"
type input "0365003679"
type input "lư"
type input "350.000"
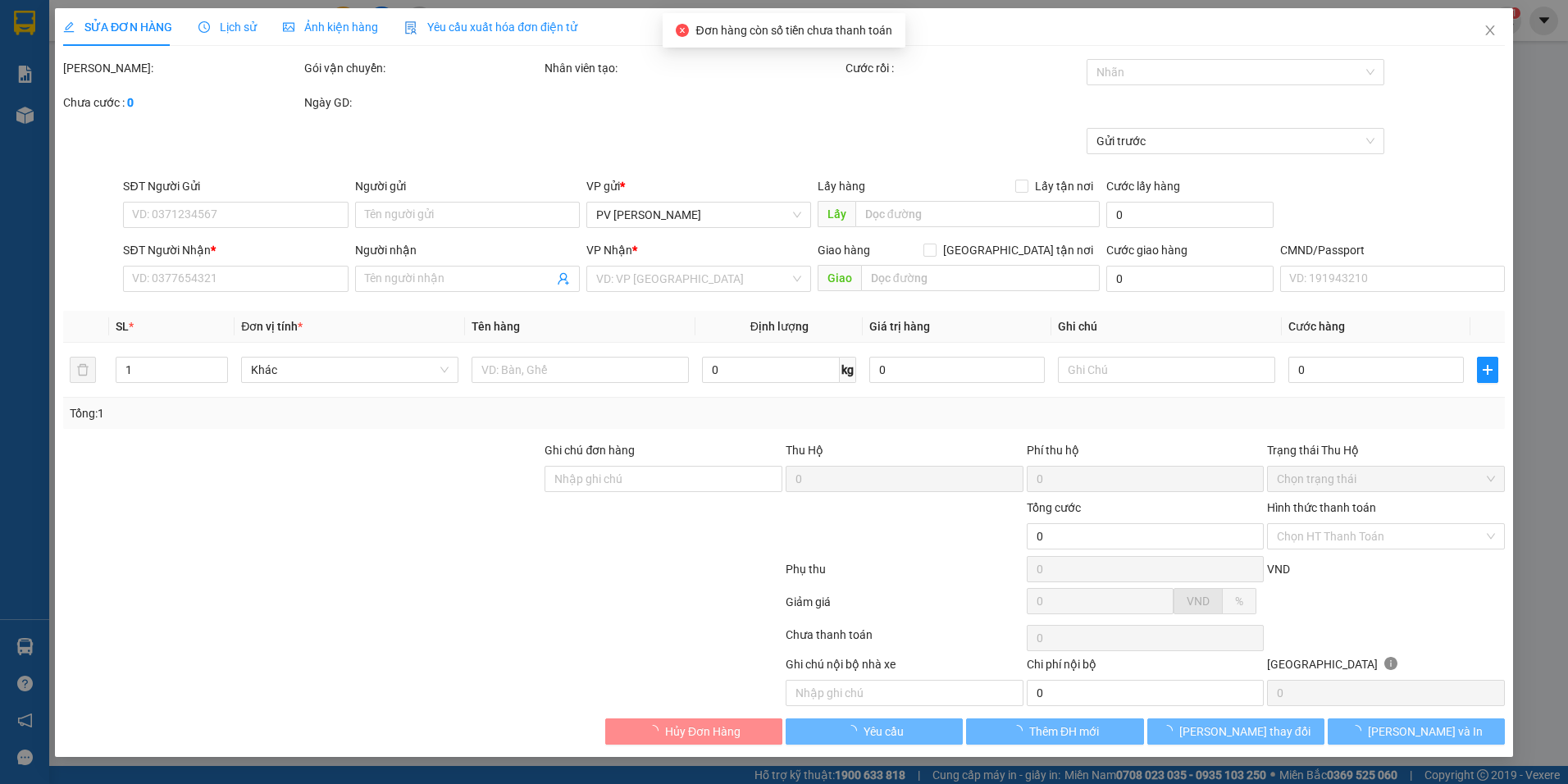
type input "350.000"
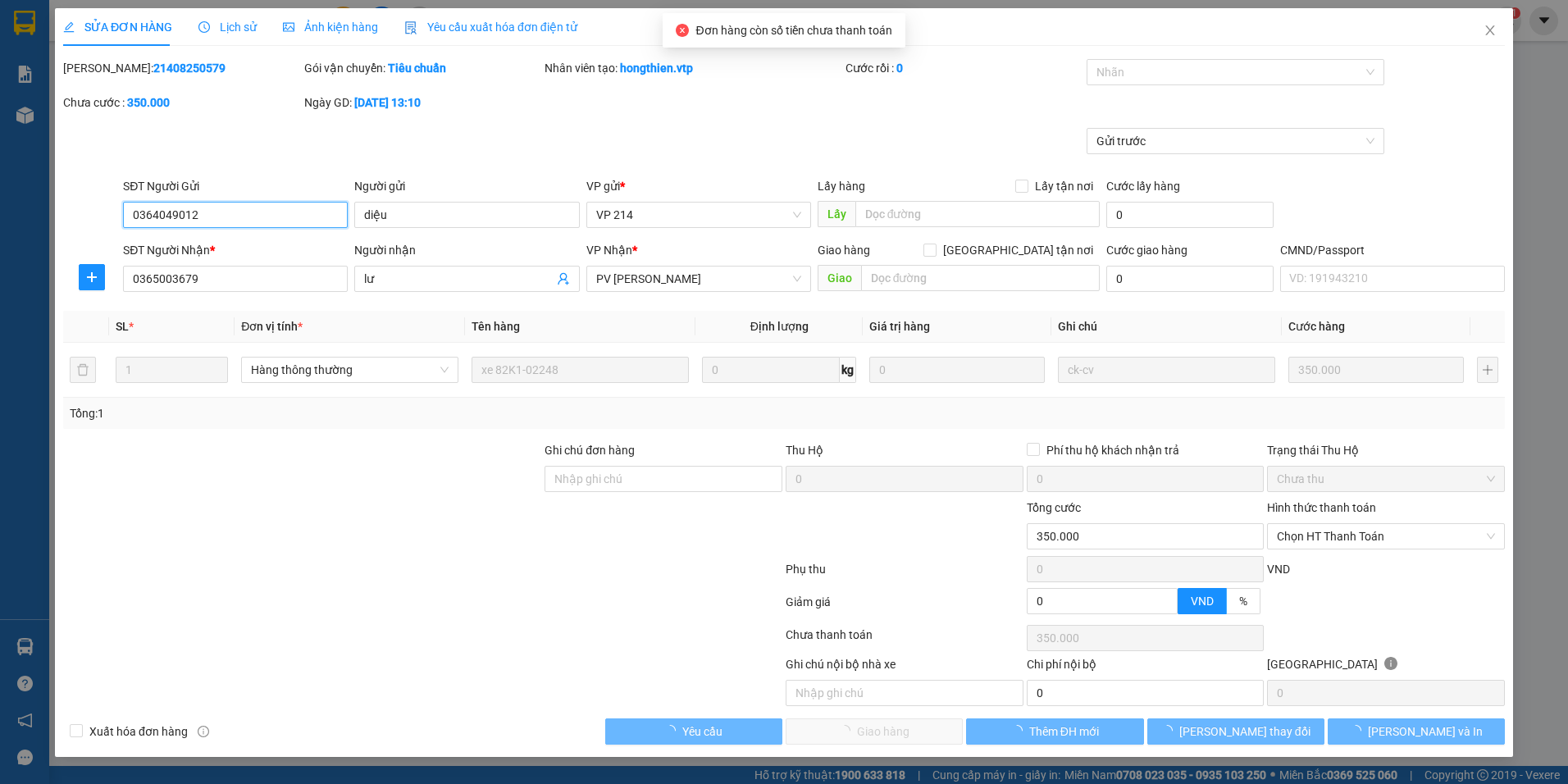
type input "17.500"
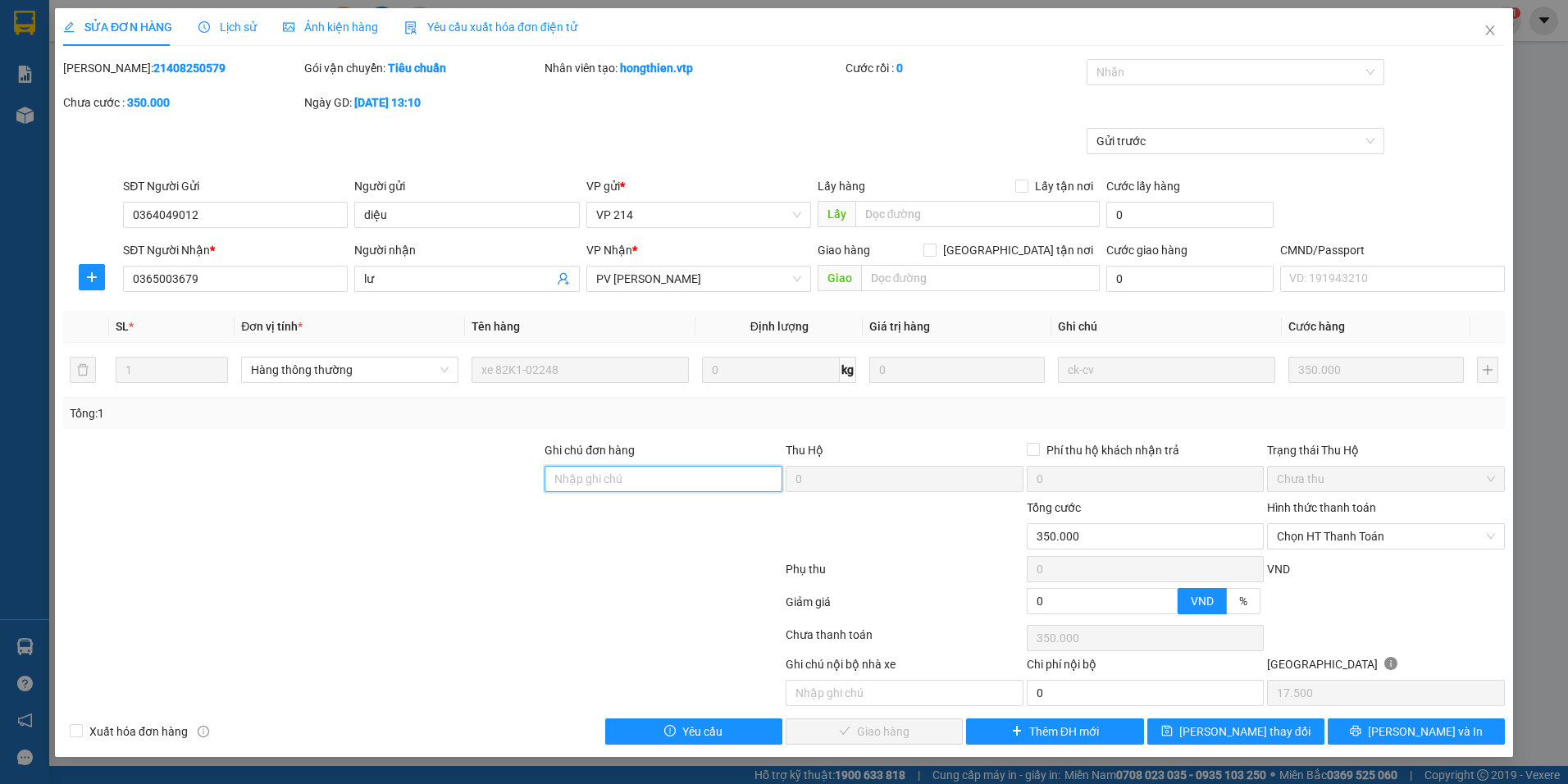
click at [738, 485] on input "Ghi chú đơn hàng" at bounding box center [663, 479] width 238 height 26
type input "ck 6868 350k 7h13 1408"
click at [1357, 532] on span "Chọn HT Thanh Toán" at bounding box center [1386, 537] width 218 height 25
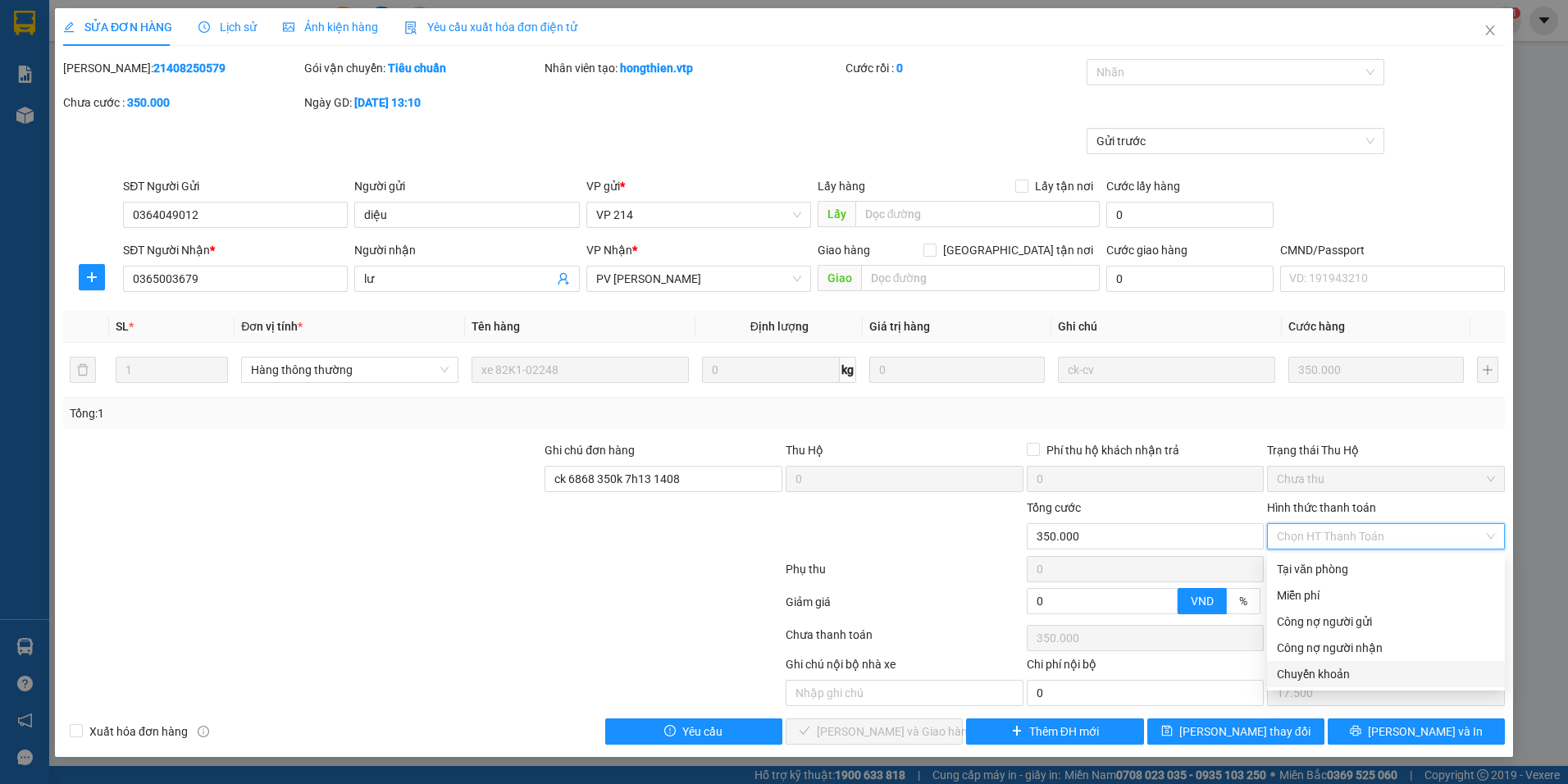
click at [1363, 670] on div "Chuyển khoản" at bounding box center [1386, 673] width 218 height 18
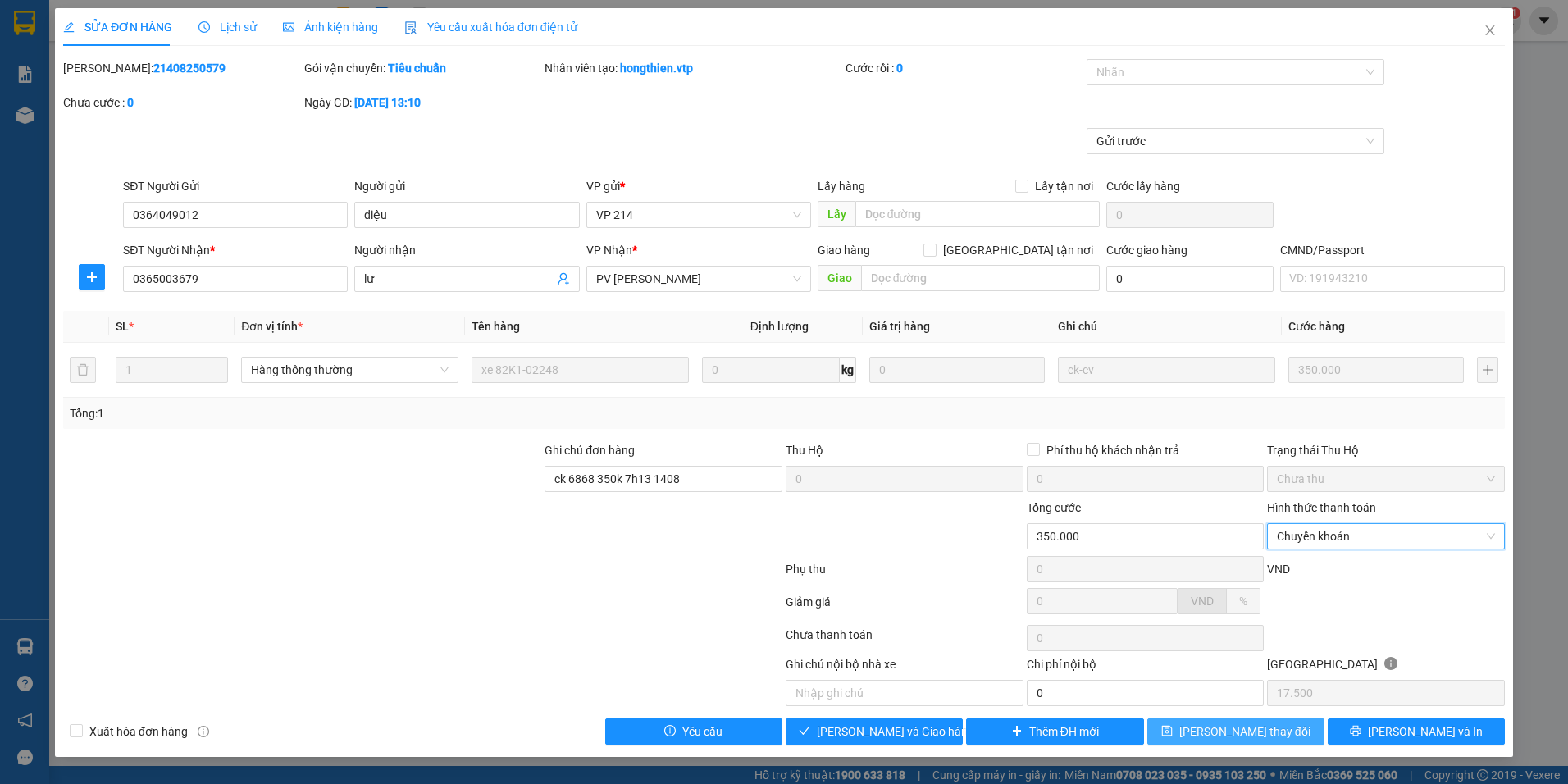
click at [1248, 739] on span "Lưu thay đổi" at bounding box center [1245, 731] width 131 height 18
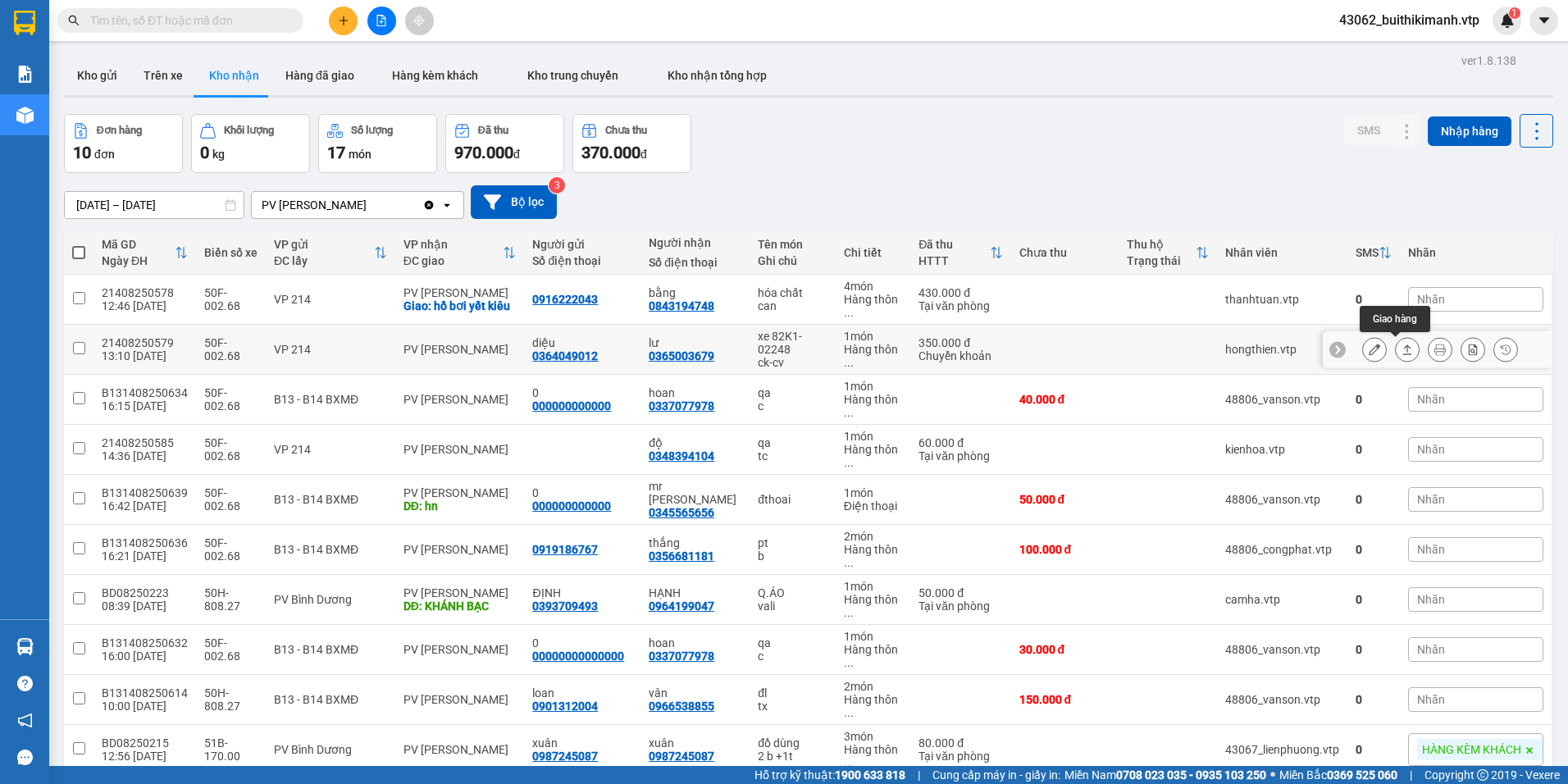
click at [1404, 354] on icon at bounding box center [1408, 349] width 9 height 9
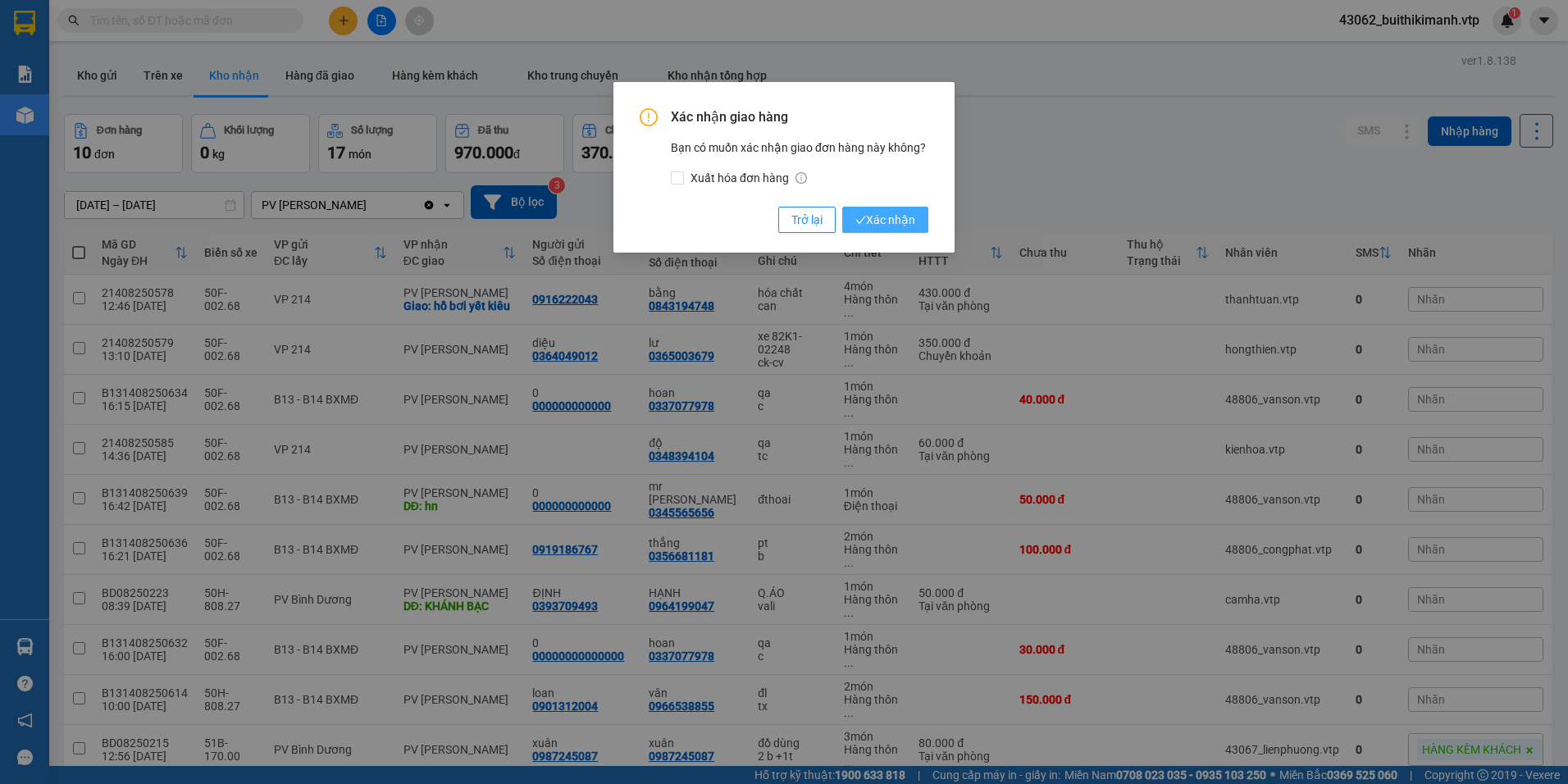
click at [912, 221] on span "Xác nhận" at bounding box center [885, 219] width 60 height 18
